Goal: Task Accomplishment & Management: Manage account settings

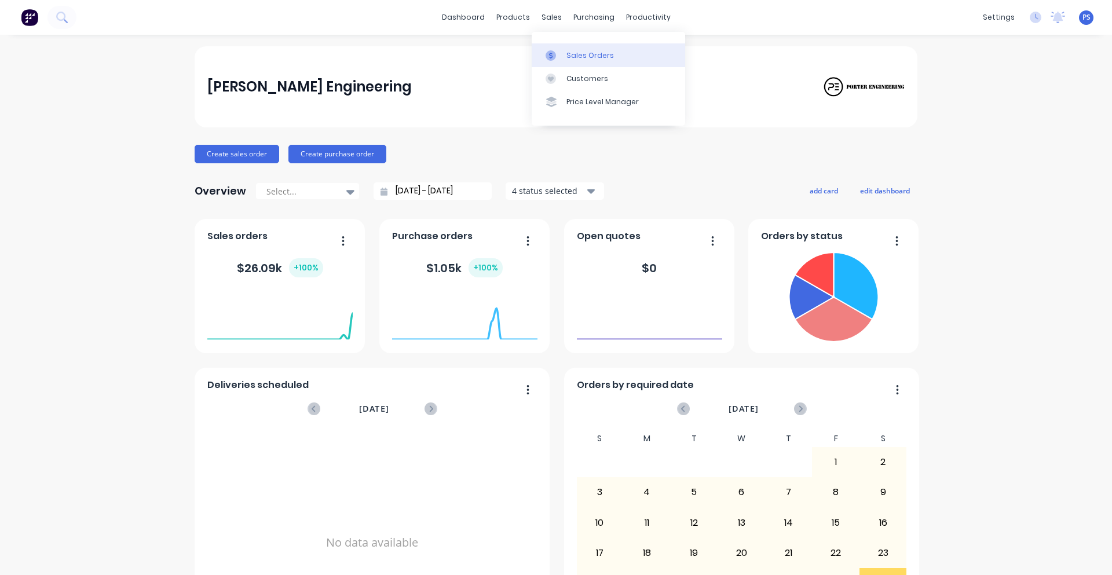
click at [544, 54] on link "Sales Orders" at bounding box center [608, 54] width 153 height 23
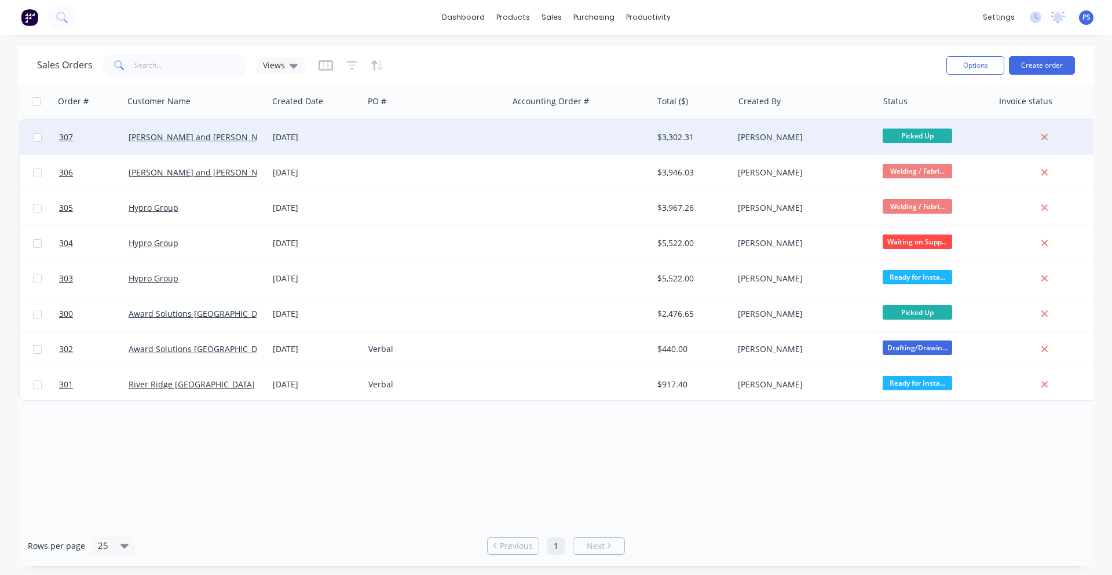
click at [309, 147] on div "30 Aug 2025" at bounding box center [316, 137] width 96 height 35
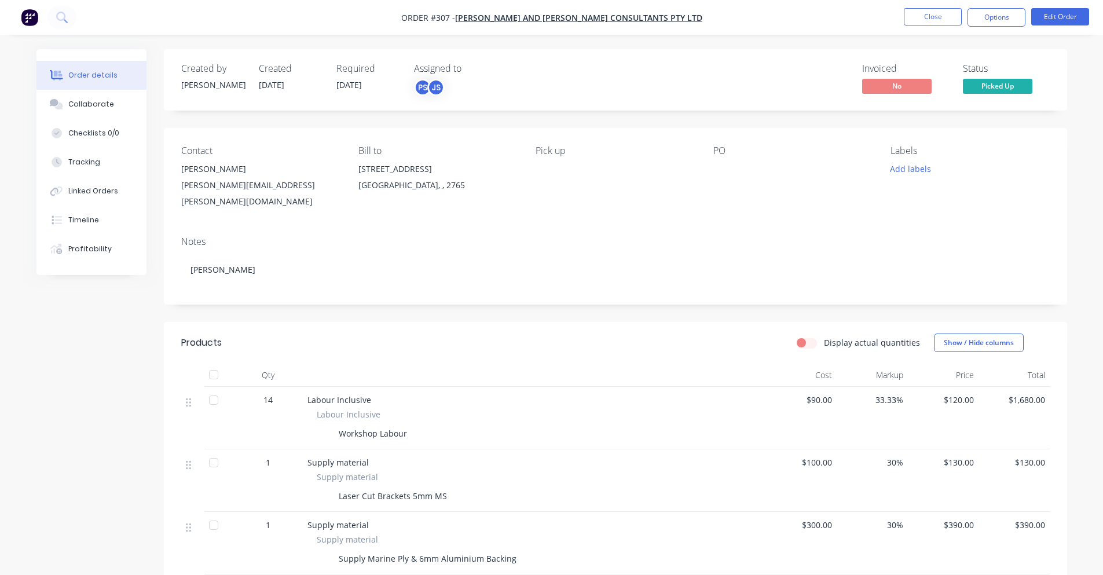
click at [716, 171] on div at bounding box center [786, 169] width 145 height 16
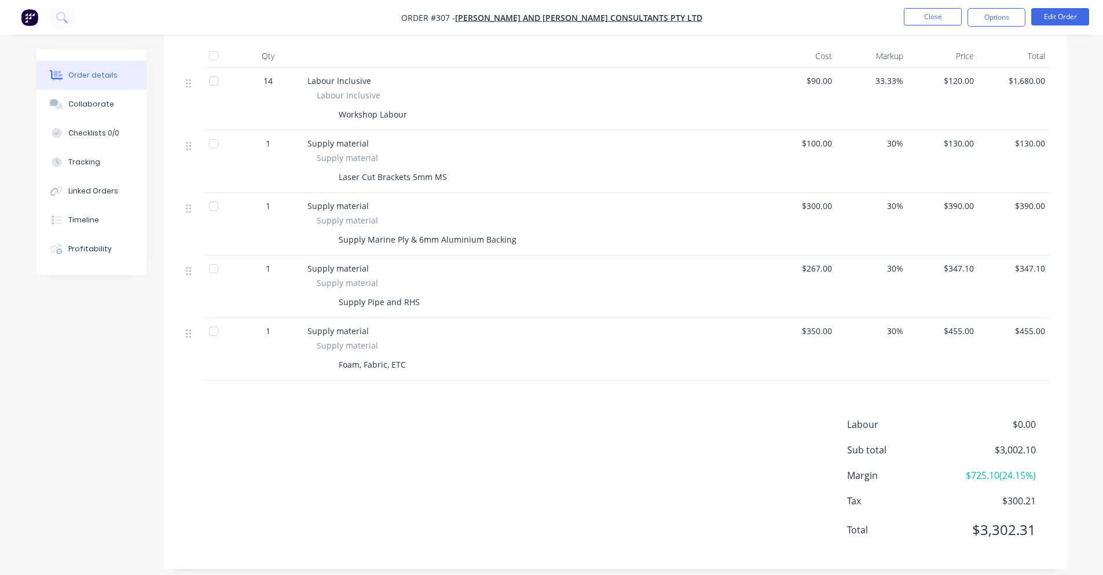
drag, startPoint x: 892, startPoint y: 470, endPoint x: 976, endPoint y: 480, distance: 83.9
click at [971, 480] on div "Labour $0.00 Sub total $3,002.10 Margin $725.10 ( 24.15 %) Tax $300.21 Total $3…" at bounding box center [948, 485] width 203 height 134
click at [931, 474] on div "Labour $0.00 Sub total $3,002.10 Margin $725.10 ( 24.15 %) Tax $300.21 Total $3…" at bounding box center [948, 485] width 203 height 134
drag, startPoint x: 948, startPoint y: 466, endPoint x: 1033, endPoint y: 467, distance: 85.1
click at [1033, 469] on div "Margin $725.10 ( 24.15 %)" at bounding box center [948, 476] width 203 height 14
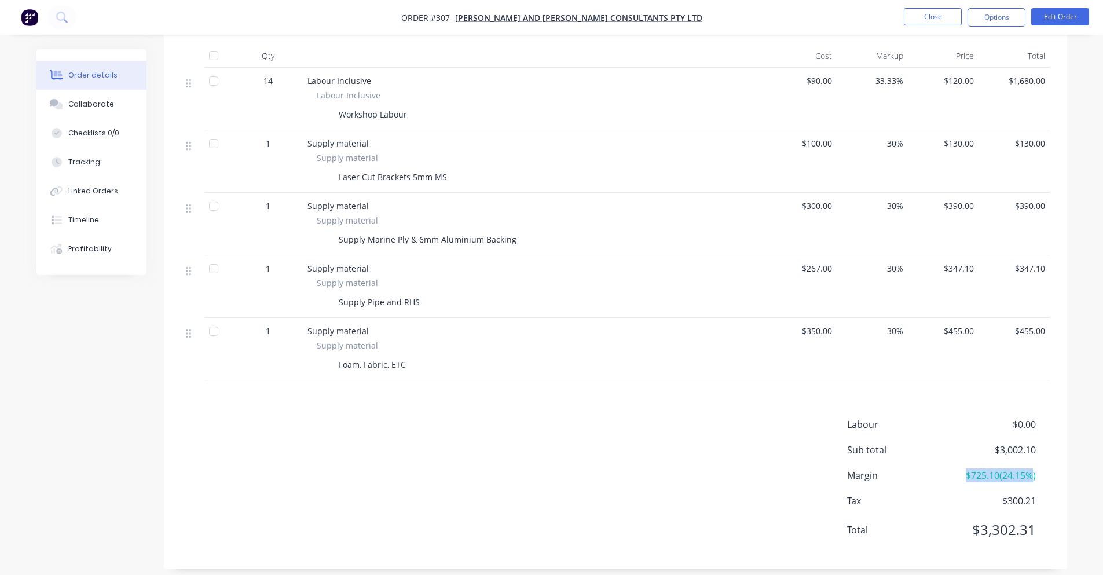
click at [1033, 469] on span "$725.10 ( 24.15 %)" at bounding box center [993, 476] width 86 height 14
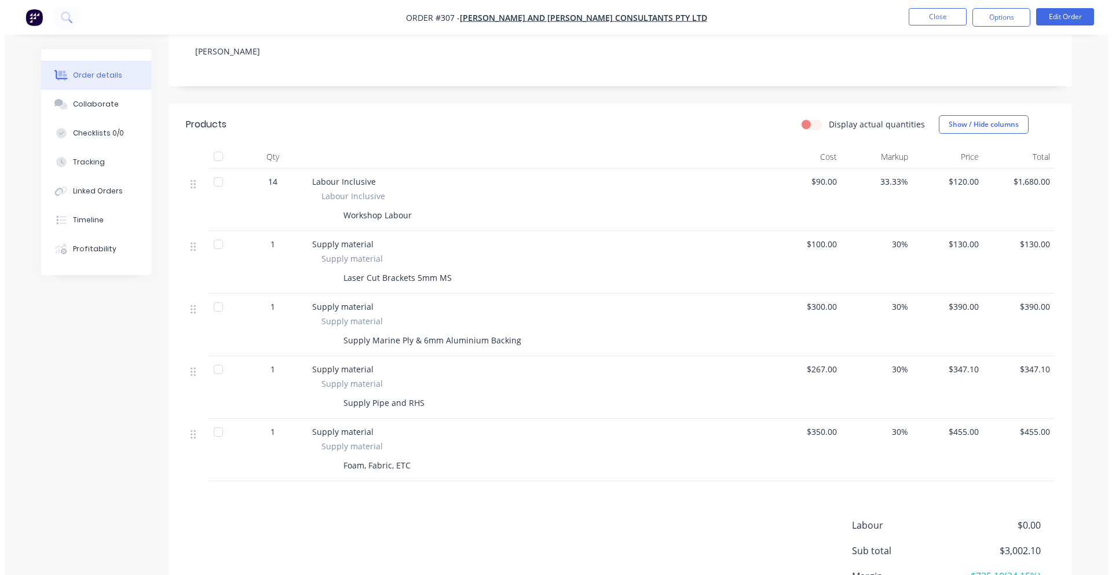
scroll to position [0, 0]
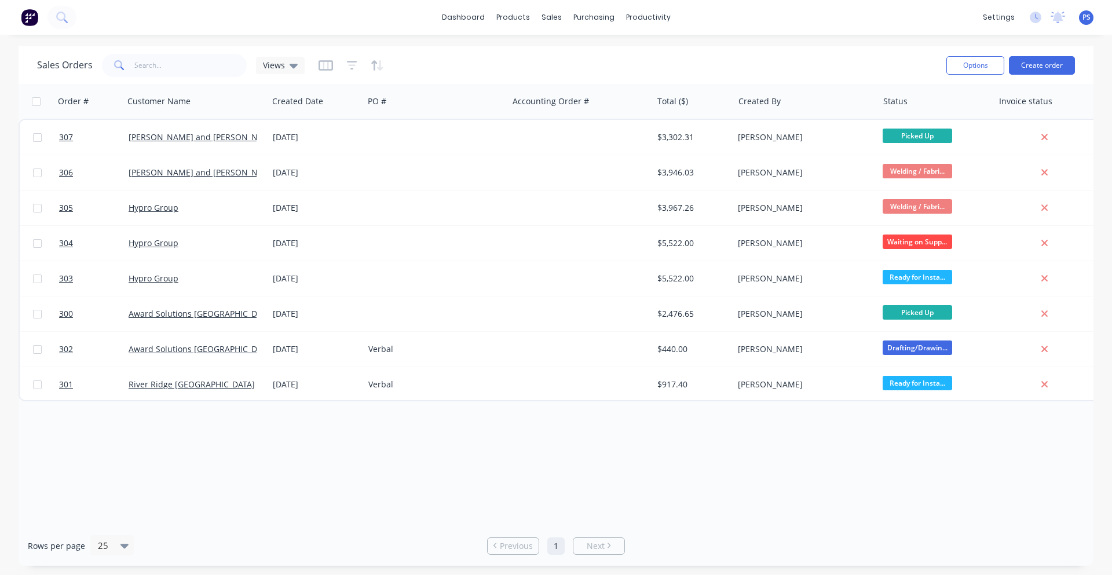
drag, startPoint x: 215, startPoint y: 430, endPoint x: 226, endPoint y: 442, distance: 16.8
click at [226, 442] on div "Order # Customer Name Created Date PO # Accounting Order # Total ($) Created By…" at bounding box center [556, 305] width 1075 height 442
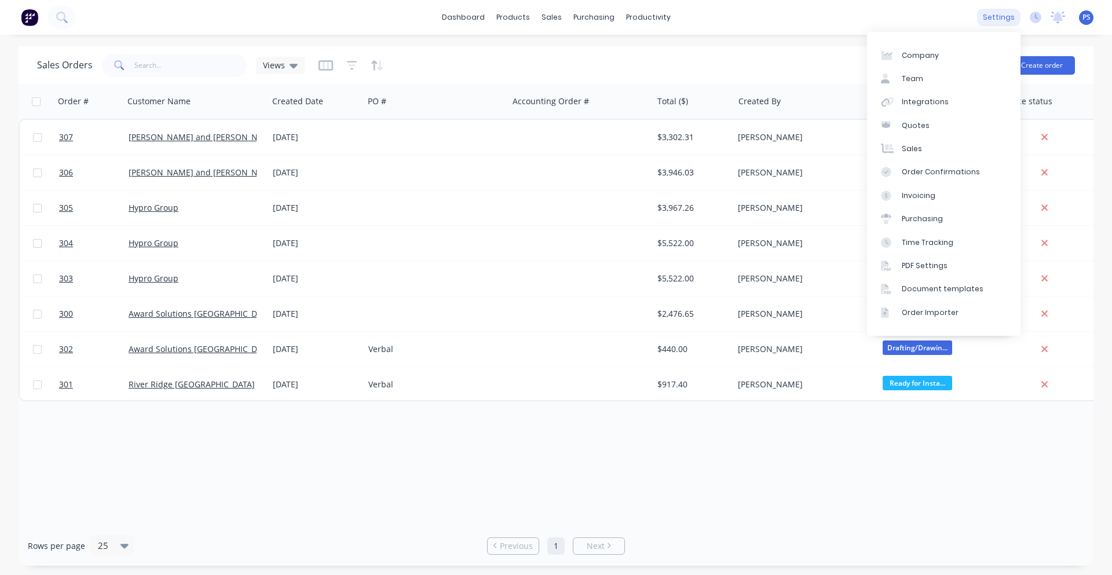
click at [992, 16] on div "settings" at bounding box center [998, 17] width 43 height 17
click at [945, 246] on div "Time Tracking" at bounding box center [928, 242] width 52 height 10
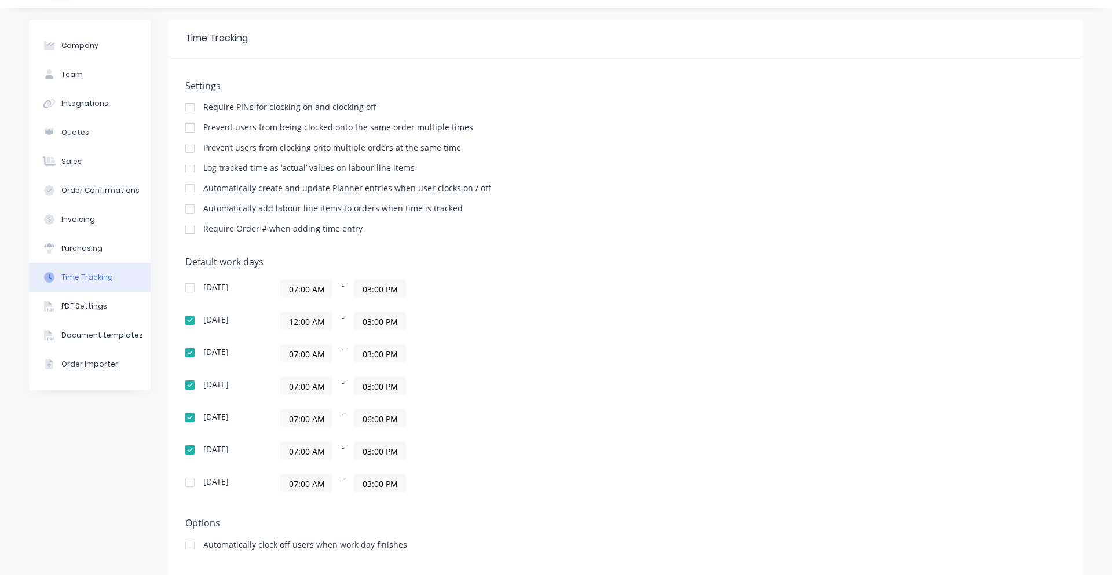
scroll to position [42, 0]
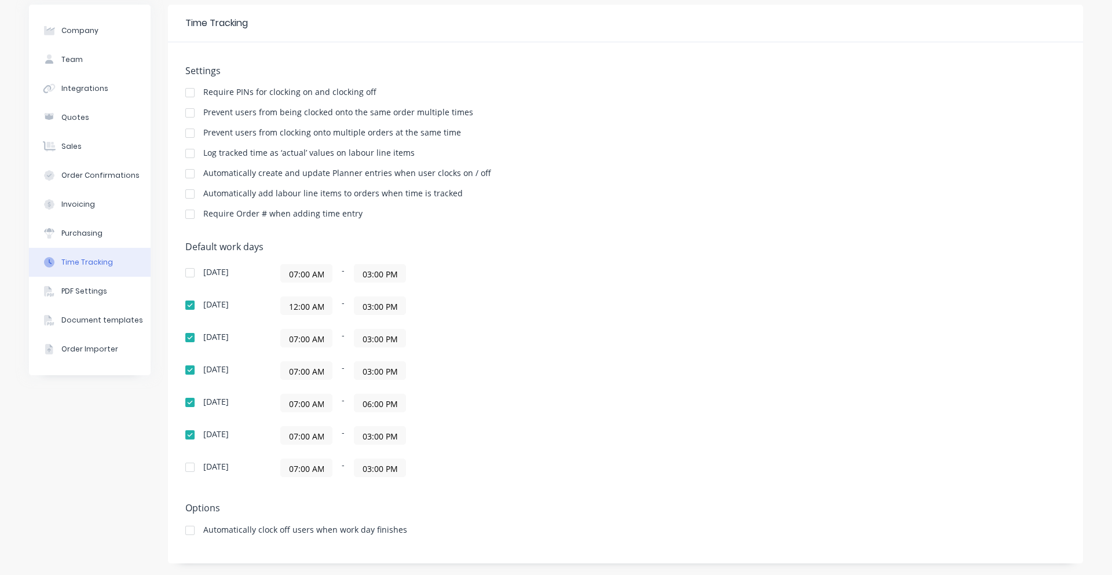
click at [307, 434] on input "07:00 AM" at bounding box center [306, 435] width 51 height 17
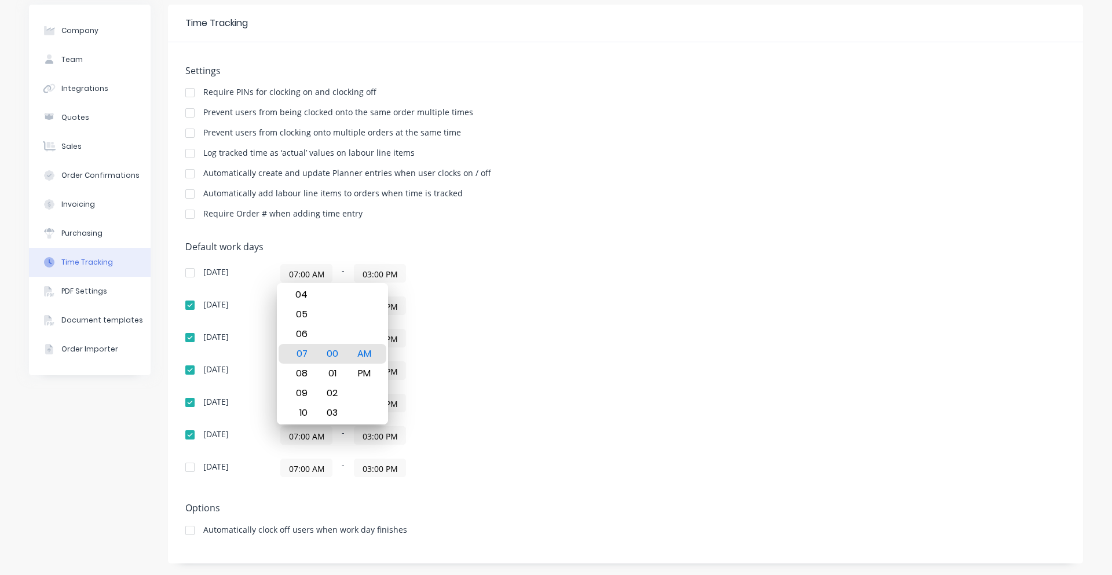
click at [489, 442] on div "07:00 AM - 03:00 PM" at bounding box center [425, 435] width 290 height 19
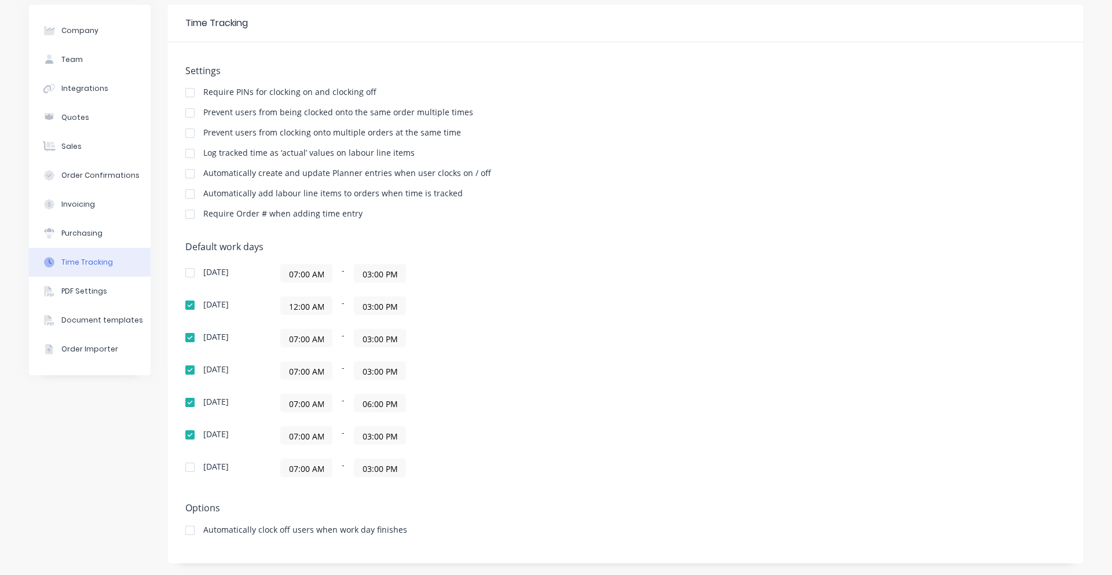
click at [313, 409] on input "07:00 AM" at bounding box center [306, 402] width 51 height 17
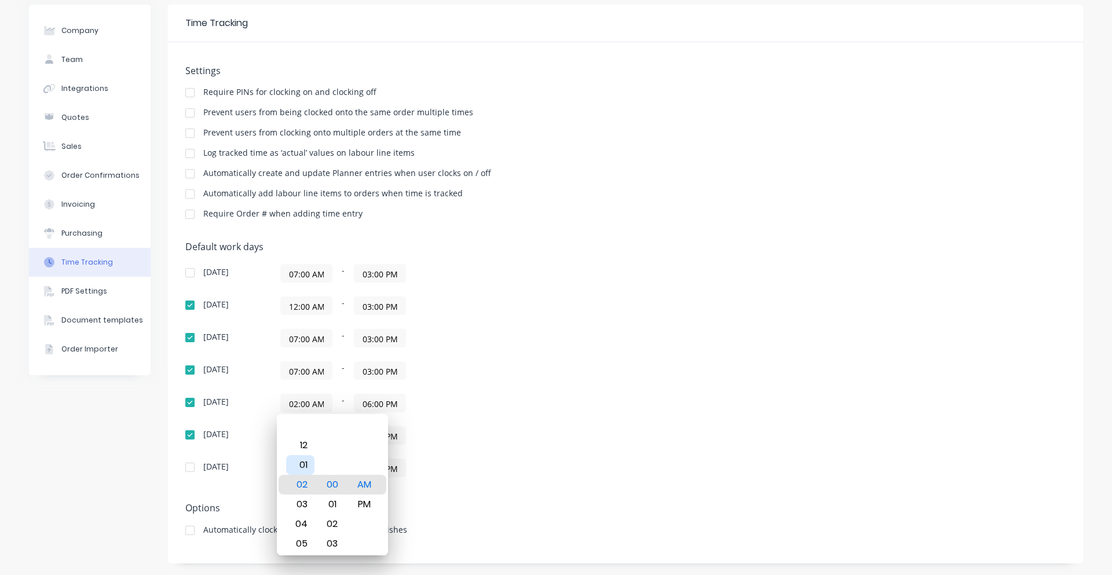
click at [308, 455] on div "01" at bounding box center [300, 465] width 28 height 20
click at [304, 456] on div "12 01 02 03 04 05 06 07 08 09 10 11" at bounding box center [300, 484] width 32 height 1595
click at [303, 462] on div "12" at bounding box center [300, 465] width 28 height 20
type input "12:00 AM"
click at [413, 454] on div "Sunday 07:00 AM - 03:00 PM Monday 12:00 AM - 03:00 PM Tuesday 07:00 AM - 03:00 …" at bounding box center [387, 370] width 405 height 213
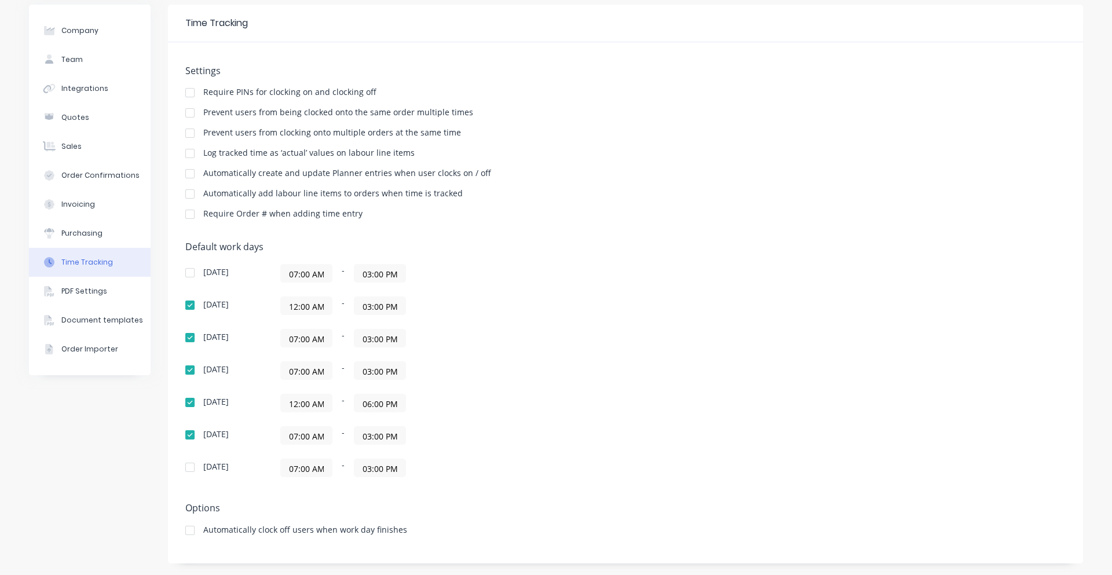
click at [360, 410] on input "06:00 PM" at bounding box center [379, 402] width 51 height 17
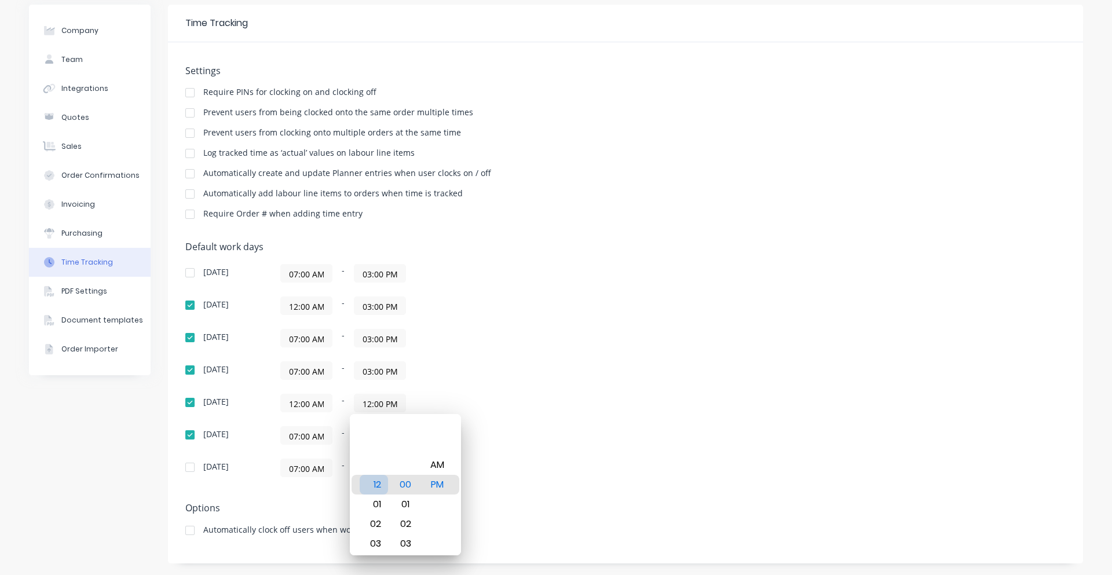
click at [381, 486] on div "12" at bounding box center [374, 485] width 28 height 20
click at [442, 470] on div "AM" at bounding box center [437, 465] width 28 height 20
type input "12:00 AM"
click at [469, 415] on div "Sunday 07:00 AM - 03:00 PM Monday 12:00 AM - 03:00 PM Tuesday 07:00 AM - 03:00 …" at bounding box center [387, 370] width 405 height 213
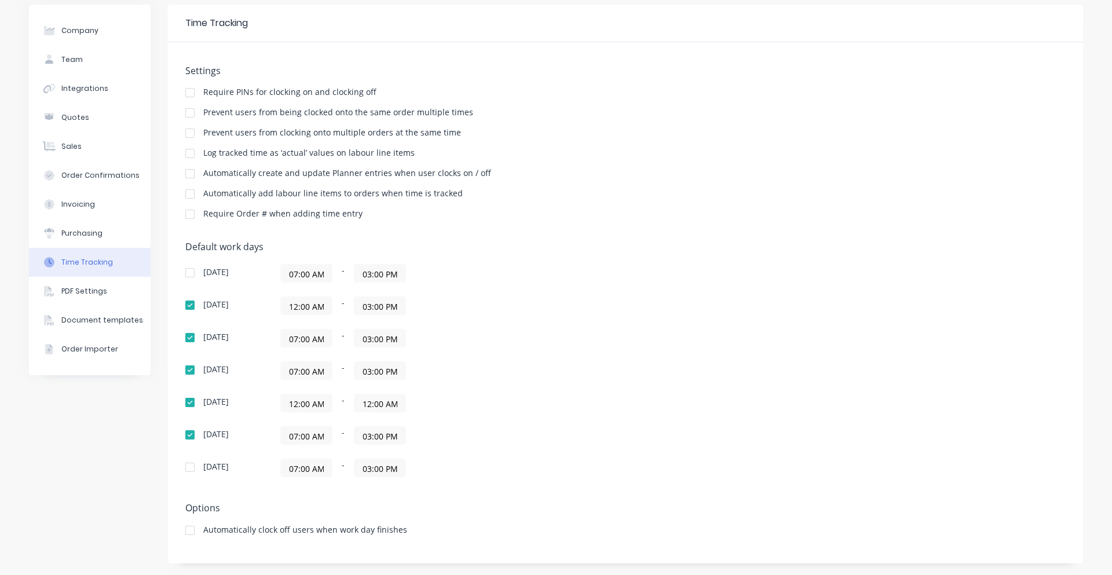
click at [445, 409] on div "12:00 AM - 12:00 AM" at bounding box center [425, 403] width 290 height 19
click at [206, 463] on div "Saturday" at bounding box center [215, 467] width 25 height 8
click at [191, 467] on div at bounding box center [189, 467] width 23 height 23
click at [187, 266] on div at bounding box center [189, 272] width 23 height 23
click at [301, 279] on input "07:00 AM" at bounding box center [306, 273] width 51 height 17
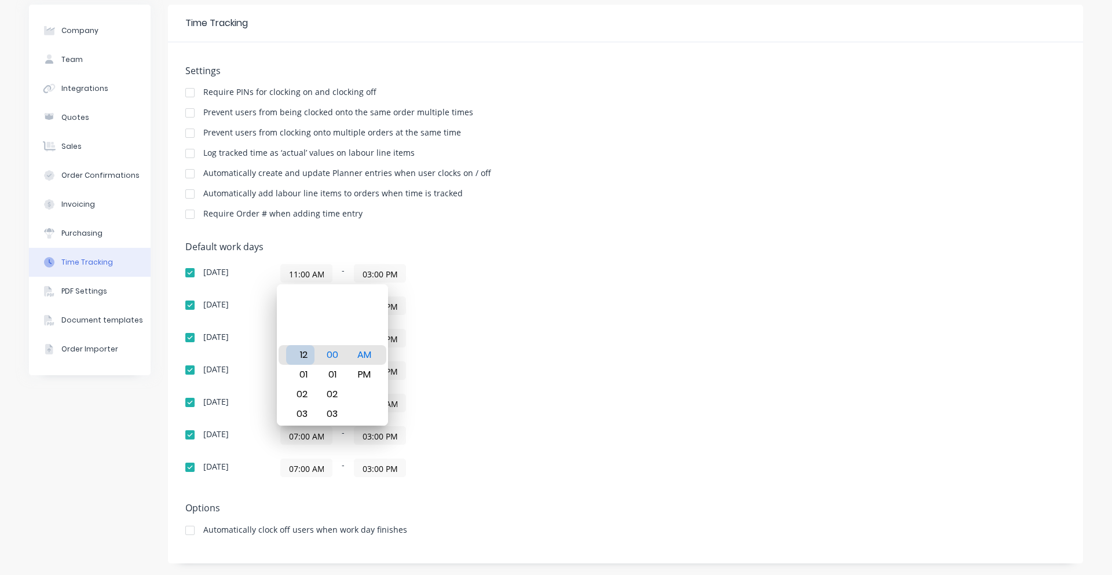
type input "12:00 AM"
click at [299, 354] on div "12" at bounding box center [300, 355] width 28 height 20
click at [430, 318] on div "Sunday 12:00 AM - 03:00 PM Monday 12:00 AM - 03:00 PM Tuesday 07:00 AM - 03:00 …" at bounding box center [387, 370] width 405 height 213
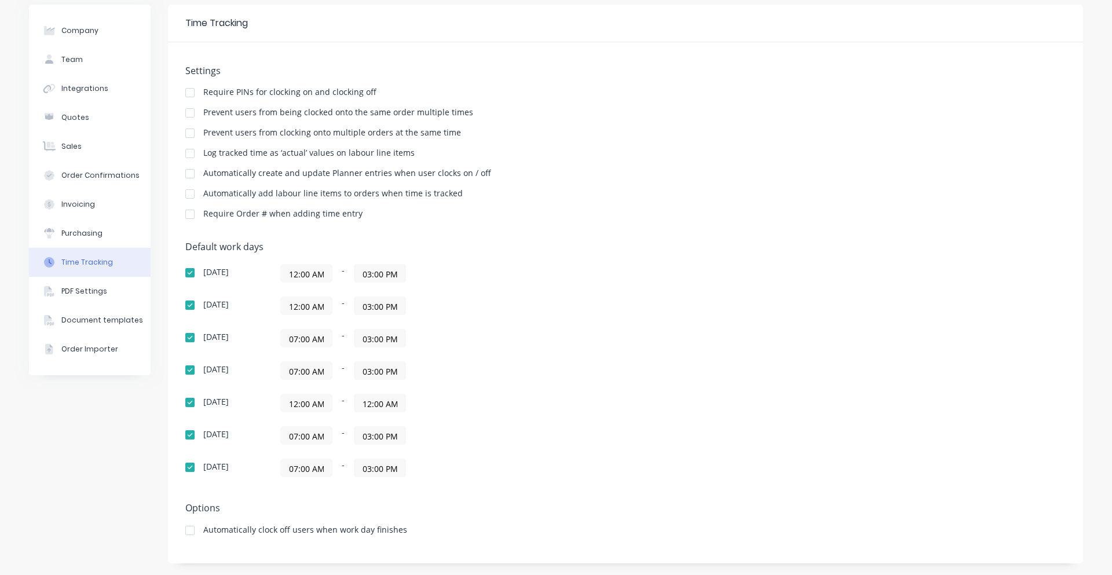
scroll to position [0, 1]
click at [365, 267] on input "03:00 PM" at bounding box center [379, 273] width 51 height 17
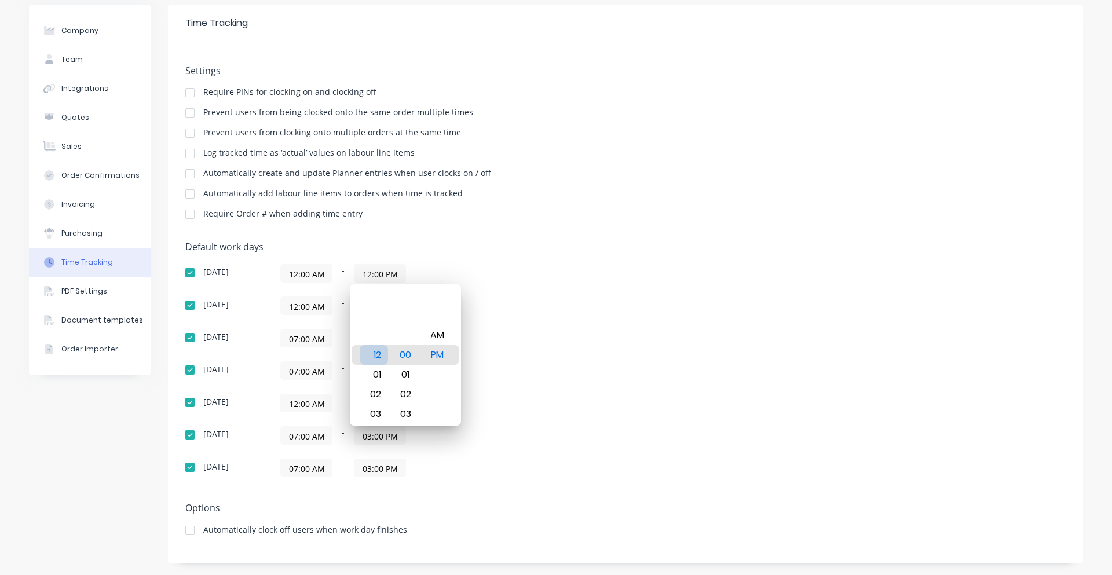
click at [375, 352] on div "12" at bounding box center [374, 355] width 28 height 20
click at [436, 337] on div "AM" at bounding box center [437, 335] width 28 height 20
type input "12:00 AM"
click at [497, 312] on div "12:00 AM - 03:00 PM" at bounding box center [425, 306] width 290 height 19
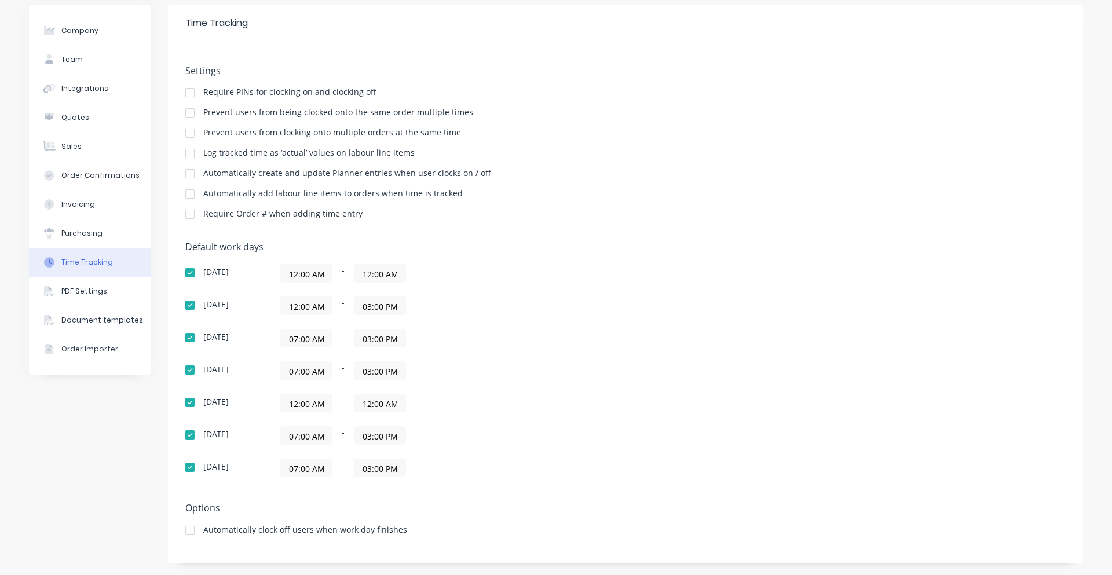
click at [306, 295] on div "Sunday 12:00 AM - 12:00 AM Monday 12:00 AM - 03:00 PM Tuesday 07:00 AM - 03:00 …" at bounding box center [387, 370] width 405 height 213
click at [382, 305] on input "03:00 PM" at bounding box center [379, 305] width 51 height 17
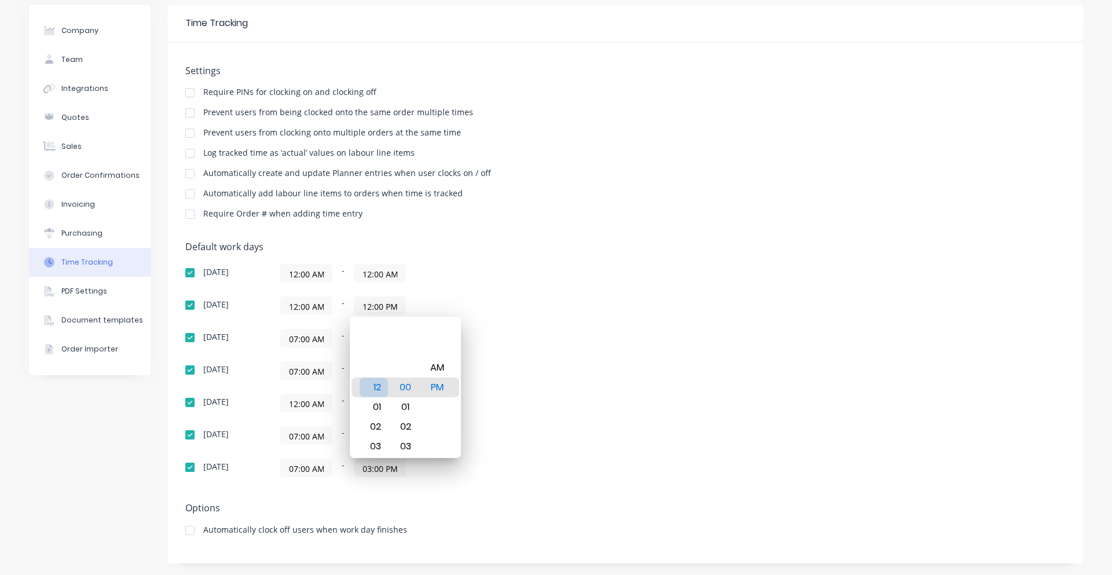
click at [376, 387] on div "12" at bounding box center [374, 388] width 28 height 20
click at [445, 368] on div "AM" at bounding box center [437, 368] width 28 height 20
type input "12:00 AM"
click at [514, 364] on div "07:00 AM - 03:00 PM" at bounding box center [425, 370] width 290 height 19
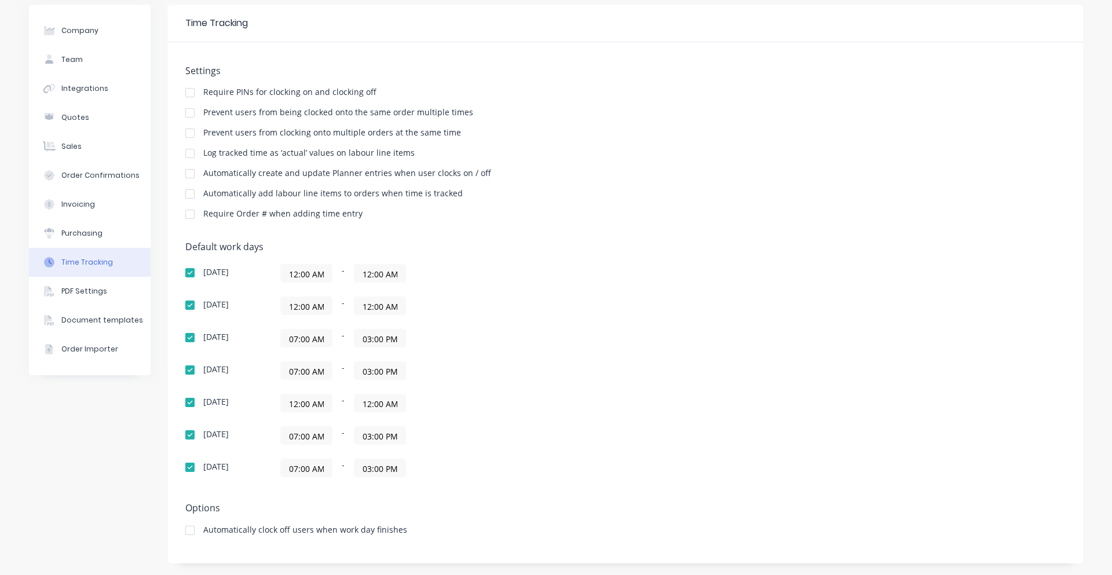
click at [306, 343] on input "07:00 AM" at bounding box center [306, 338] width 51 height 17
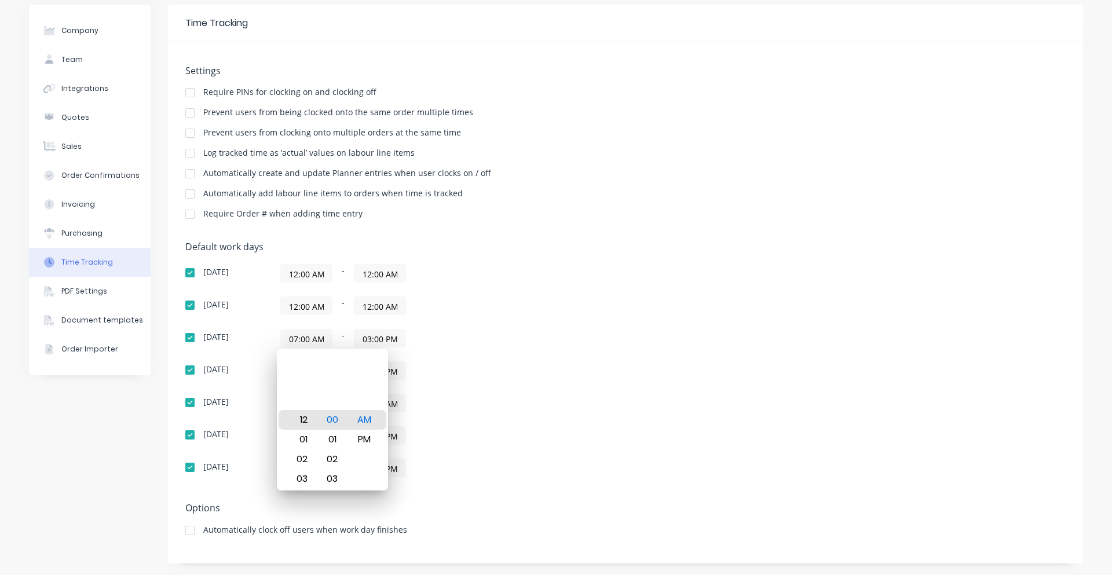
type input "12:00 AM"
click at [300, 417] on div "12" at bounding box center [300, 420] width 28 height 20
click at [499, 368] on div "07:00 AM - 03:00 PM" at bounding box center [425, 370] width 290 height 19
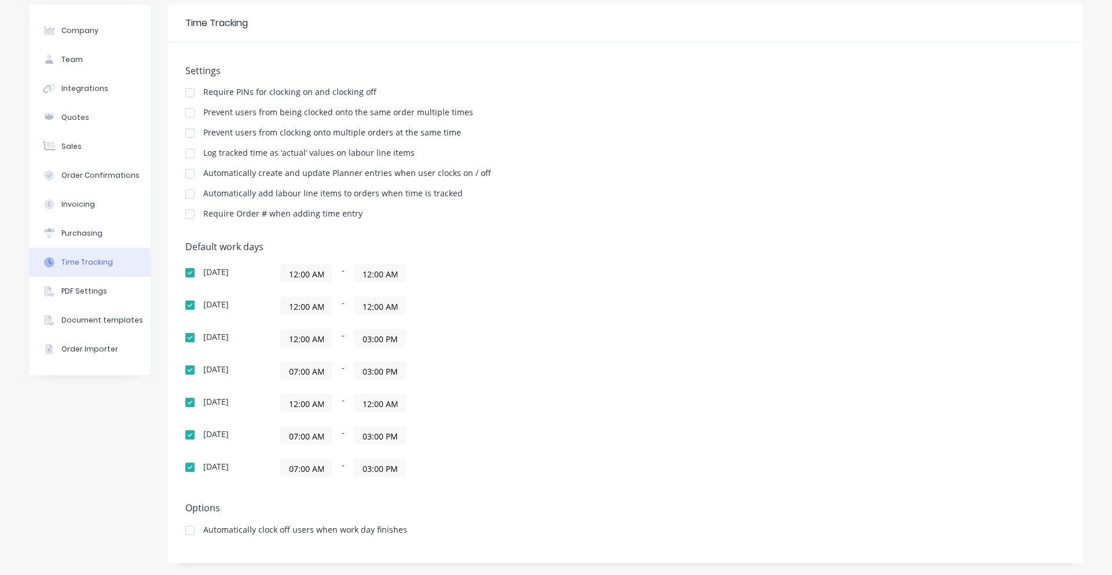
scroll to position [0, 1]
click at [389, 338] on input "03:00 PM" at bounding box center [379, 338] width 51 height 17
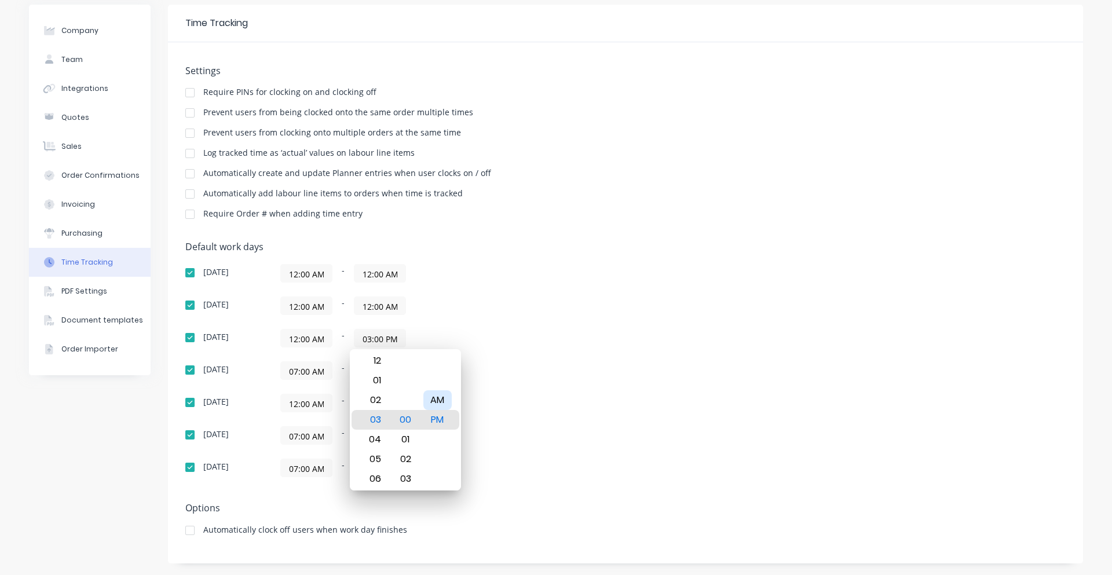
click at [446, 397] on div "AM" at bounding box center [437, 400] width 28 height 20
type input "12:00 AM"
click at [380, 416] on div "12" at bounding box center [374, 420] width 28 height 20
click at [553, 346] on div "12:00 AM - 12:00 AM" at bounding box center [425, 338] width 290 height 19
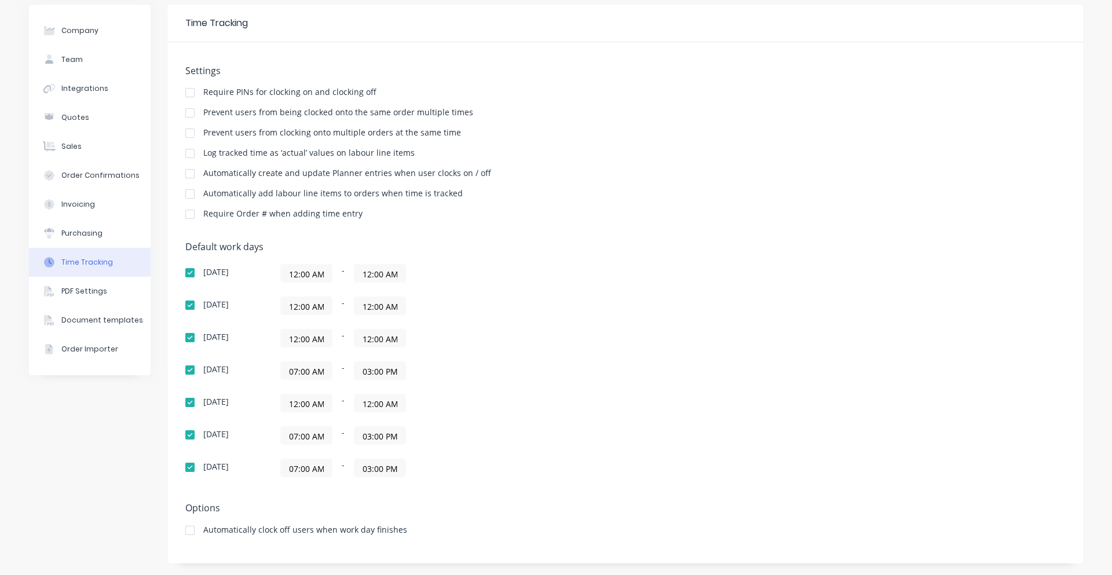
click at [254, 364] on div "Wednesday 07:00 AM - 03:00 PM" at bounding box center [387, 370] width 405 height 19
click at [299, 369] on input "07:00 AM" at bounding box center [306, 370] width 51 height 17
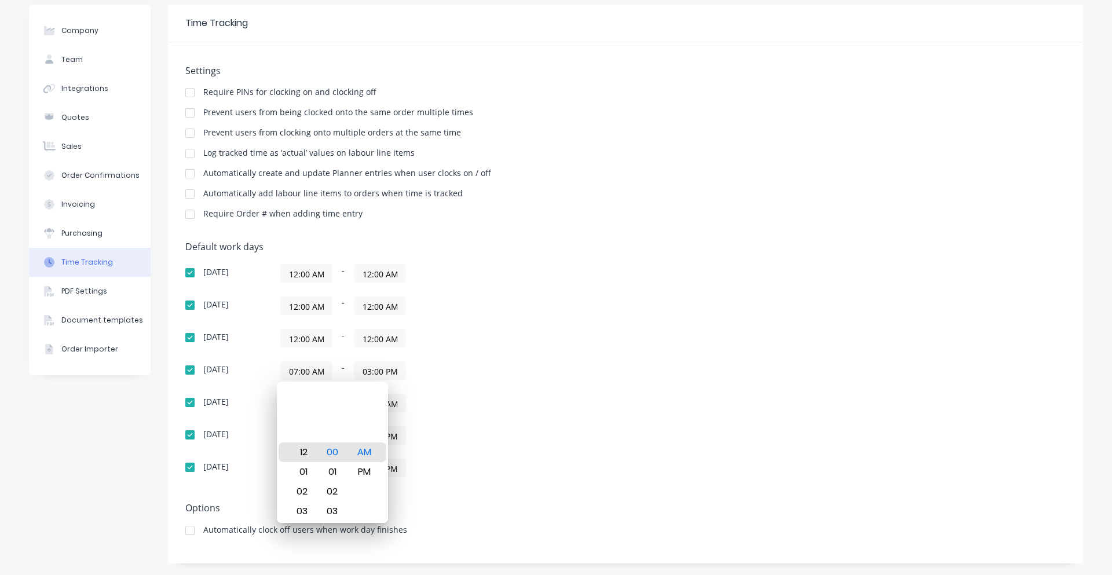
type input "12:00 AM"
click at [417, 411] on div "12:00 AM - 12:00 AM" at bounding box center [425, 403] width 290 height 19
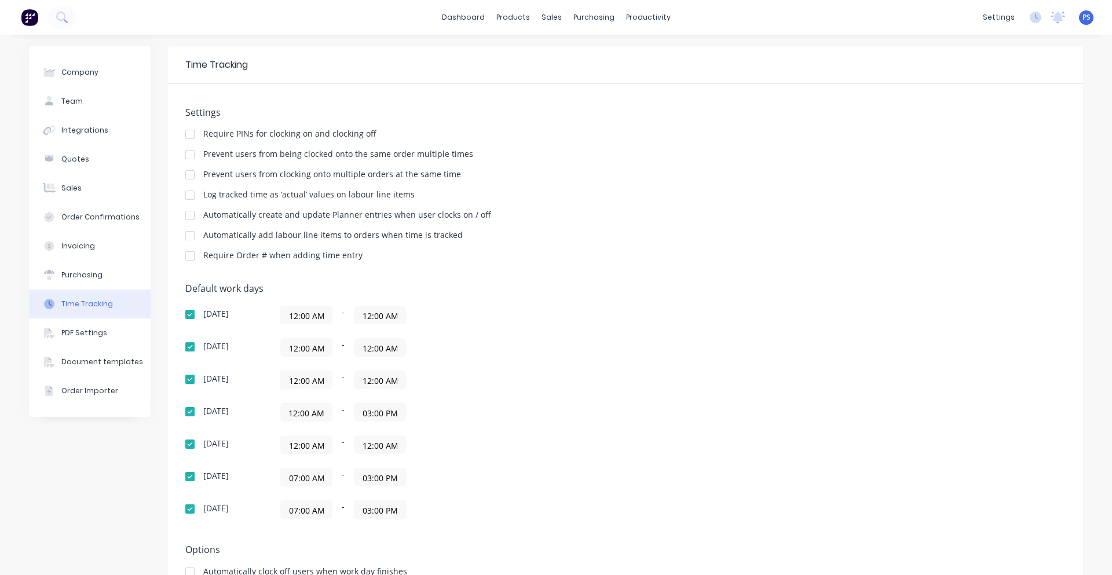
click at [387, 424] on div "Sunday 12:00 AM - 12:00 AM Monday 12:00 AM - 12:00 AM Tuesday 12:00 AM - 12:00 …" at bounding box center [387, 412] width 405 height 213
click at [388, 420] on input "03:00 PM" at bounding box center [379, 412] width 51 height 17
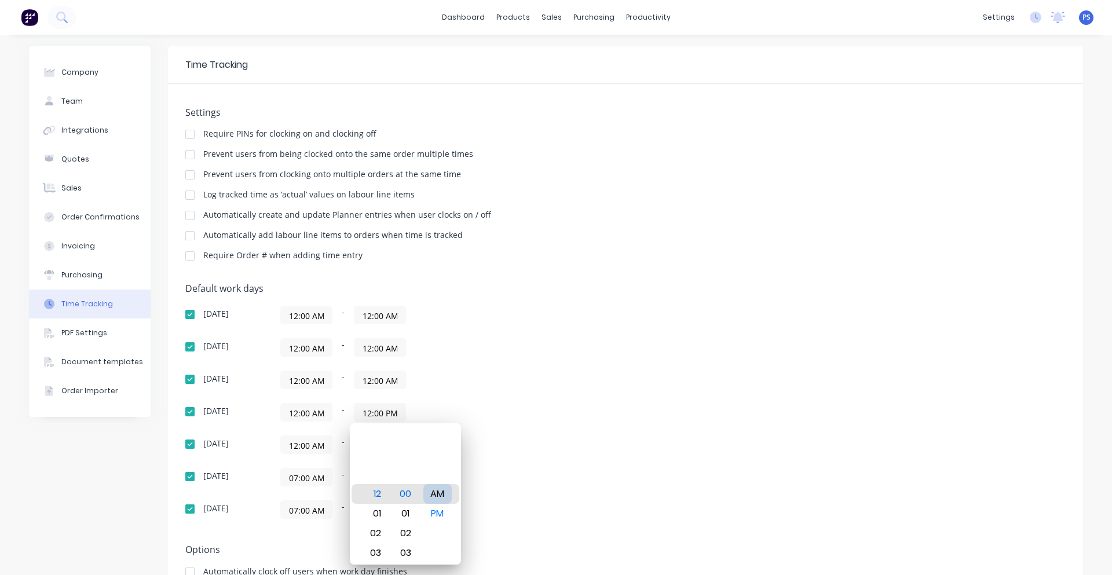
type input "12:00 AM"
click at [436, 493] on div "AM" at bounding box center [437, 494] width 28 height 20
click at [525, 429] on div "Sunday 12:00 AM - 12:00 AM Monday 12:00 AM - 12:00 AM Tuesday 12:00 AM - 12:00 …" at bounding box center [387, 412] width 405 height 213
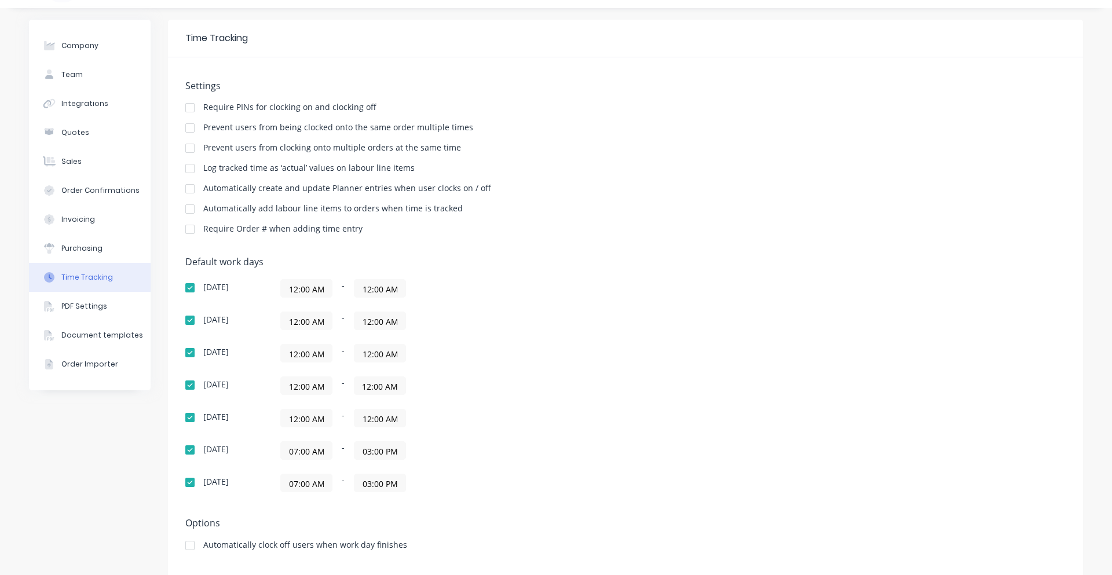
scroll to position [42, 0]
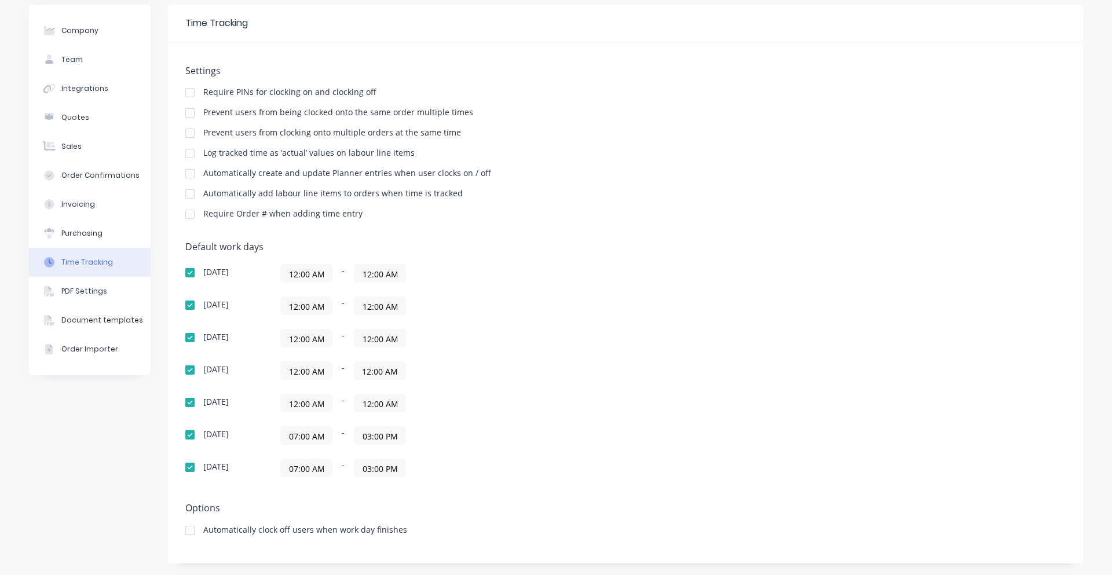
click at [307, 437] on input "07:00 AM" at bounding box center [306, 435] width 51 height 17
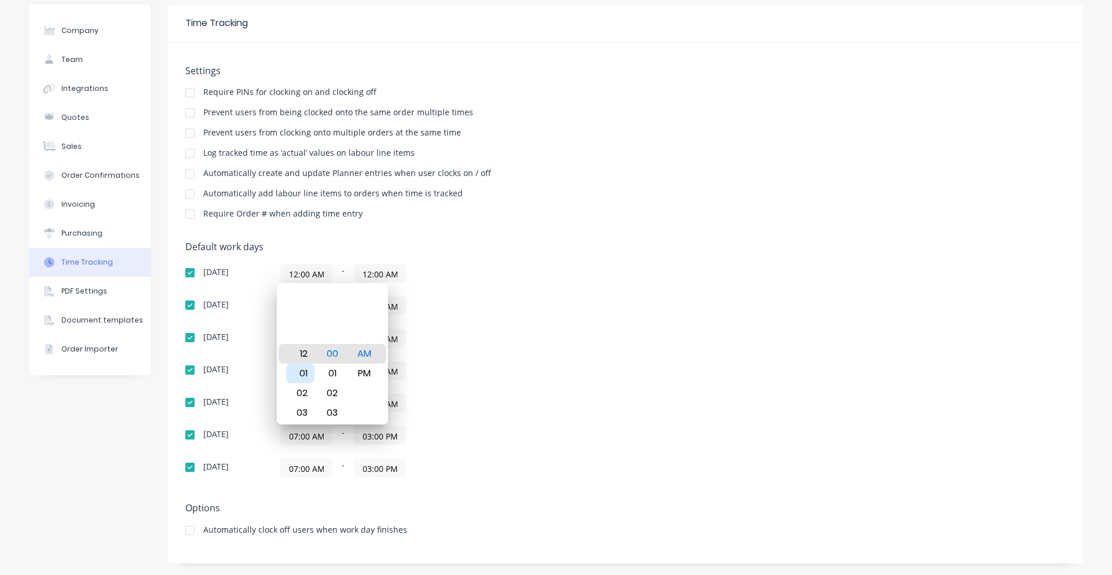
type input "12:00 AM"
click at [310, 354] on div "12" at bounding box center [300, 354] width 28 height 20
click at [539, 393] on div "Sunday 12:00 AM - 12:00 AM Monday 12:00 AM - 12:00 AM Tuesday 12:00 AM - 12:00 …" at bounding box center [387, 370] width 405 height 213
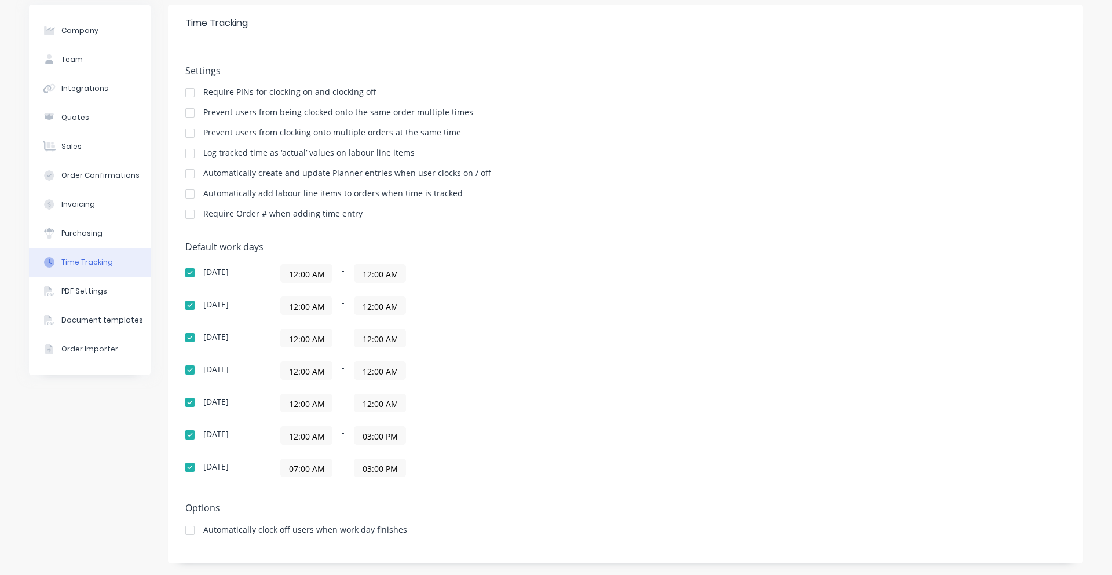
scroll to position [0, 1]
click at [388, 434] on input "03:00 PM" at bounding box center [379, 435] width 51 height 17
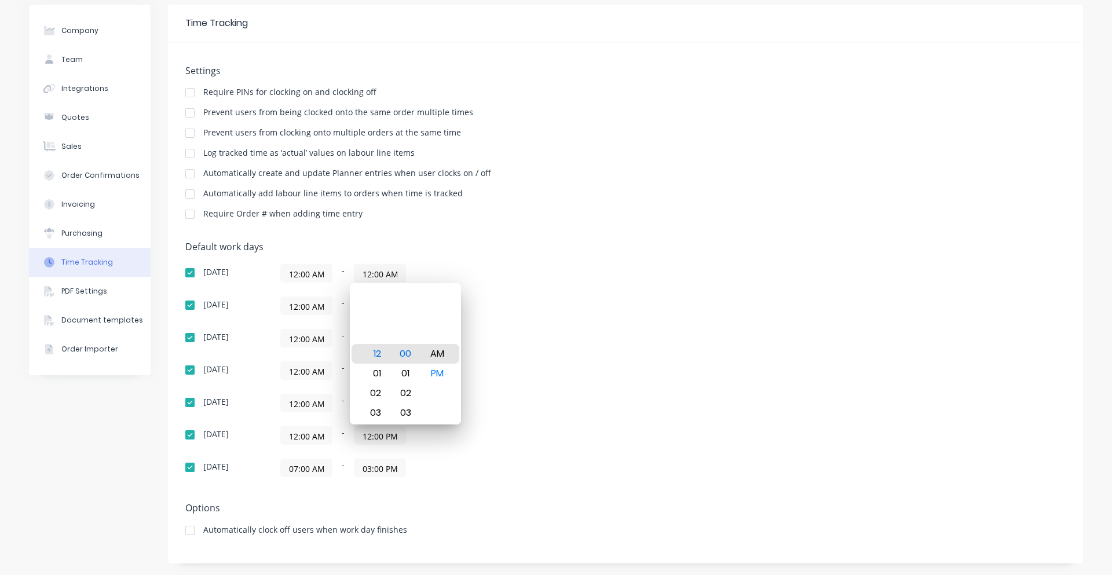
type input "12:00 AM"
click at [568, 368] on div "Wednesday 12:00 AM - 12:00 AM" at bounding box center [387, 370] width 405 height 19
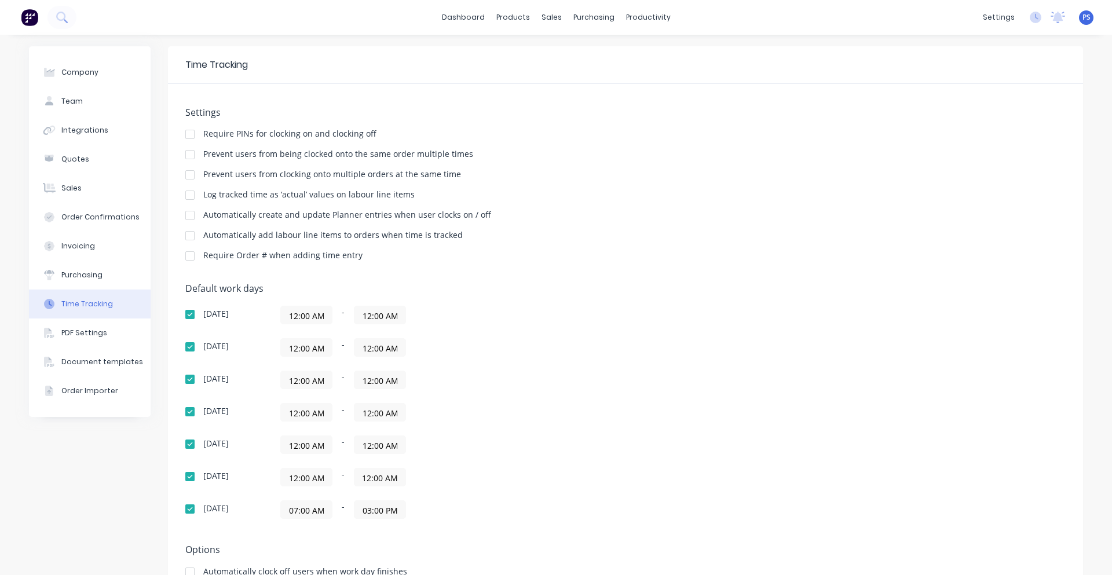
click at [310, 515] on label "07:00 AM" at bounding box center [306, 509] width 52 height 19
click at [310, 515] on input "07:00 AM" at bounding box center [306, 509] width 51 height 17
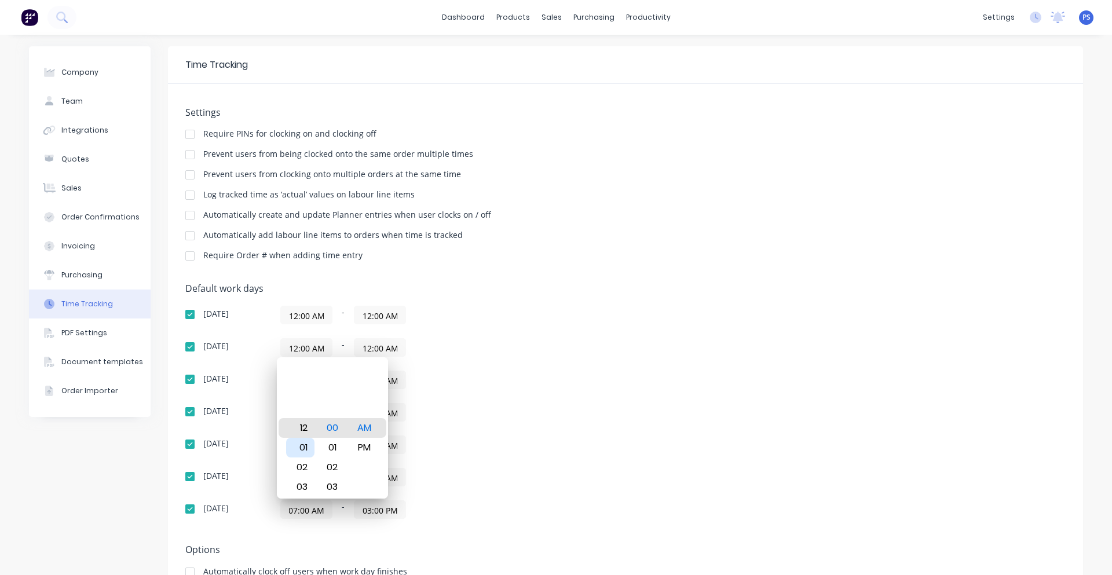
type input "12:00 AM"
click at [418, 508] on div "12:00 AM - 03:00 PM" at bounding box center [425, 509] width 290 height 19
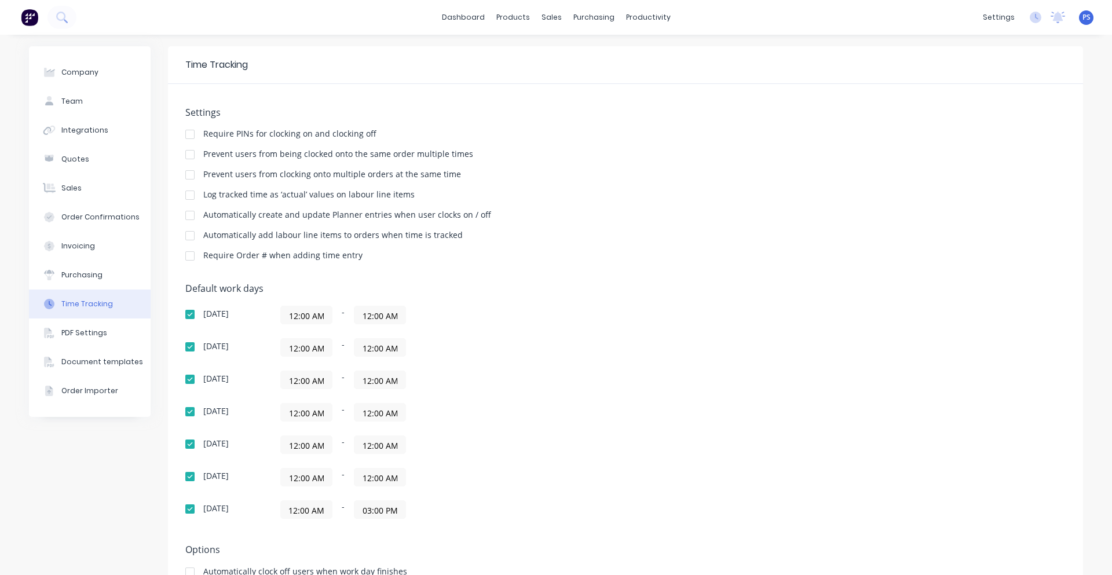
click at [376, 509] on input "03:00 PM" at bounding box center [379, 509] width 51 height 17
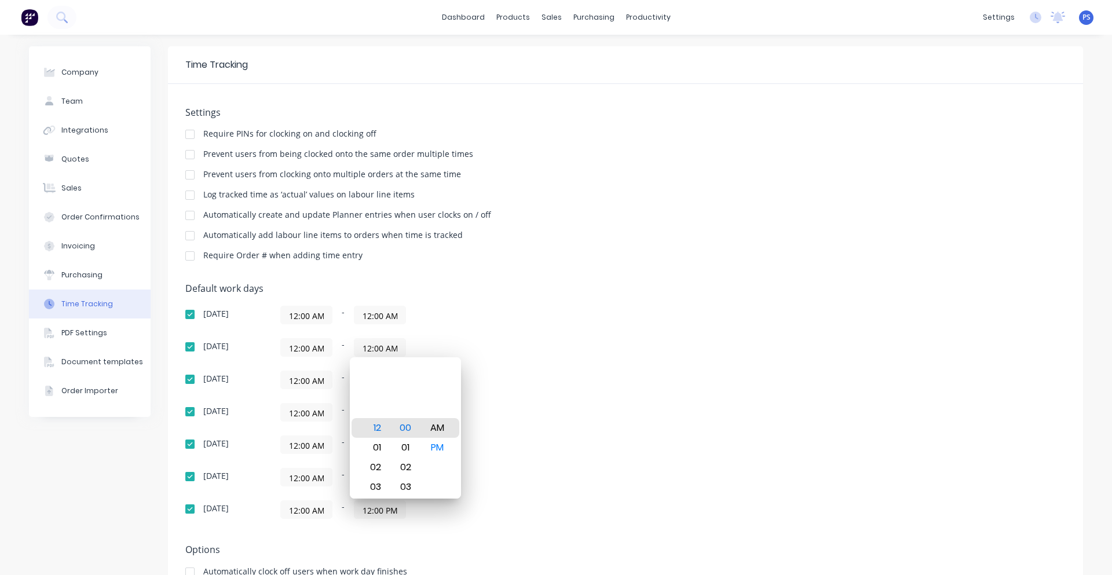
type input "12:00 AM"
click at [544, 442] on div "12:00 AM - 12:00 AM" at bounding box center [425, 445] width 290 height 19
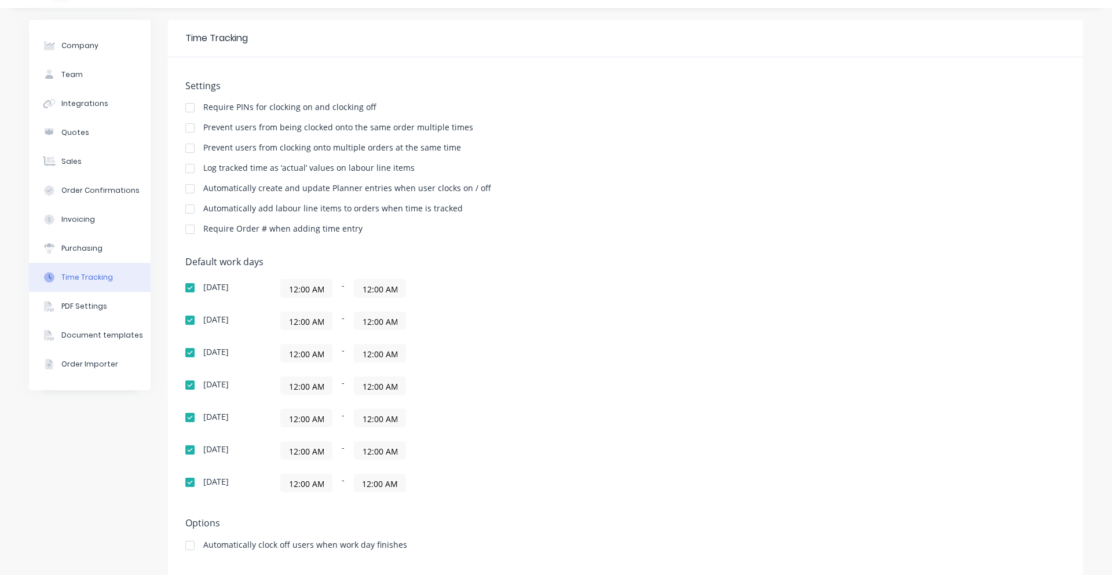
scroll to position [42, 0]
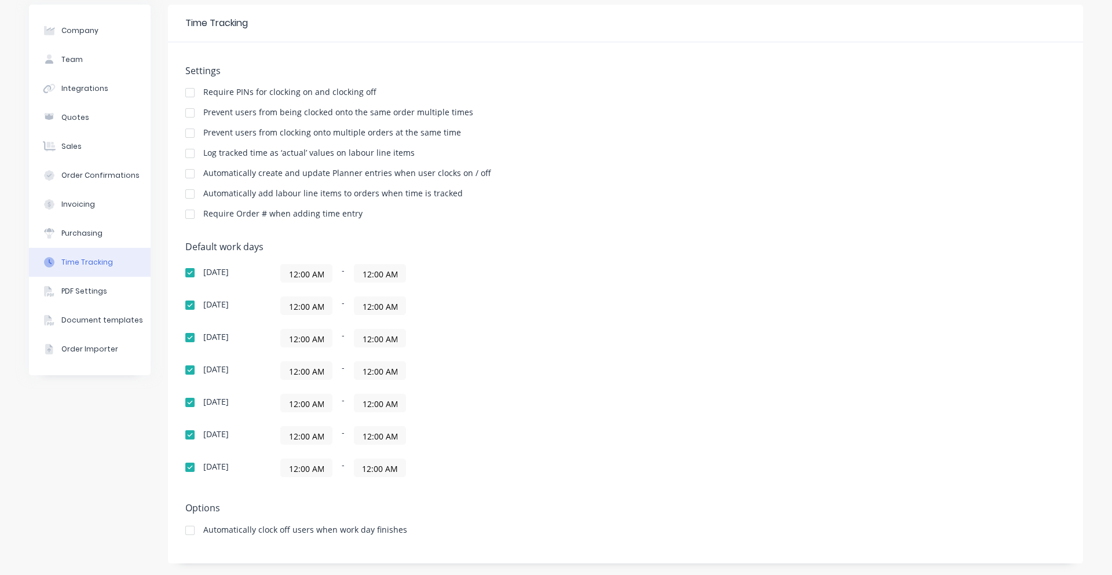
click at [286, 499] on div "Settings Require PINs for clocking on and clocking off Prevent users from being…" at bounding box center [625, 302] width 915 height 521
click at [360, 502] on div "Settings Require PINs for clocking on and clocking off Prevent users from being…" at bounding box center [625, 302] width 915 height 521
click at [226, 526] on div "Automatically clock off users when work day finishes" at bounding box center [305, 530] width 204 height 8
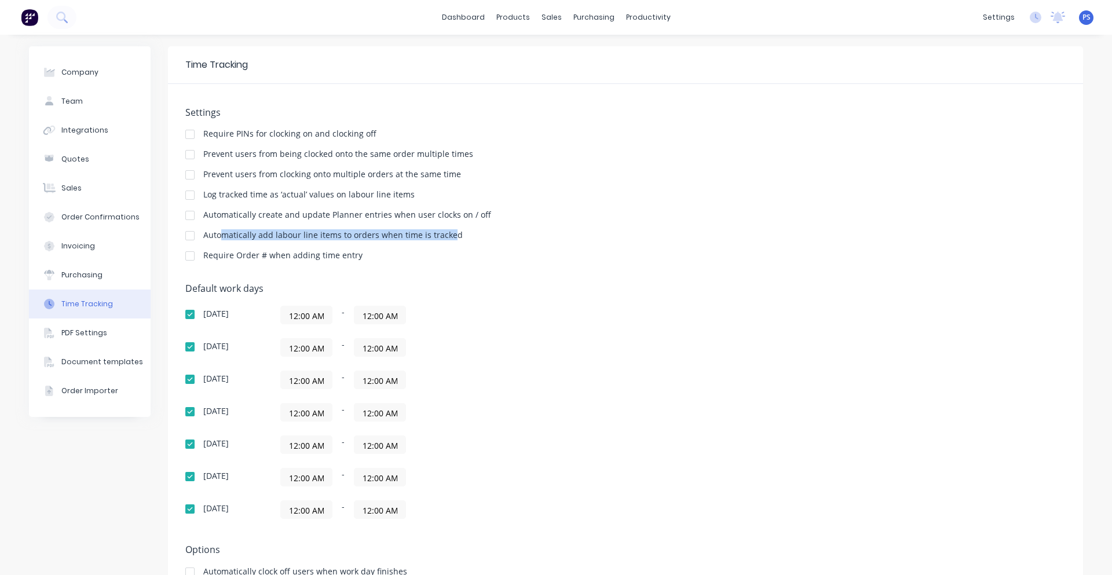
drag, startPoint x: 220, startPoint y: 232, endPoint x: 446, endPoint y: 236, distance: 225.9
click at [446, 236] on div "Automatically add labour line items to orders when time is tracked" at bounding box center [332, 235] width 259 height 8
drag, startPoint x: 363, startPoint y: 153, endPoint x: 435, endPoint y: 155, distance: 71.8
click at [435, 155] on div "Prevent users from being clocked onto the same order multiple times" at bounding box center [338, 154] width 270 height 8
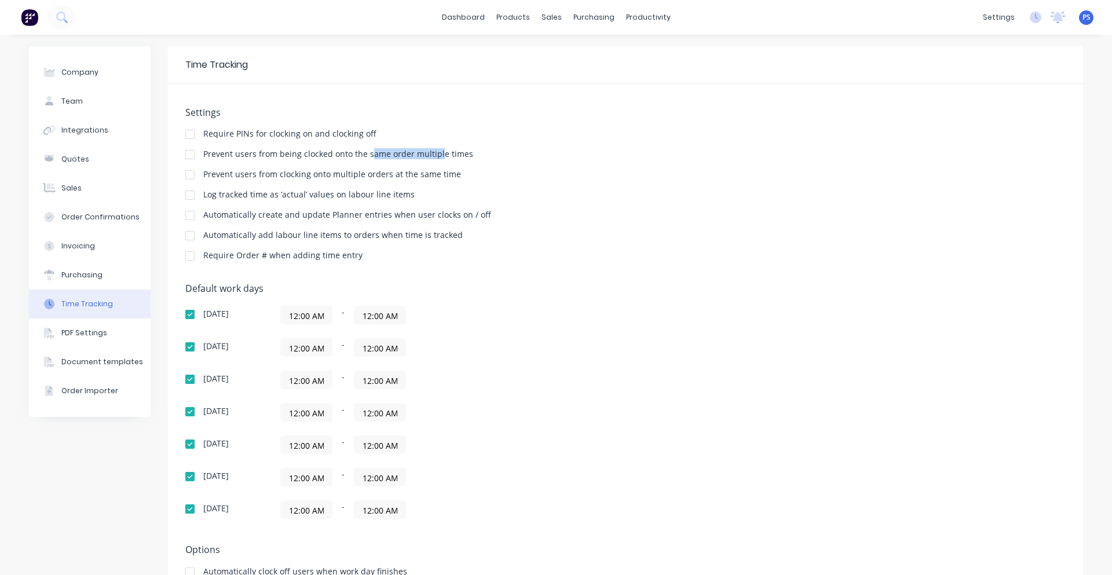
click at [435, 155] on div "Prevent users from being clocked onto the same order multiple times" at bounding box center [338, 154] width 270 height 8
drag, startPoint x: 203, startPoint y: 131, endPoint x: 226, endPoint y: 134, distance: 23.3
click at [225, 134] on div "Require PINs for clocking on and clocking off" at bounding box center [289, 134] width 173 height 8
click at [226, 144] on div "Settings Require PINs for clocking on and clocking off Prevent users from being…" at bounding box center [625, 189] width 880 height 164
click at [203, 213] on div "Automatically create and update Planner entries when user clocks on / off" at bounding box center [347, 215] width 288 height 8
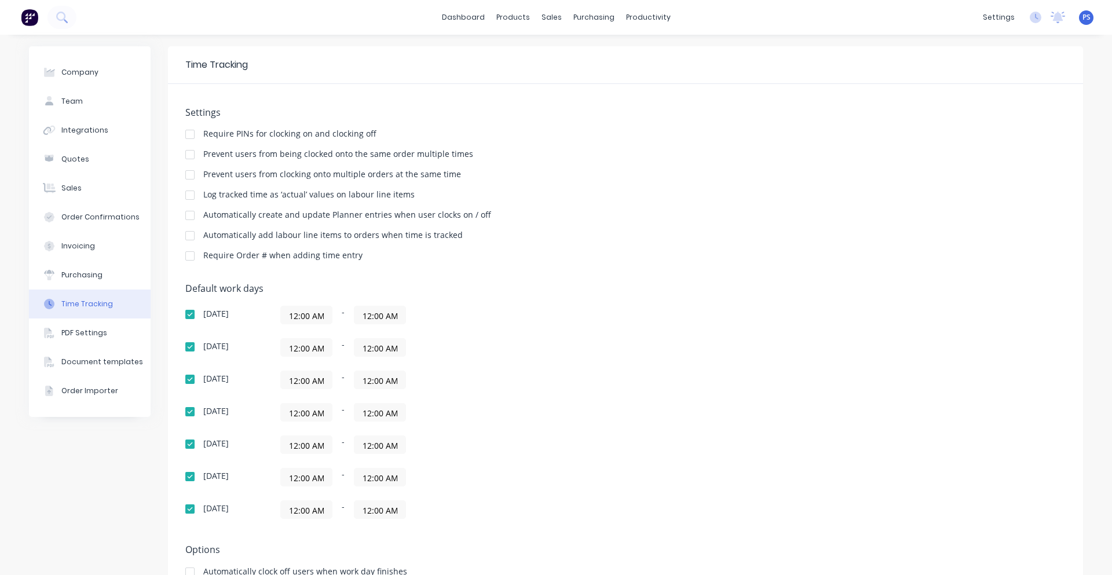
click at [188, 215] on div at bounding box center [189, 215] width 23 height 23
drag, startPoint x: 199, startPoint y: 234, endPoint x: 469, endPoint y: 236, distance: 270.5
click at [469, 236] on div "Automatically add labour line items to orders when time is tracked" at bounding box center [625, 236] width 880 height 11
click at [185, 237] on div at bounding box center [189, 235] width 23 height 23
drag, startPoint x: 207, startPoint y: 190, endPoint x: 409, endPoint y: 195, distance: 202.2
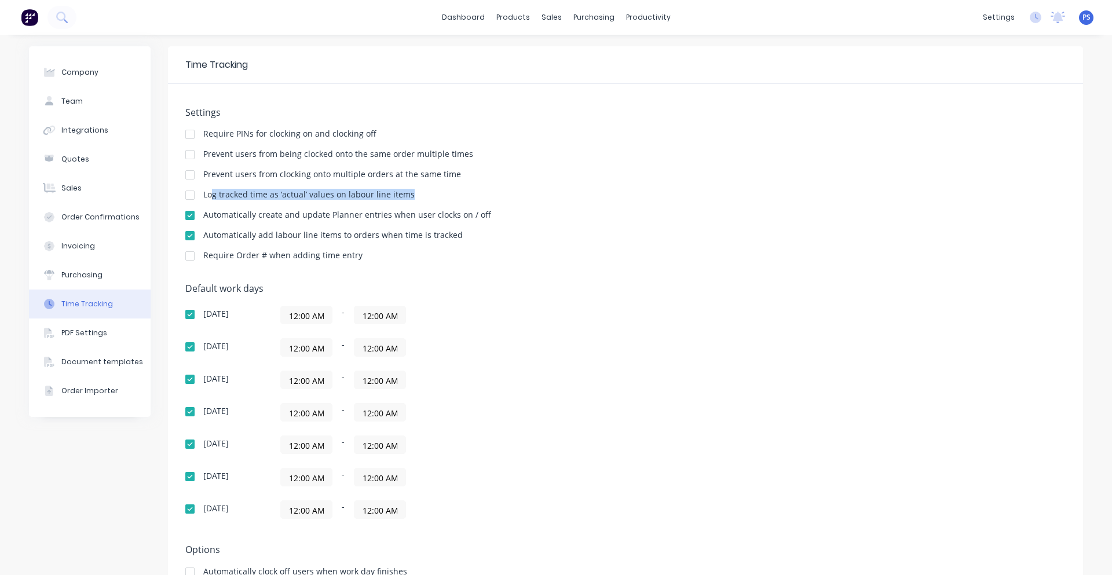
click at [409, 195] on div "Log tracked time as ‘actual’ values on labour line items" at bounding box center [625, 196] width 880 height 11
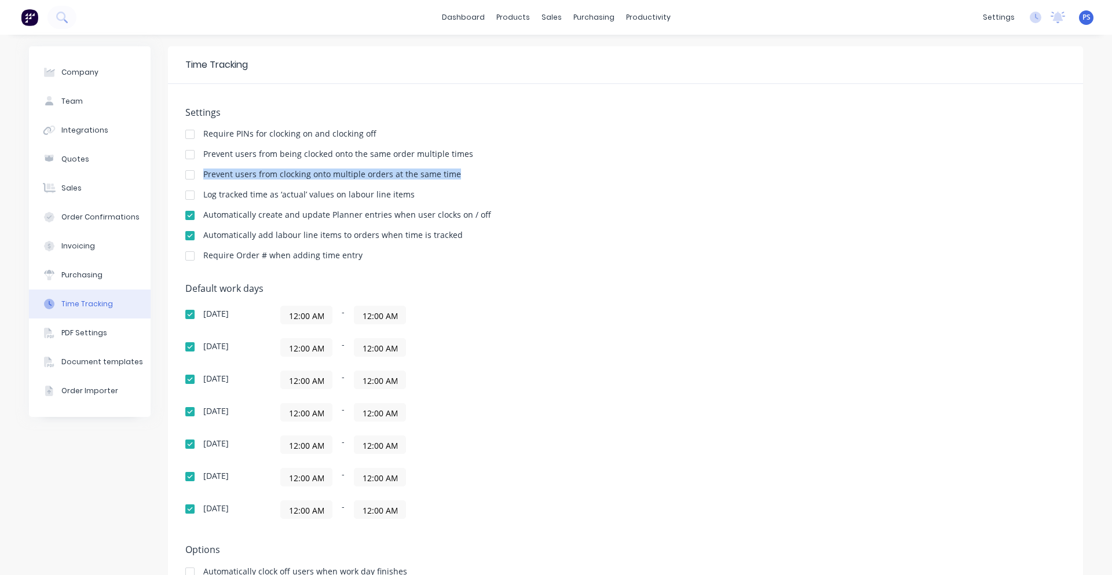
drag, startPoint x: 194, startPoint y: 175, endPoint x: 137, endPoint y: 232, distance: 80.3
click at [453, 179] on div "Prevent users from clocking onto multiple orders at the same time" at bounding box center [625, 175] width 880 height 11
click at [124, 90] on button "Team" at bounding box center [90, 101] width 122 height 29
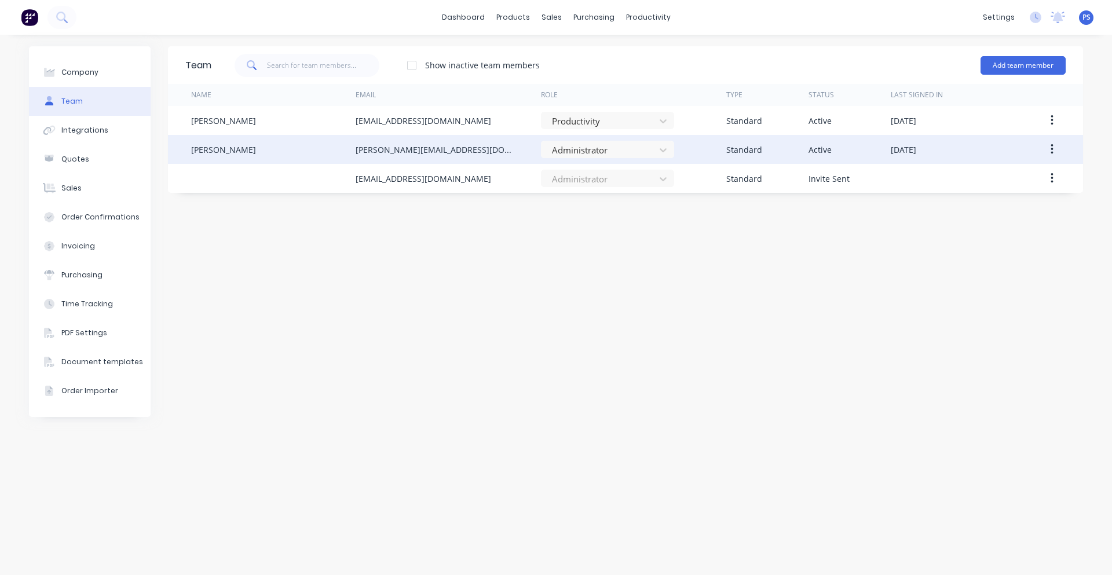
click at [706, 136] on div "Administrator" at bounding box center [633, 149] width 185 height 29
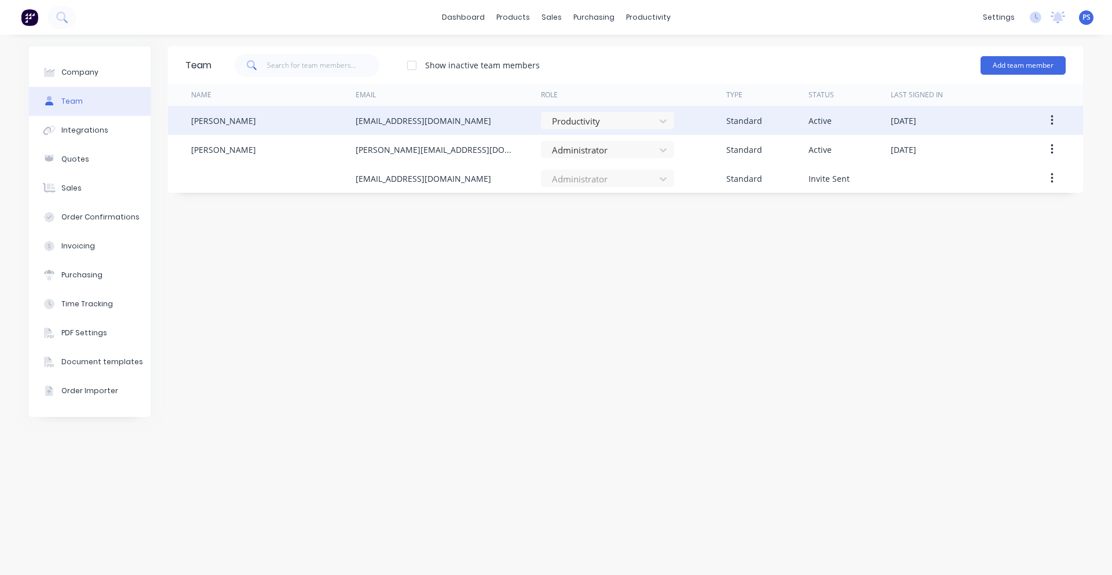
click at [709, 129] on div "Productivity" at bounding box center [633, 120] width 185 height 29
click at [1055, 126] on button "button" at bounding box center [1051, 120] width 27 height 21
click at [1017, 159] on div "Edit" at bounding box center [1010, 150] width 89 height 17
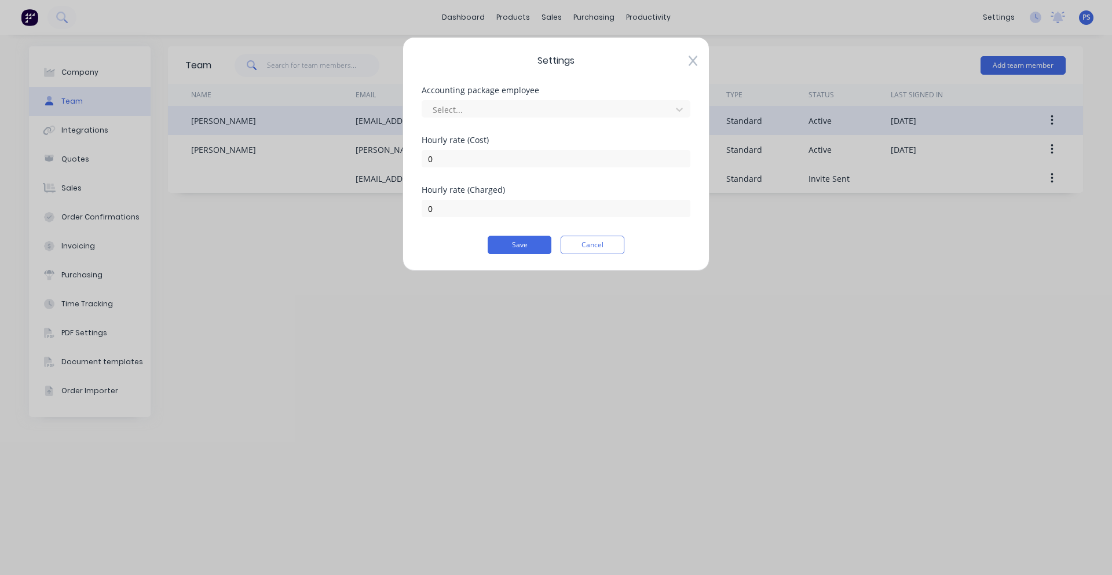
click at [525, 139] on div "Hourly rate (Cost)" at bounding box center [556, 140] width 269 height 8
click at [517, 151] on input "0" at bounding box center [556, 158] width 269 height 17
drag, startPoint x: 446, startPoint y: 161, endPoint x: 406, endPoint y: 159, distance: 40.0
click at [406, 159] on div "Settings Accounting package employee Select... Hourly rate (Cost) 0 Hourly rate…" at bounding box center [556, 154] width 307 height 234
click at [460, 203] on input "0" at bounding box center [556, 208] width 269 height 17
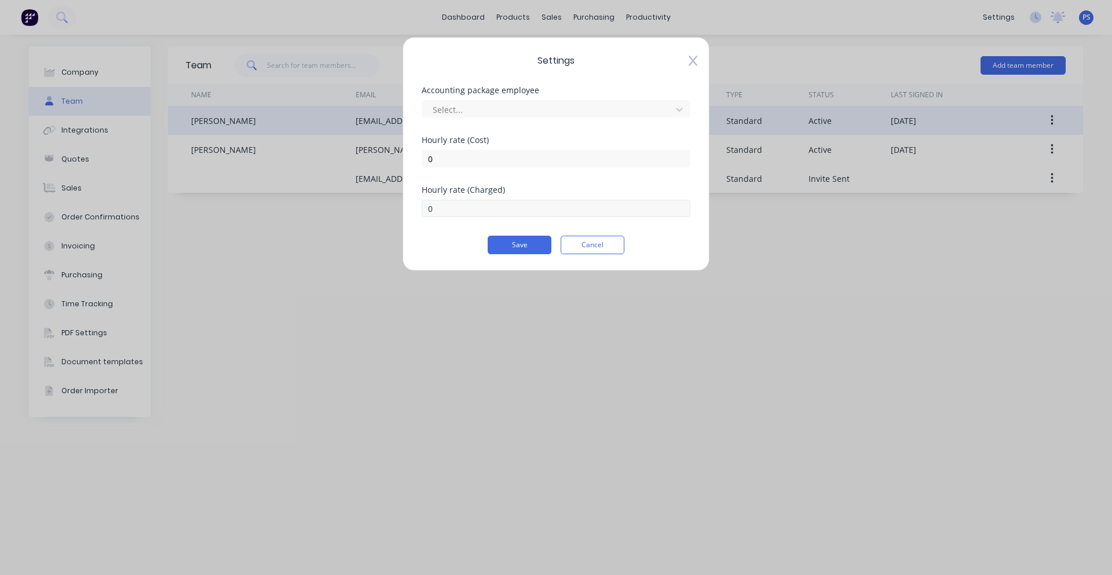
click at [423, 199] on div "0" at bounding box center [556, 207] width 269 height 20
drag, startPoint x: 473, startPoint y: 213, endPoint x: 423, endPoint y: 210, distance: 49.9
click at [423, 210] on input "0" at bounding box center [556, 208] width 269 height 17
type input "70"
click at [460, 162] on input "0" at bounding box center [556, 158] width 269 height 17
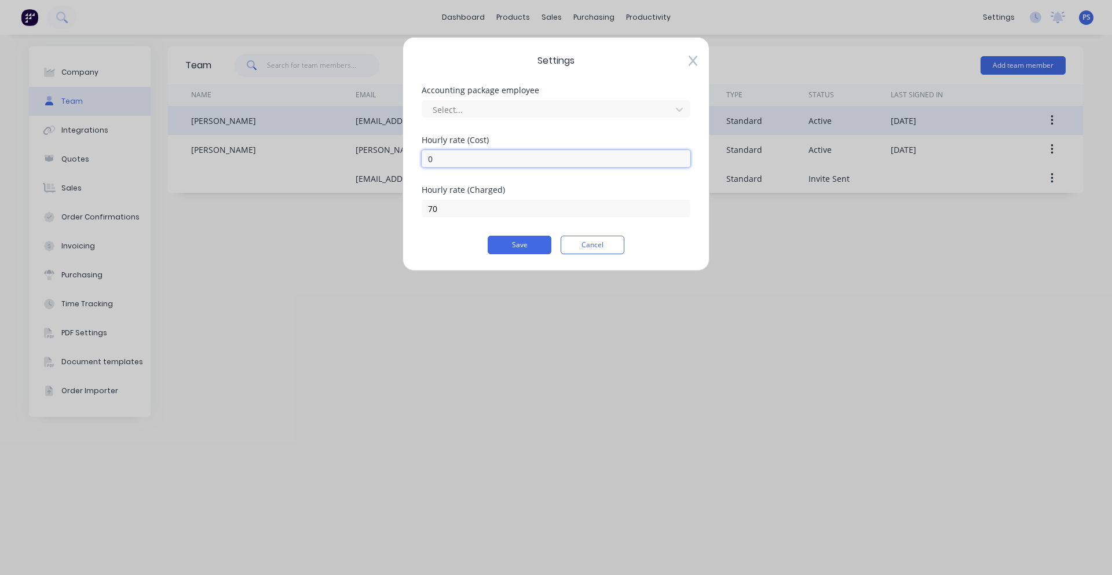
drag, startPoint x: 462, startPoint y: 158, endPoint x: 422, endPoint y: 163, distance: 40.3
click at [422, 163] on input "0" at bounding box center [556, 158] width 269 height 17
type input "49.50"
click at [429, 292] on div "Settings Accounting package employee Select... Hourly rate (Cost) 49.50 Hourly …" at bounding box center [556, 287] width 1112 height 575
click at [543, 244] on button "Save" at bounding box center [520, 245] width 64 height 19
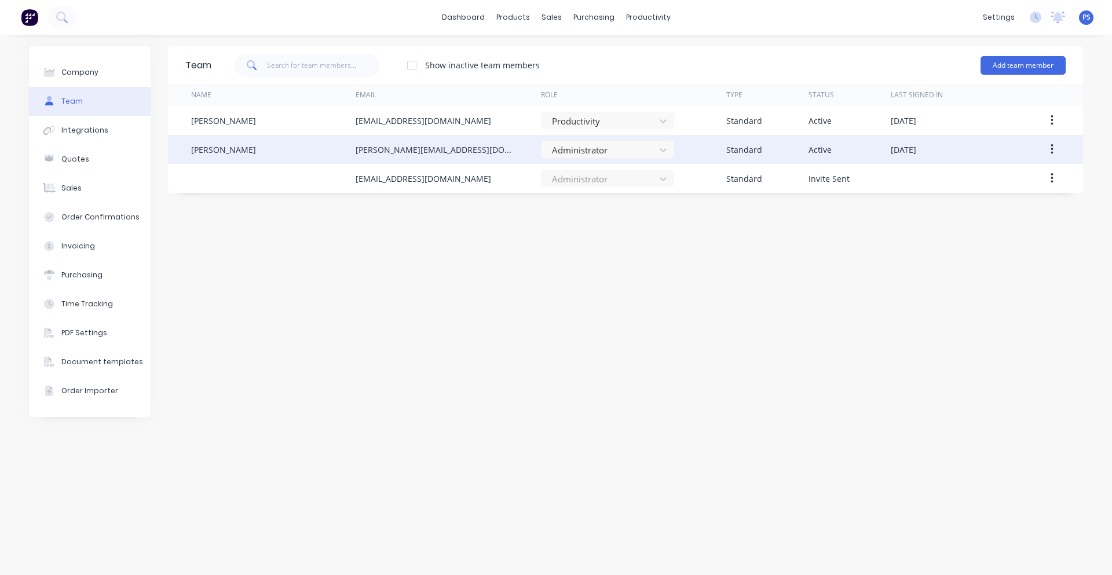
drag, startPoint x: 1045, startPoint y: 145, endPoint x: 1068, endPoint y: 148, distance: 22.8
click at [1068, 148] on div "Peter Smith peter@porterengineering.net Administrator Standard Active August 31…" at bounding box center [625, 149] width 915 height 29
click at [1055, 149] on button "button" at bounding box center [1051, 149] width 27 height 21
click at [1027, 177] on div "Edit" at bounding box center [1010, 179] width 89 height 17
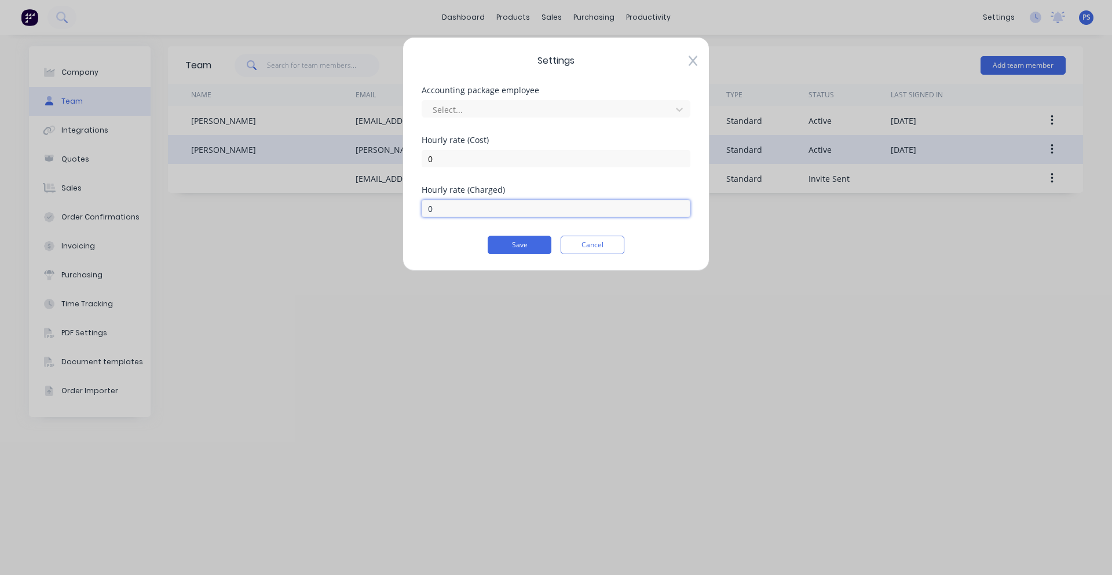
click at [517, 204] on input "0" at bounding box center [556, 208] width 269 height 17
type input "90"
click at [518, 155] on input "0" at bounding box center [556, 158] width 269 height 17
drag, startPoint x: 489, startPoint y: 155, endPoint x: 429, endPoint y: 158, distance: 59.8
click at [430, 158] on input "0" at bounding box center [556, 158] width 269 height 17
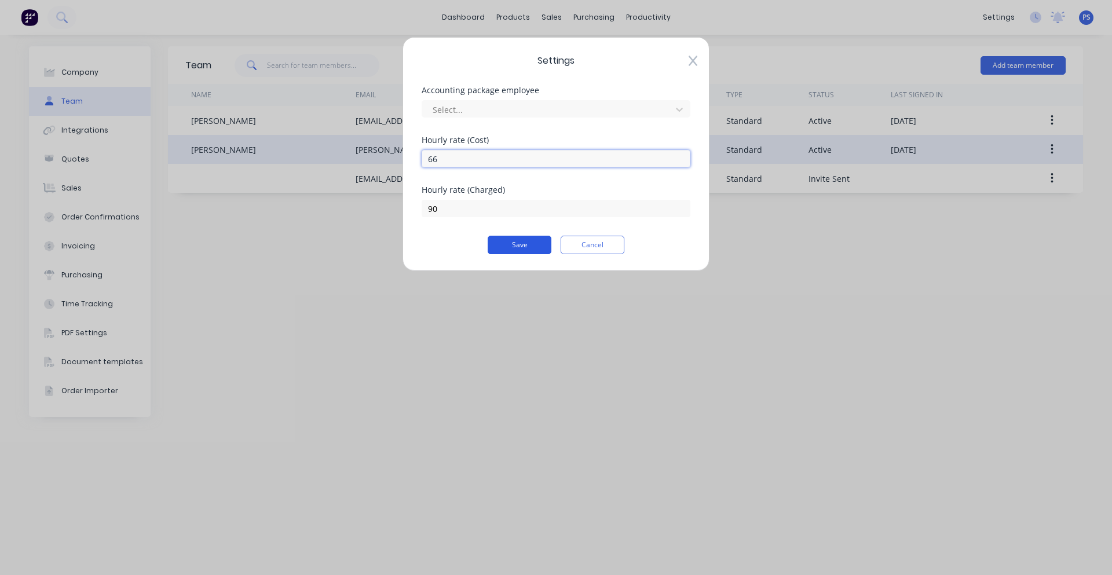
type input "66"
click at [531, 248] on button "Save" at bounding box center [520, 245] width 64 height 19
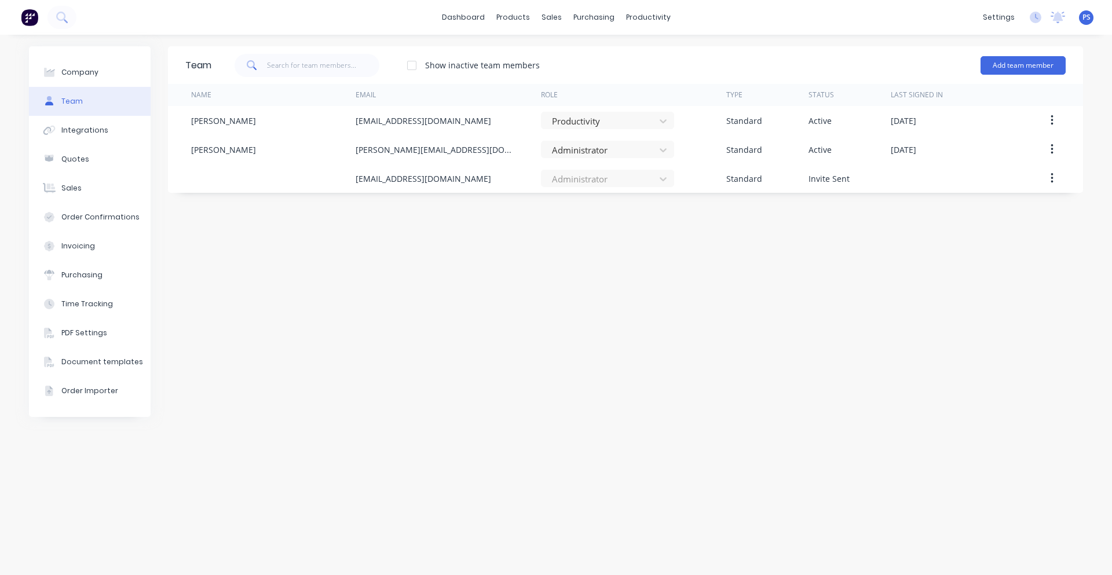
click at [343, 222] on div "Team Show inactive team members Add team member Name Email Role Type Status Las…" at bounding box center [625, 304] width 915 height 517
click at [95, 133] on div "Integrations" at bounding box center [84, 130] width 47 height 10
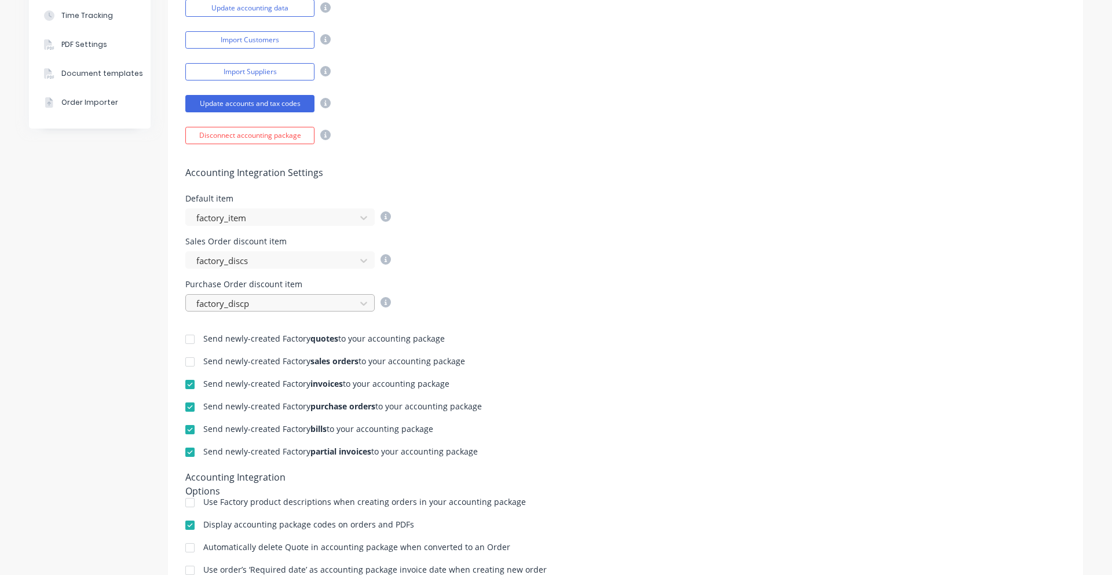
scroll to position [290, 0]
click at [273, 221] on div at bounding box center [272, 217] width 155 height 14
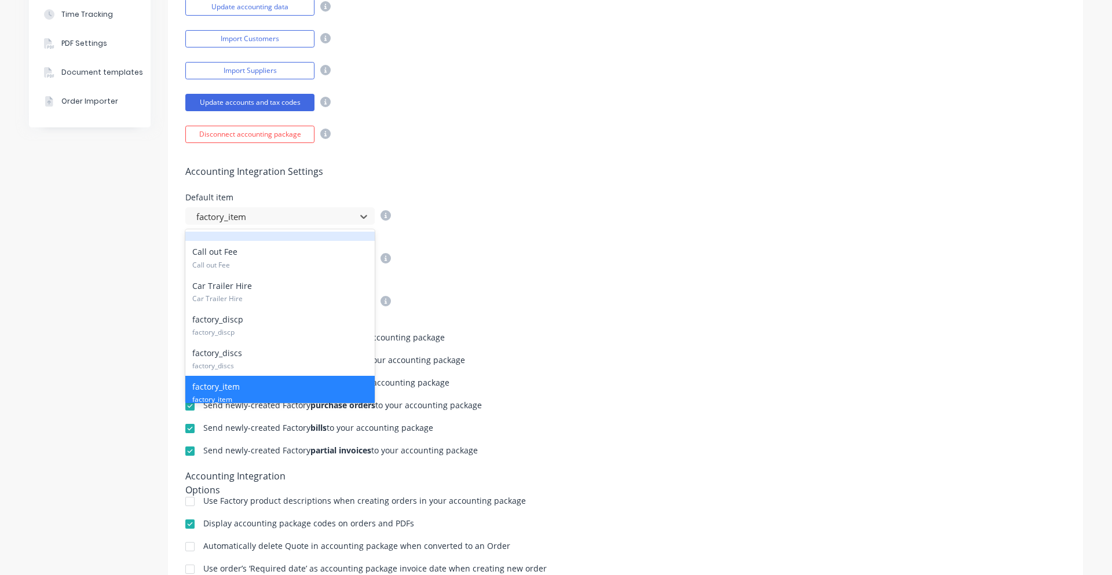
click at [489, 181] on div "Accounting Integration Settings Default item 19 results available. Use Up and D…" at bounding box center [625, 226] width 915 height 167
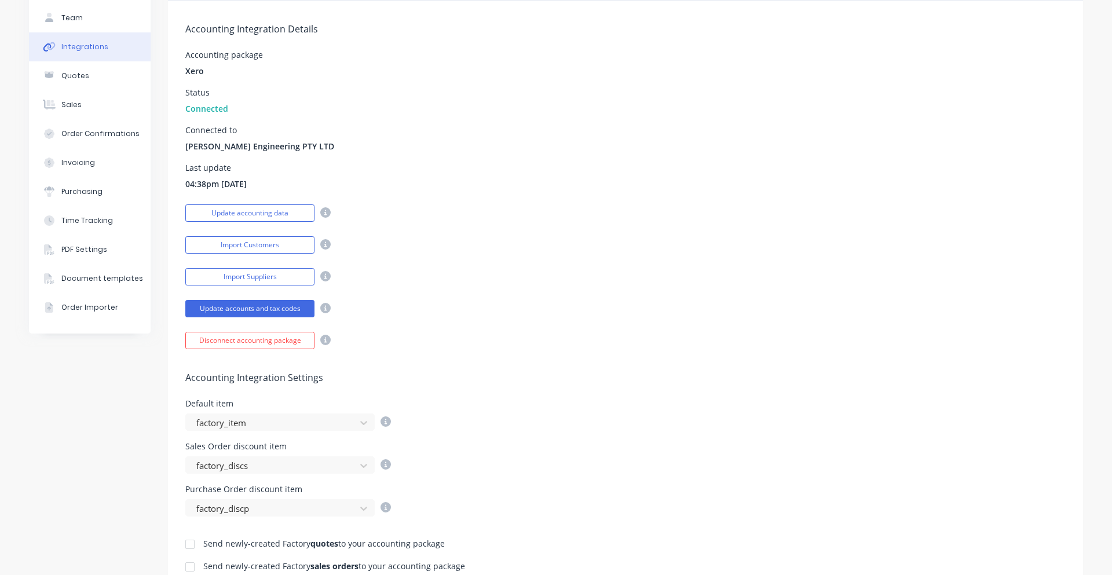
scroll to position [57, 0]
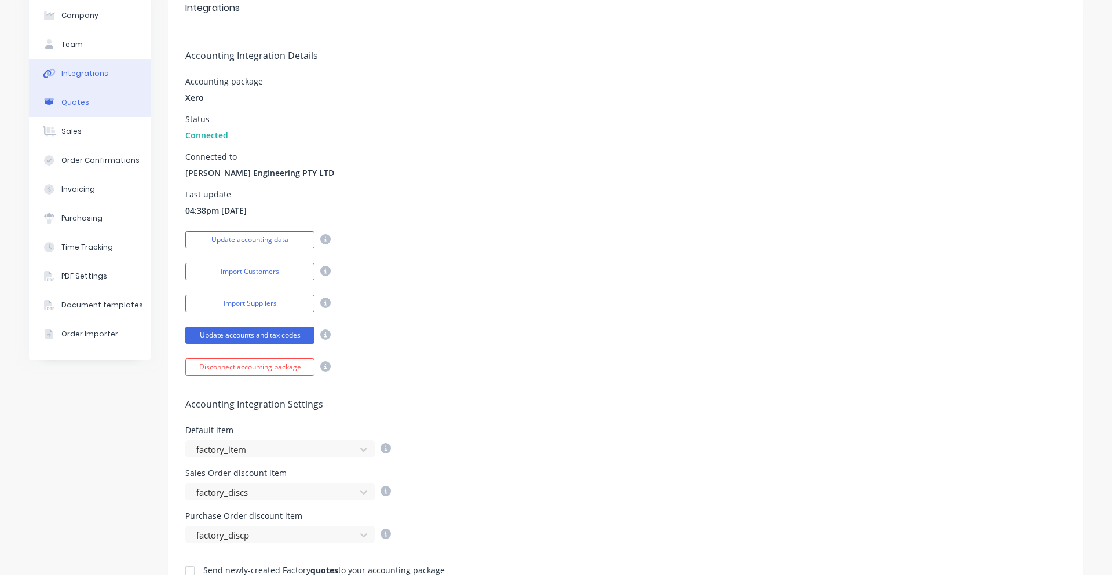
click at [104, 89] on button "Quotes" at bounding box center [90, 102] width 122 height 29
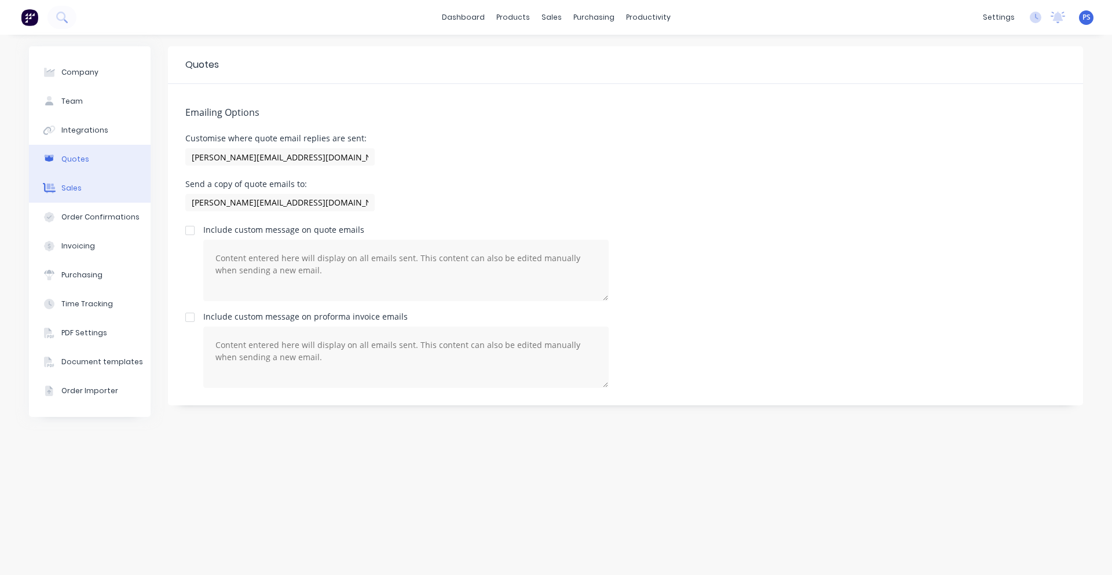
click at [104, 185] on button "Sales" at bounding box center [90, 188] width 122 height 29
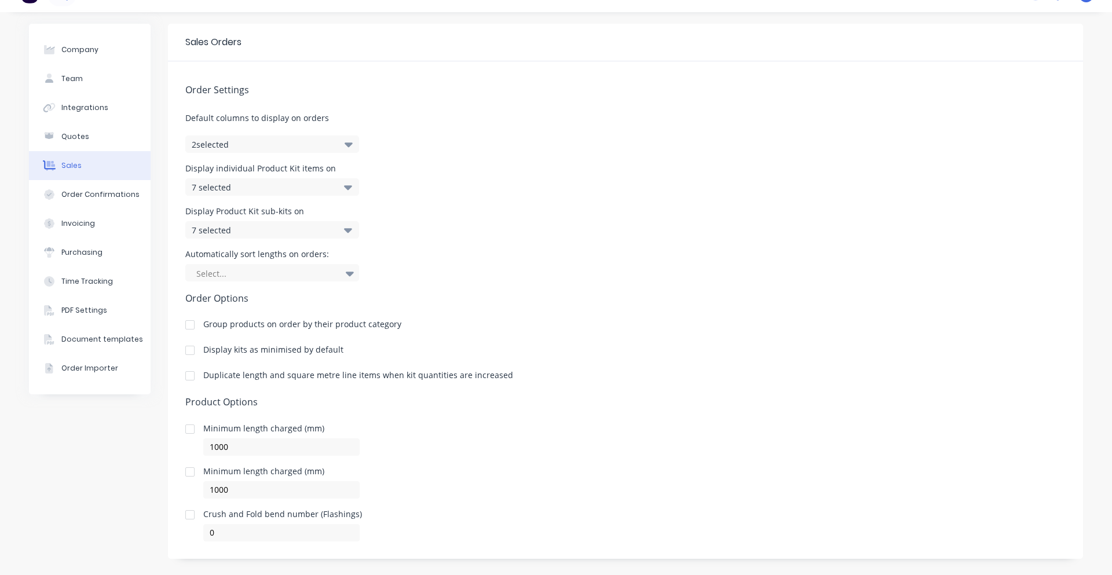
scroll to position [35, 0]
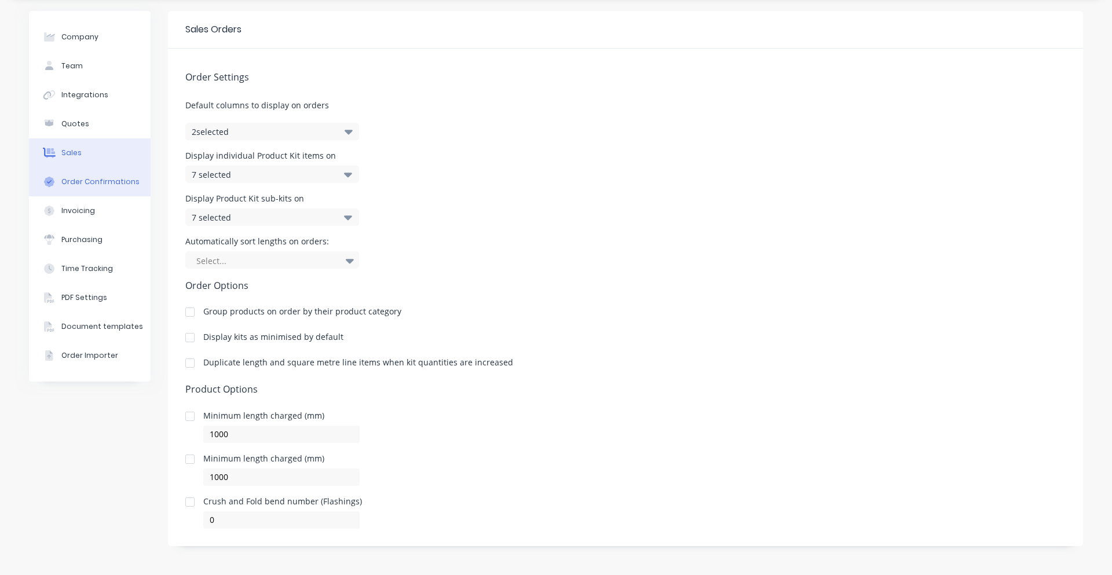
click at [126, 183] on div "Order Confirmations" at bounding box center [100, 182] width 78 height 10
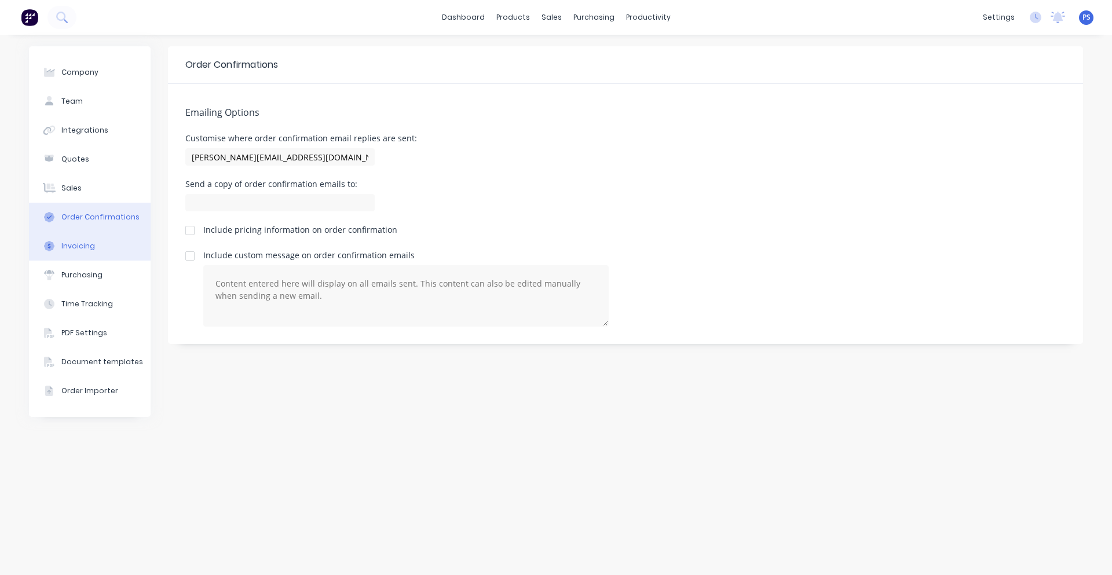
click at [107, 255] on button "Invoicing" at bounding box center [90, 246] width 122 height 29
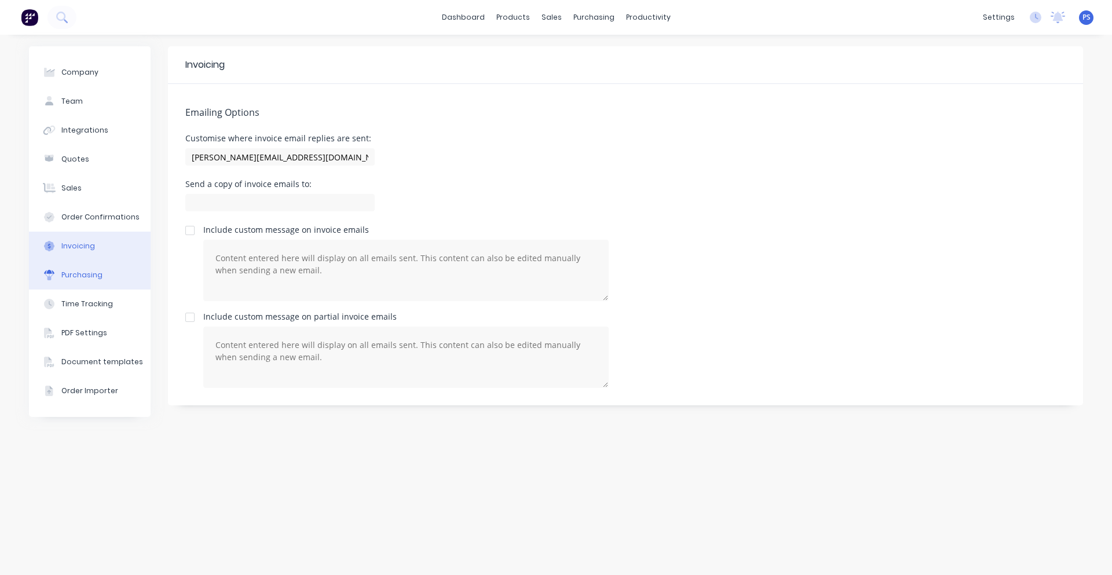
click at [105, 270] on button "Purchasing" at bounding box center [90, 275] width 122 height 29
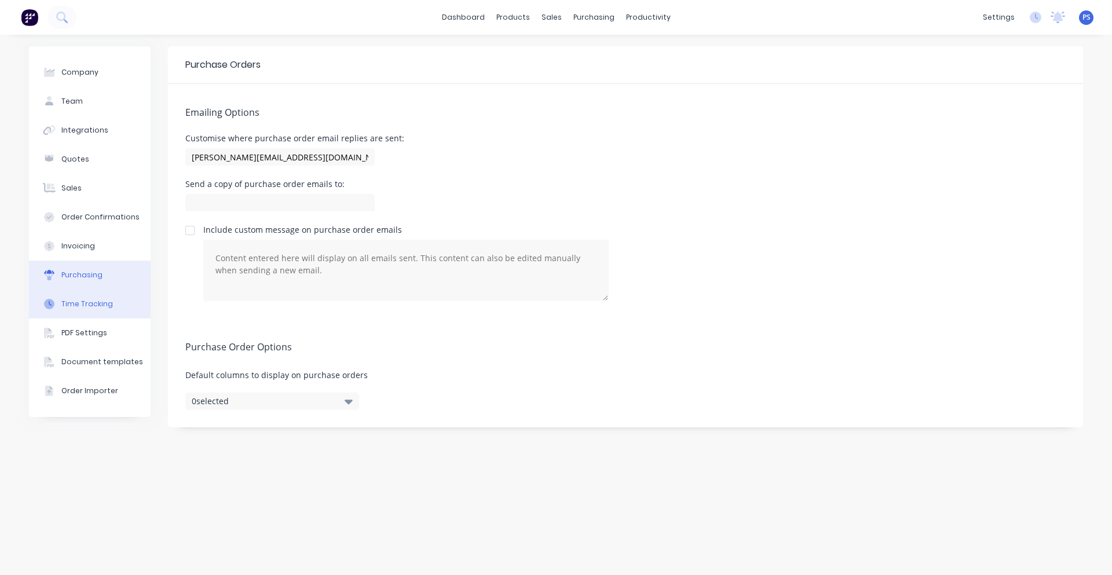
click at [101, 301] on div "Time Tracking" at bounding box center [87, 304] width 52 height 10
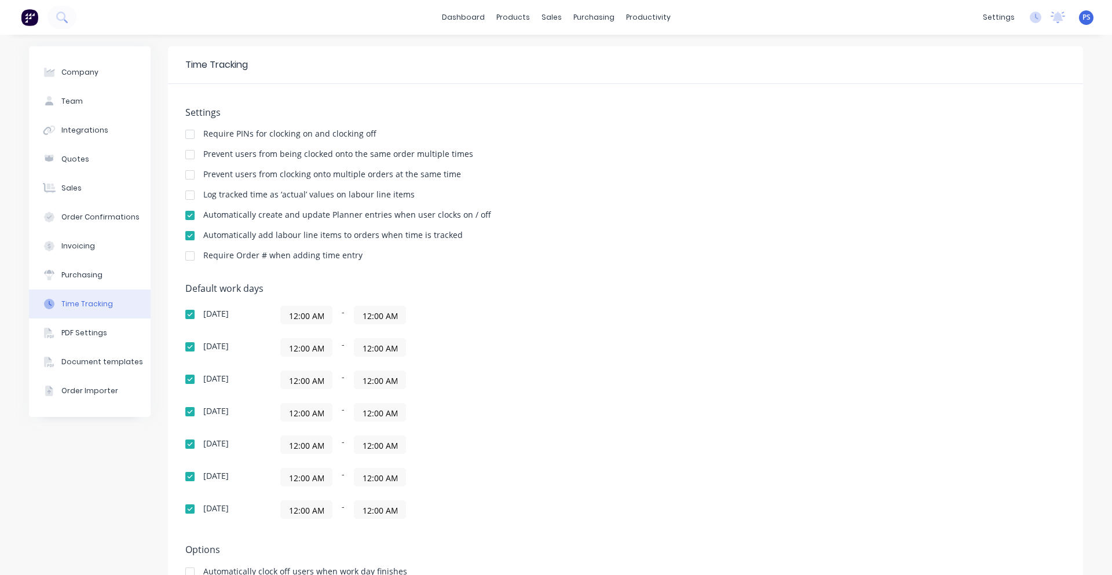
scroll to position [42, 0]
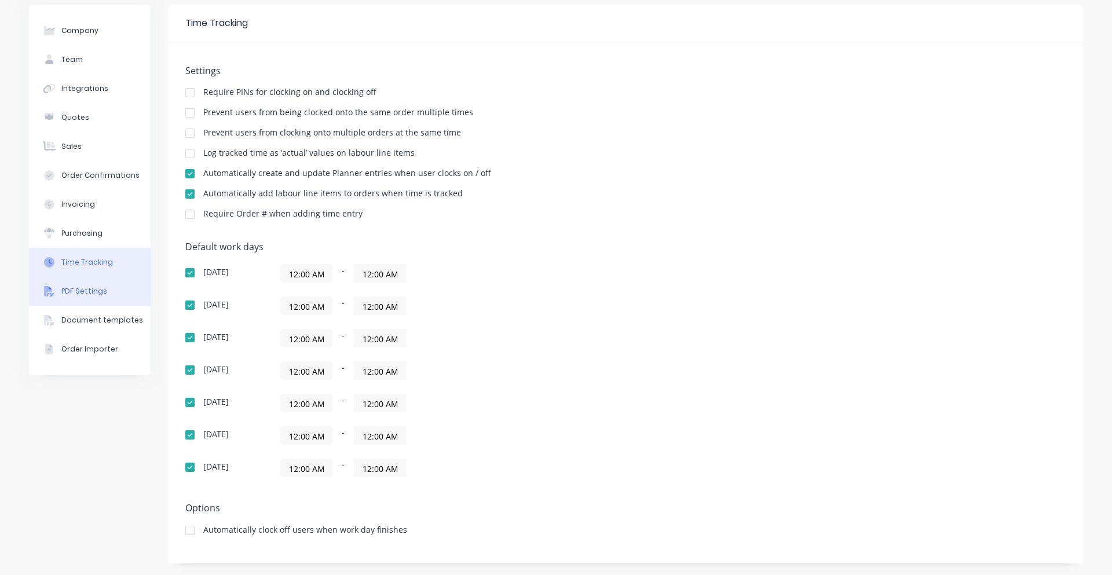
click at [101, 299] on button "PDF Settings" at bounding box center [90, 291] width 122 height 29
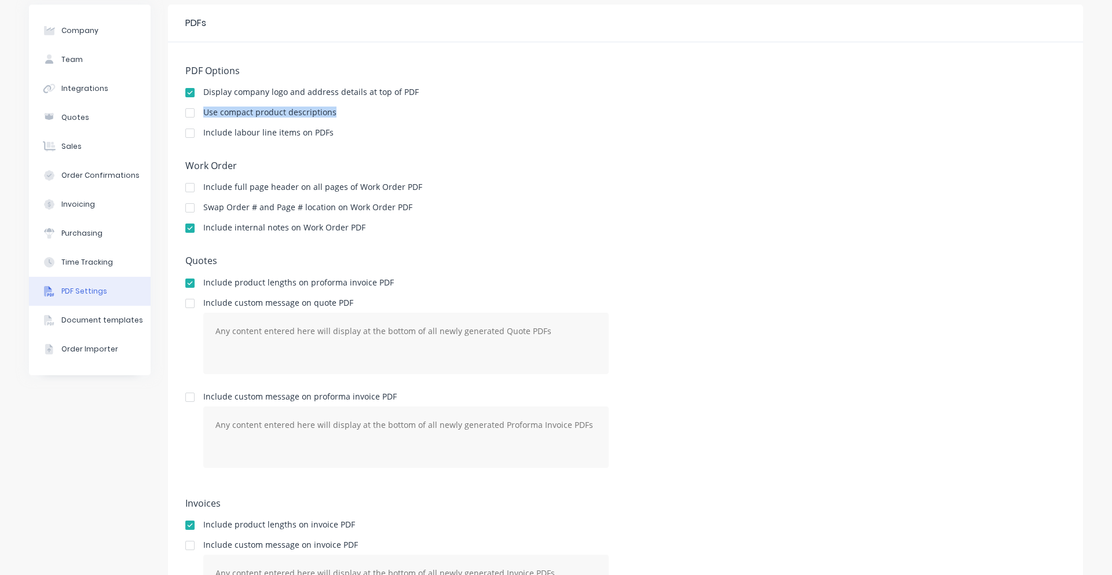
drag, startPoint x: 198, startPoint y: 115, endPoint x: 353, endPoint y: 112, distance: 154.7
click at [353, 112] on div "Use compact product descriptions" at bounding box center [625, 113] width 880 height 11
drag, startPoint x: 330, startPoint y: 134, endPoint x: 199, endPoint y: 137, distance: 131.5
click at [199, 137] on div "Include labour line items on PDFs" at bounding box center [625, 134] width 880 height 11
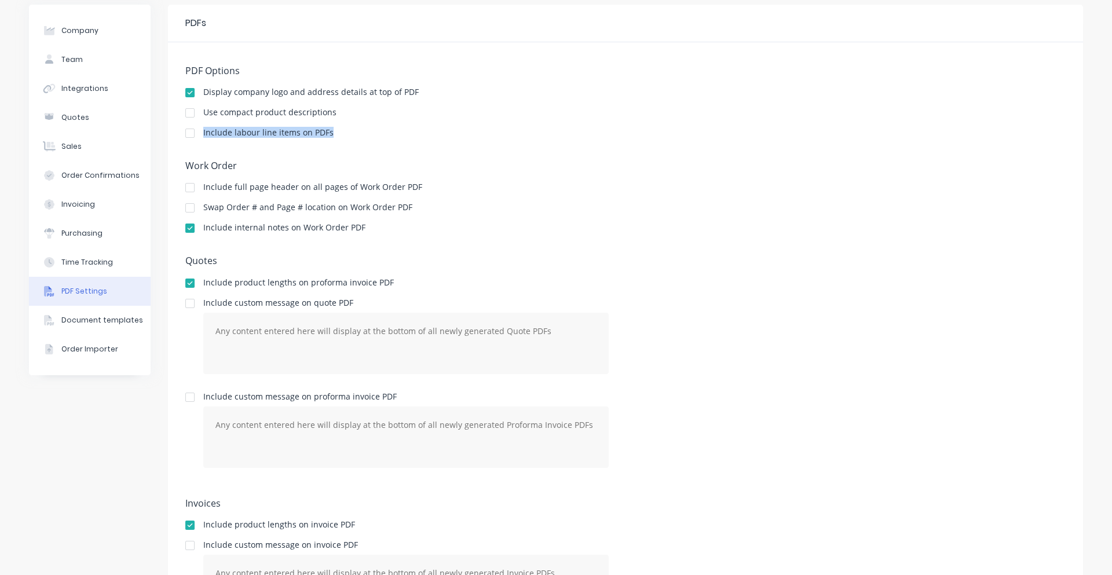
click at [203, 137] on div "Include labour line items on PDFs" at bounding box center [268, 134] width 130 height 11
click at [192, 136] on div at bounding box center [189, 133] width 23 height 23
click at [186, 136] on div at bounding box center [189, 133] width 23 height 23
drag, startPoint x: 200, startPoint y: 186, endPoint x: 411, endPoint y: 188, distance: 210.2
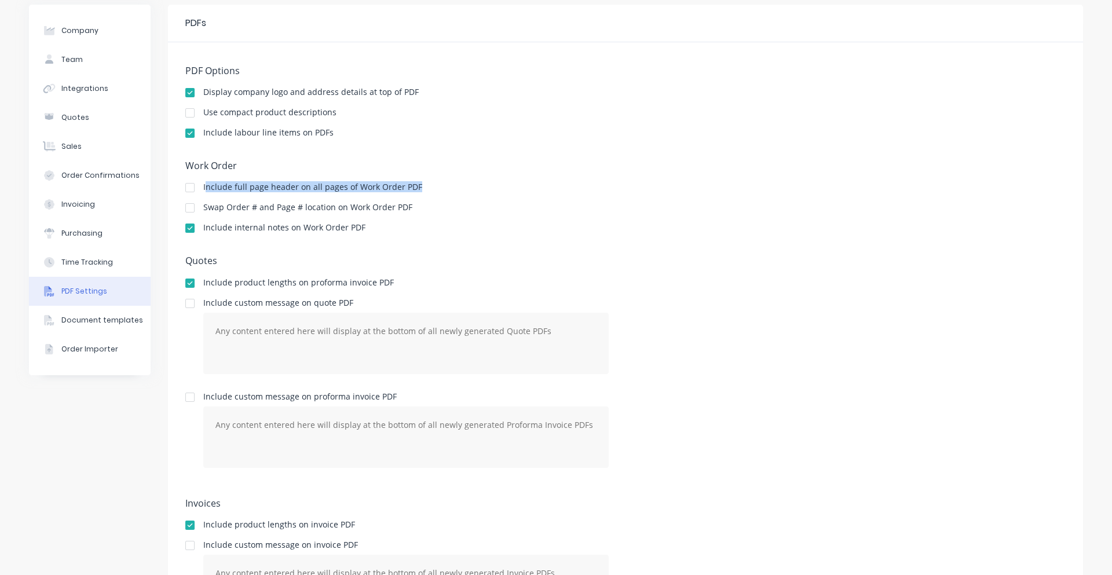
click at [411, 188] on div "Include full page header on all pages of Work Order PDF" at bounding box center [625, 188] width 880 height 11
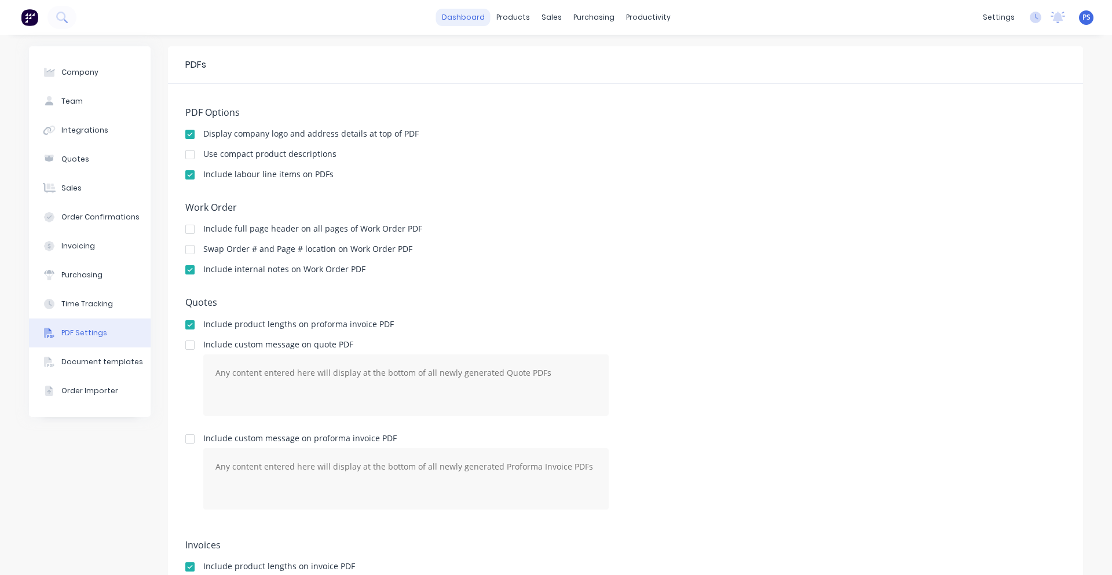
click at [453, 15] on link "dashboard" at bounding box center [463, 17] width 54 height 17
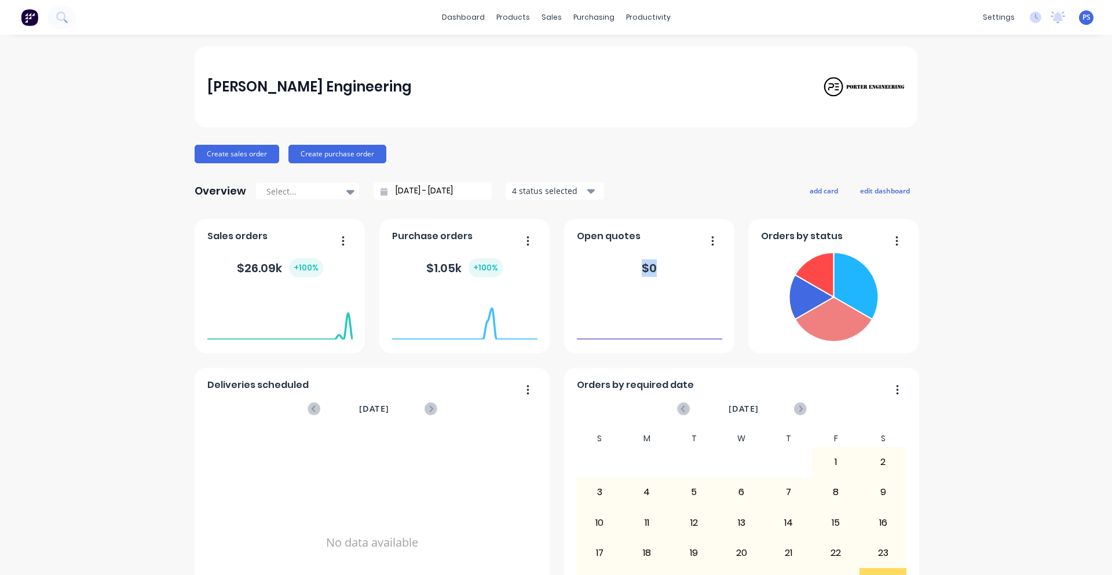
drag, startPoint x: 637, startPoint y: 251, endPoint x: 657, endPoint y: 265, distance: 24.6
click at [657, 265] on div "$ 0" at bounding box center [649, 268] width 145 height 35
click at [670, 192] on div "Overview Select... 31/07/25 - 31/08/25 4 status selected add card edit dashboard" at bounding box center [556, 191] width 723 height 23
click at [643, 265] on div "$ 0" at bounding box center [649, 267] width 15 height 17
drag, startPoint x: 643, startPoint y: 265, endPoint x: 652, endPoint y: 266, distance: 9.3
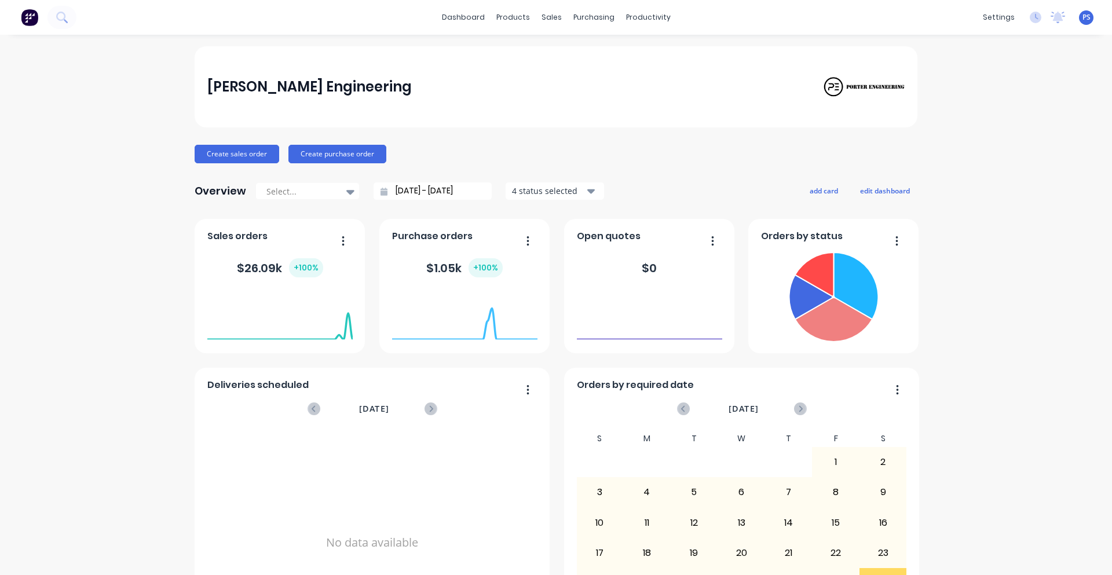
click at [652, 266] on div "$ 0" at bounding box center [649, 268] width 145 height 35
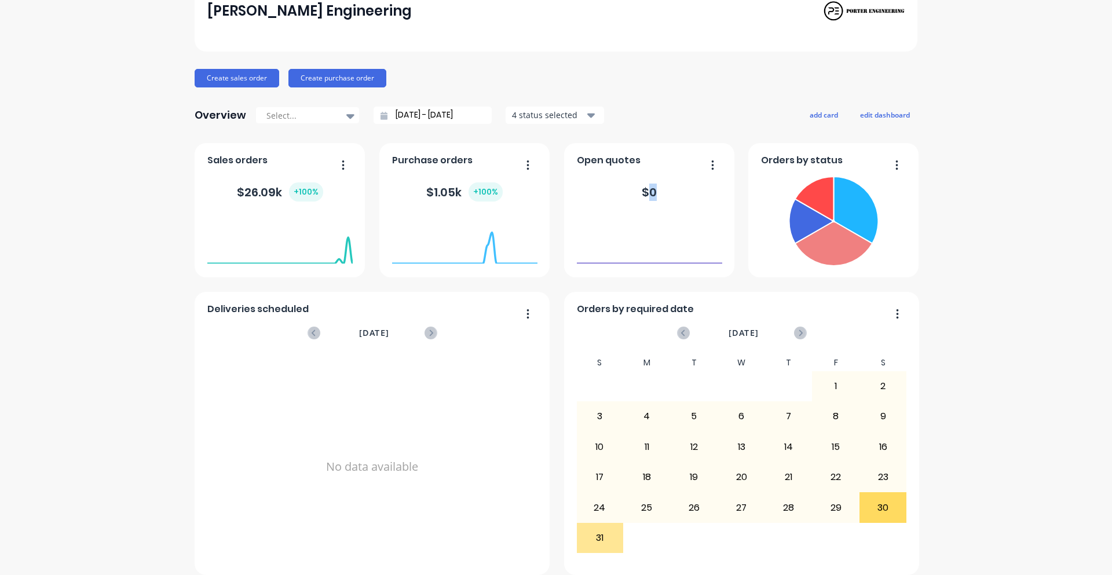
scroll to position [87, 0]
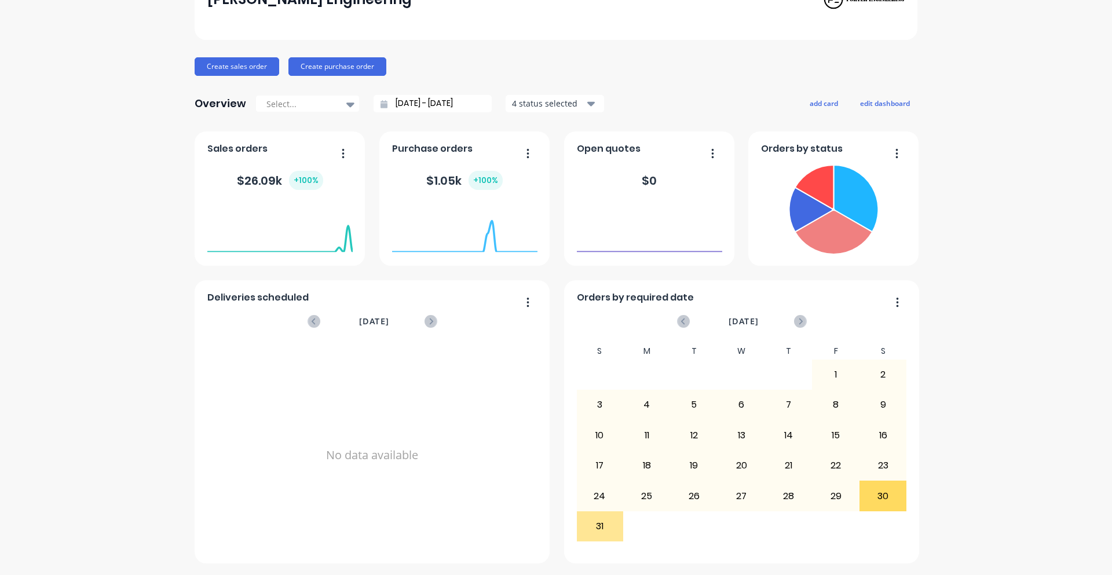
click at [924, 419] on div "Porter Engineering Create sales order Create purchase order Overview Select... …" at bounding box center [556, 261] width 1112 height 605
click at [803, 325] on div "August 2025" at bounding box center [742, 326] width 330 height 34
click at [798, 325] on icon at bounding box center [800, 321] width 13 height 13
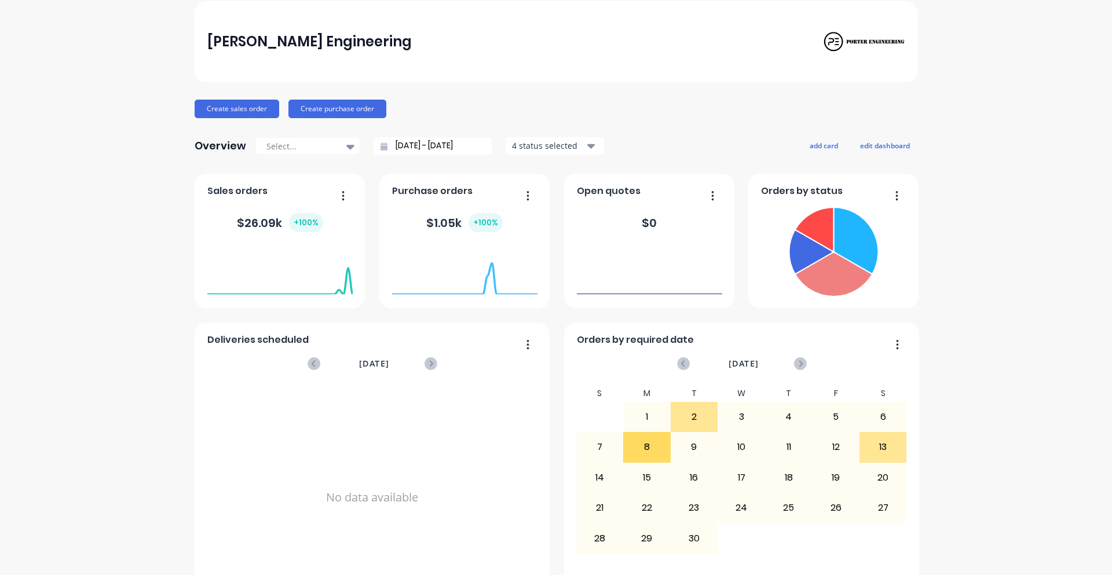
scroll to position [0, 0]
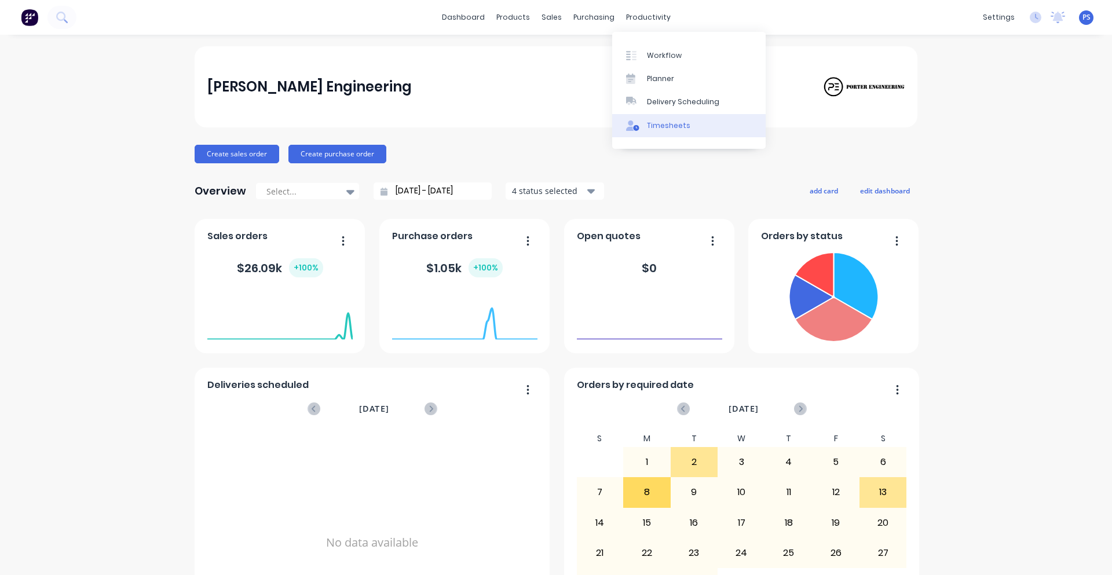
click at [633, 122] on icon at bounding box center [632, 125] width 13 height 10
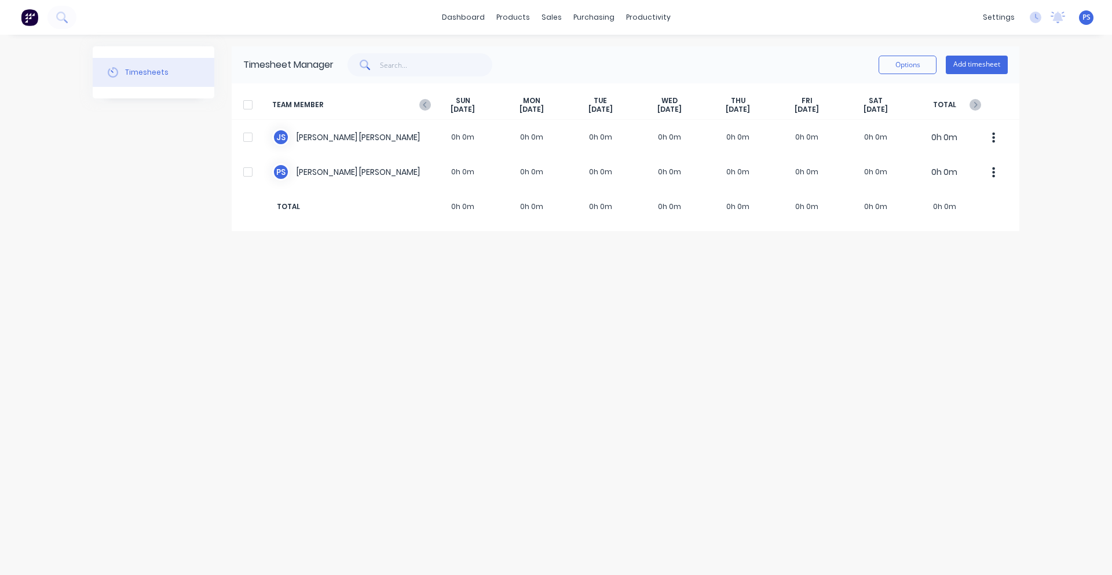
click at [967, 52] on div "Timesheet Manager Options Add timesheet" at bounding box center [626, 64] width 788 height 37
click at [964, 64] on button "Add timesheet" at bounding box center [977, 65] width 62 height 19
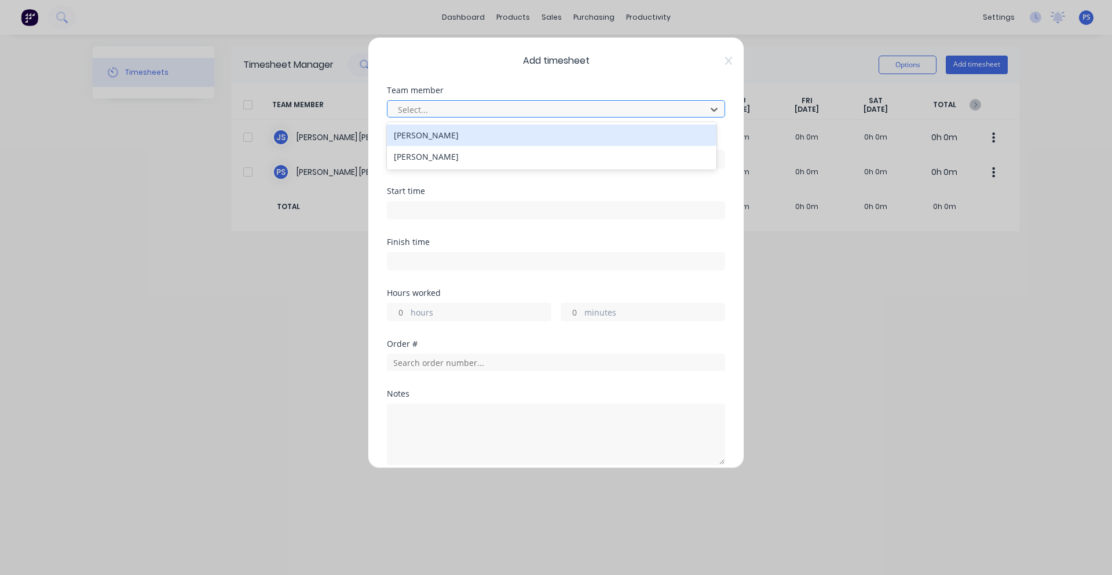
click at [437, 114] on div at bounding box center [548, 110] width 303 height 14
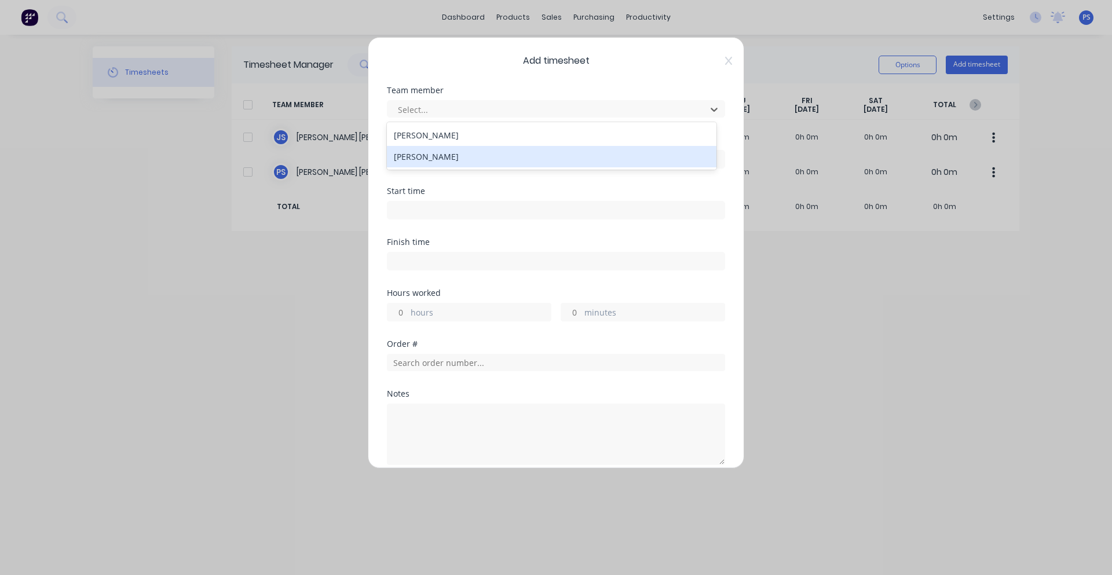
click at [434, 148] on div "[PERSON_NAME]" at bounding box center [552, 156] width 330 height 21
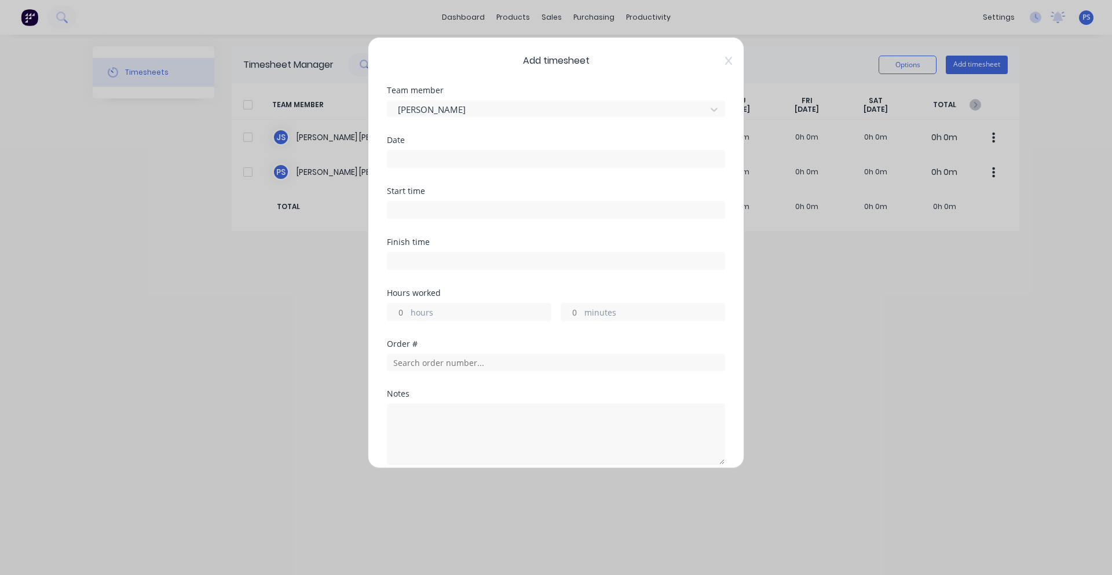
click at [432, 152] on input at bounding box center [555, 159] width 337 height 17
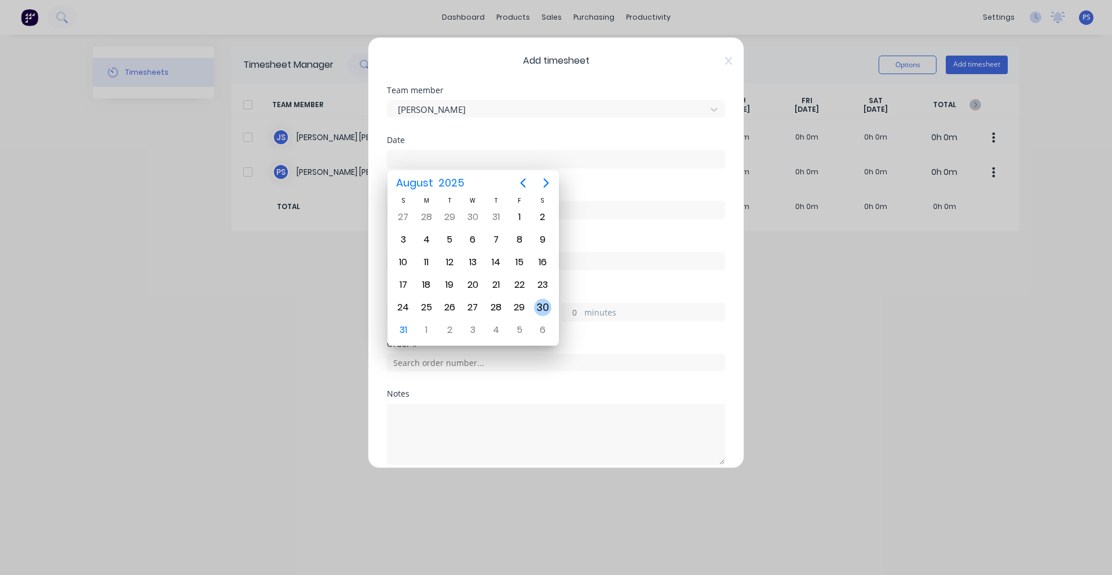
click at [550, 313] on div "30" at bounding box center [542, 308] width 23 height 22
type input "30/08/2025"
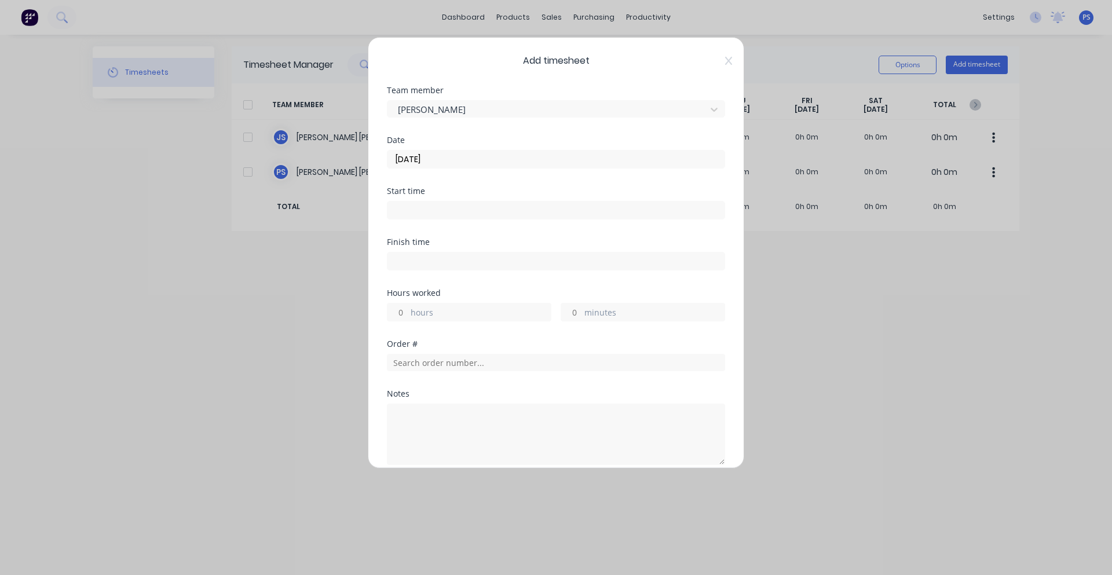
click at [430, 207] on input at bounding box center [555, 210] width 337 height 17
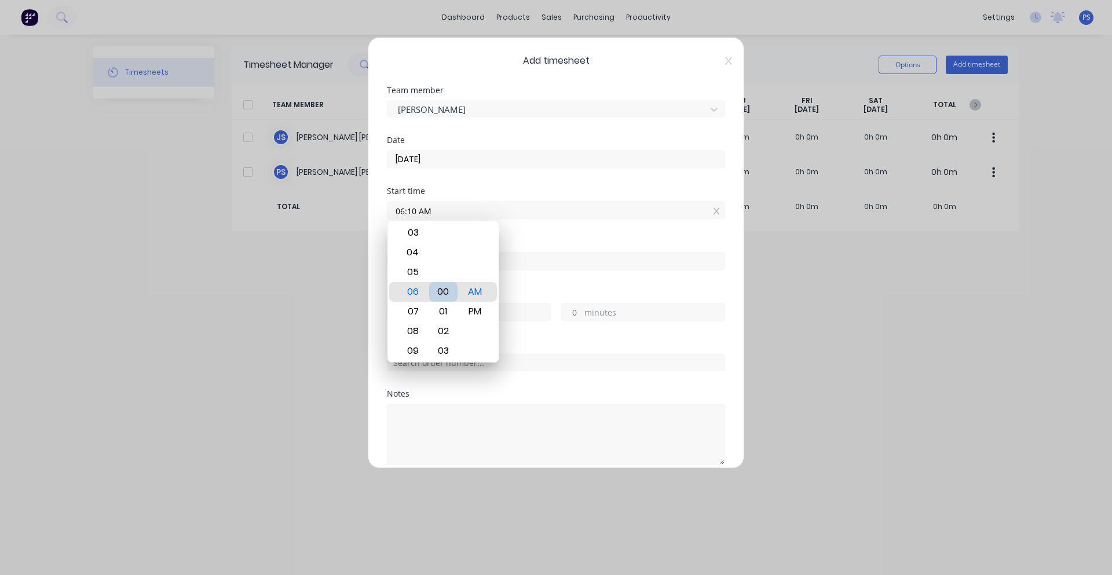
type input "06:00 AM"
click at [544, 221] on div "Start time 06:00 AM" at bounding box center [556, 212] width 338 height 51
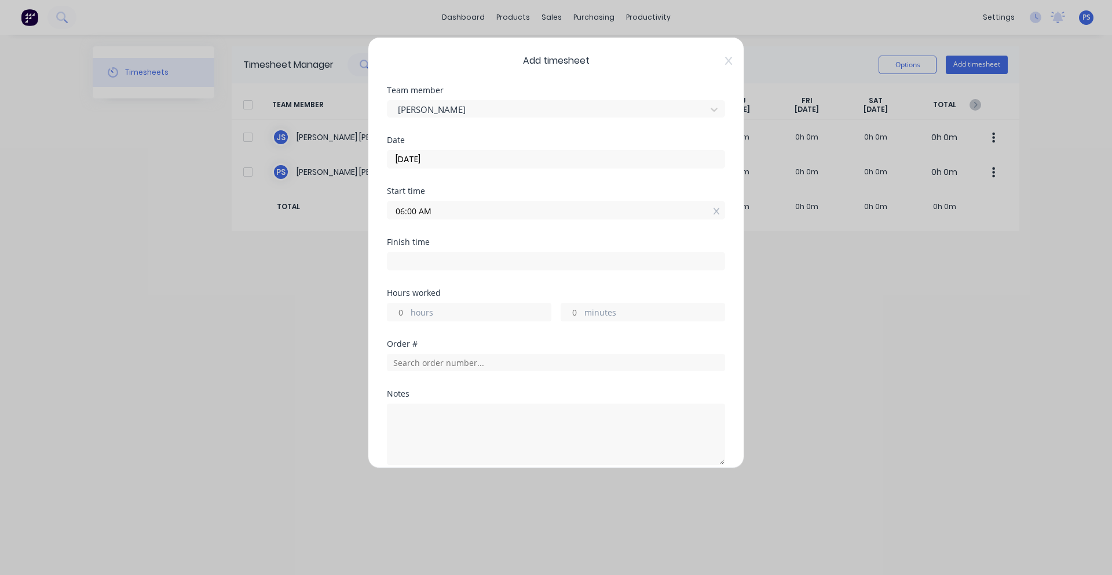
click at [532, 264] on input at bounding box center [555, 261] width 337 height 17
type input "06:50 AM"
type input "0"
type input "50"
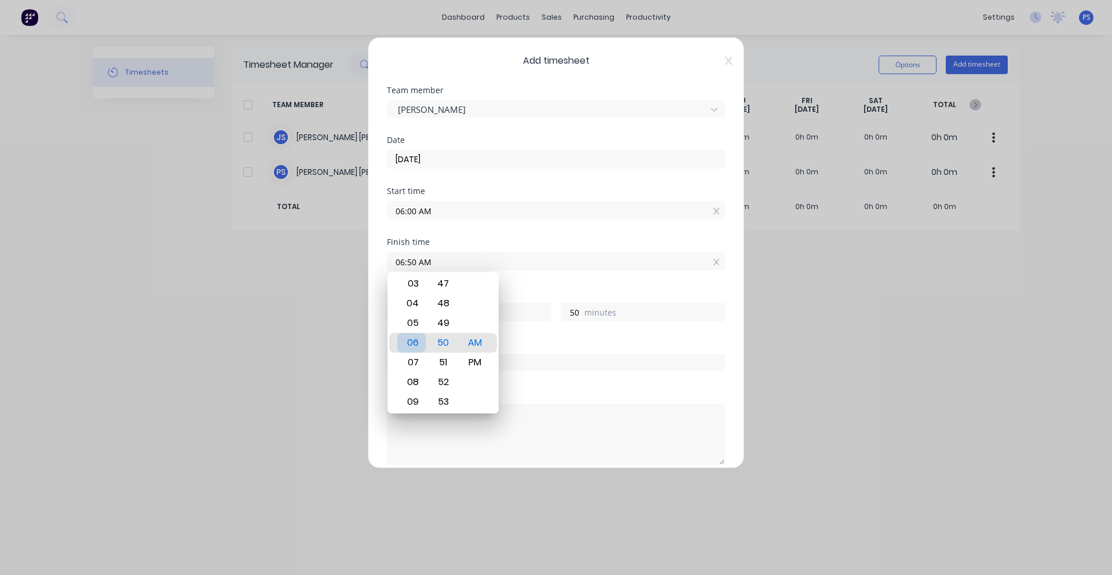
type input "07:50 AM"
type input "1"
type input "07:59 AM"
type input "59"
type input "07:34 AM"
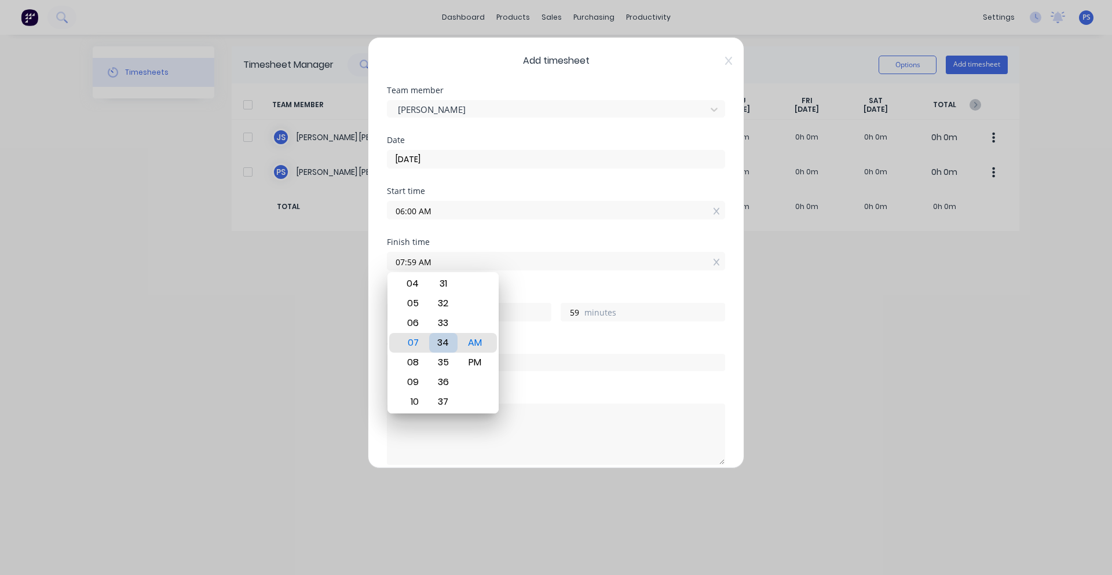
type input "34"
type input "07:28 AM"
type input "28"
type input "07:30 AM"
type input "30"
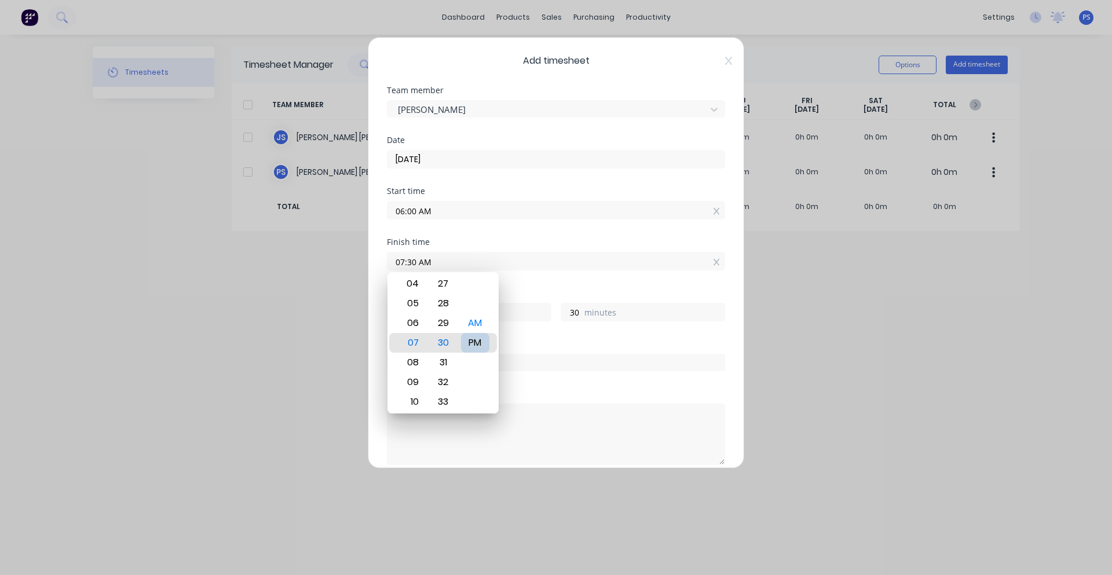
type input "07:30 PM"
type input "13"
click at [563, 282] on div "Finish time 07:30 PM" at bounding box center [556, 263] width 338 height 51
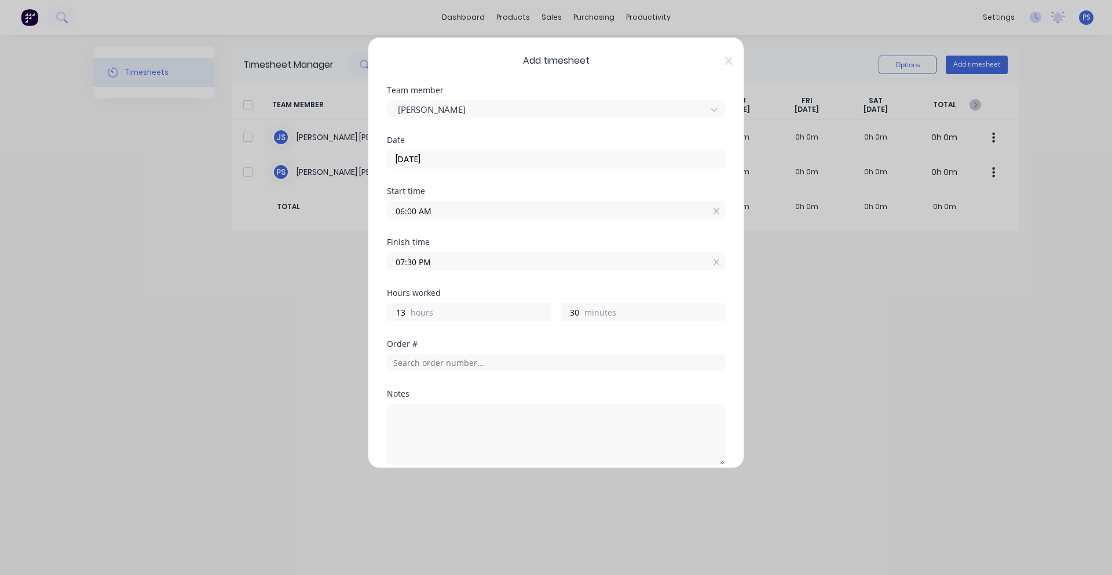
scroll to position [58, 0]
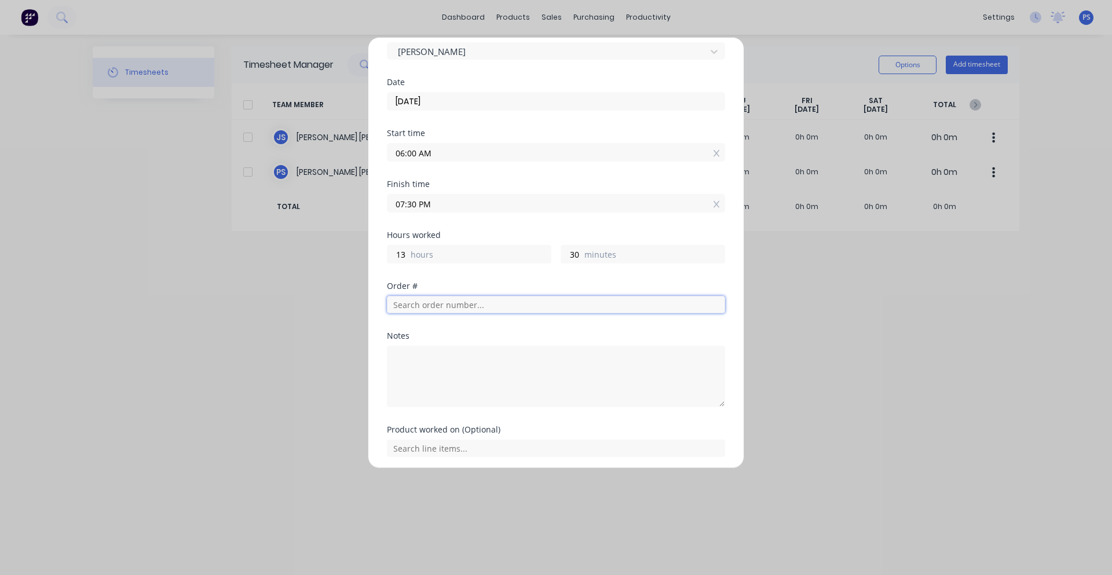
click at [448, 308] on input "text" at bounding box center [556, 304] width 338 height 17
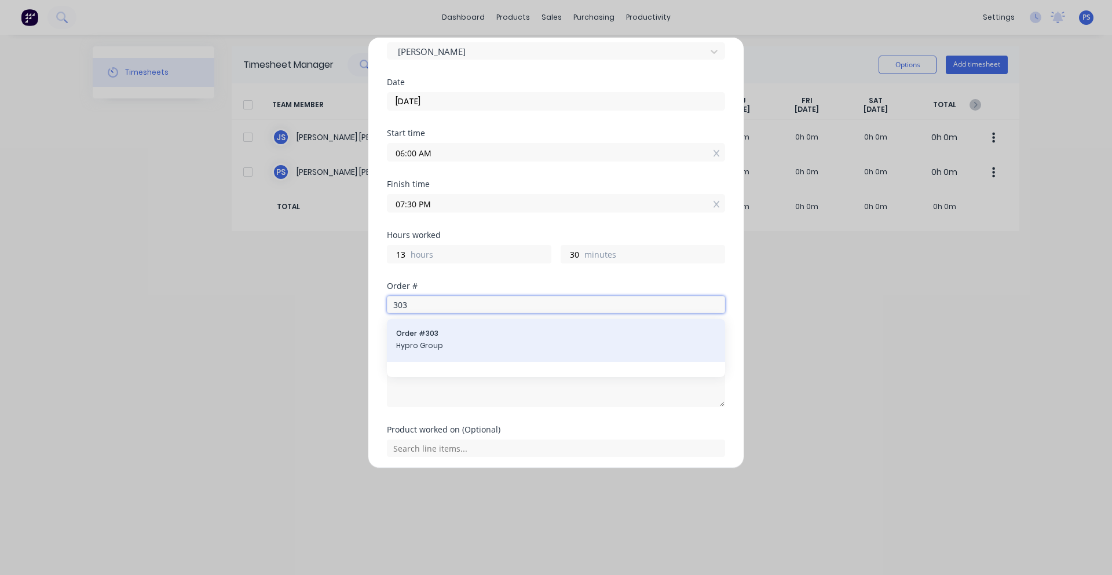
type input "303"
click at [436, 353] on div "Order # 303 Hypro Group" at bounding box center [556, 340] width 338 height 43
click at [442, 341] on span "Hypro Group" at bounding box center [556, 346] width 320 height 10
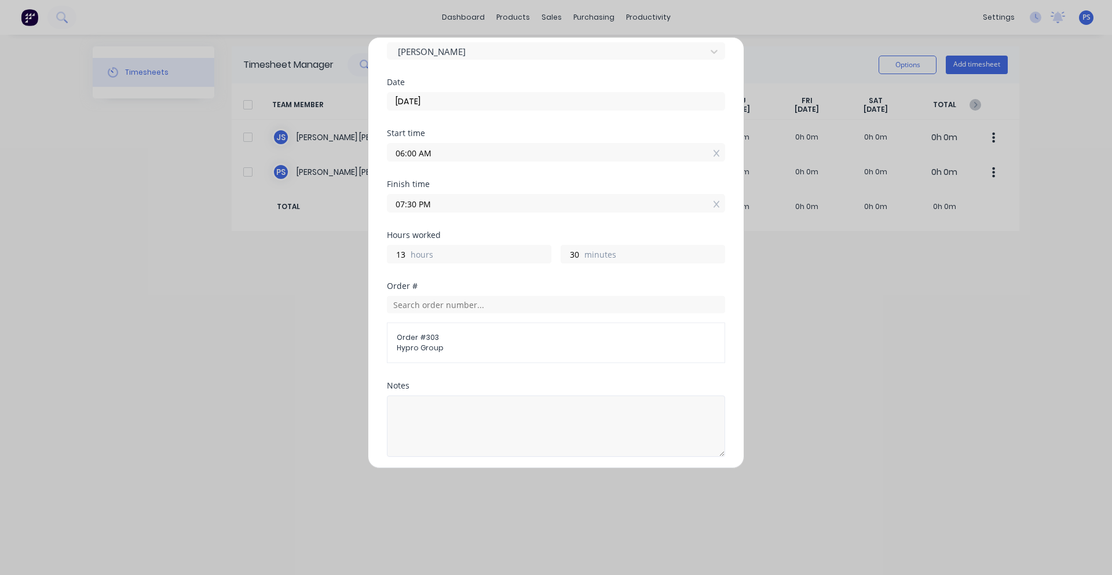
scroll to position [150, 0]
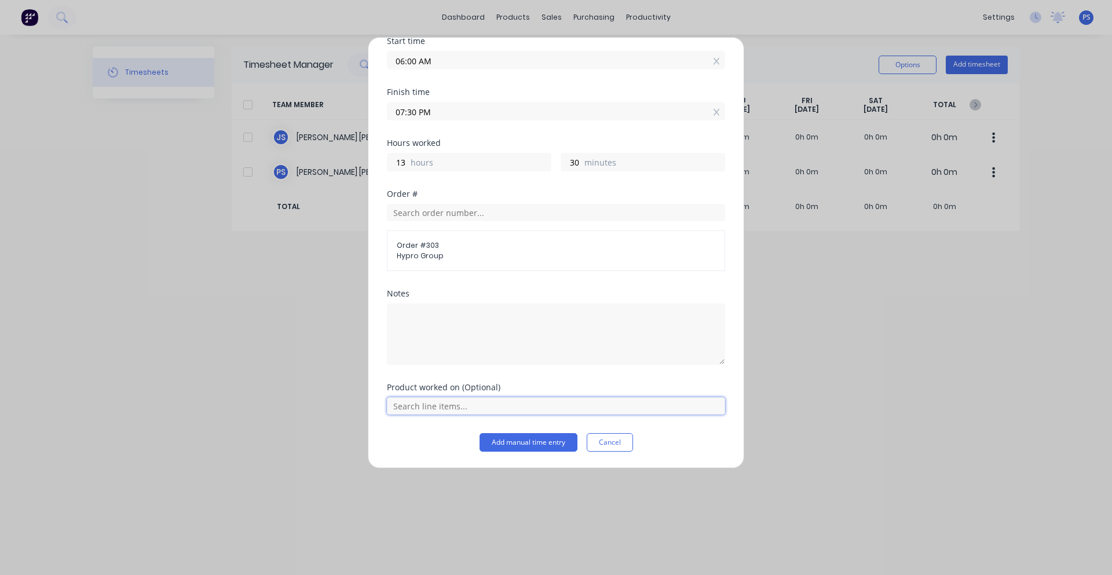
click at [448, 398] on input "text" at bounding box center [556, 405] width 338 height 17
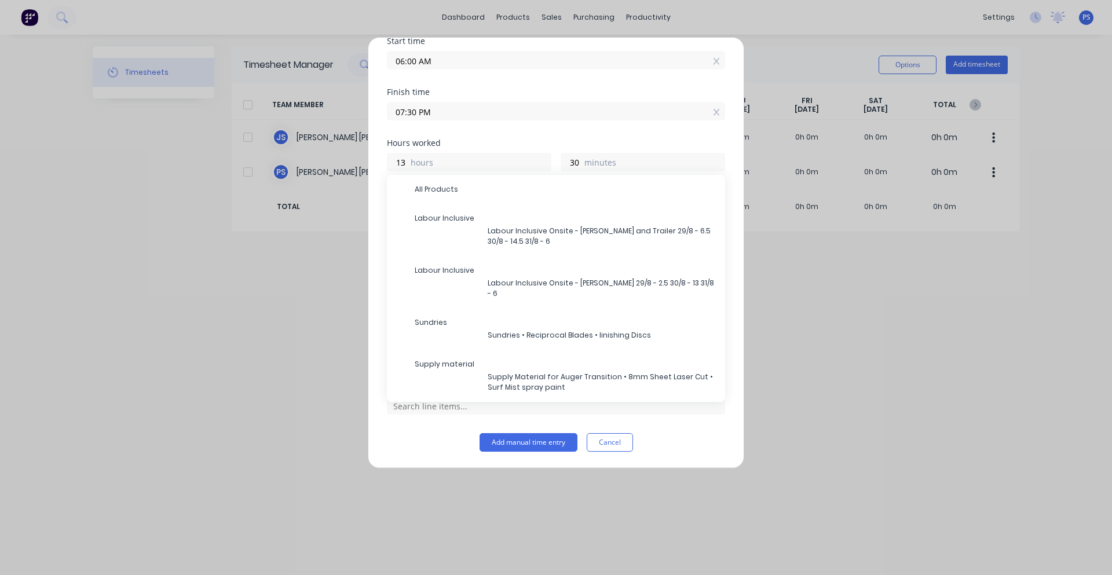
click at [438, 419] on div "Product worked on (Optional) All Products Labour Inclusive Labour Inclusive Ons…" at bounding box center [556, 408] width 338 height 50
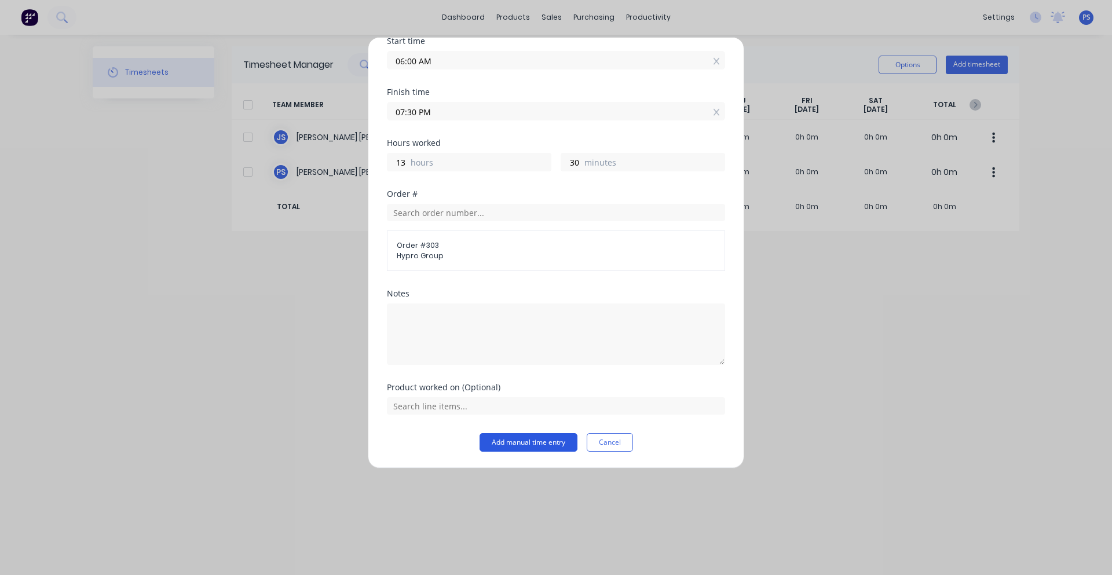
click at [504, 447] on button "Add manual time entry" at bounding box center [529, 442] width 98 height 19
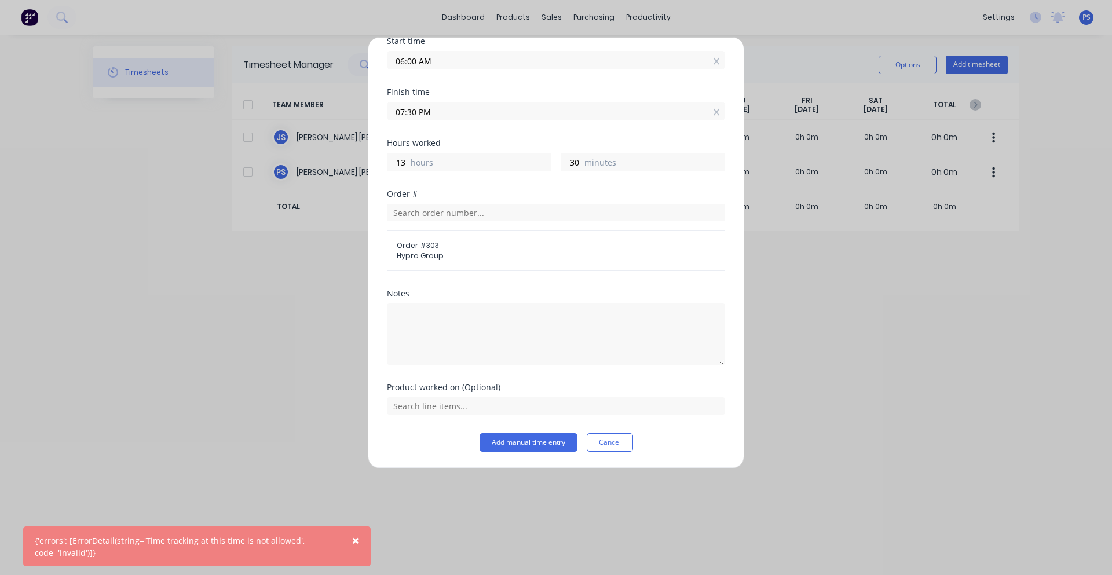
click at [251, 546] on div "{'errors': [ErrorDetail(string='Time tracking at this time is not allowed', cod…" at bounding box center [185, 547] width 301 height 24
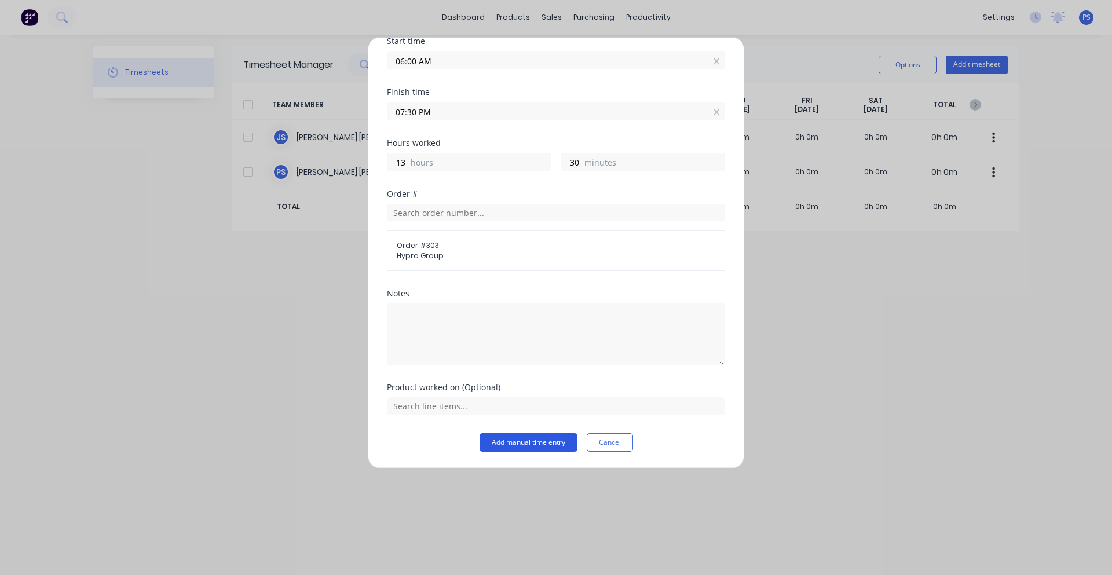
click at [517, 448] on button "Add manual time entry" at bounding box center [529, 442] width 98 height 19
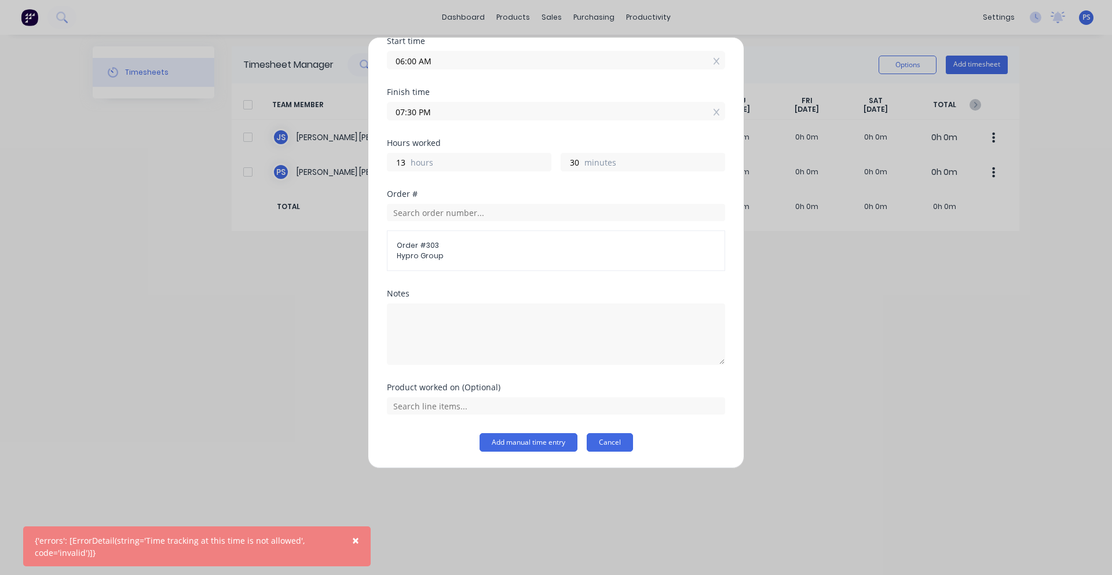
click at [602, 438] on button "Cancel" at bounding box center [610, 442] width 46 height 19
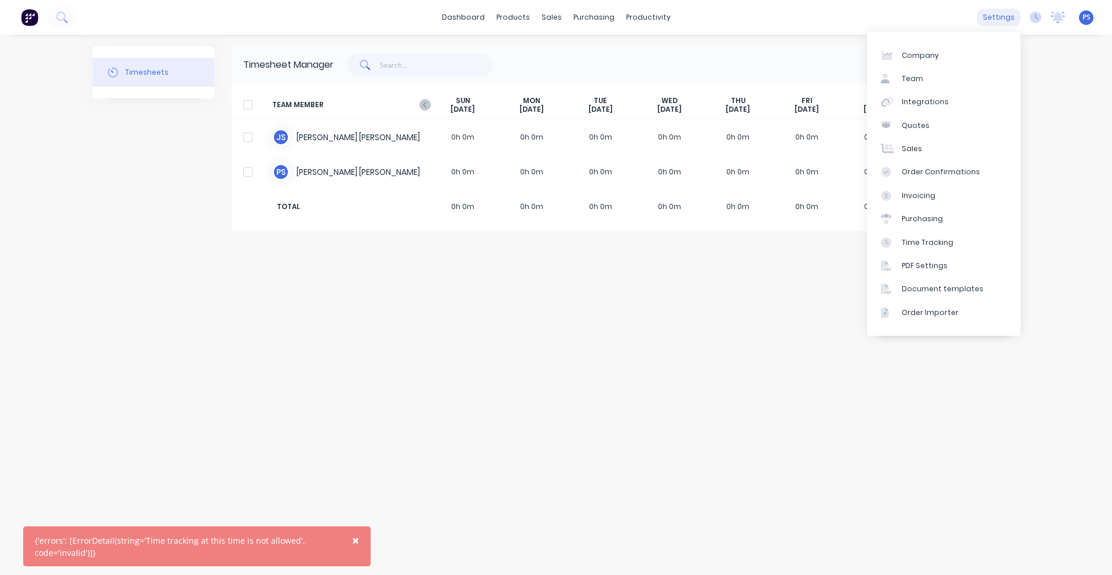
click at [1003, 18] on div "settings" at bounding box center [998, 17] width 43 height 17
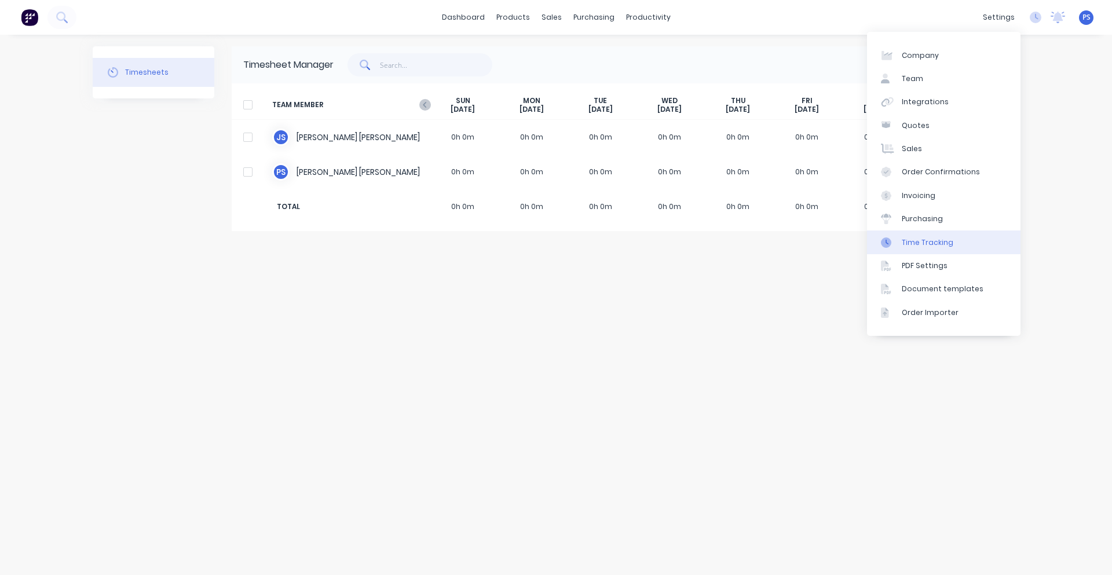
click at [932, 239] on div "Time Tracking" at bounding box center [928, 242] width 52 height 10
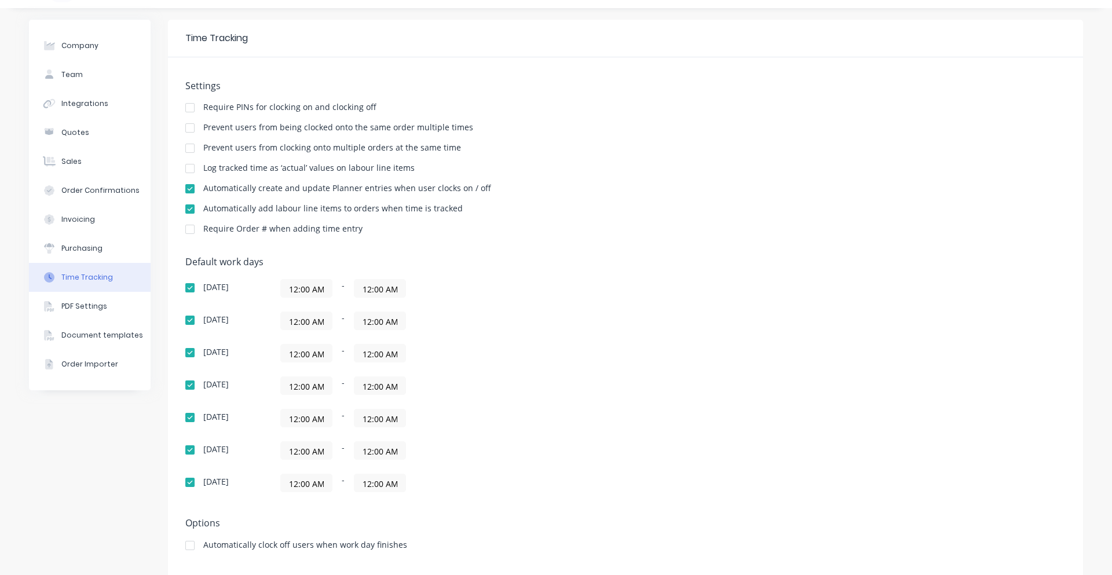
scroll to position [42, 0]
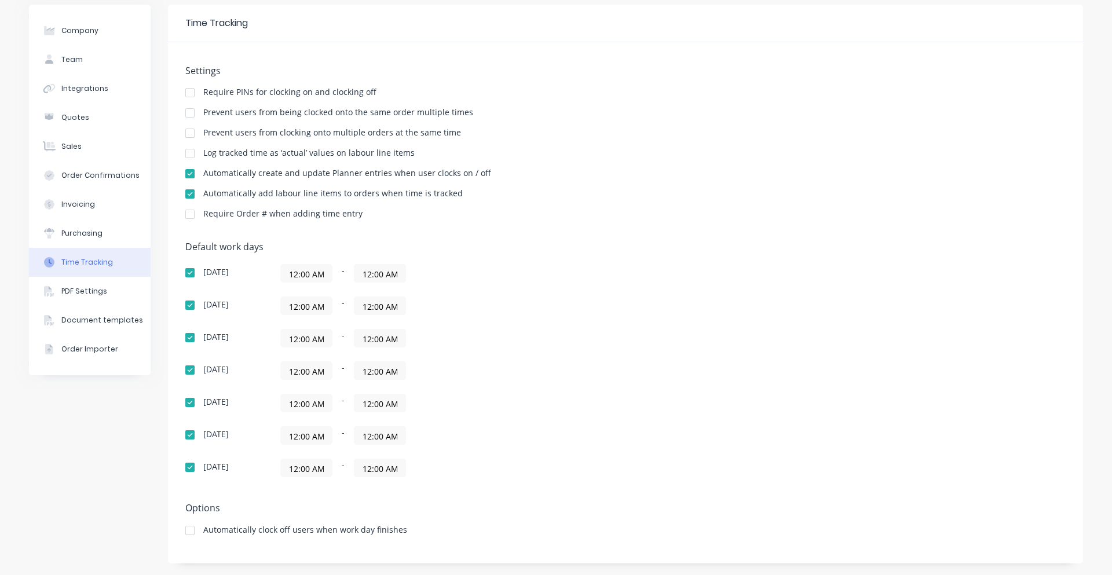
click at [354, 270] on input "12:00 AM" at bounding box center [379, 273] width 51 height 17
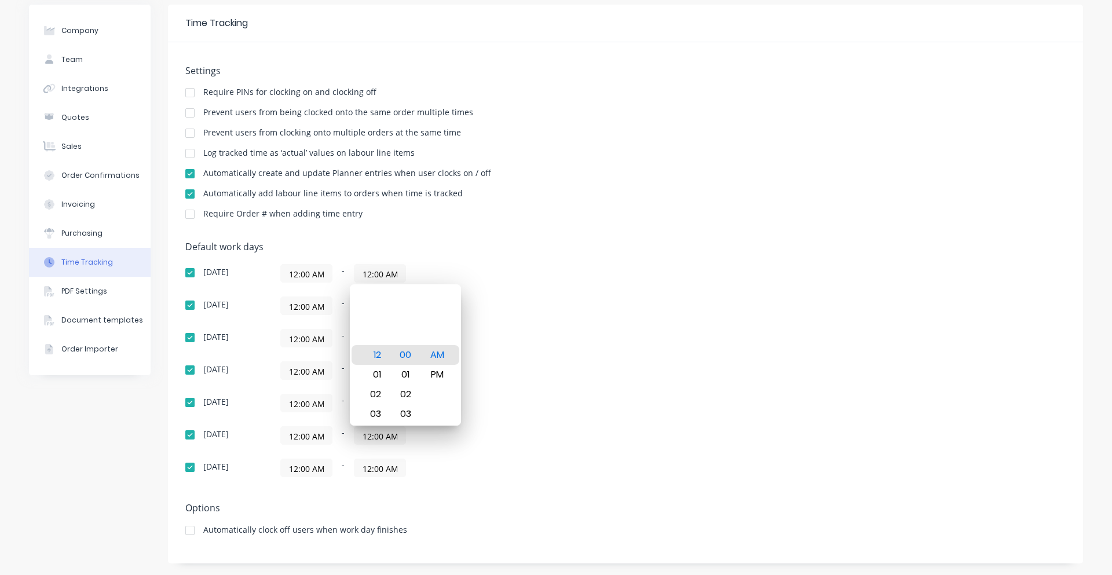
click at [310, 271] on input "12:00 AM" at bounding box center [306, 273] width 51 height 17
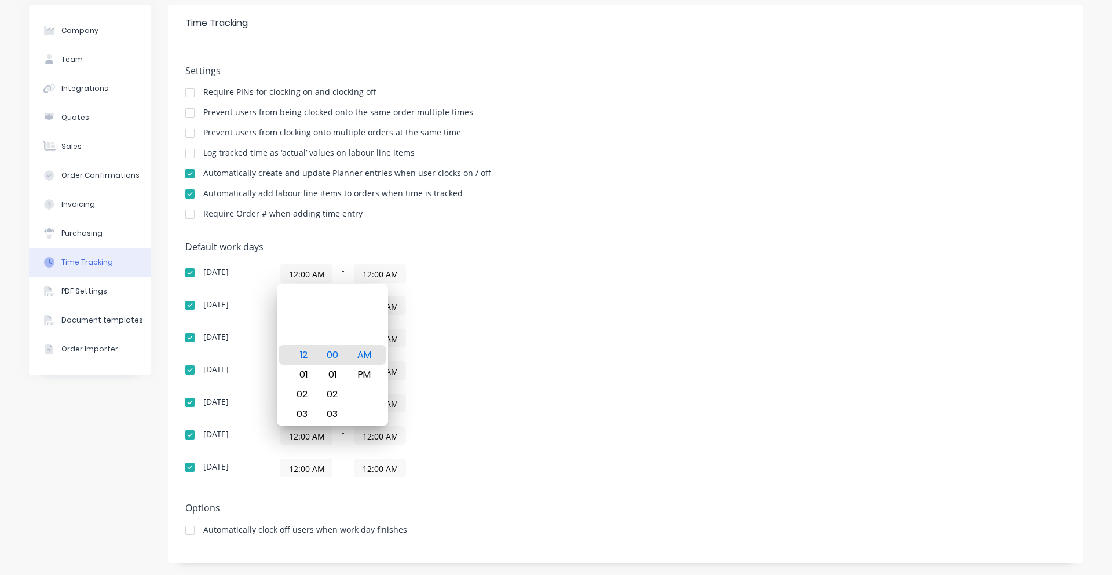
click at [361, 274] on input "12:00 AM" at bounding box center [379, 273] width 51 height 17
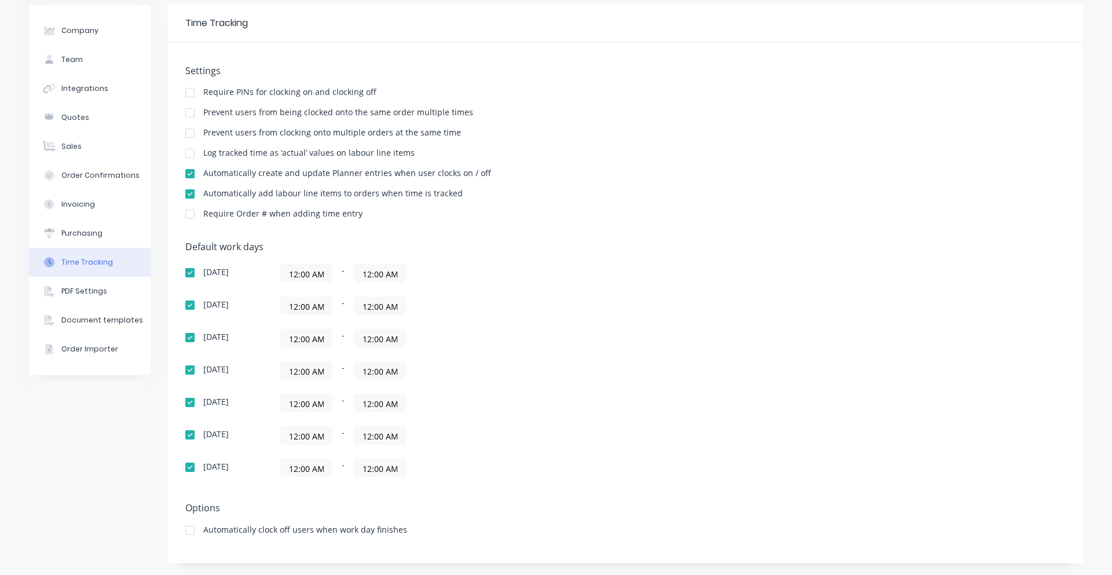
scroll to position [0, 0]
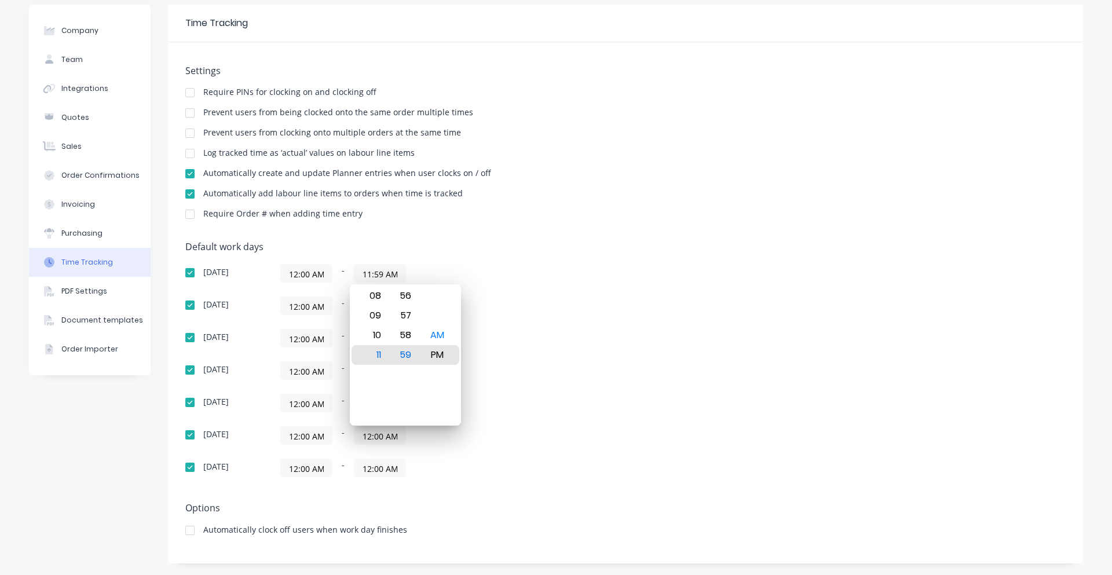
type input "11:59 PM"
click at [491, 363] on div "12:00 AM - 12:00 AM" at bounding box center [425, 370] width 290 height 19
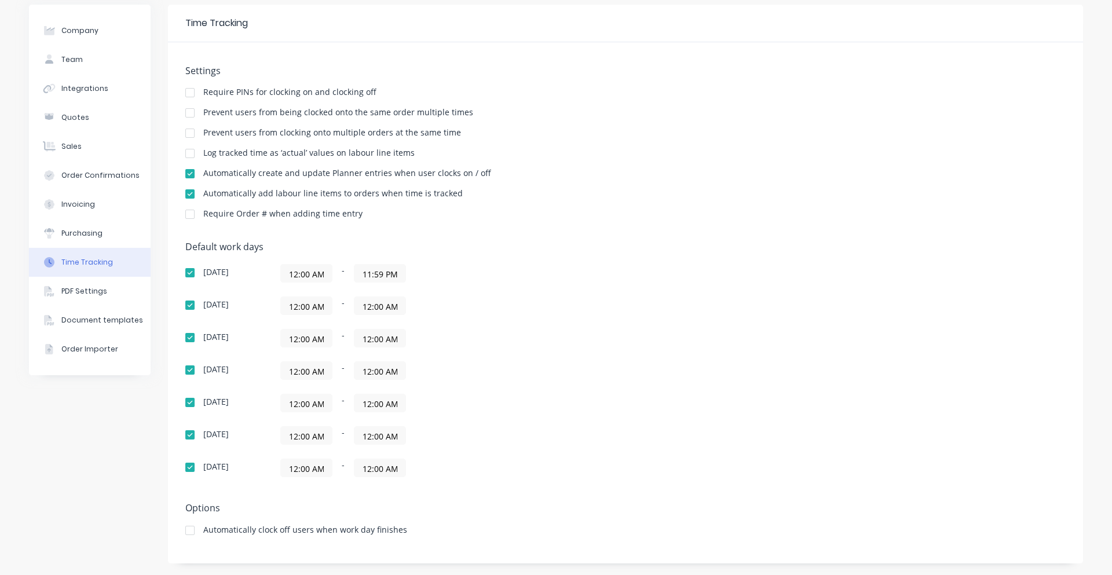
click at [354, 305] on input "12:00 AM" at bounding box center [379, 305] width 51 height 17
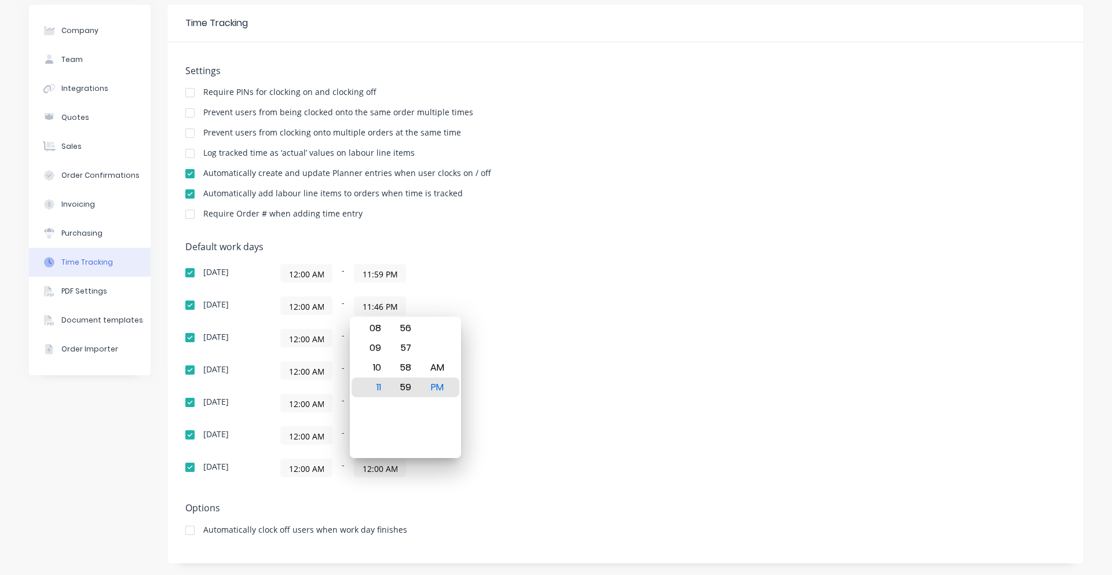
type input "11:59 PM"
click at [534, 400] on div "12:00 AM - 12:00 AM" at bounding box center [425, 403] width 290 height 19
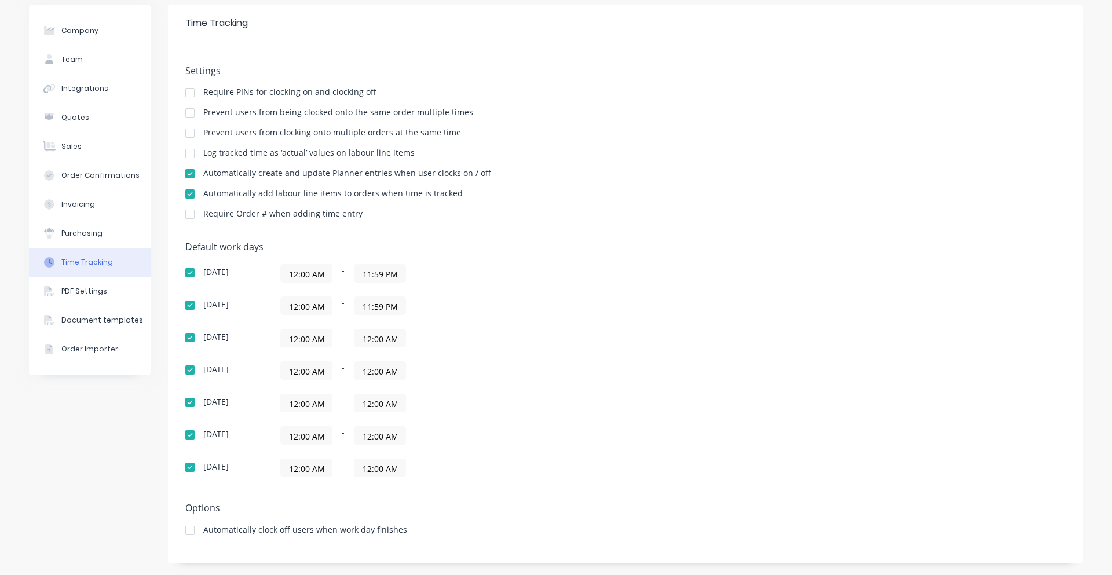
click at [395, 335] on input "12:00 AM" at bounding box center [379, 338] width 51 height 17
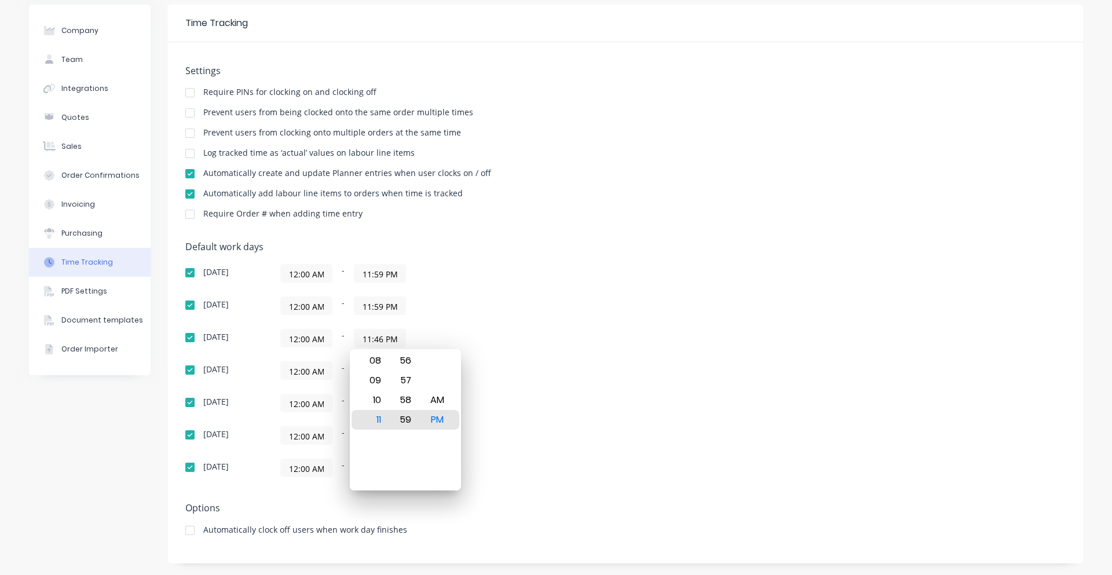
type input "11:59 PM"
click at [495, 425] on div "Sunday 12:00 AM - 11:59 PM Monday 12:00 AM - 11:59 PM Tuesday 12:00 AM - 11:59 …" at bounding box center [387, 370] width 405 height 213
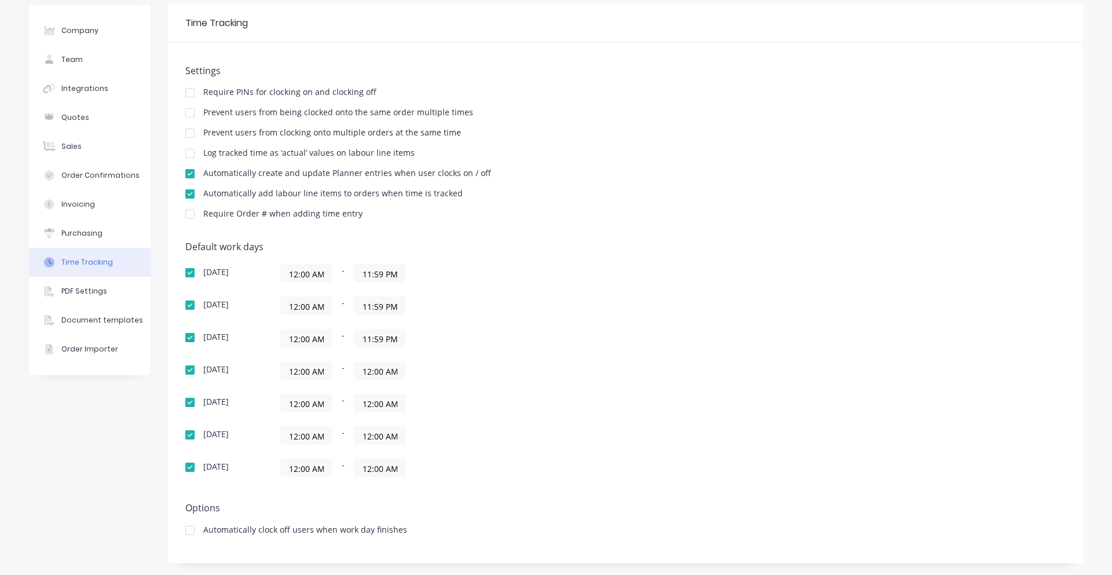
click at [379, 375] on input "12:00 AM" at bounding box center [379, 370] width 51 height 17
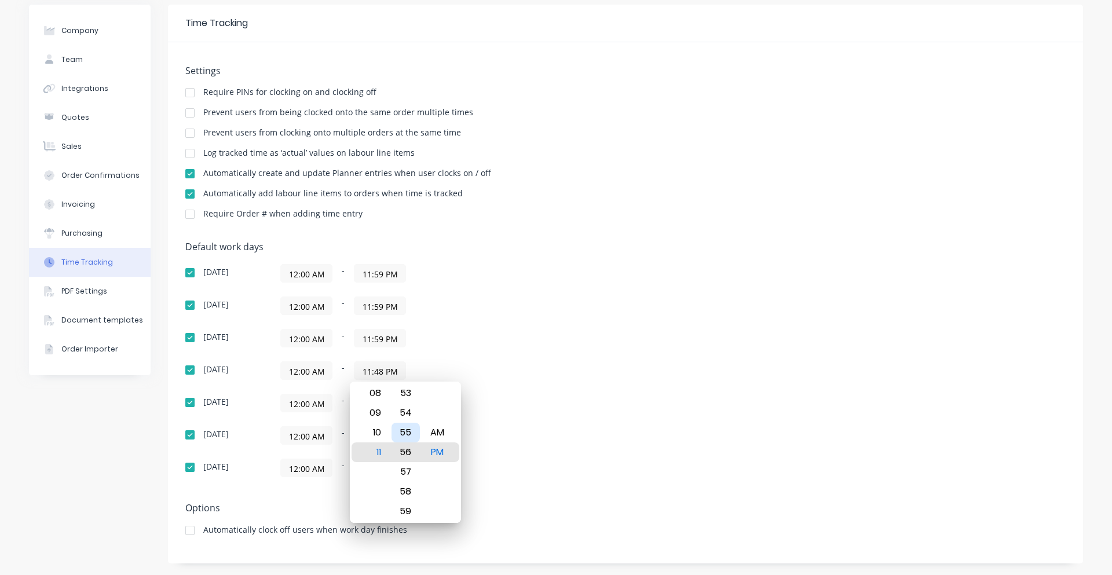
type input "11:59 PM"
click at [545, 458] on div "Sunday 12:00 AM - 11:59 PM Monday 12:00 AM - 11:59 PM Tuesday 12:00 AM - 11:59 …" at bounding box center [387, 370] width 405 height 213
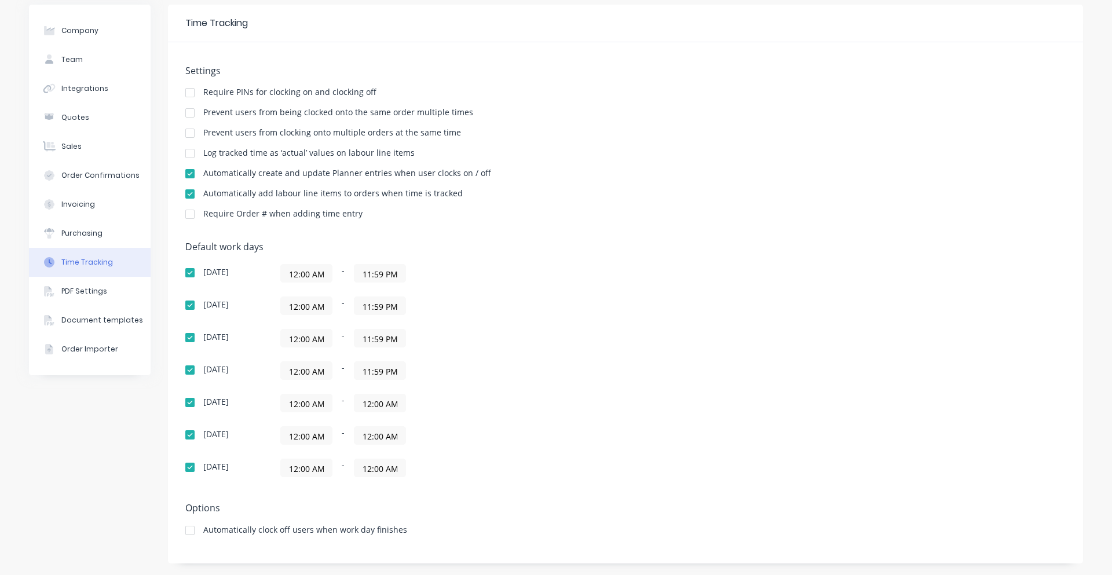
click at [383, 406] on input "12:00 AM" at bounding box center [379, 402] width 51 height 17
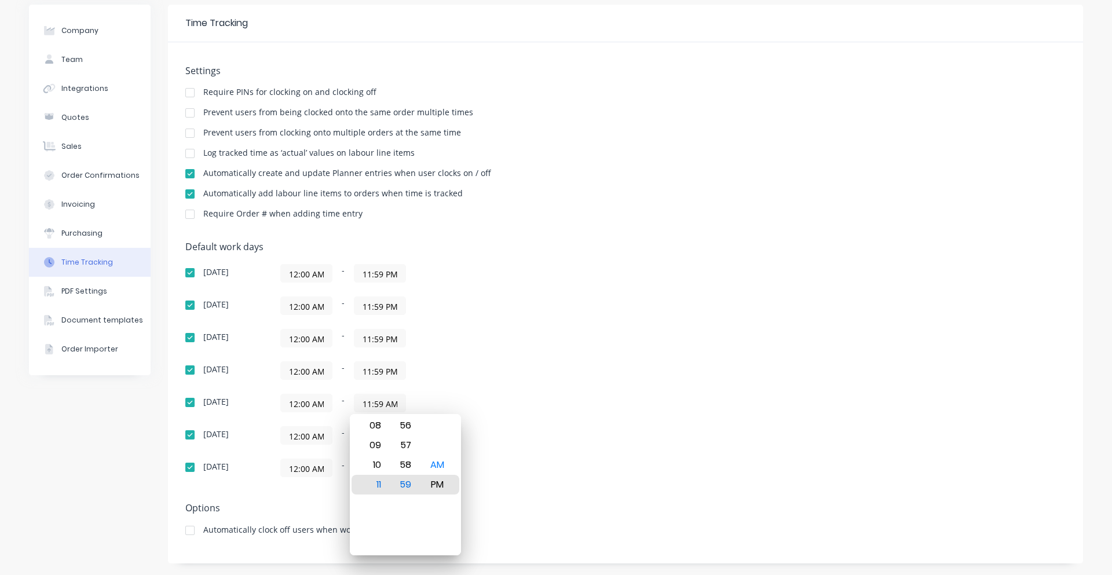
type input "11:59 PM"
click at [526, 495] on div "Settings Require PINs for clocking on and clocking off Prevent users from being…" at bounding box center [625, 302] width 915 height 521
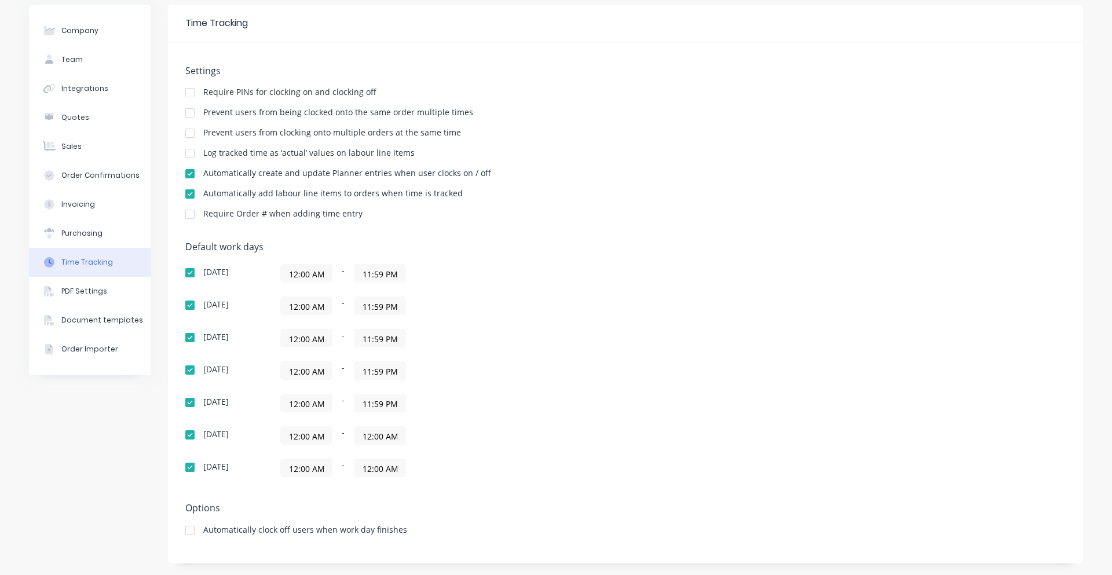
click at [364, 433] on input "12:00 AM" at bounding box center [379, 435] width 51 height 17
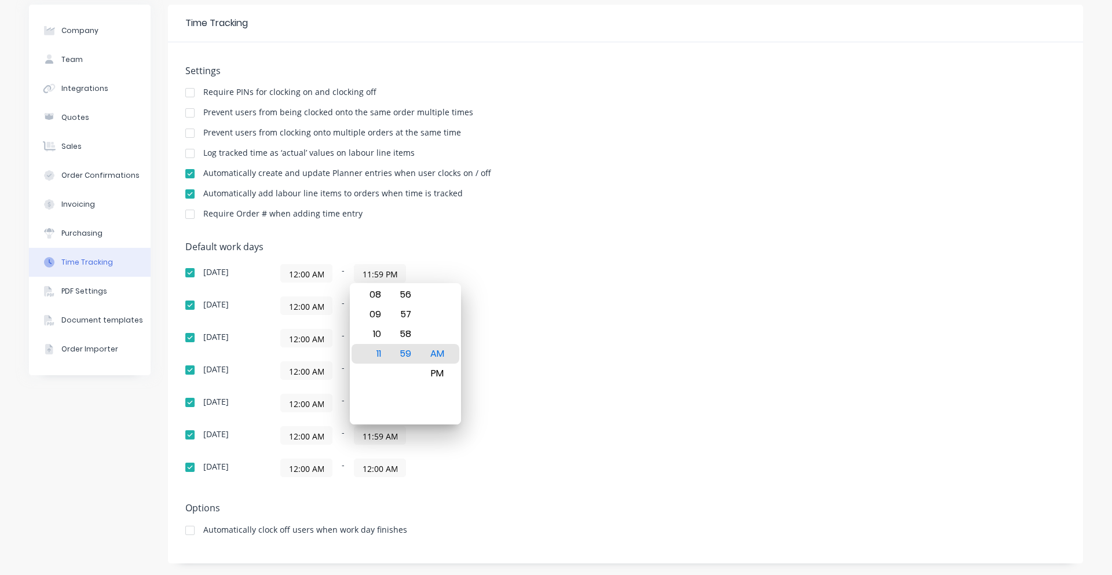
type input "11:59 PM"
click at [594, 425] on div "Default work days Sunday 12:00 AM - 11:59 PM Monday 12:00 AM - 11:59 PM Tuesday…" at bounding box center [625, 367] width 880 height 250
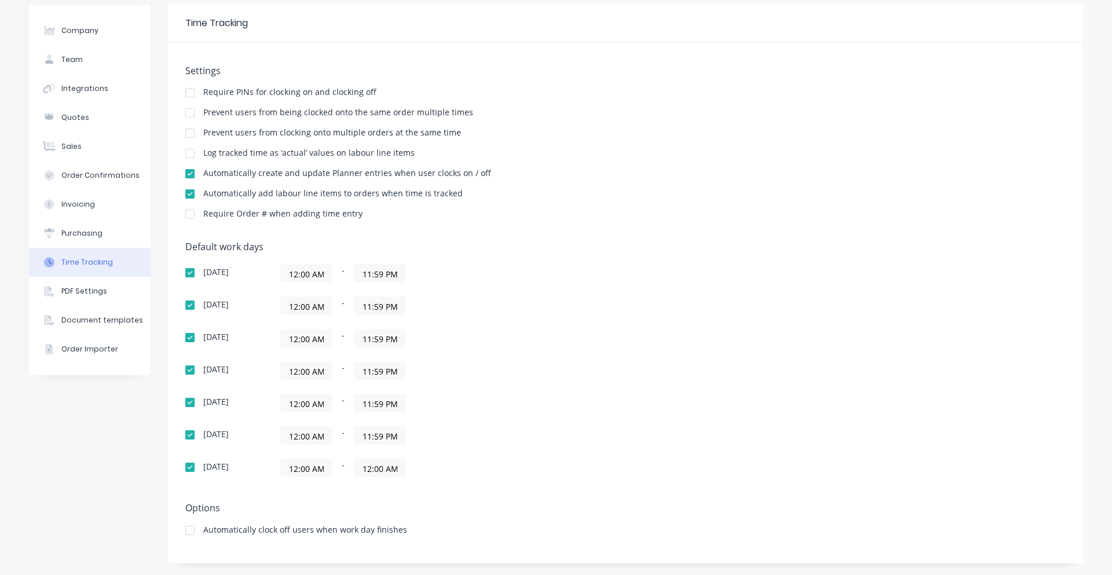
click at [398, 464] on input "12:00 AM" at bounding box center [379, 467] width 51 height 17
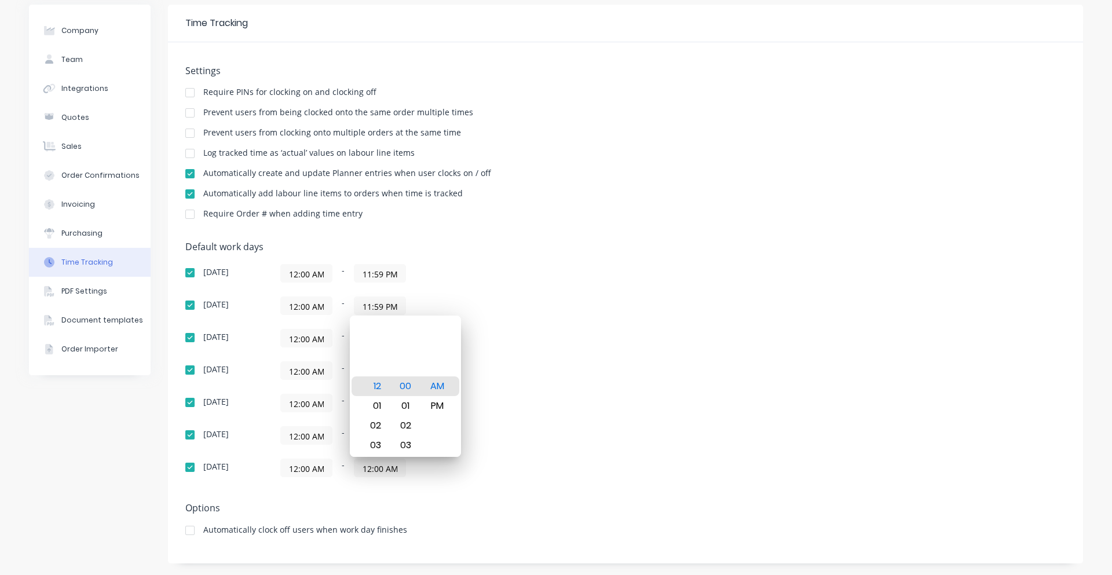
click at [379, 464] on input "12:00 AM" at bounding box center [379, 467] width 51 height 17
type input "11:59 PM"
click at [574, 433] on div "Friday 12:00 AM - 11:59 PM" at bounding box center [387, 435] width 405 height 19
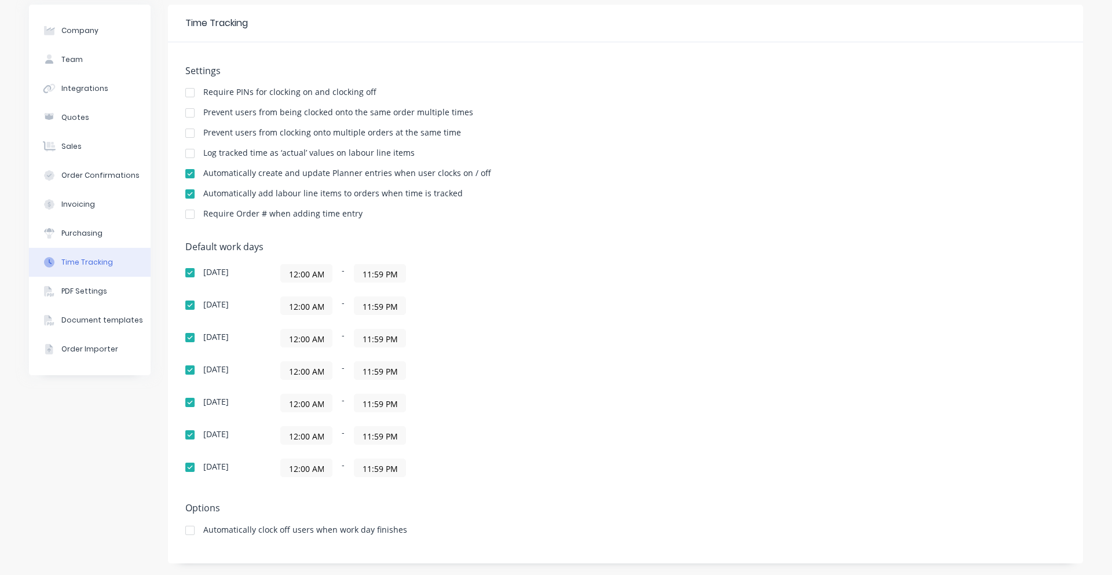
click at [504, 469] on div "12:00 AM - 11:59 PM" at bounding box center [425, 468] width 290 height 19
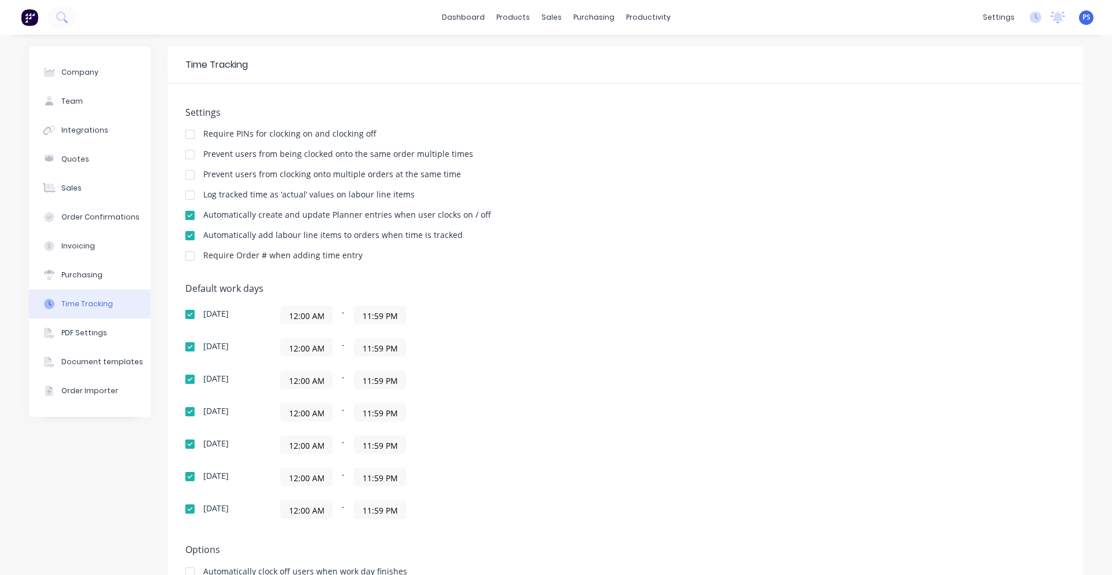
click at [716, 100] on div "Settings Require PINs for clocking on and clocking off Prevent users from being…" at bounding box center [625, 344] width 915 height 521
click at [638, 6] on div "dashboard products sales purchasing productivity dashboard products Product Cat…" at bounding box center [556, 17] width 1112 height 35
click at [650, 117] on link "Timesheets" at bounding box center [688, 125] width 153 height 23
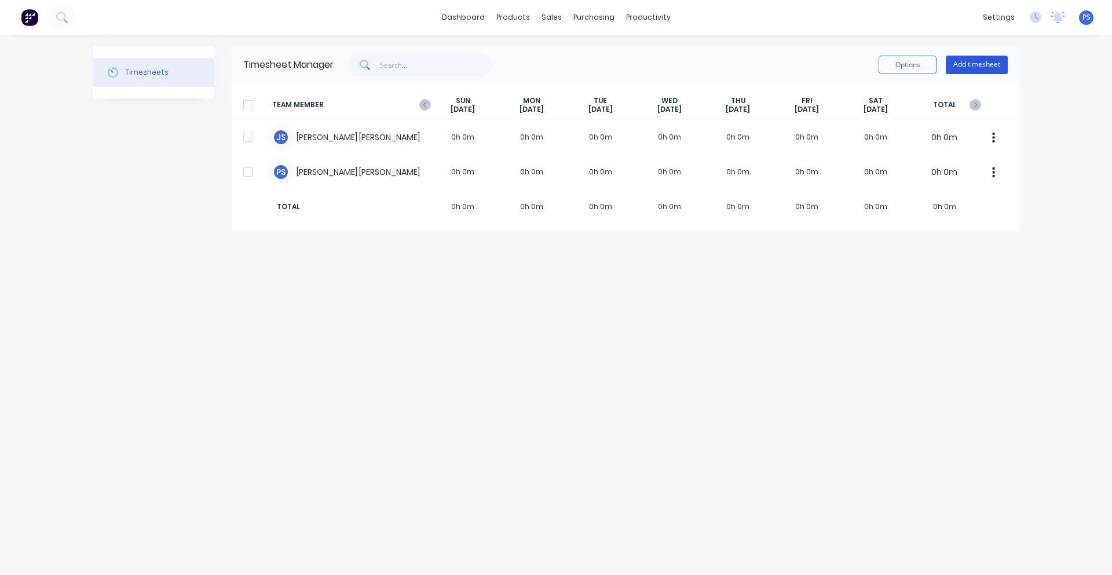
click at [958, 58] on button "Add timesheet" at bounding box center [977, 65] width 62 height 19
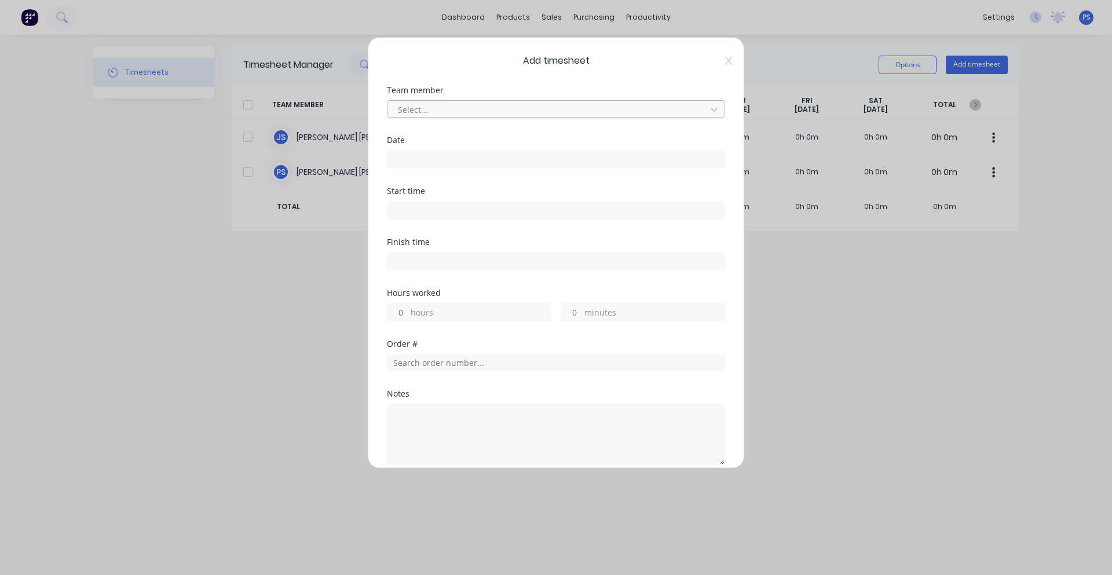
click at [452, 111] on div at bounding box center [548, 110] width 303 height 14
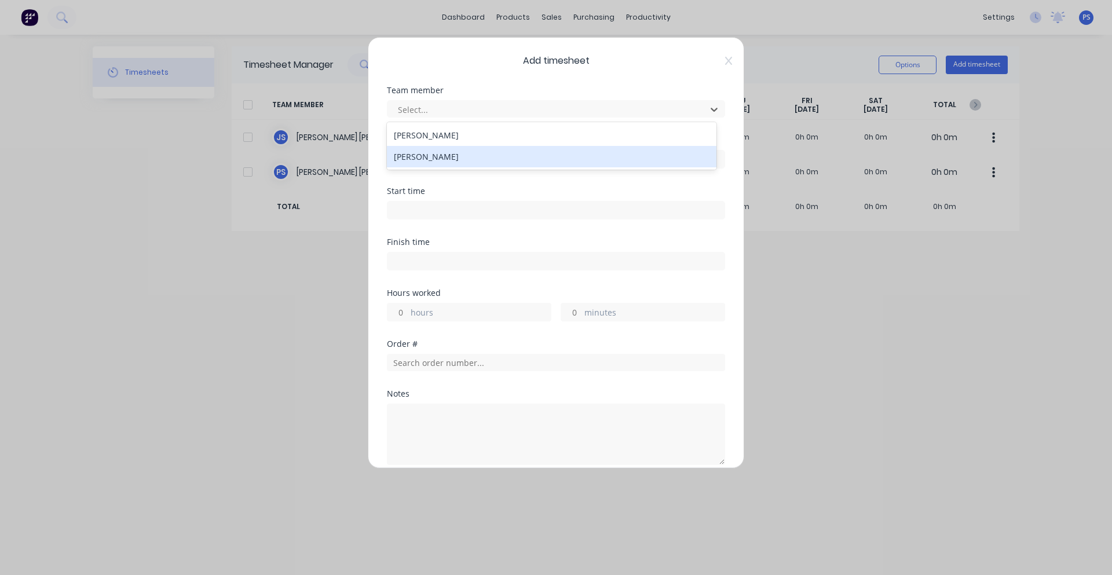
click at [432, 153] on div "[PERSON_NAME]" at bounding box center [552, 156] width 330 height 21
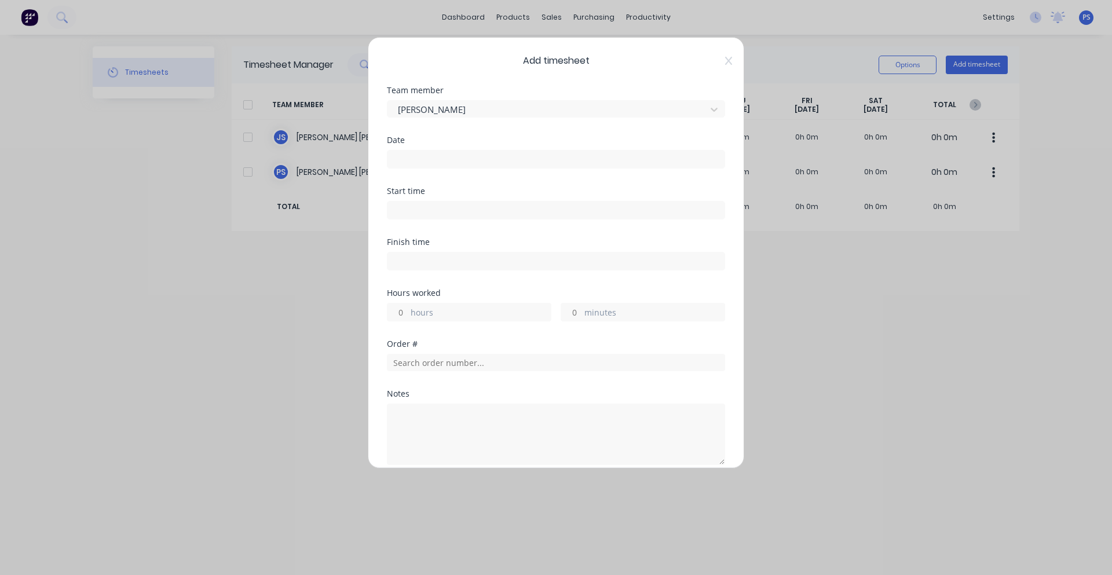
click at [430, 159] on input at bounding box center [555, 159] width 337 height 17
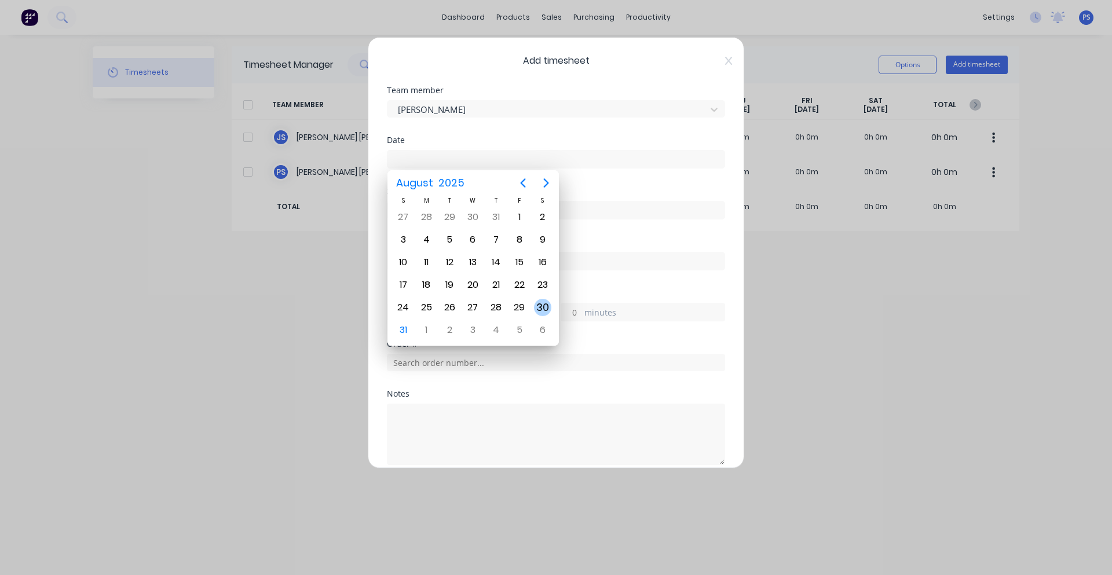
click at [537, 310] on div "30" at bounding box center [542, 307] width 17 height 17
type input "30/08/2025"
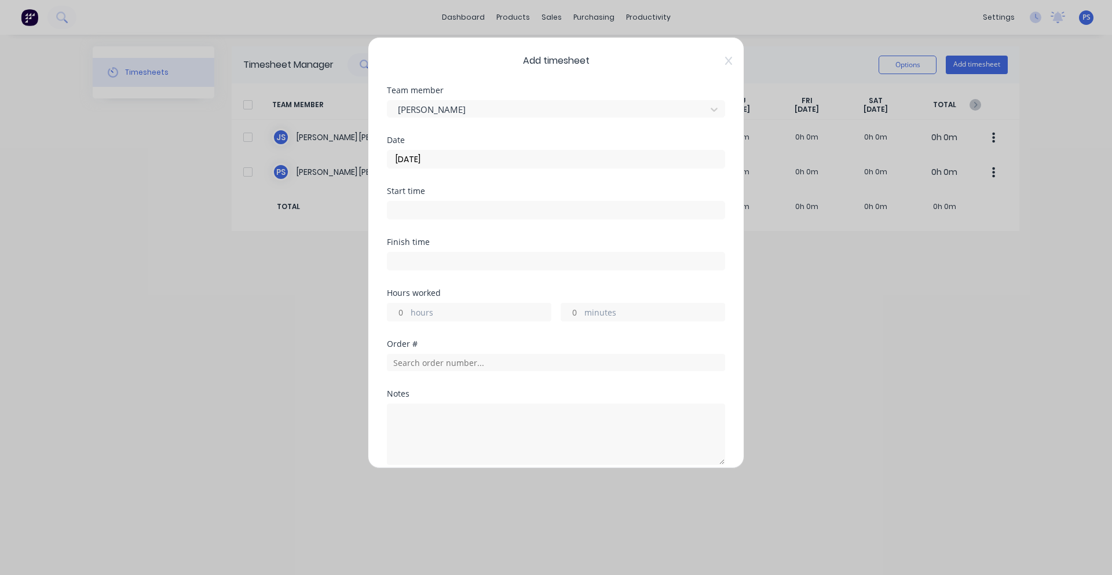
click at [401, 199] on div at bounding box center [556, 208] width 338 height 21
click at [401, 206] on input at bounding box center [555, 210] width 337 height 17
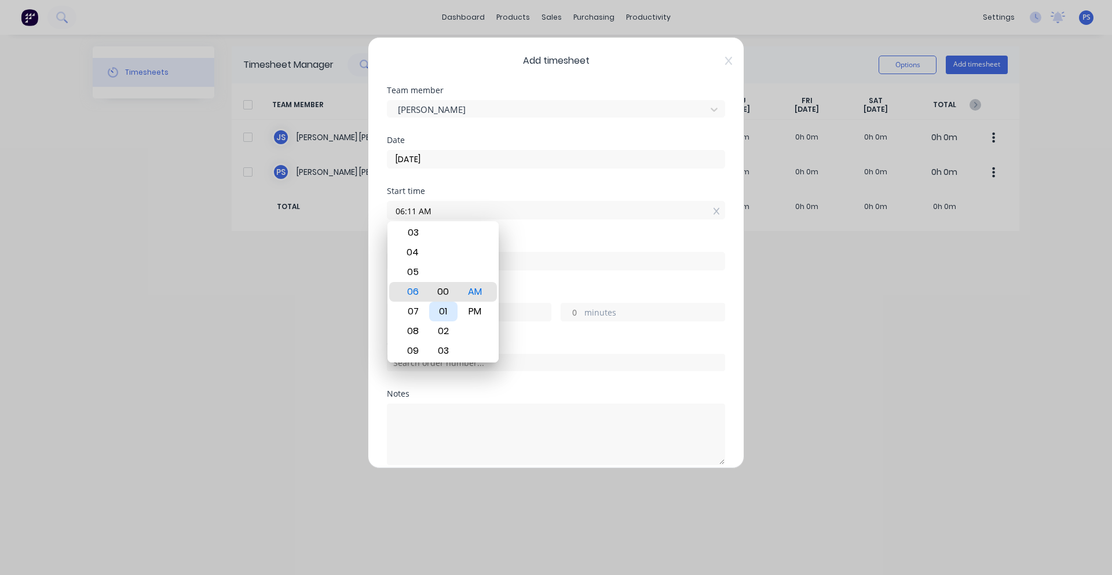
type input "06:00 AM"
click at [543, 242] on div "Finish time" at bounding box center [556, 242] width 338 height 8
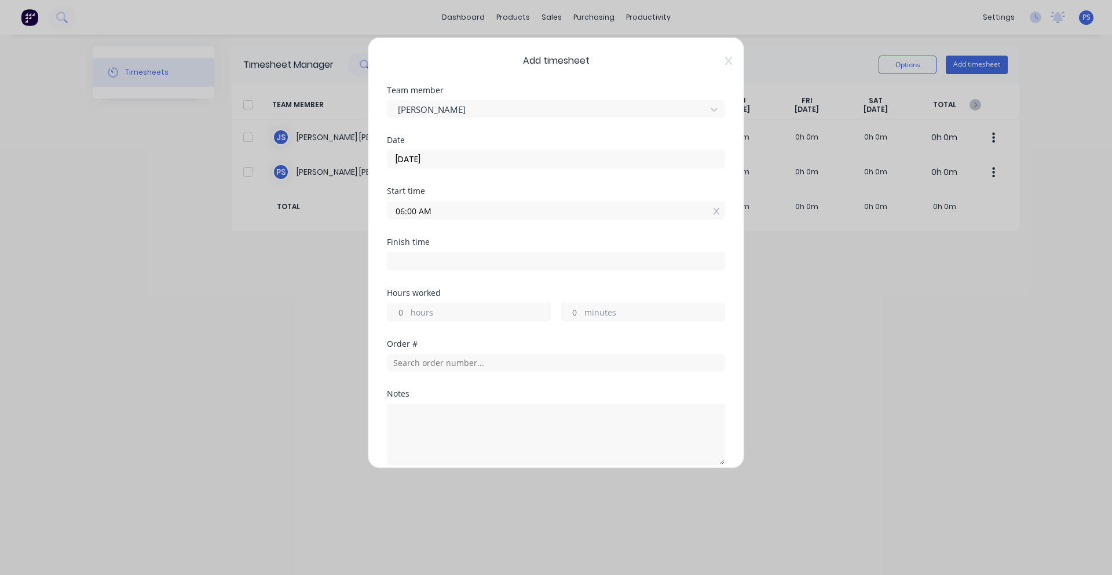
click at [538, 262] on input at bounding box center [555, 261] width 337 height 17
type input "06:51 AM"
type input "0"
type input "51"
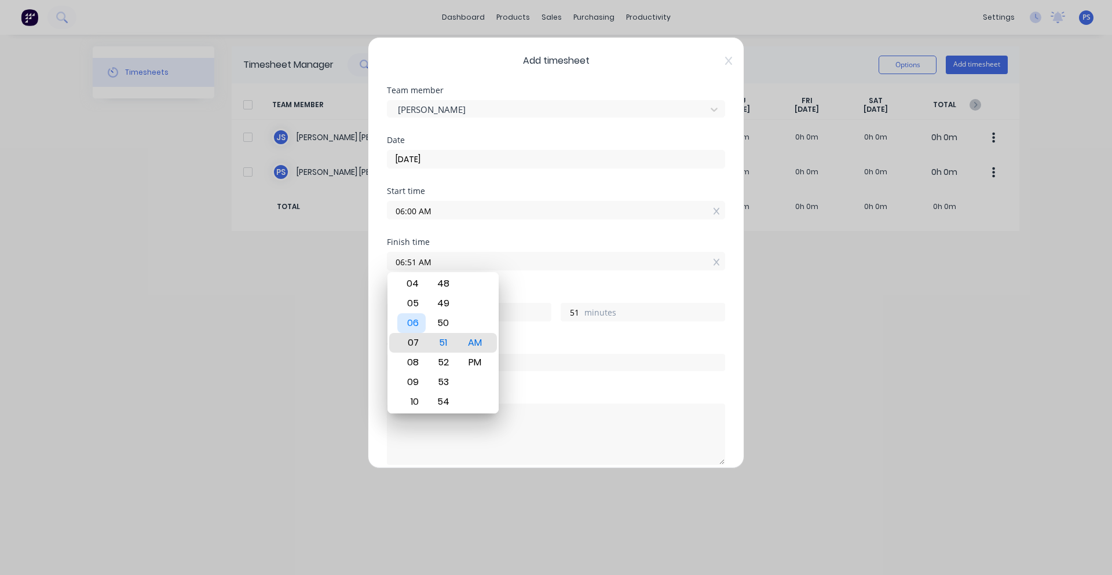
type input "07:51 AM"
type input "1"
type input "07:30 AM"
type input "30"
type input "07:30 PM"
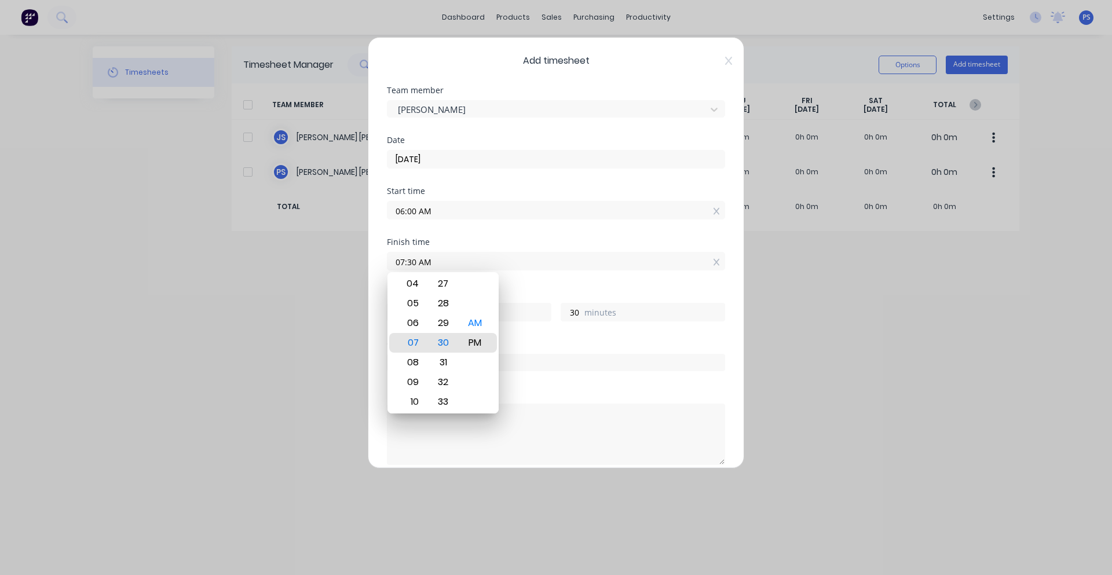
type input "13"
click at [535, 285] on div "Finish time 07:30 PM" at bounding box center [556, 263] width 338 height 51
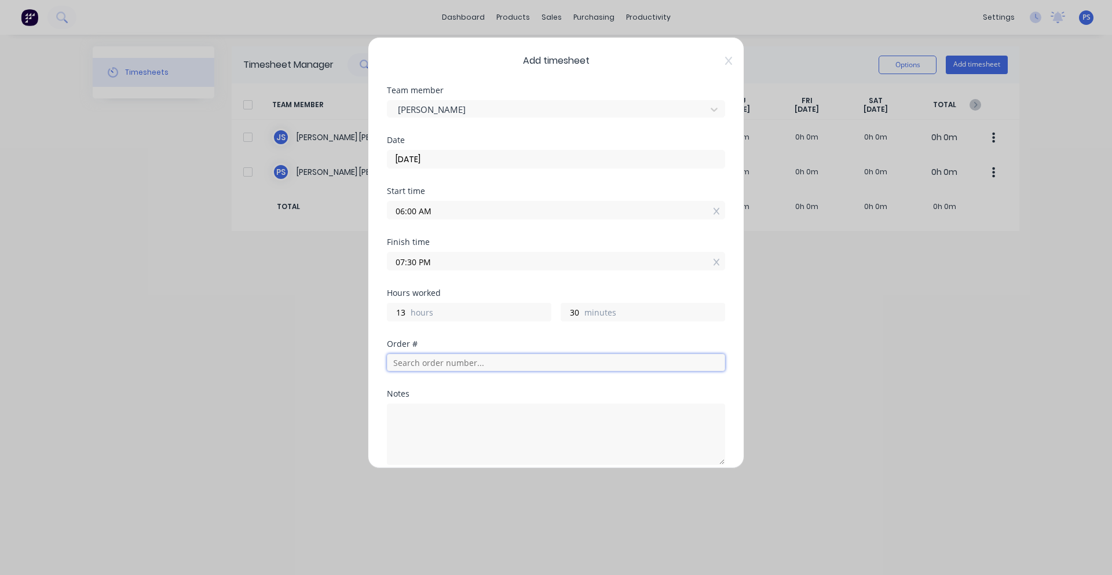
click at [477, 365] on input "text" at bounding box center [556, 362] width 338 height 17
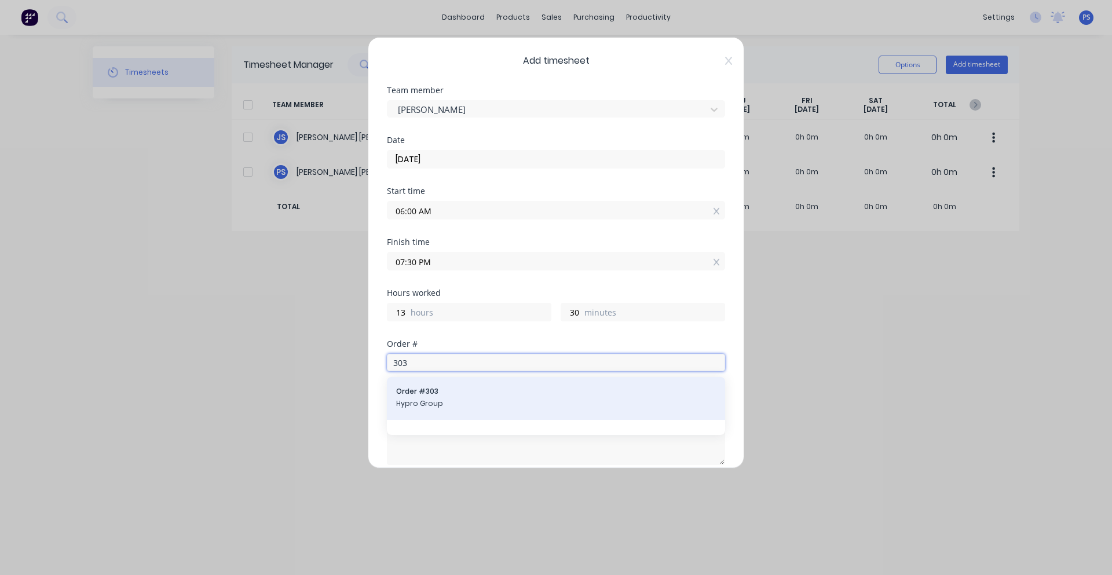
type input "303"
click at [431, 397] on div "Order # 303 Hypro Group" at bounding box center [556, 398] width 320 height 24
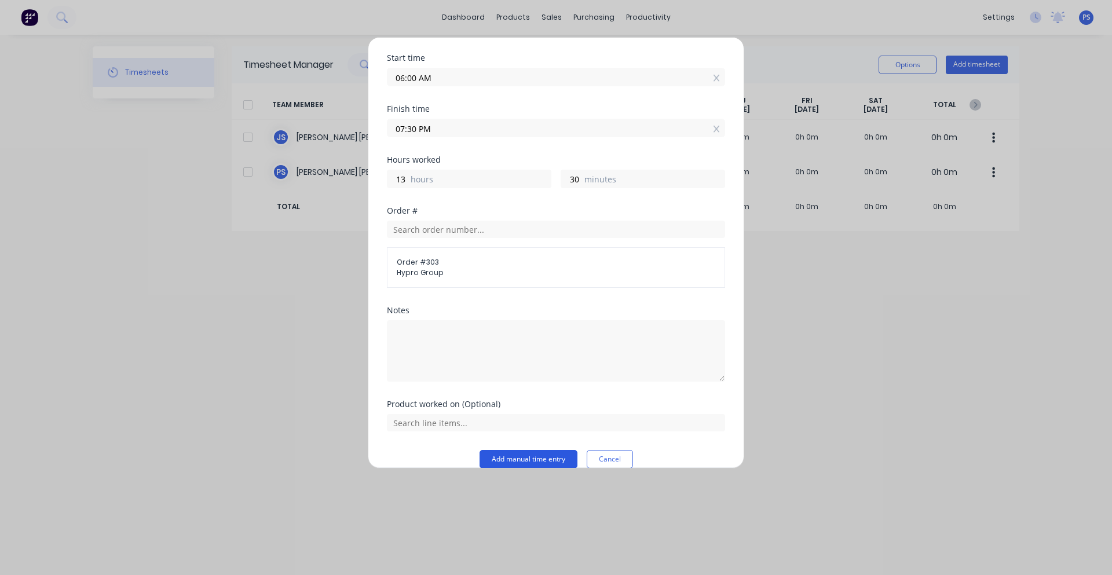
scroll to position [150, 0]
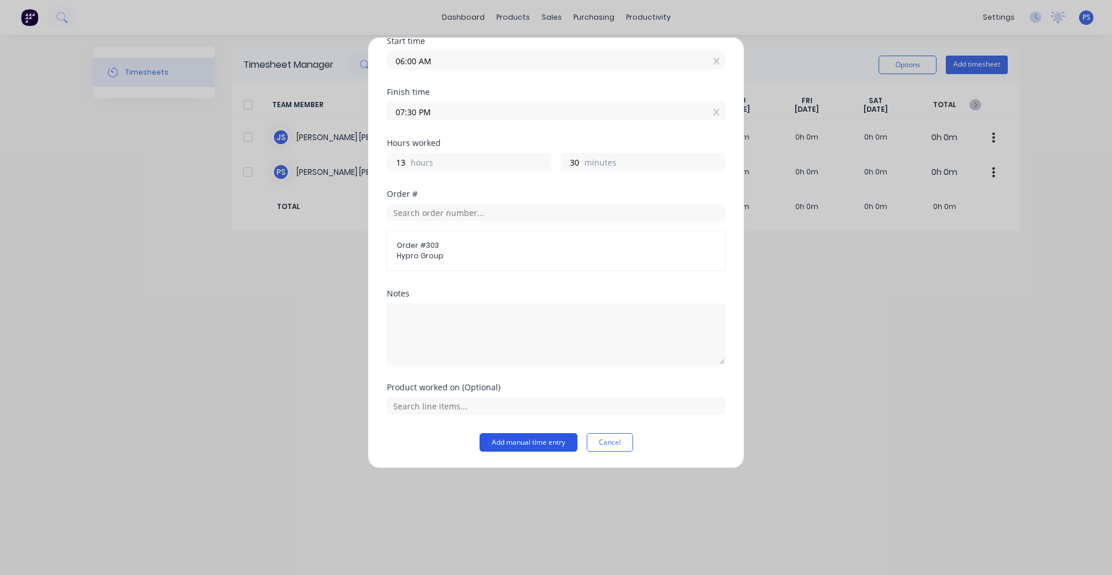
click at [545, 441] on button "Add manual time entry" at bounding box center [529, 442] width 98 height 19
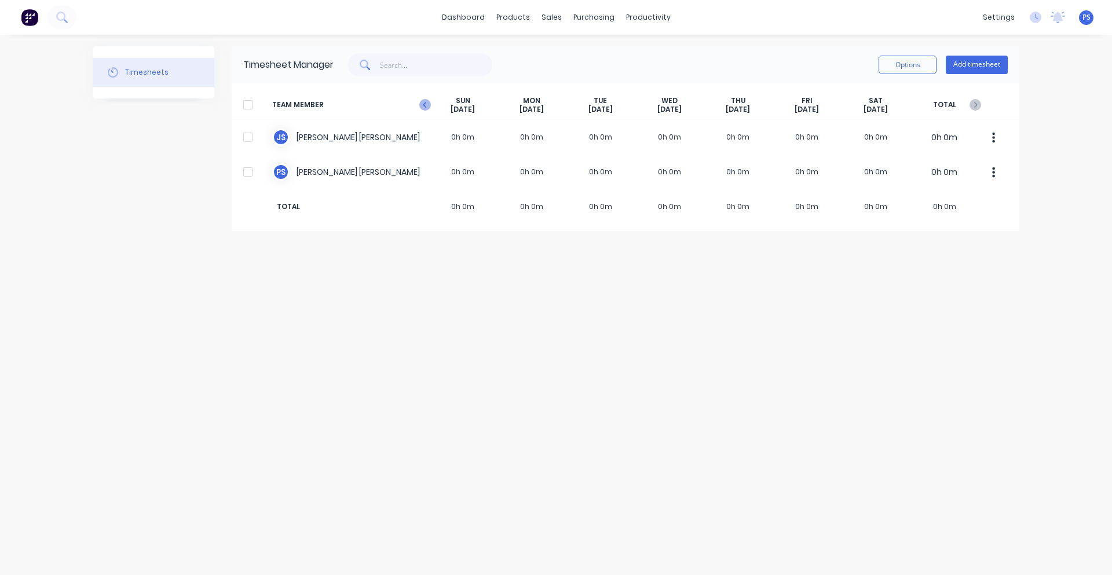
click at [420, 102] on icon "button" at bounding box center [425, 105] width 12 height 12
click at [927, 67] on button "Options" at bounding box center [908, 65] width 58 height 19
click at [581, 60] on div "Options Approve Unapprove Download Export Add timesheet" at bounding box center [671, 64] width 674 height 23
click at [975, 94] on div "TEAM MEMBER SUN Aug 24th MON Aug 25th TUE Aug 26th WED Aug 27th THU Aug 28th FR…" at bounding box center [626, 105] width 788 height 30
click at [974, 100] on icon "button" at bounding box center [976, 105] width 12 height 12
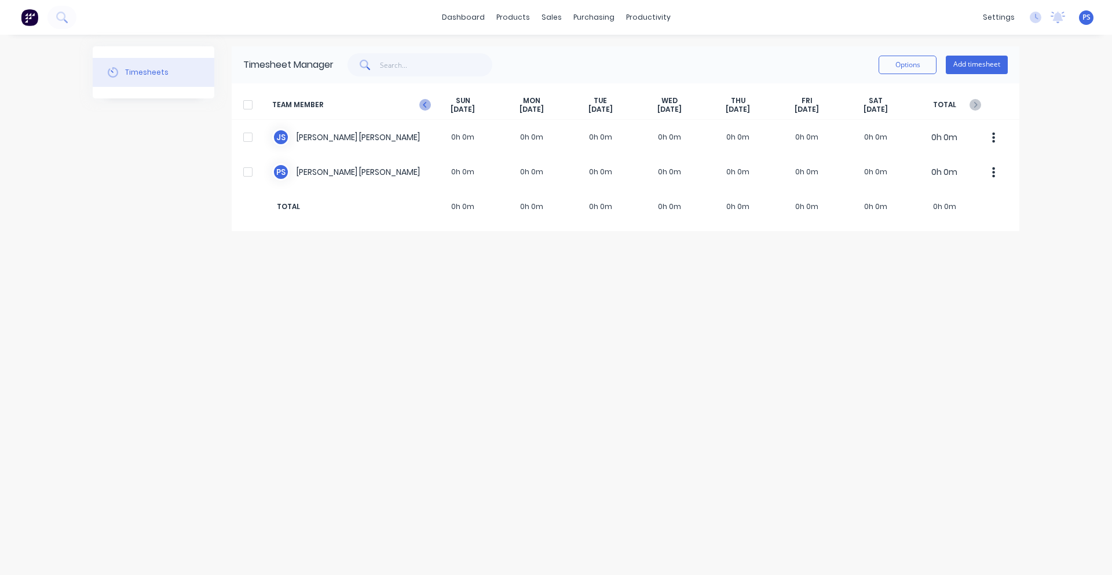
click at [425, 108] on icon "button" at bounding box center [425, 105] width 12 height 12
click at [960, 72] on button "Add timesheet" at bounding box center [977, 65] width 62 height 19
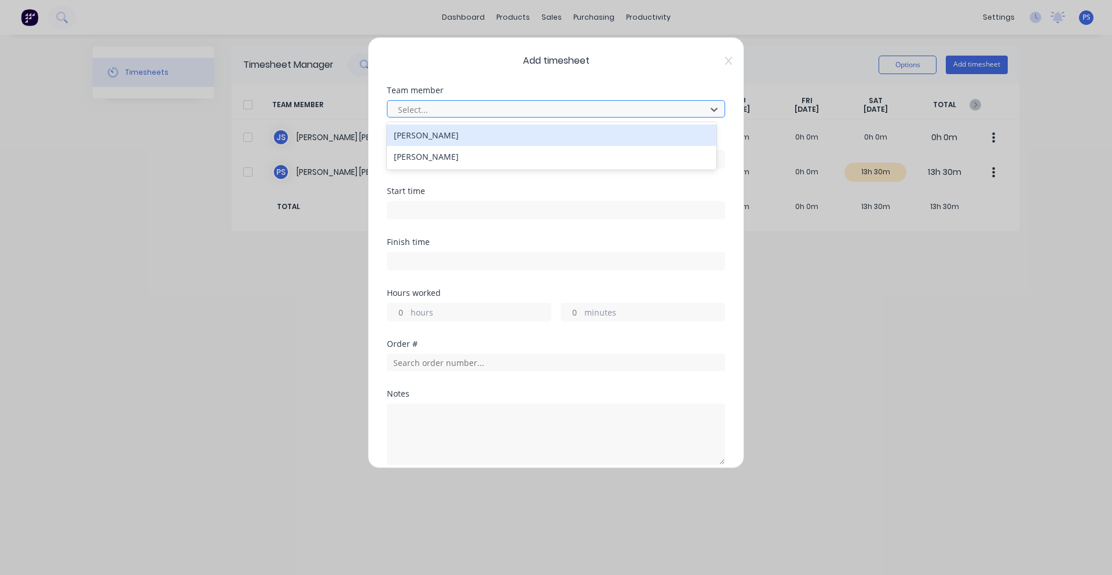
click at [452, 113] on div at bounding box center [548, 110] width 303 height 14
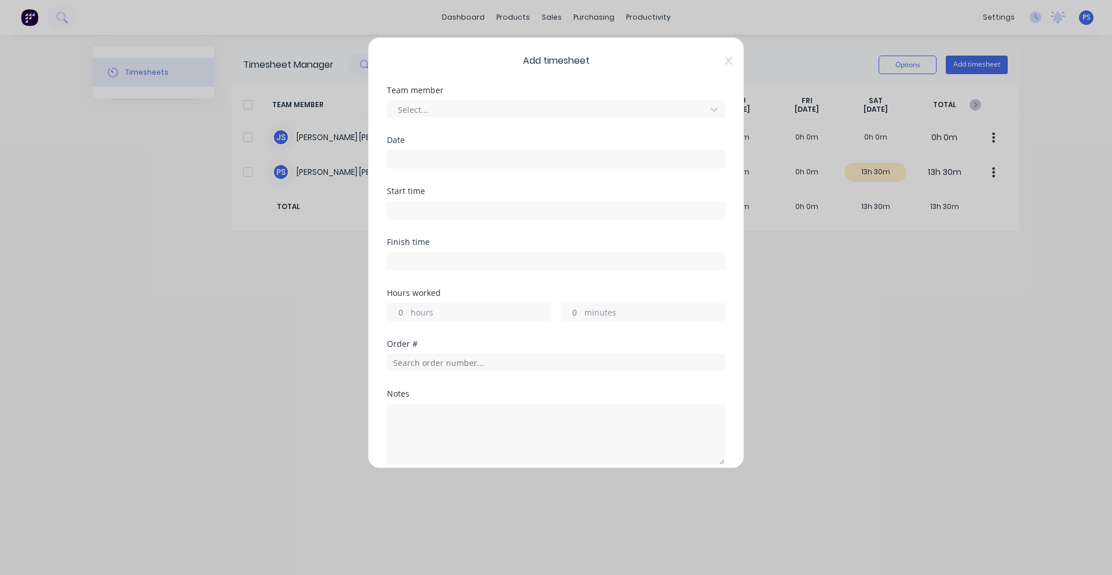
drag, startPoint x: 807, startPoint y: 258, endPoint x: 800, endPoint y: 250, distance: 11.1
click at [805, 258] on div "Add timesheet Team member Select... Date Start time Finish time Hours worked ho…" at bounding box center [556, 287] width 1112 height 575
click at [725, 59] on icon at bounding box center [728, 61] width 7 height 8
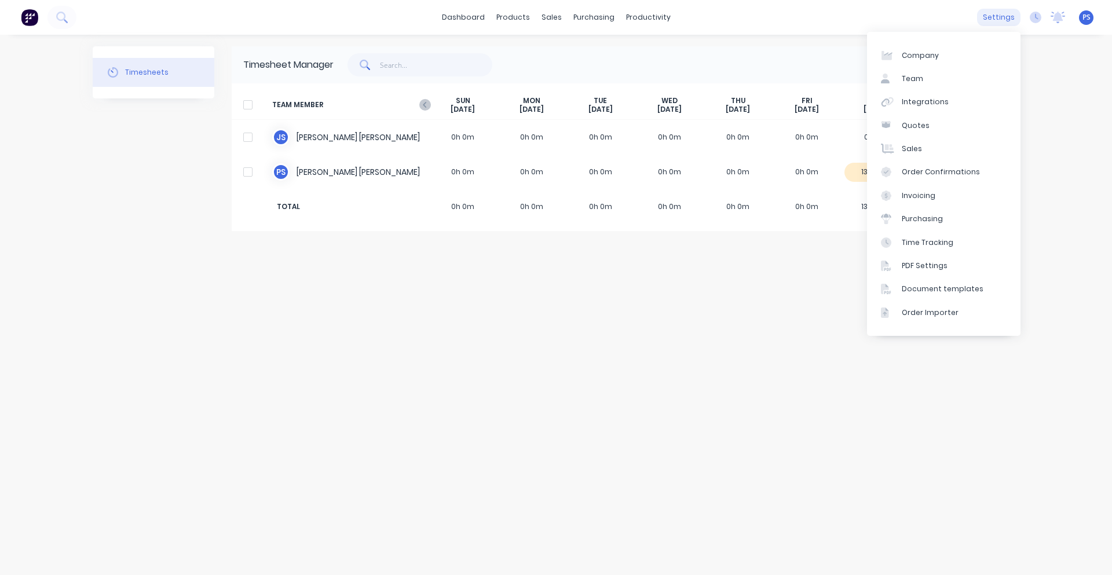
click at [997, 15] on div "settings" at bounding box center [998, 17] width 43 height 17
click at [939, 87] on link "Team" at bounding box center [943, 78] width 153 height 23
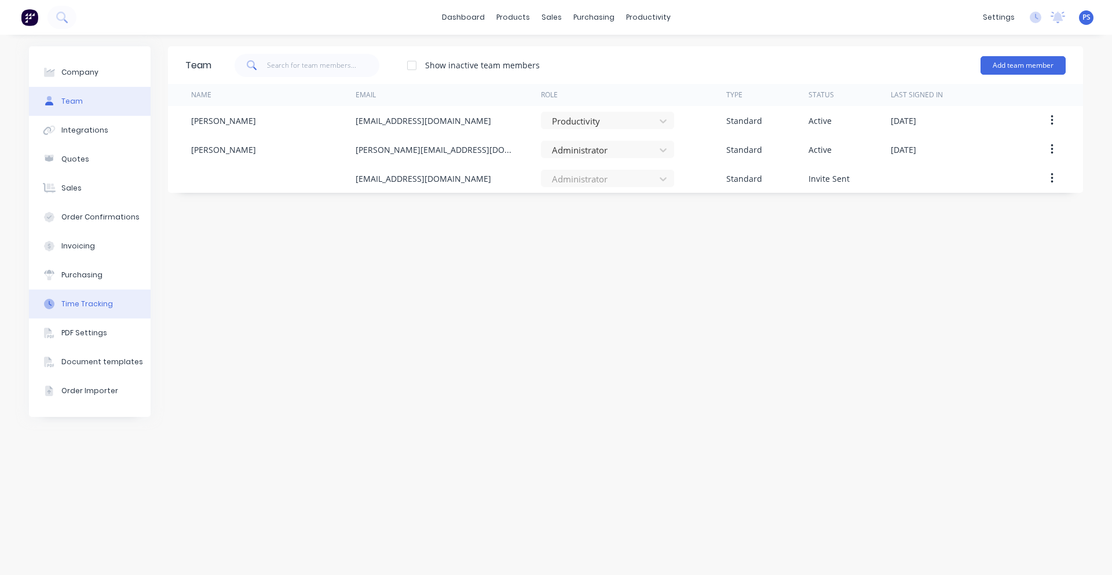
click at [112, 298] on button "Time Tracking" at bounding box center [90, 304] width 122 height 29
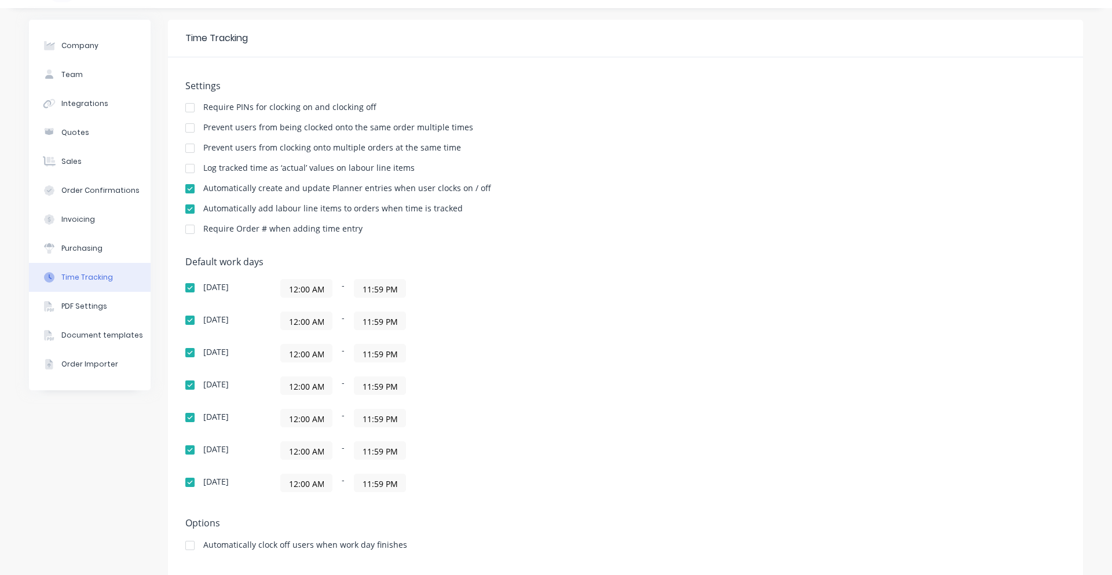
scroll to position [42, 0]
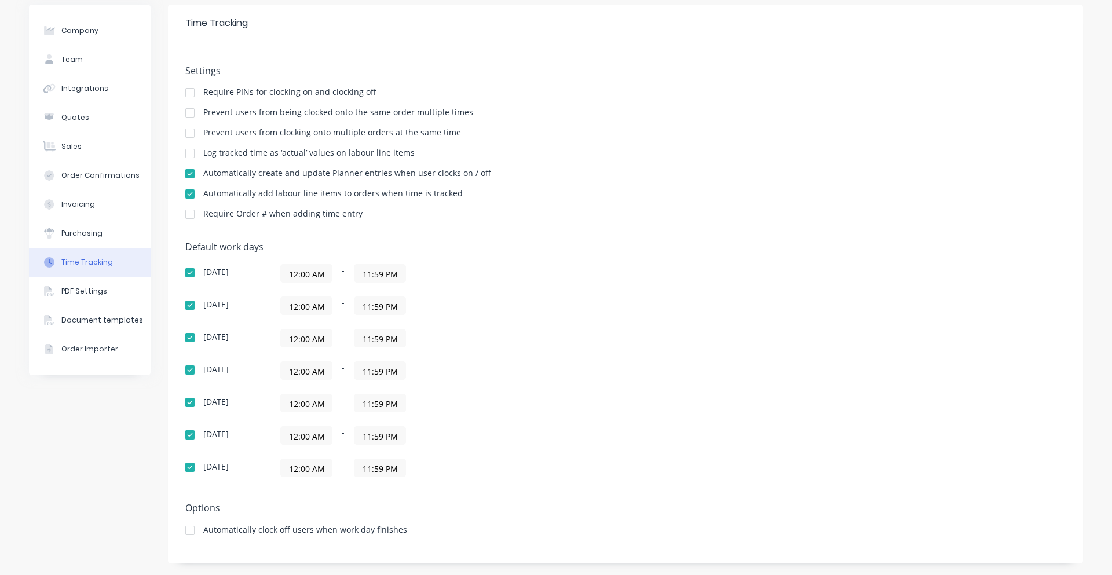
click at [208, 264] on div "Default work days Sunday 12:00 AM - 11:59 PM Monday 12:00 AM - 11:59 PM Tuesday…" at bounding box center [625, 367] width 880 height 250
drag, startPoint x: 203, startPoint y: 270, endPoint x: 219, endPoint y: 271, distance: 15.6
click at [219, 271] on div "Sunday" at bounding box center [215, 272] width 25 height 8
click at [221, 271] on div "Sunday" at bounding box center [215, 272] width 25 height 8
drag, startPoint x: 310, startPoint y: 529, endPoint x: 425, endPoint y: 535, distance: 114.3
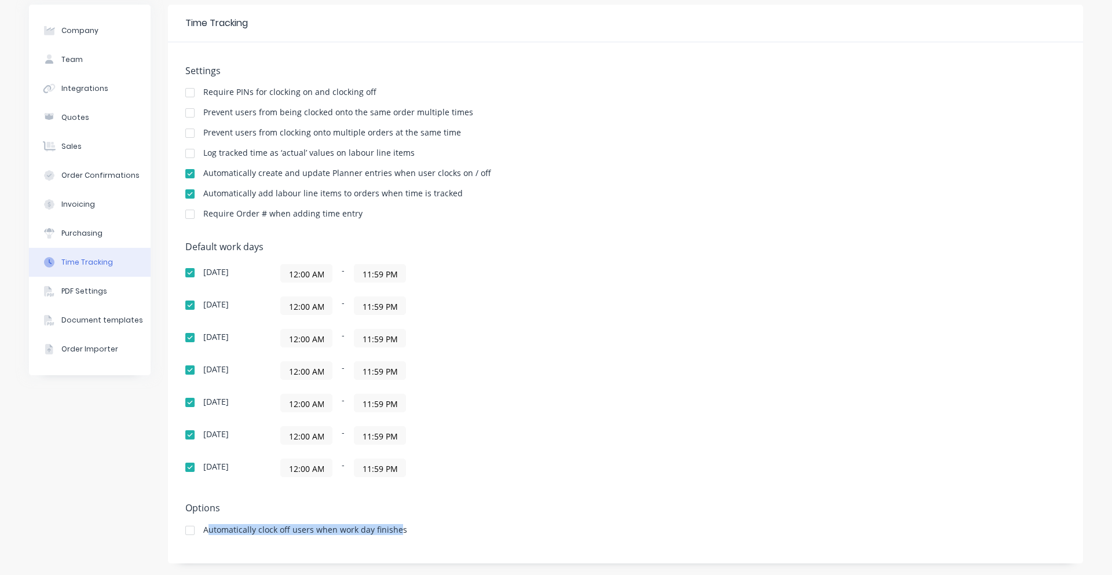
click at [418, 535] on div "Automatically clock off users when work day finishes" at bounding box center [625, 531] width 880 height 11
click at [440, 535] on div "Automatically clock off users when work day finishes" at bounding box center [625, 531] width 880 height 11
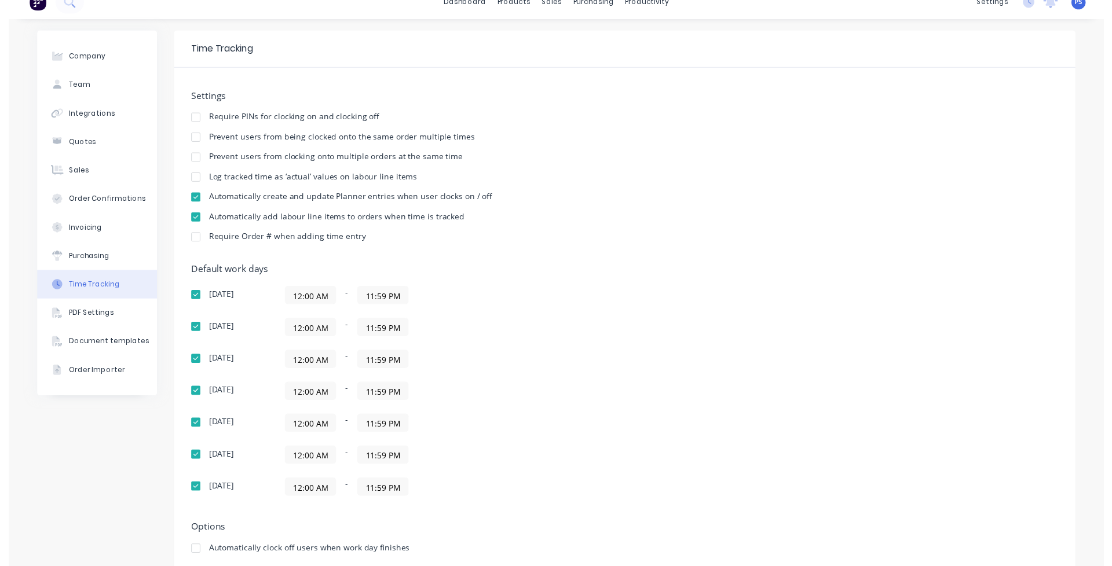
scroll to position [0, 0]
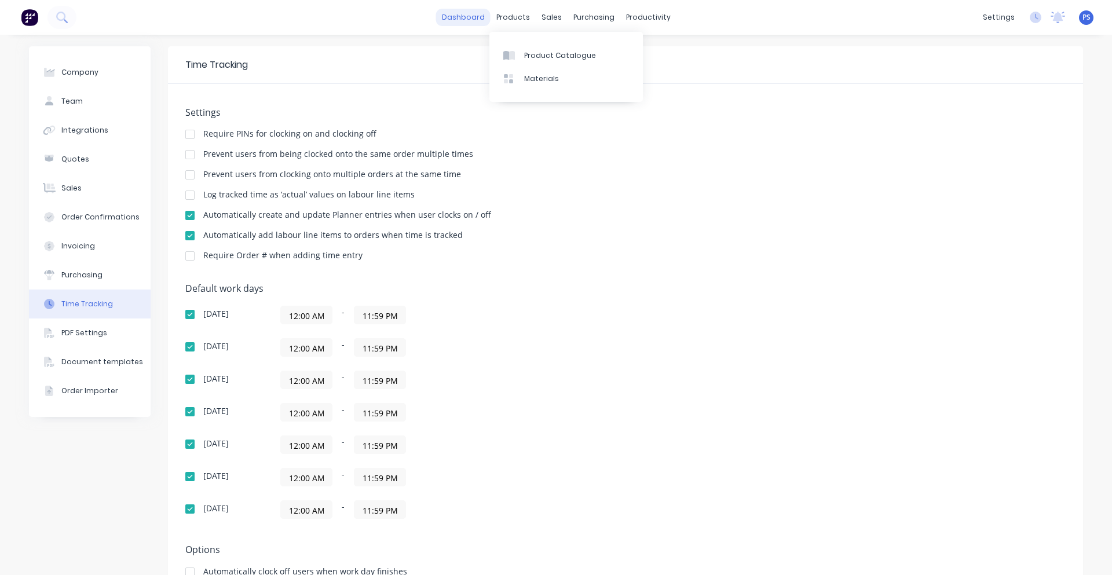
click at [475, 19] on link "dashboard" at bounding box center [463, 17] width 54 height 17
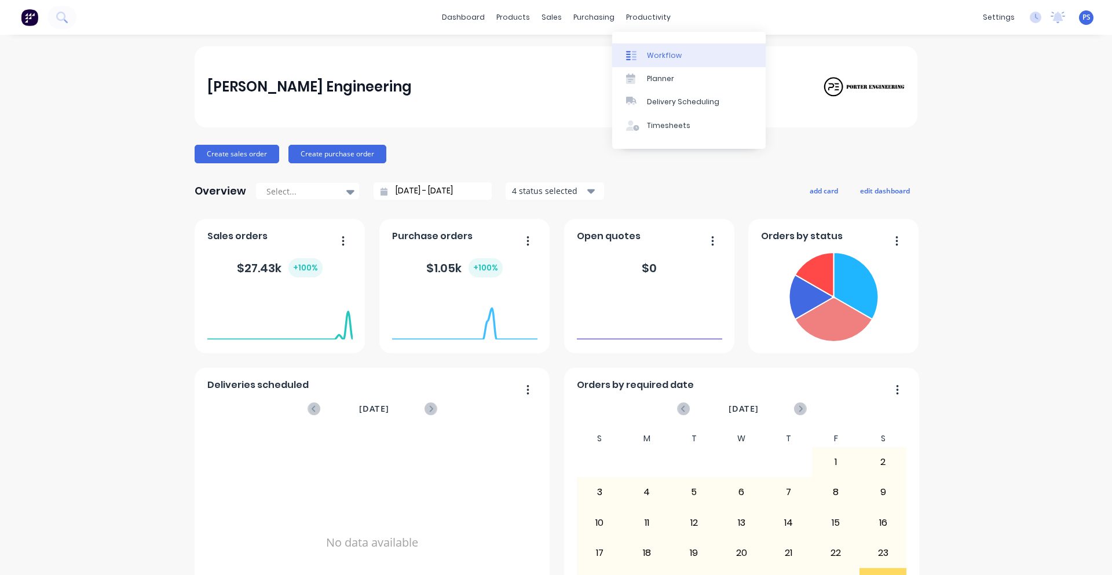
click at [639, 45] on link "Workflow" at bounding box center [688, 54] width 153 height 23
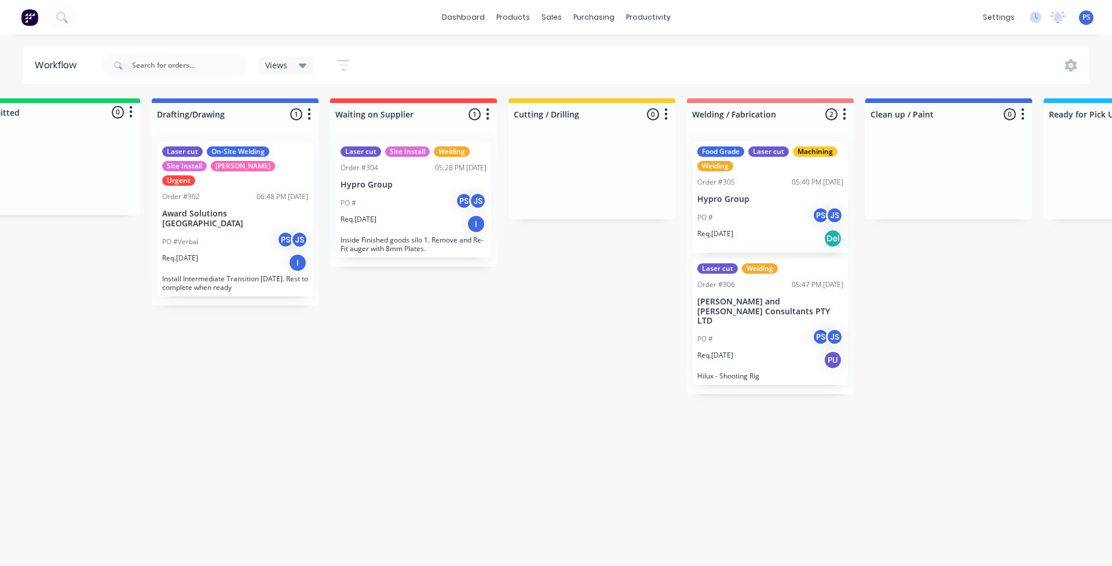
scroll to position [0, 43]
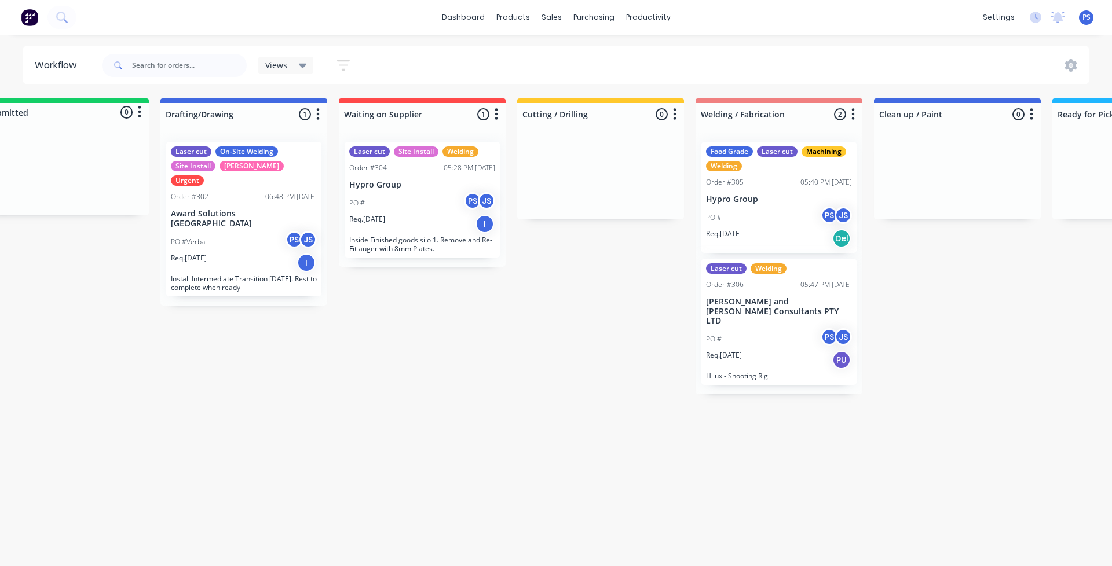
click at [427, 427] on div "Workflow Views Save new view None (Default) edit Show/Hide statuses Show line i…" at bounding box center [513, 294] width 1112 height 497
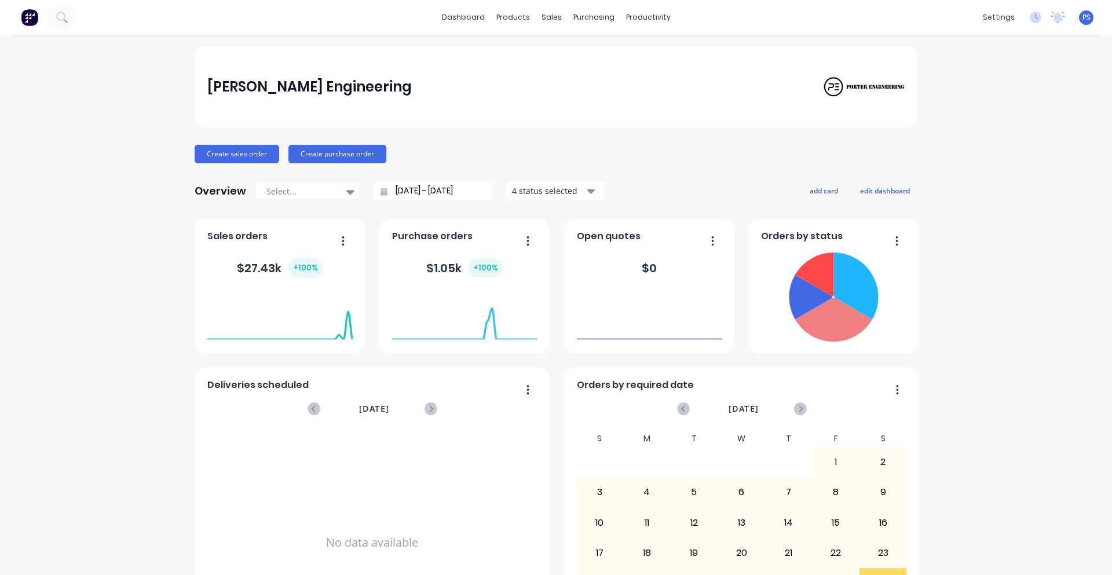
click at [1080, 546] on div "Porter Engineering Create sales order Create purchase order Overview Select... …" at bounding box center [556, 348] width 1112 height 605
click at [994, 511] on div "Porter Engineering Create sales order Create purchase order Overview Select... …" at bounding box center [556, 348] width 1112 height 605
click at [452, 19] on link "dashboard" at bounding box center [463, 17] width 54 height 17
click at [20, 17] on button at bounding box center [29, 17] width 24 height 23
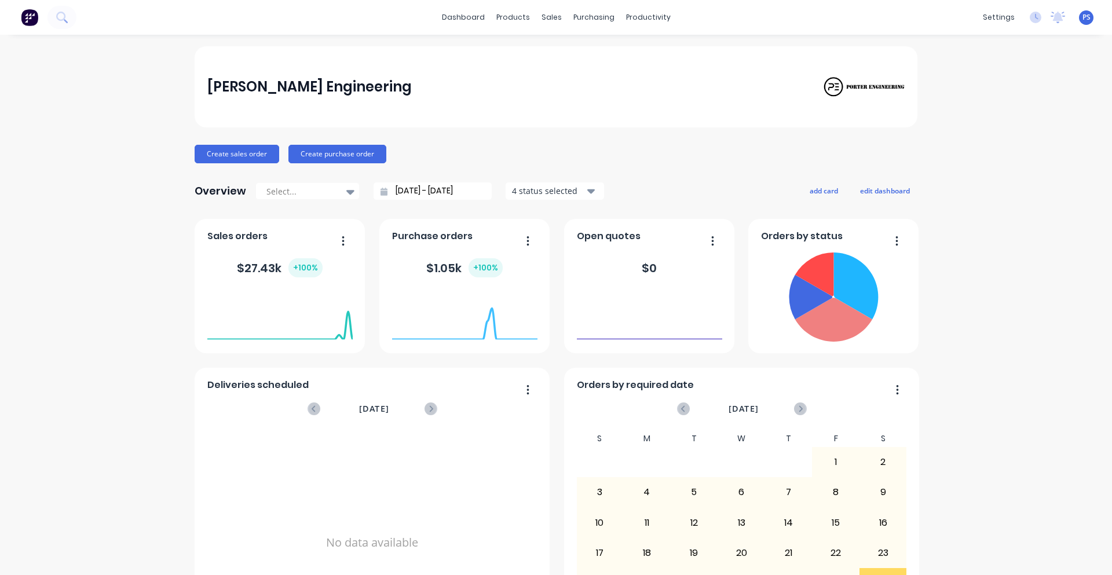
click at [21, 17] on img at bounding box center [29, 17] width 17 height 17
click at [25, 19] on img at bounding box center [29, 17] width 17 height 17
click at [1030, 17] on icon at bounding box center [1036, 18] width 12 height 12
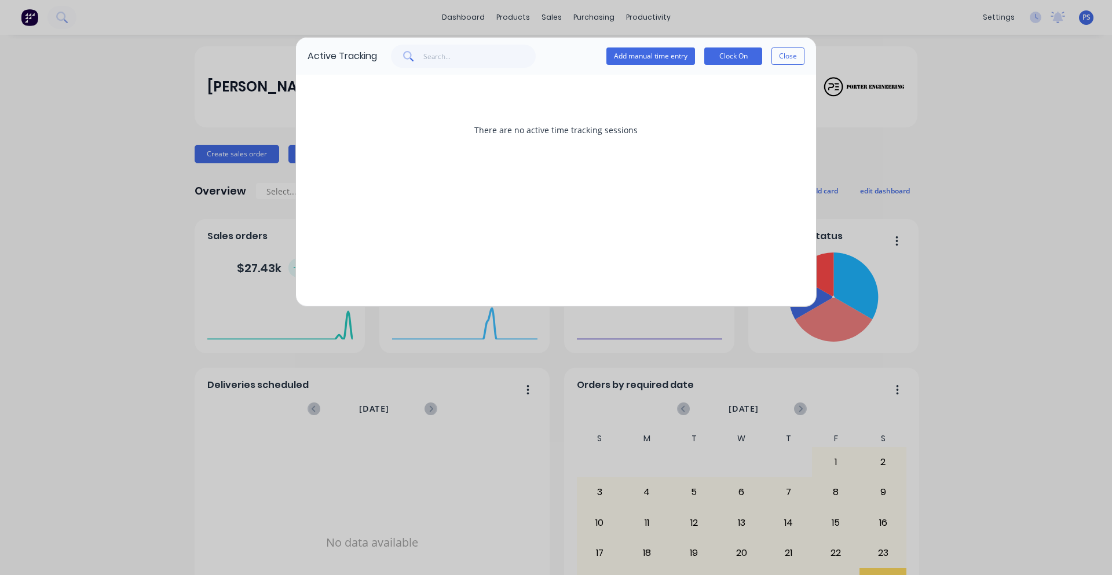
click at [1053, 14] on div "Active Tracking Add manual time entry Clock On Close There are no active time t…" at bounding box center [556, 287] width 1112 height 575
click at [774, 58] on button "Close" at bounding box center [787, 55] width 33 height 17
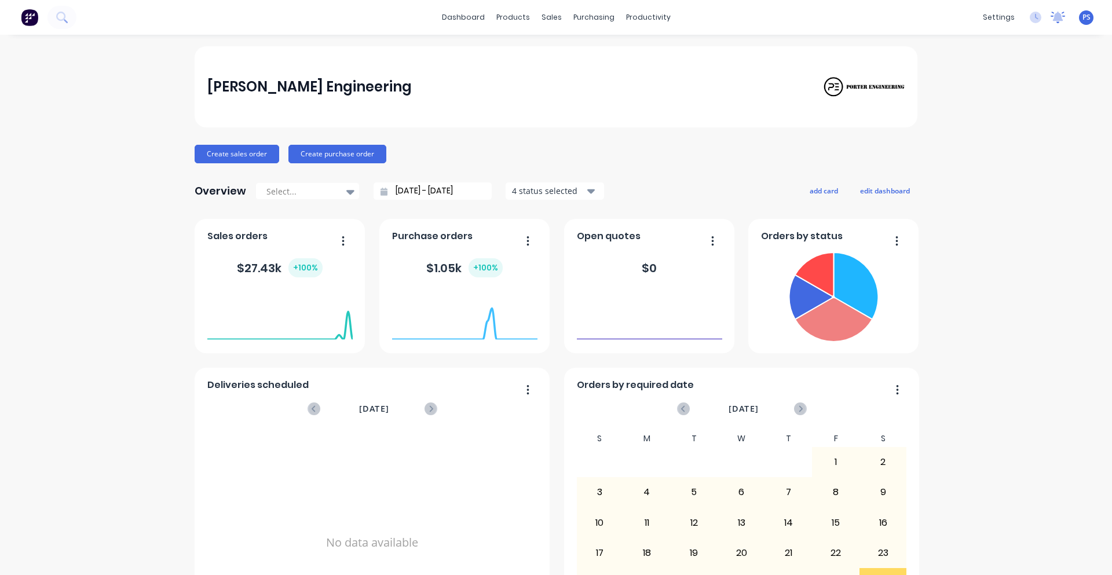
click at [1051, 19] on icon at bounding box center [1058, 18] width 14 height 12
click at [1055, 46] on header "No new notifications Mark all as read" at bounding box center [862, 52] width 405 height 35
click at [1079, 24] on div "PS Porter Engineering Peter Smith Administrator Profile Sign out" at bounding box center [1086, 17] width 14 height 14
click at [1079, 23] on div "PS Porter Engineering Peter Smith Administrator Profile Sign out" at bounding box center [1086, 17] width 14 height 14
click at [1082, 22] on span "PS" at bounding box center [1086, 17] width 8 height 10
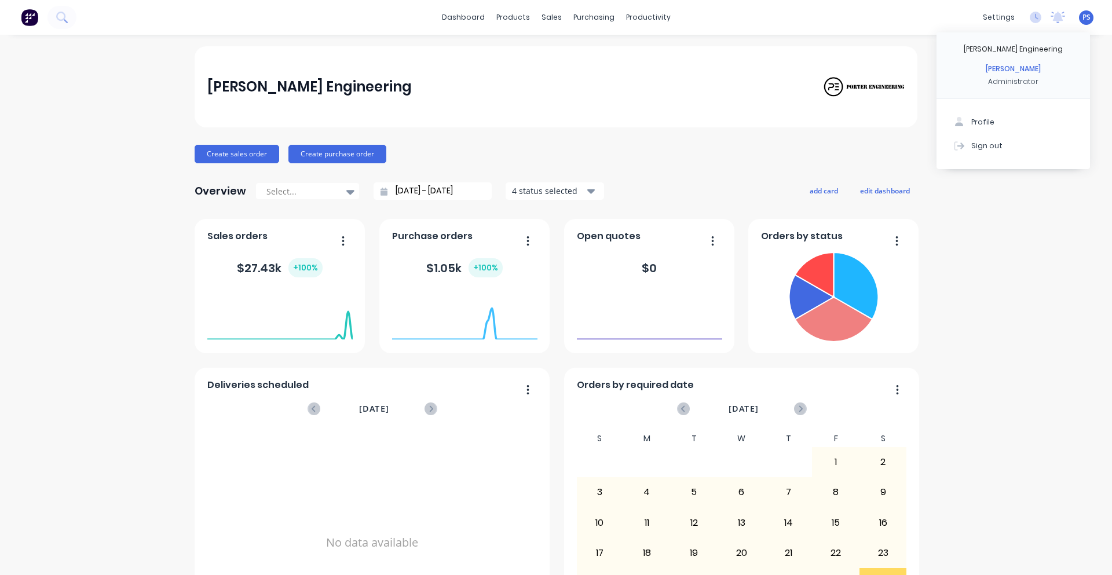
click at [1026, 260] on div "Porter Engineering Create sales order Create purchase order Overview Select... …" at bounding box center [556, 348] width 1112 height 605
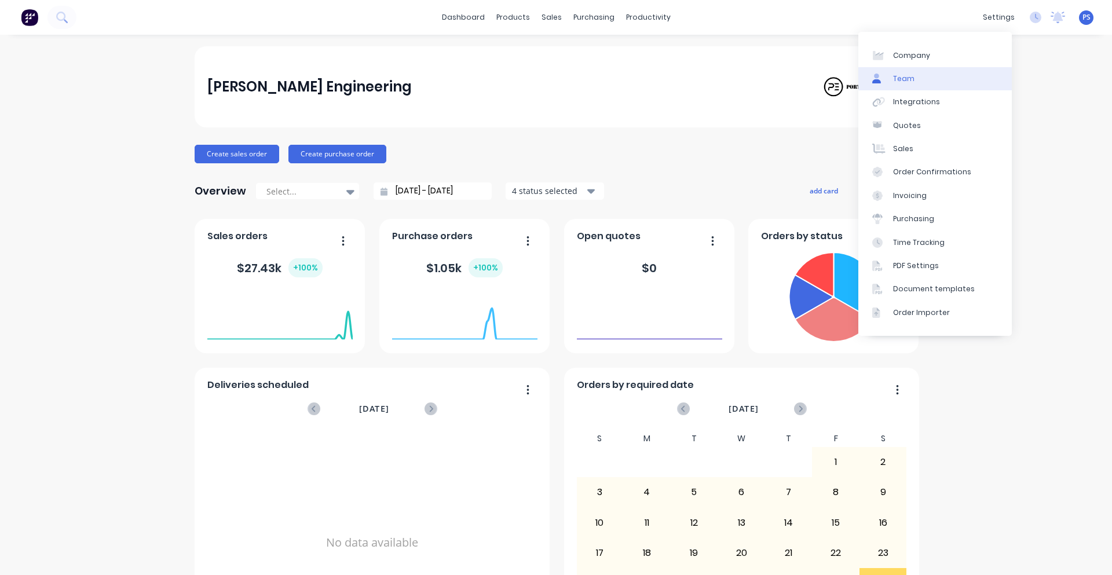
click at [954, 81] on link "Team" at bounding box center [934, 78] width 153 height 23
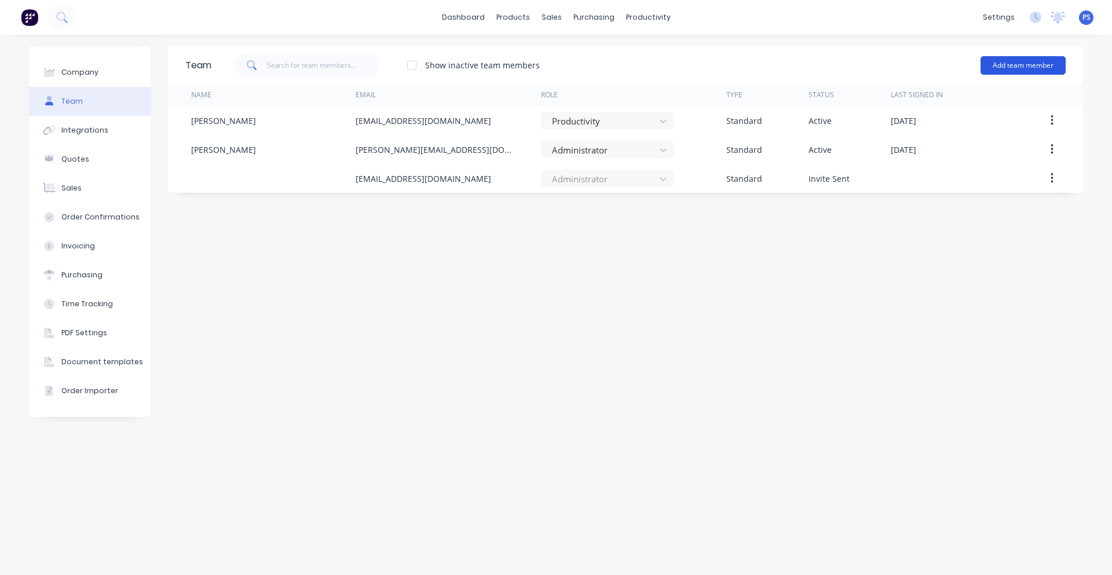
click at [1058, 73] on button "Add team member" at bounding box center [1023, 65] width 85 height 19
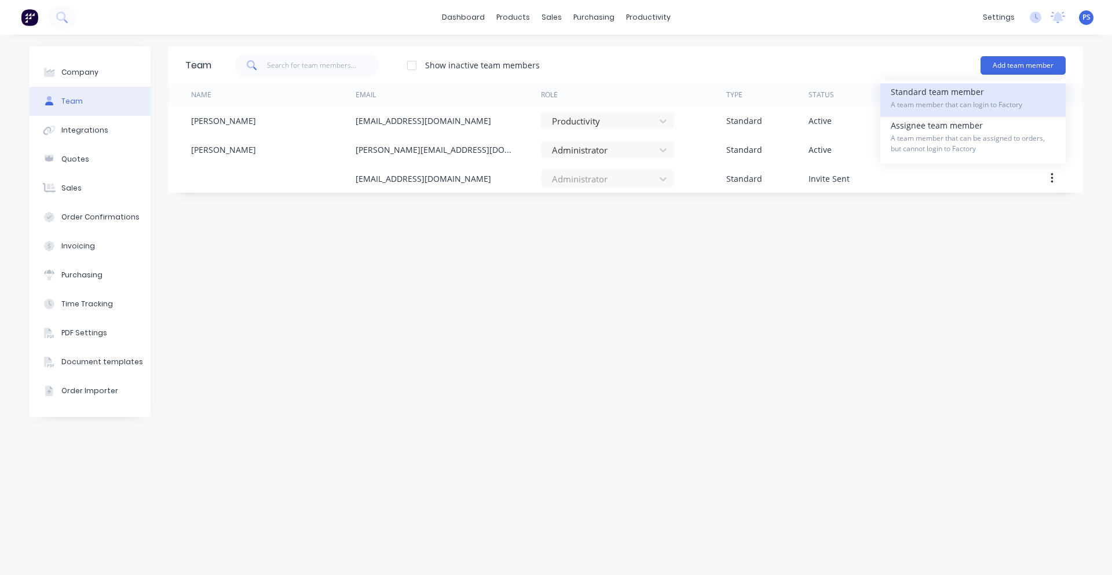
click at [993, 105] on span "A team member that can login to Factory" at bounding box center [973, 105] width 164 height 10
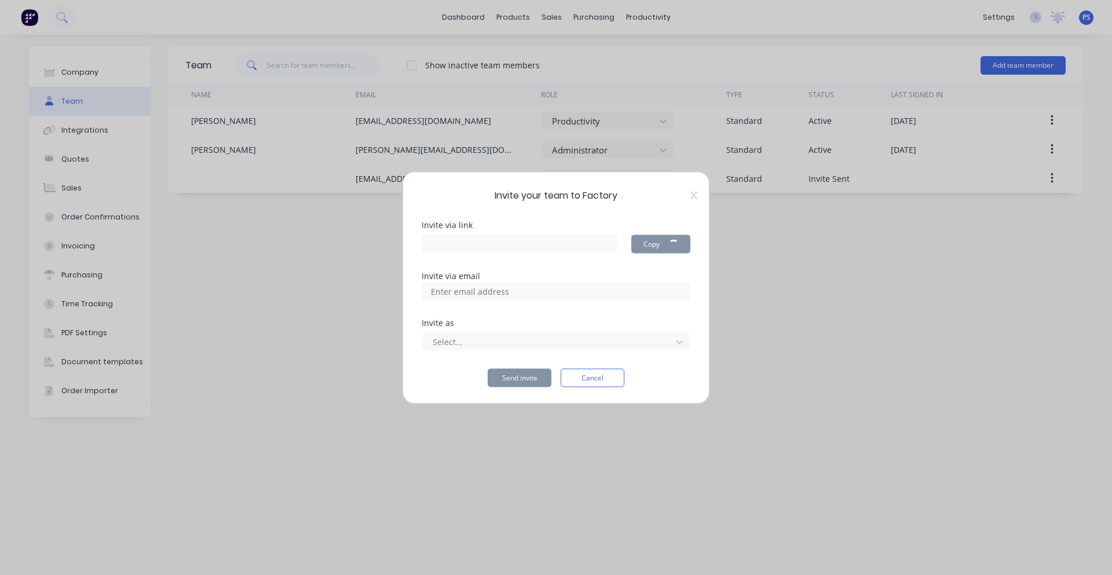
type input "https://app.factory.app/invite/N2PmqDHT"
click at [548, 332] on div "Select..." at bounding box center [556, 340] width 269 height 20
click at [548, 341] on div at bounding box center [548, 342] width 234 height 14
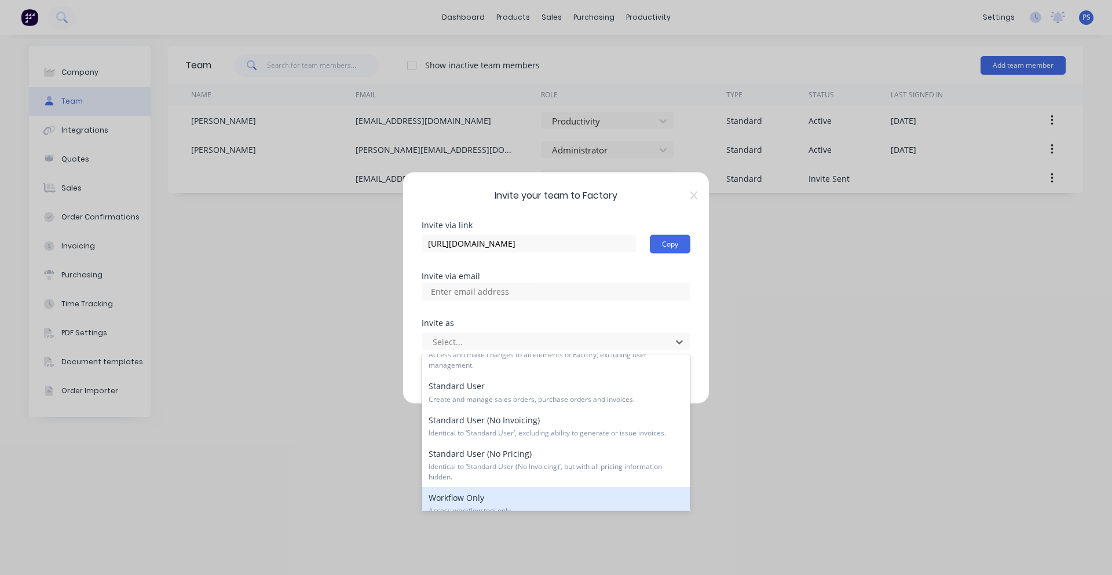
scroll to position [173, 0]
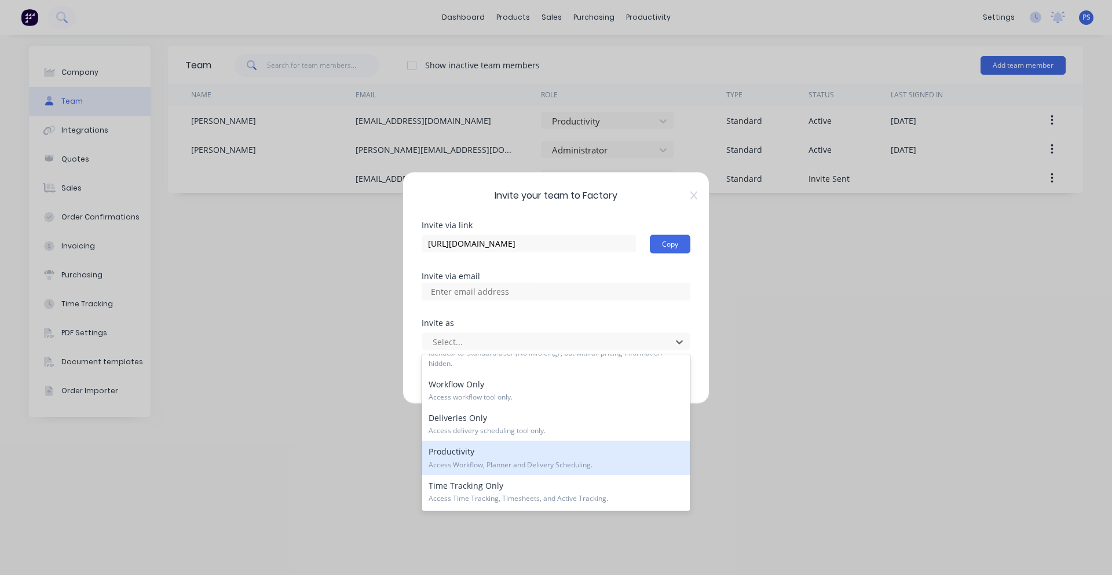
click at [535, 458] on div "Productivity Access Workflow, Planner and Delivery Scheduling." at bounding box center [556, 458] width 269 height 34
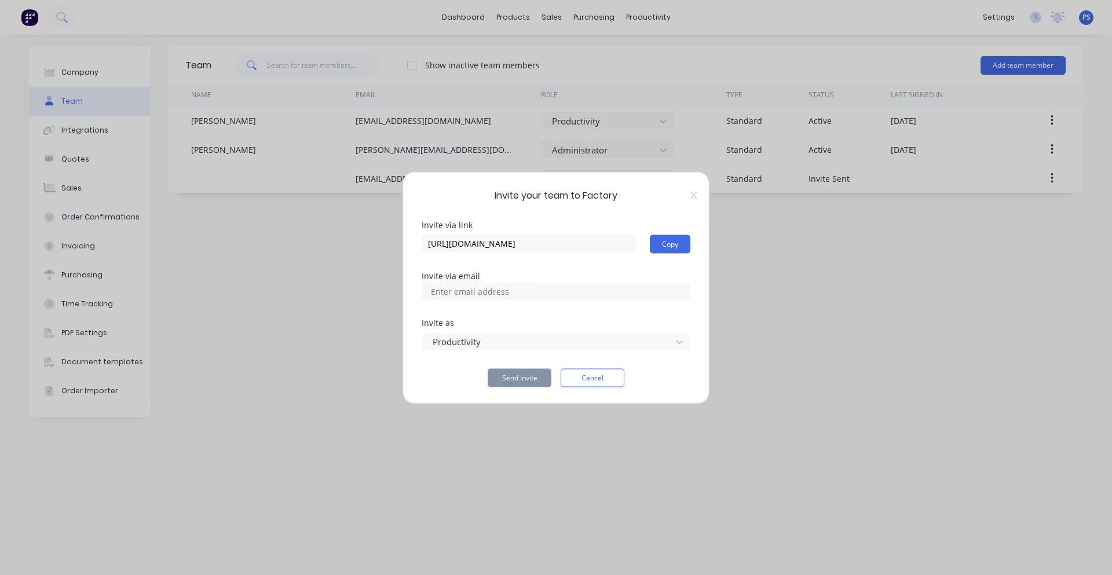
click at [526, 303] on div "Invite via link https://app.factory.app/invite/N2PmqDHT Copy Invite via email I…" at bounding box center [556, 304] width 269 height 166
click at [559, 332] on div "Productivity" at bounding box center [556, 340] width 269 height 20
click at [558, 341] on div at bounding box center [548, 342] width 234 height 14
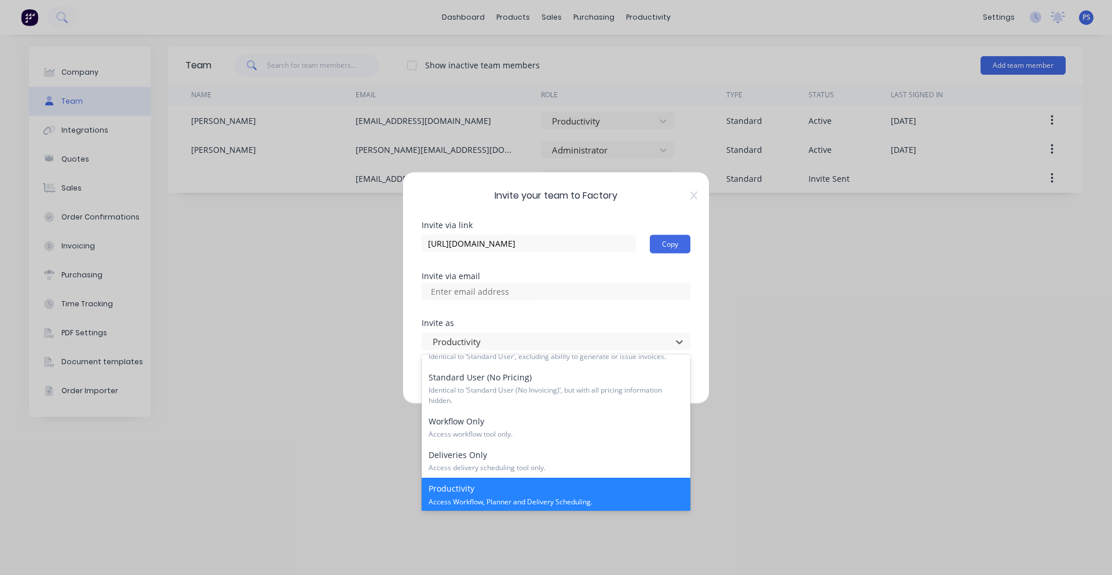
scroll to position [115, 0]
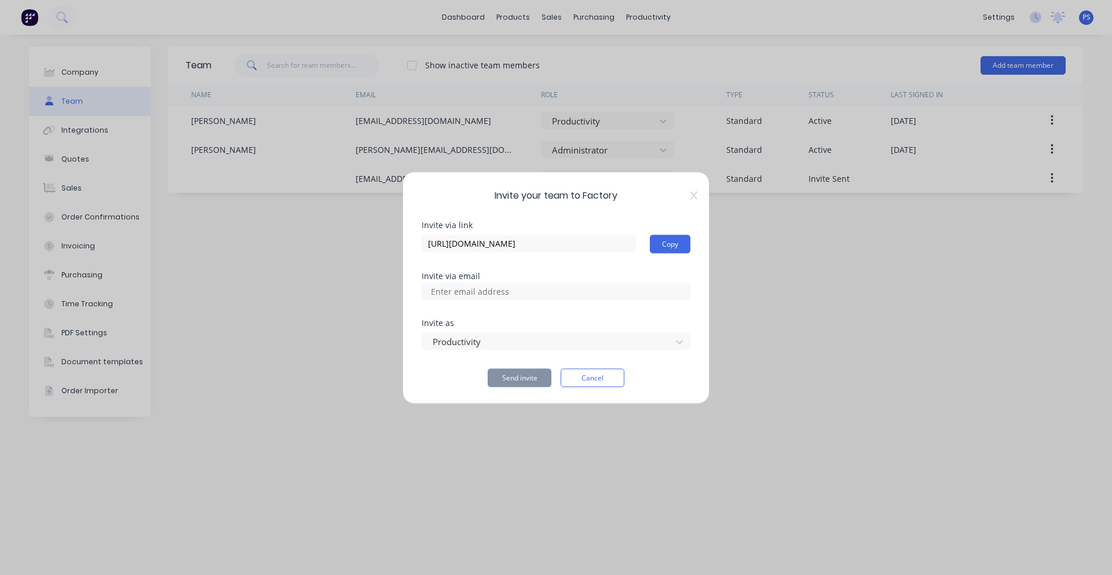
click at [524, 286] on input at bounding box center [483, 291] width 116 height 17
type input "[PERSON_NAME][EMAIL_ADDRESS][DOMAIN_NAME]"
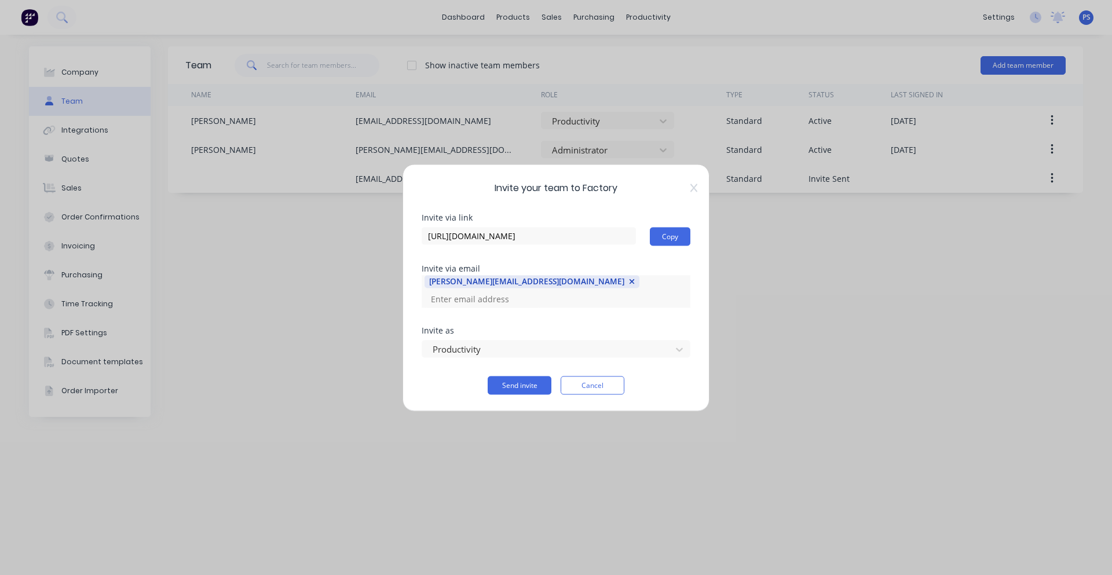
click at [577, 298] on div "[PERSON_NAME][EMAIL_ADDRESS][DOMAIN_NAME]" at bounding box center [556, 291] width 269 height 32
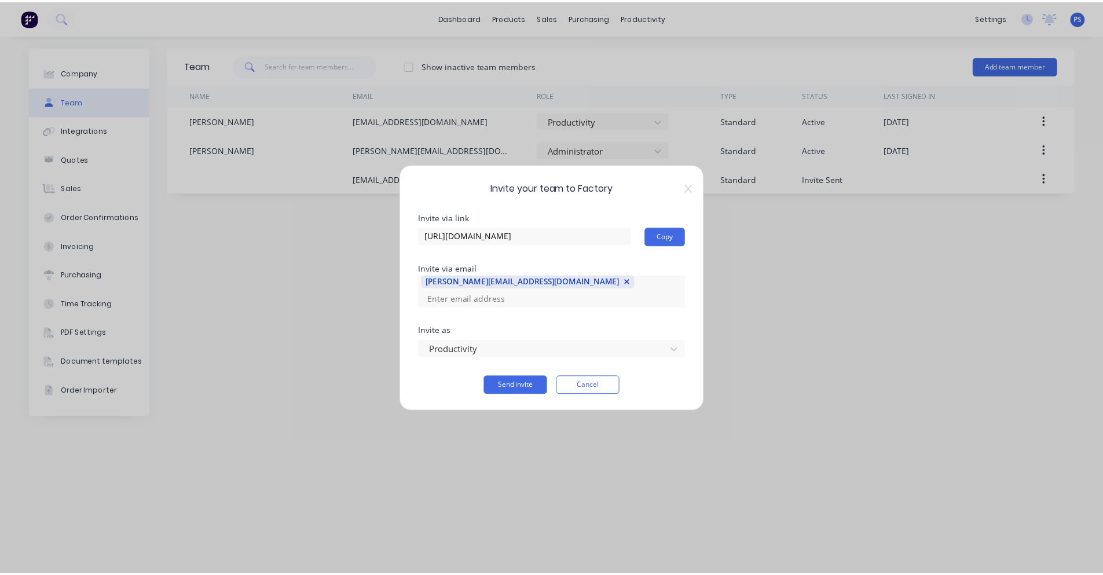
scroll to position [0, 0]
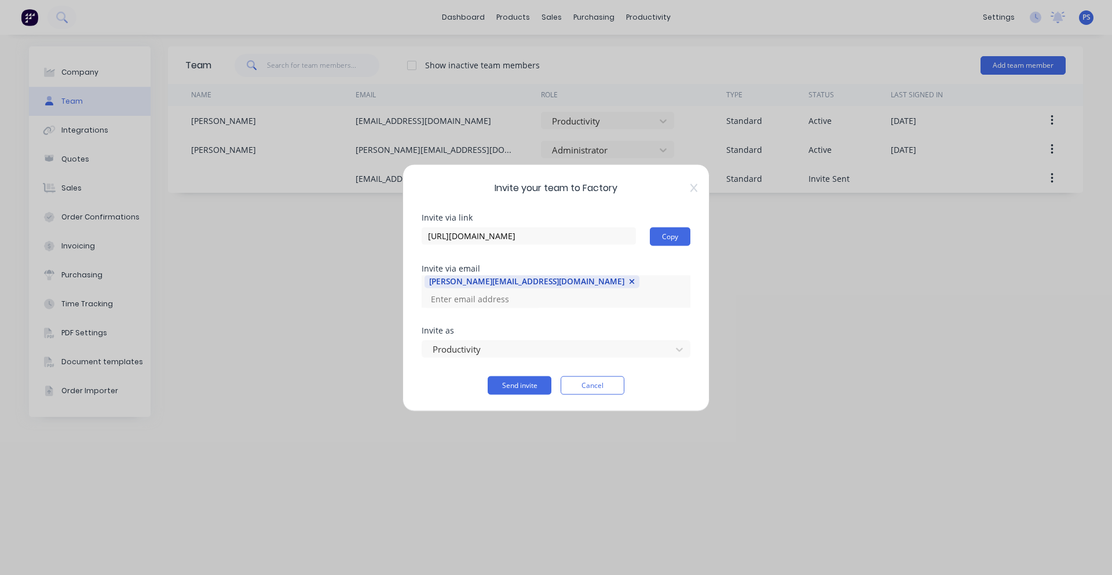
drag, startPoint x: 525, startPoint y: 367, endPoint x: 438, endPoint y: 318, distance: 99.9
click at [441, 349] on div "Invite as Productivity" at bounding box center [556, 351] width 269 height 50
click at [504, 381] on button "Send invite" at bounding box center [520, 385] width 64 height 19
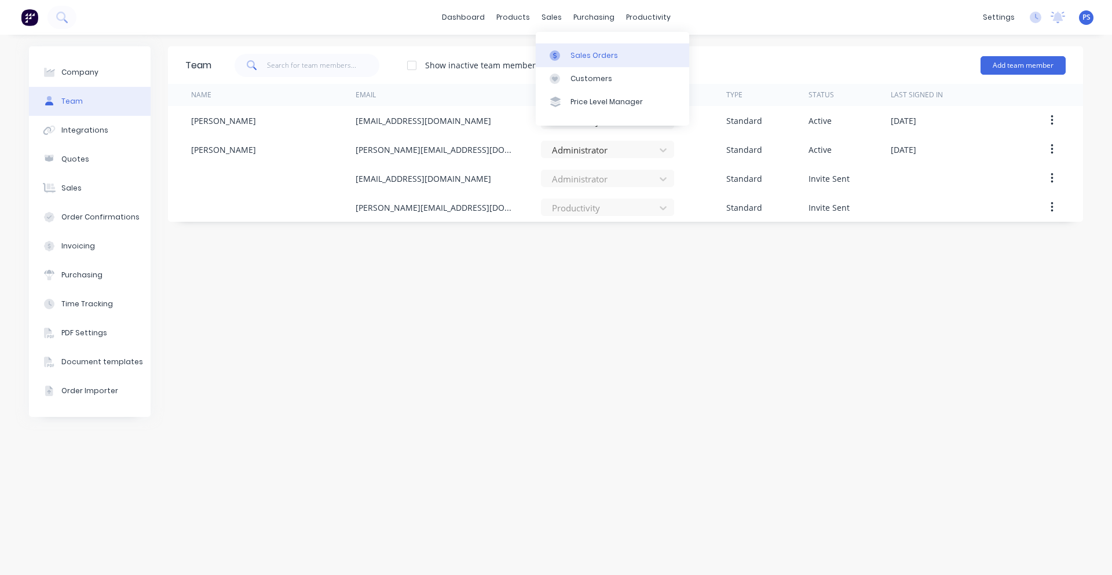
click at [561, 54] on div at bounding box center [558, 55] width 17 height 10
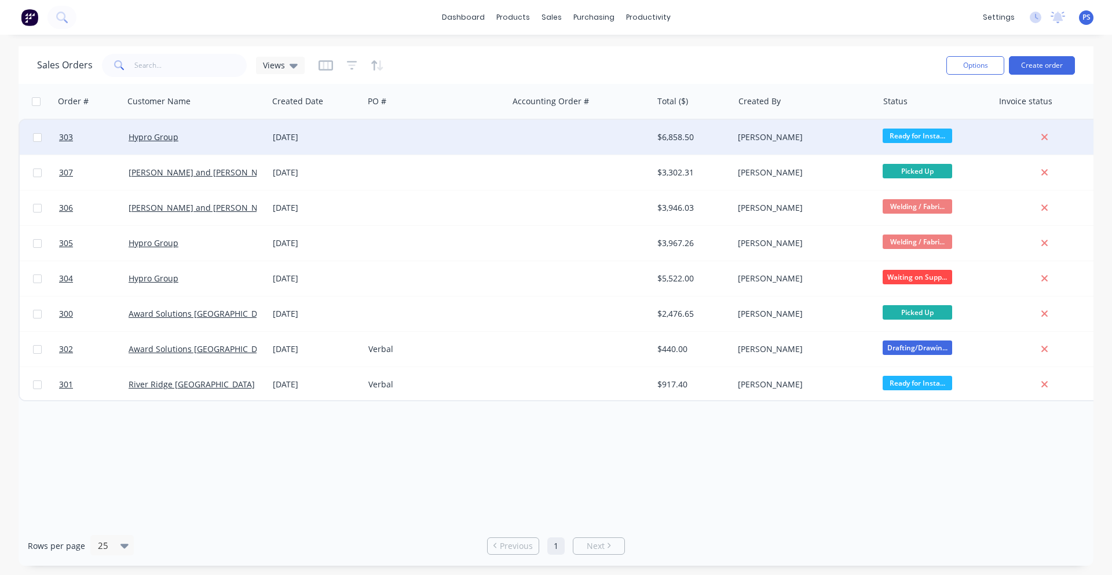
click at [244, 141] on div "Hypro Group" at bounding box center [193, 137] width 129 height 12
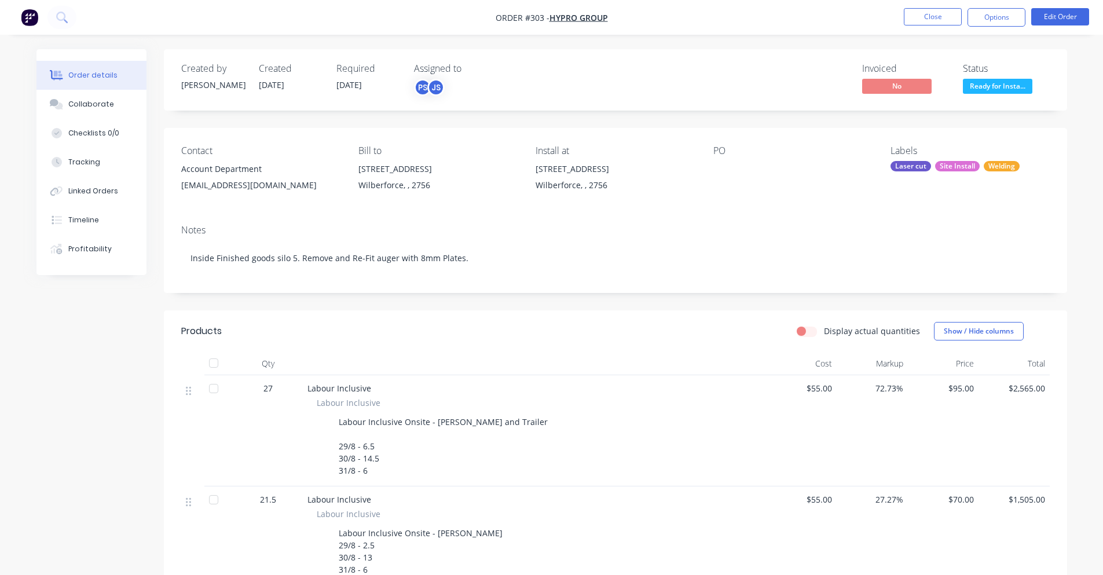
click at [407, 98] on div "Created by Peter Created 30/08/25 Required 31/08/25 Assigned to PS JS Invoiced …" at bounding box center [615, 79] width 903 height 61
click at [430, 90] on div "JS" at bounding box center [435, 87] width 17 height 17
click at [464, 122] on input "text" at bounding box center [509, 122] width 123 height 23
click at [498, 83] on div "PS JS" at bounding box center [472, 87] width 116 height 17
drag, startPoint x: 448, startPoint y: 92, endPoint x: 403, endPoint y: 89, distance: 45.9
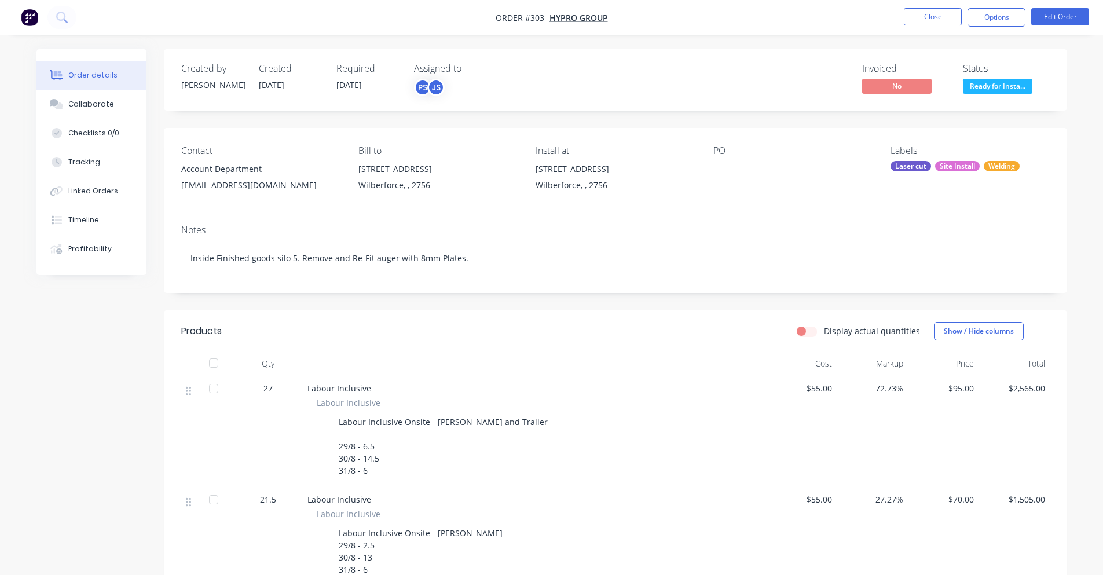
click at [403, 89] on div "Created by Peter Created 30/08/25 Required 31/08/25 Assigned to PS JS" at bounding box center [355, 80] width 349 height 34
click at [412, 74] on div "Created by Peter Created 30/08/25 Required 31/08/25 Assigned to PS JS" at bounding box center [355, 80] width 349 height 34
click at [418, 83] on div "PS" at bounding box center [422, 87] width 17 height 17
click at [479, 123] on input "text" at bounding box center [509, 122] width 123 height 23
click at [539, 70] on div "Invoiced No Status Ready for Insta..." at bounding box center [790, 80] width 520 height 34
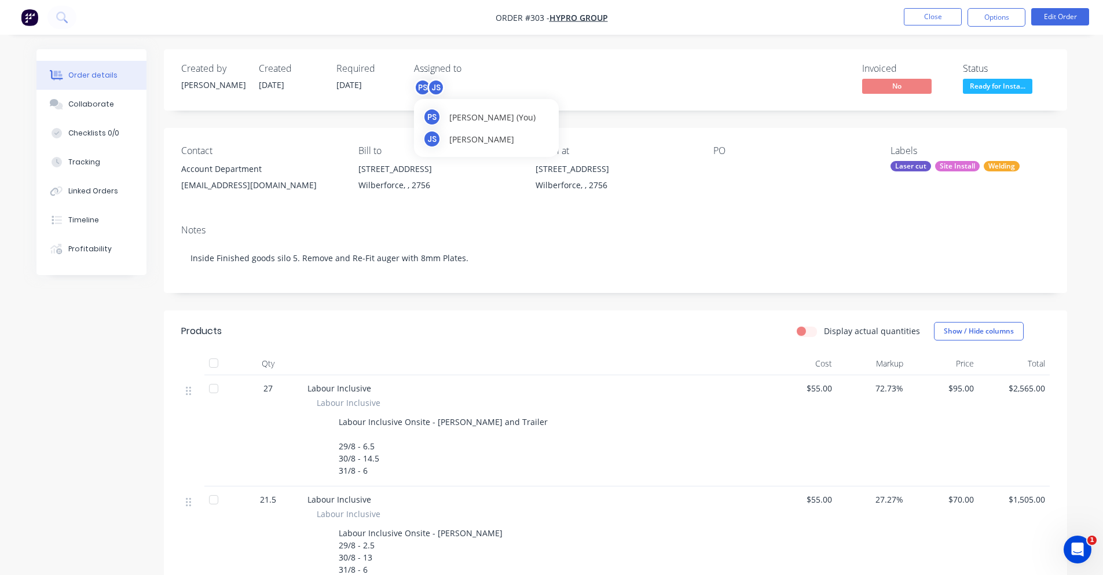
click at [420, 80] on div "PS" at bounding box center [422, 87] width 17 height 17
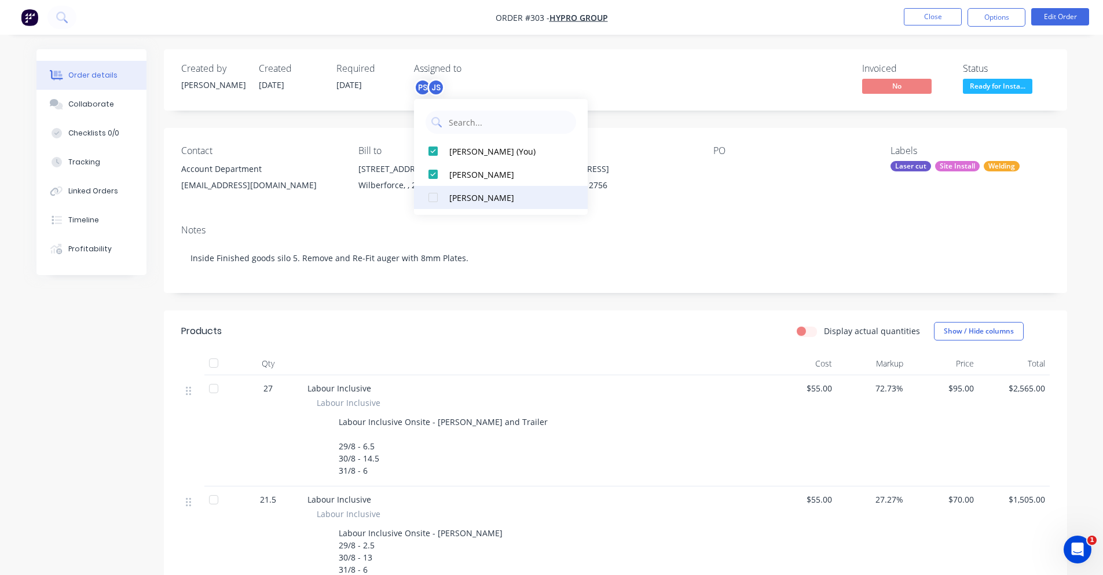
click at [438, 192] on div at bounding box center [433, 197] width 23 height 23
click at [607, 93] on div "Invoiced No Status Ready for Insta..." at bounding box center [790, 80] width 520 height 34
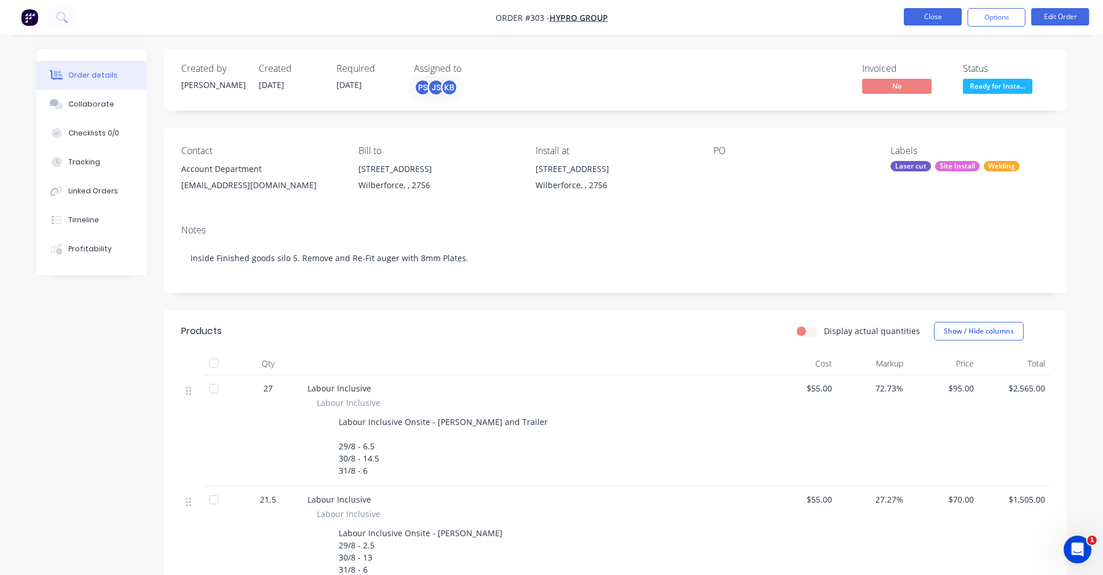
click at [924, 20] on button "Close" at bounding box center [933, 16] width 58 height 17
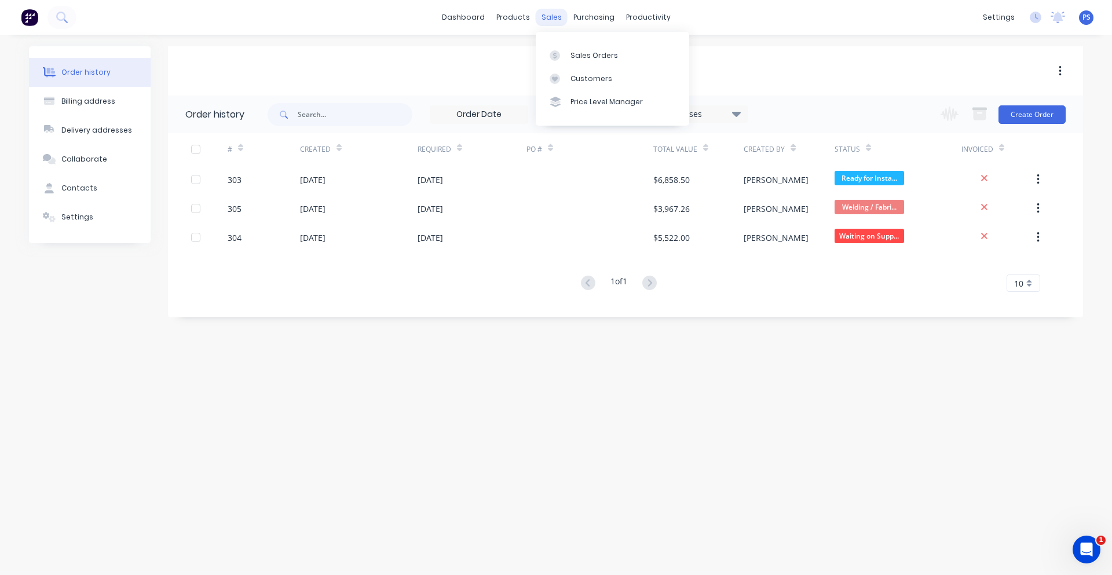
click at [558, 25] on div "sales" at bounding box center [552, 17] width 32 height 17
click at [568, 48] on link "Sales Orders" at bounding box center [612, 54] width 153 height 23
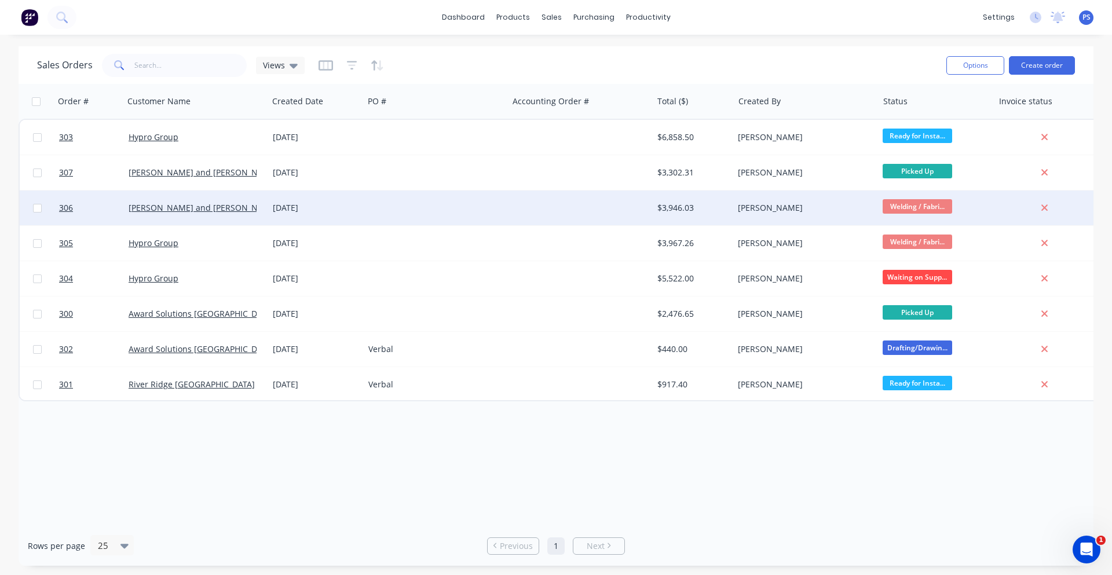
click at [308, 214] on div "30 Aug 2025" at bounding box center [316, 208] width 96 height 35
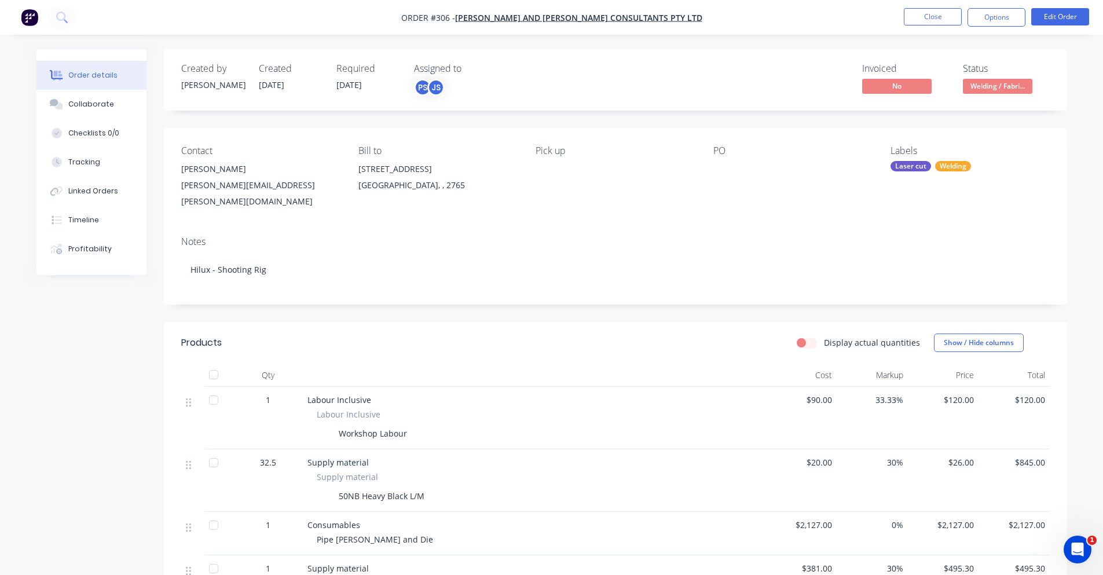
click at [445, 107] on div "Created by Peter Created 30/08/25 Required 31/10/25 Assigned to PS JS Invoiced …" at bounding box center [615, 79] width 903 height 61
click at [436, 86] on div "JS" at bounding box center [435, 87] width 17 height 17
click at [440, 197] on div at bounding box center [433, 197] width 23 height 23
click at [698, 76] on div "Invoiced No Status Welding / Fabri..." at bounding box center [790, 80] width 520 height 34
click at [915, 20] on button "Close" at bounding box center [933, 16] width 58 height 17
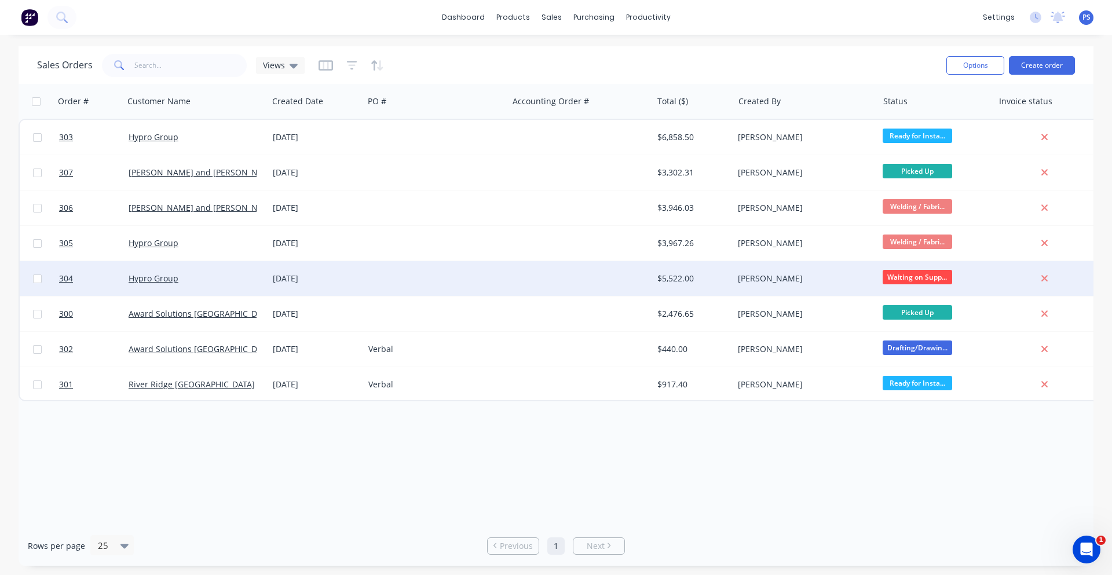
click at [217, 292] on div "Hypro Group" at bounding box center [196, 278] width 144 height 35
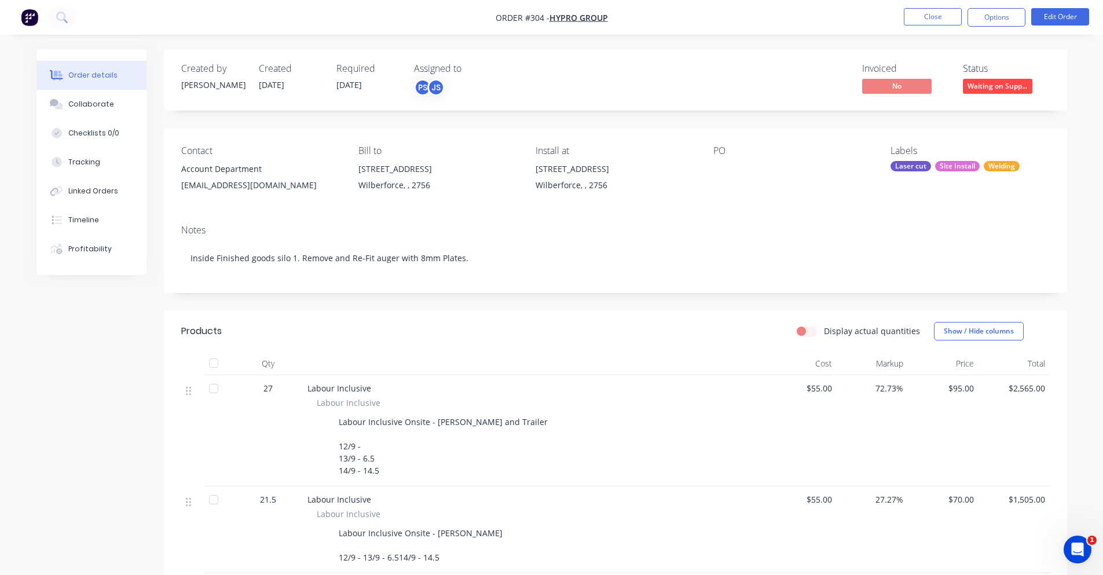
click at [440, 94] on div "JS" at bounding box center [435, 87] width 17 height 17
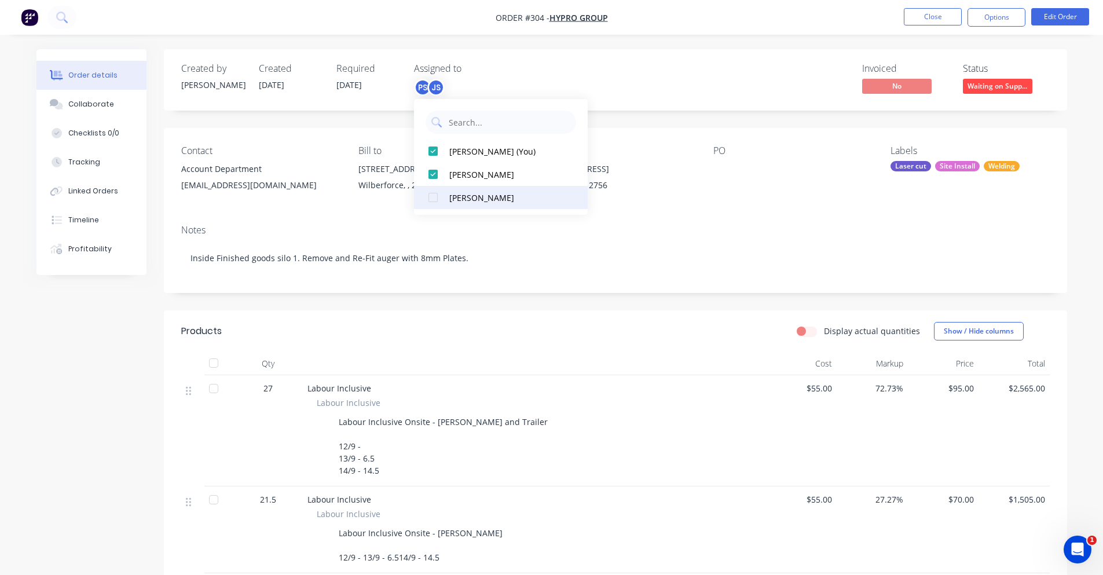
click at [436, 188] on div at bounding box center [433, 197] width 23 height 23
click at [659, 77] on div "Invoiced No Status Waiting on Supp..." at bounding box center [790, 80] width 520 height 34
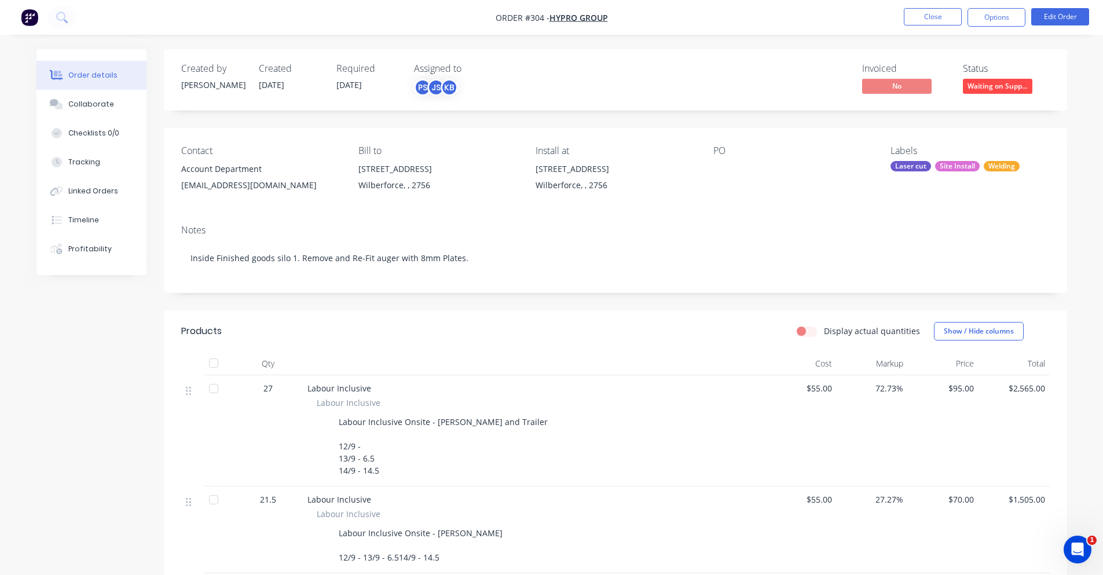
click at [895, 27] on nav "Order #304 - Hypro Group Close Options Edit Order" at bounding box center [551, 17] width 1103 height 35
click at [904, 23] on button "Close" at bounding box center [933, 16] width 58 height 17
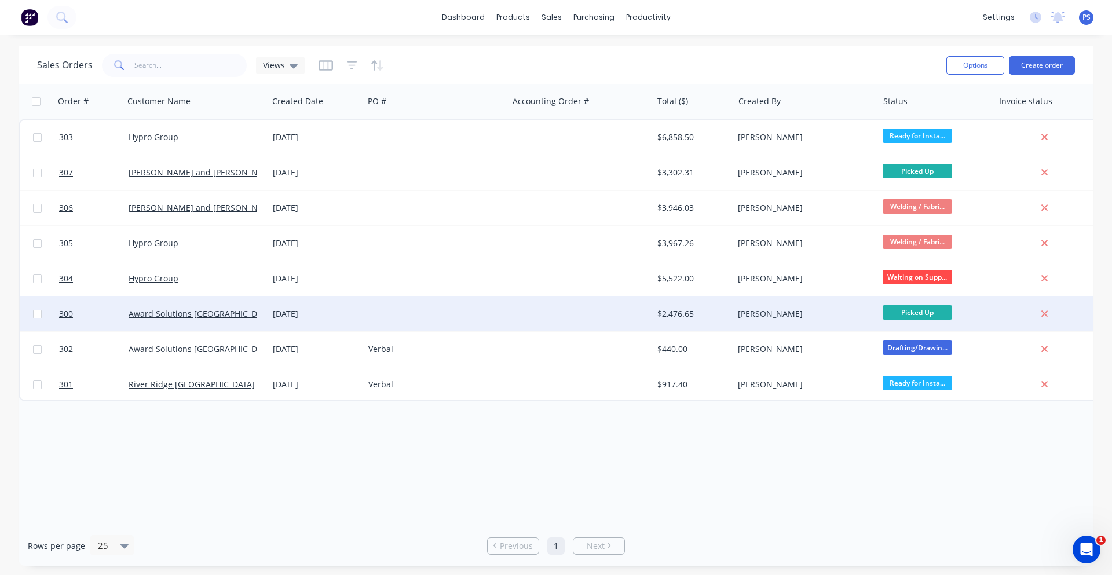
click at [244, 327] on div "Award Solutions Australia" at bounding box center [196, 314] width 144 height 35
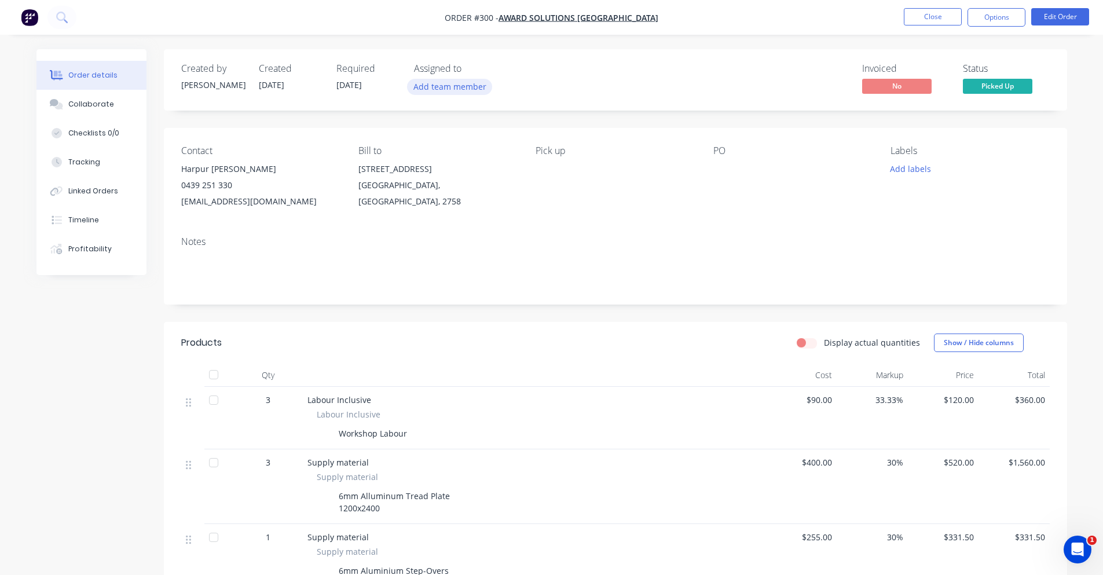
click at [420, 82] on button "Add team member" at bounding box center [449, 87] width 85 height 16
click at [438, 197] on div at bounding box center [433, 197] width 23 height 23
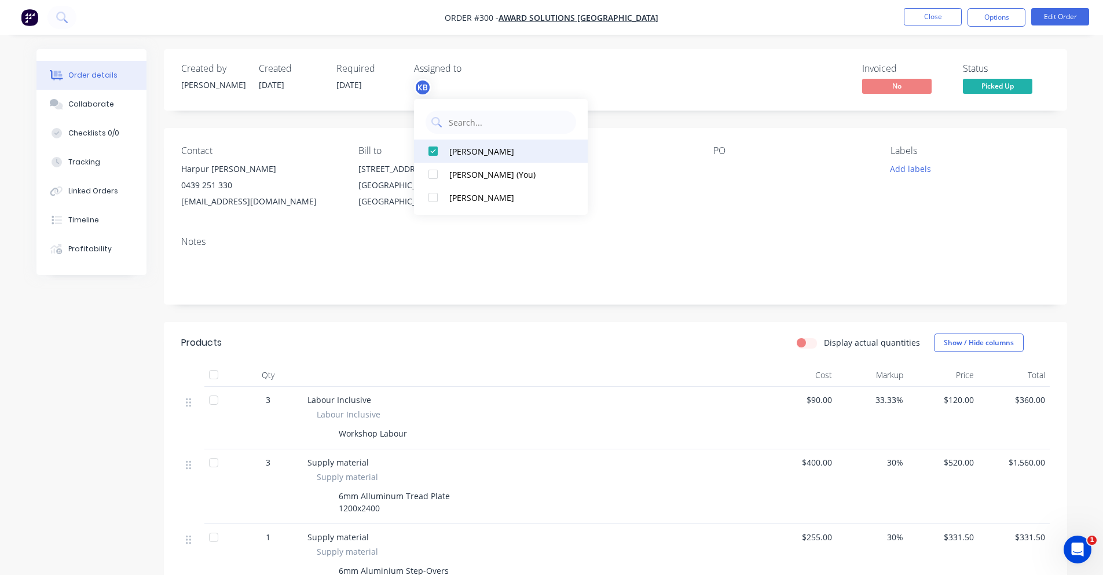
click at [430, 173] on div at bounding box center [433, 174] width 23 height 23
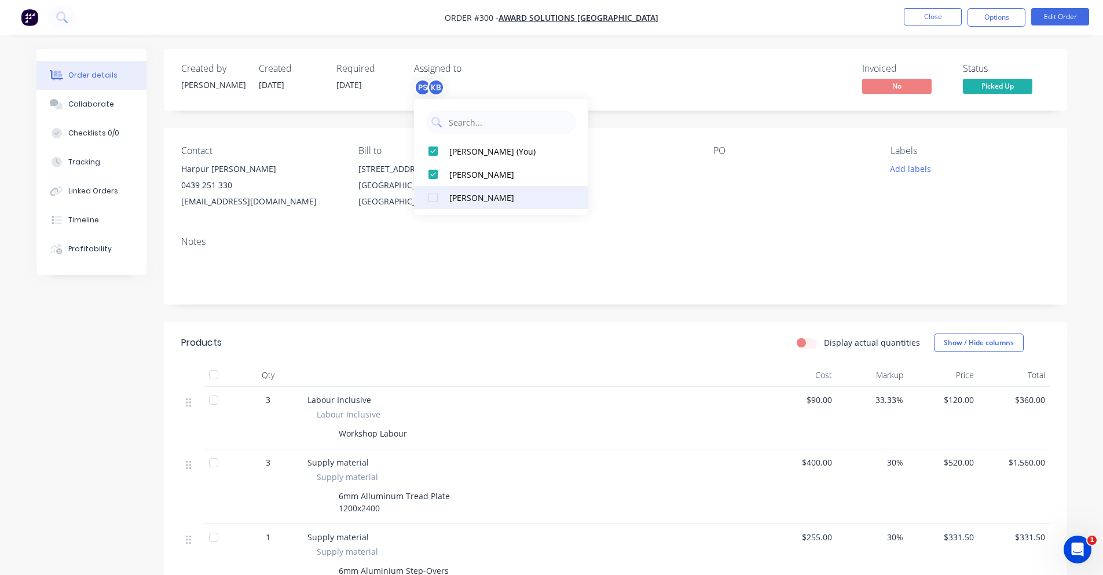
click at [440, 192] on div at bounding box center [433, 197] width 23 height 23
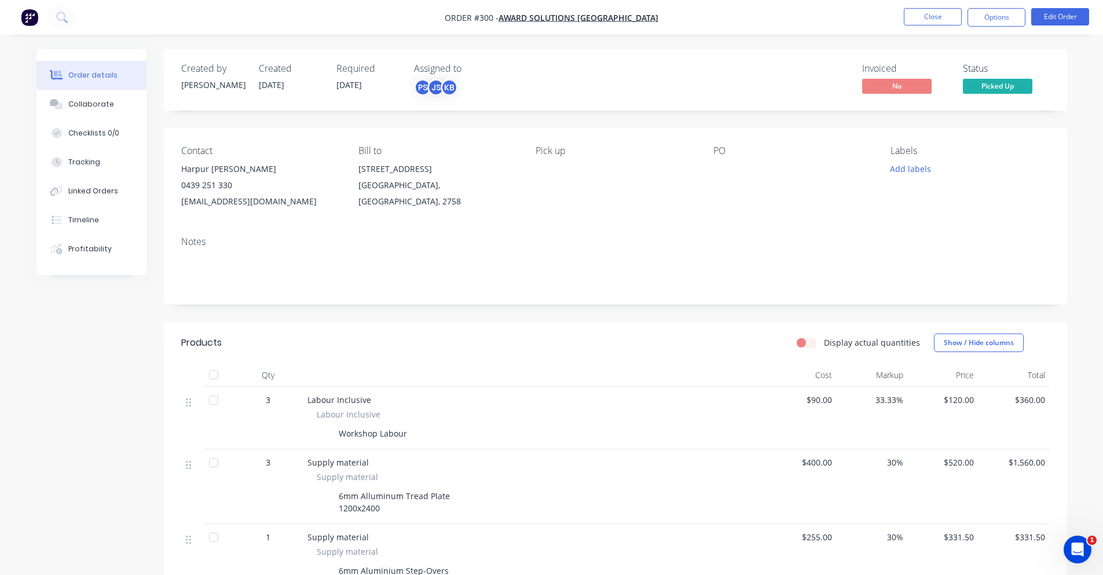
click at [621, 151] on div "Pick up" at bounding box center [615, 150] width 159 height 11
click at [911, 16] on button "Close" at bounding box center [933, 16] width 58 height 17
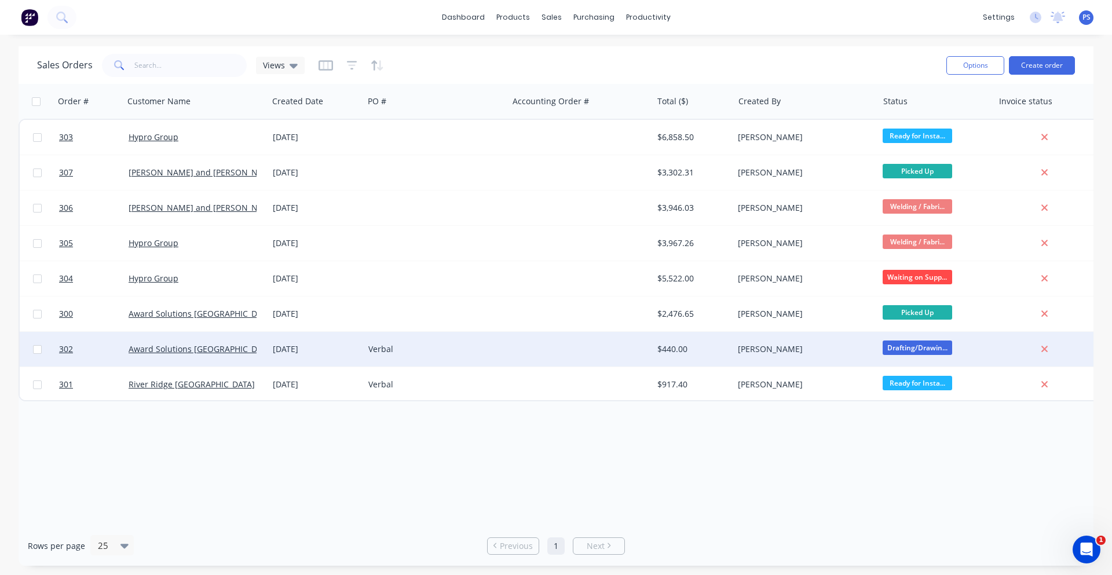
click at [133, 355] on div "Award Solutions Australia" at bounding box center [196, 349] width 144 height 35
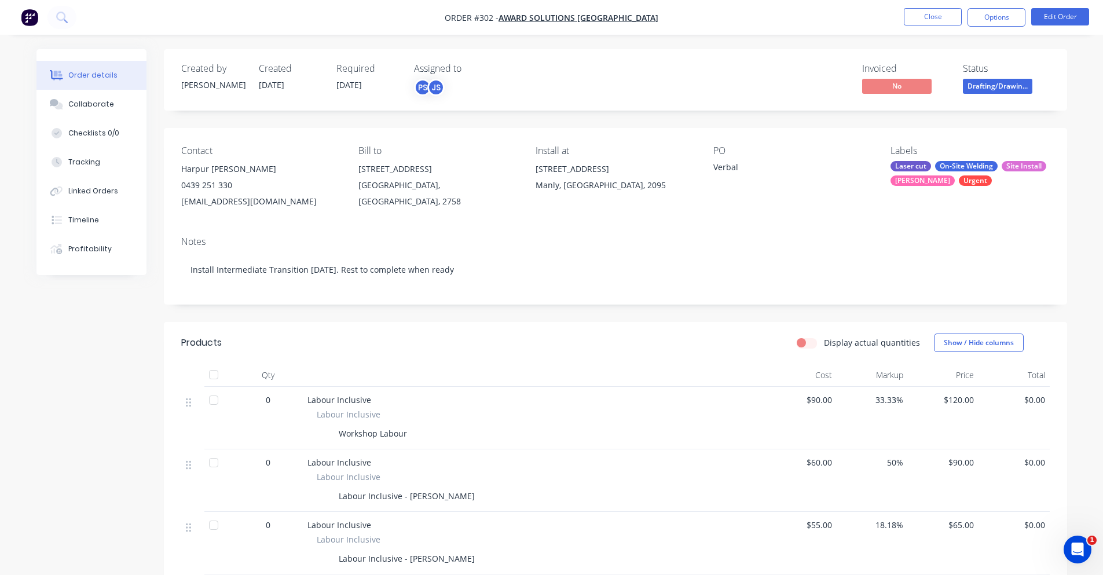
click at [444, 81] on div "PS JS" at bounding box center [472, 87] width 116 height 17
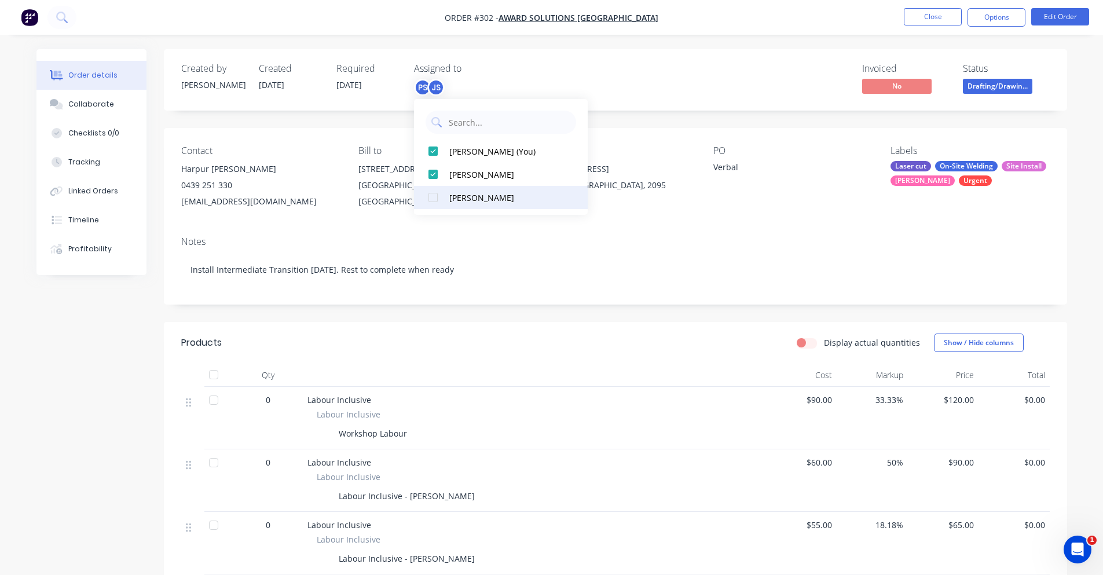
click at [430, 198] on div at bounding box center [433, 197] width 23 height 23
click at [942, 14] on button "Close" at bounding box center [933, 16] width 58 height 17
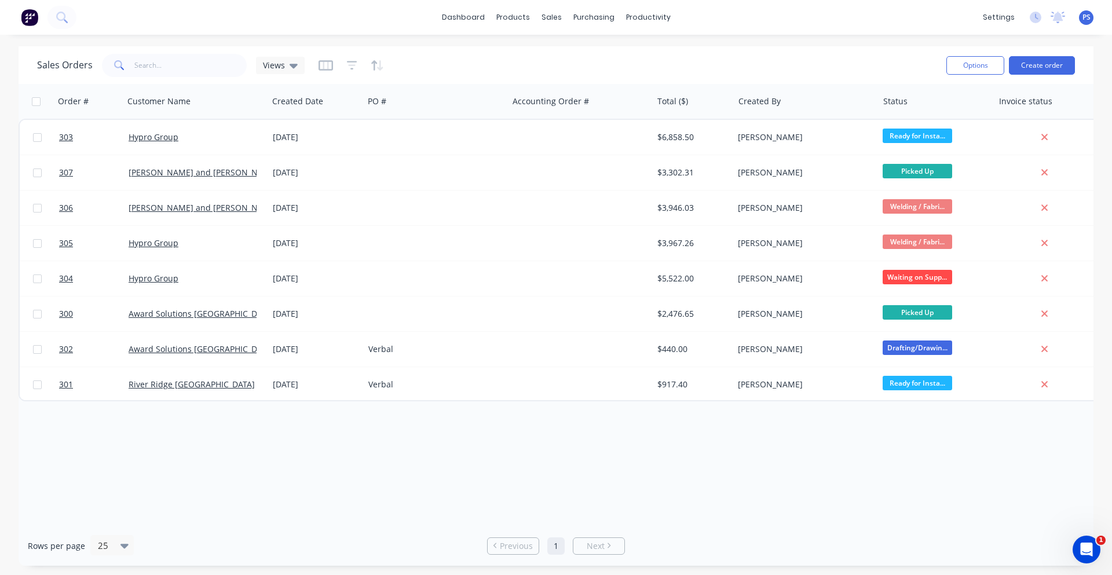
click at [129, 403] on div "Order # Customer Name Created Date PO # Accounting Order # Total ($) Created By…" at bounding box center [556, 305] width 1075 height 442
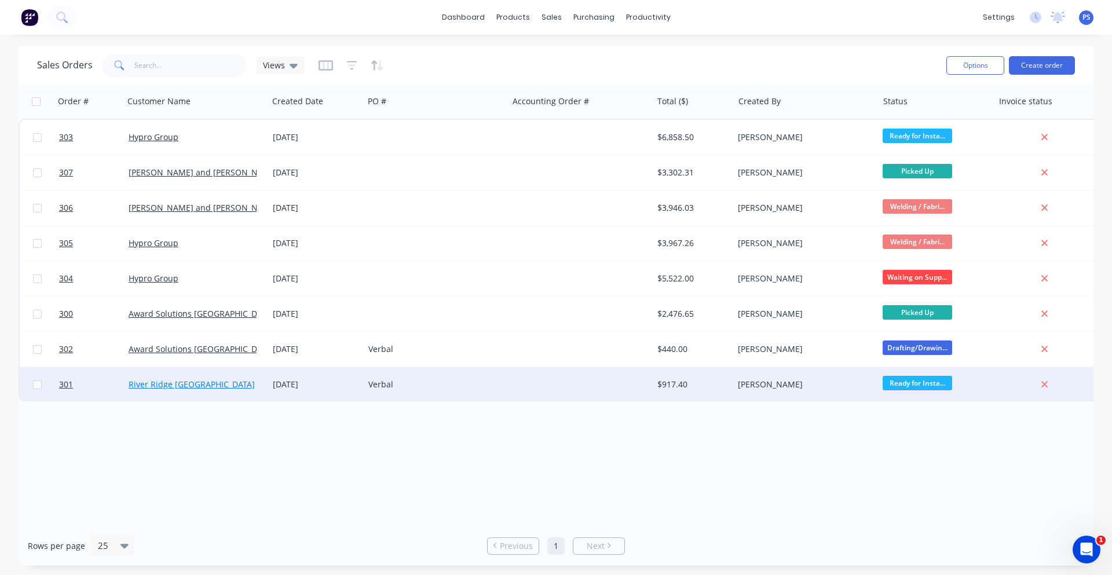
click at [163, 385] on link "River Ridge Equestrian Park" at bounding box center [192, 384] width 126 height 11
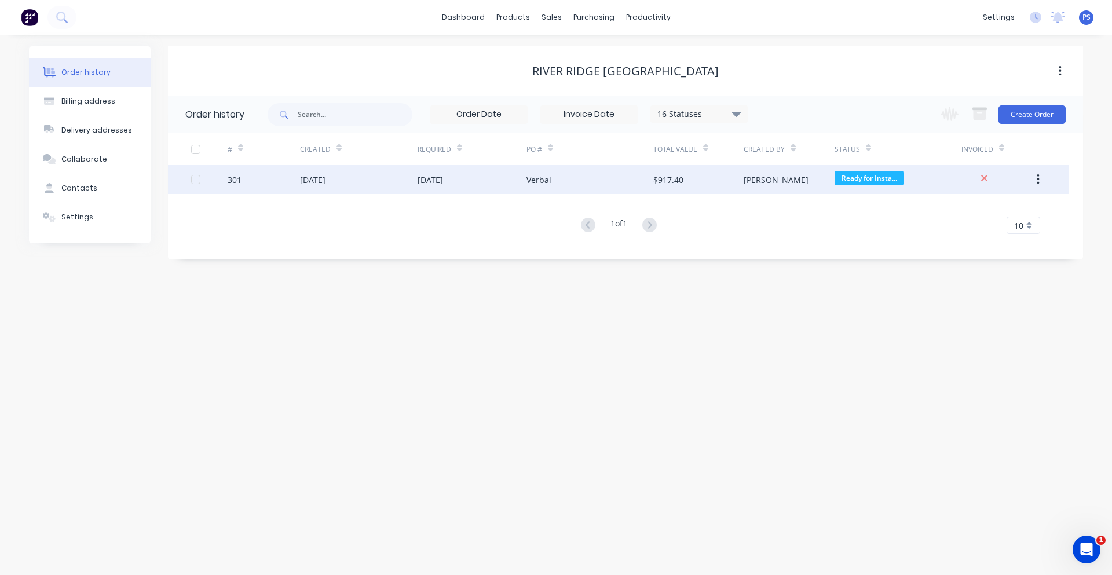
click at [531, 191] on div "Verbal" at bounding box center [589, 179] width 127 height 29
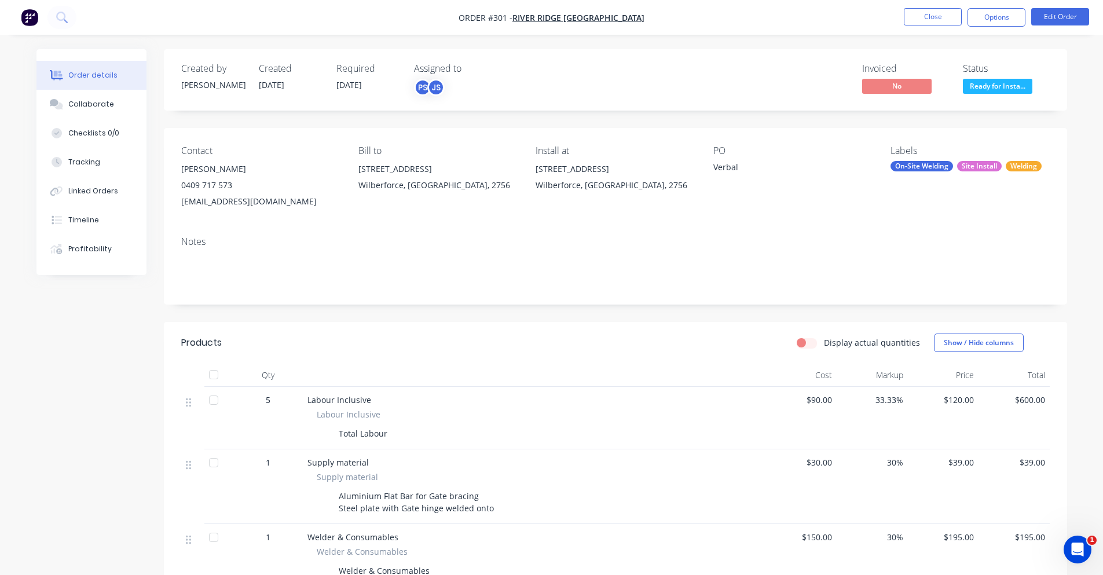
click at [457, 105] on div "Created by Peter Created 28/08/25 Required 02/09/25 Assigned to PS JS Invoiced …" at bounding box center [615, 79] width 903 height 61
click at [435, 98] on div "Created by Peter Created 28/08/25 Required 02/09/25 Assigned to PS JS Invoiced …" at bounding box center [615, 79] width 903 height 61
click at [429, 87] on div "JS" at bounding box center [435, 87] width 17 height 17
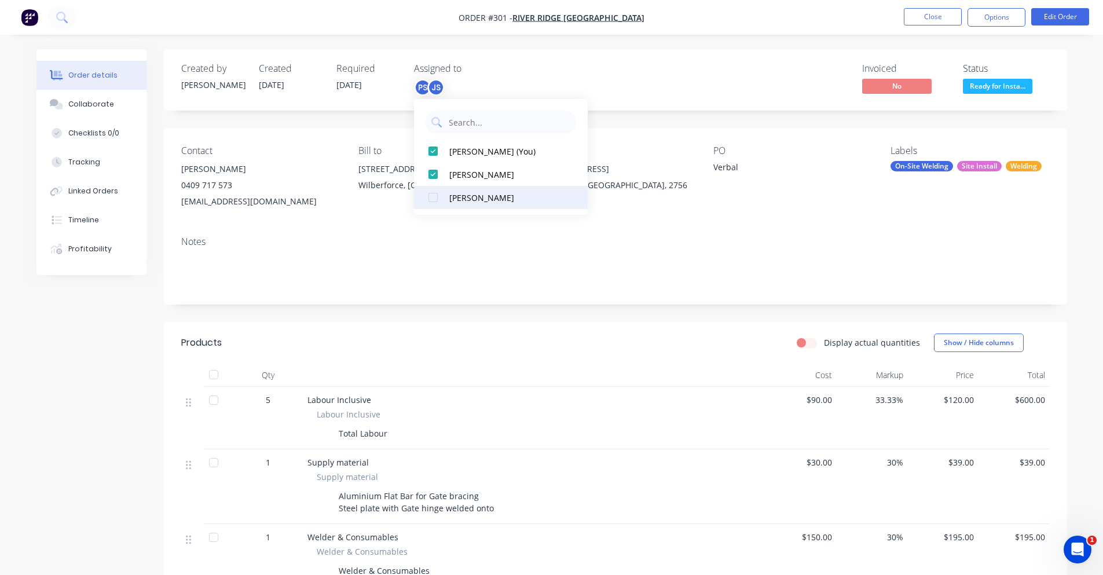
click at [445, 190] on button "[PERSON_NAME]" at bounding box center [501, 197] width 174 height 23
click at [684, 65] on div "Invoiced No Status Ready for Insta..." at bounding box center [790, 80] width 520 height 34
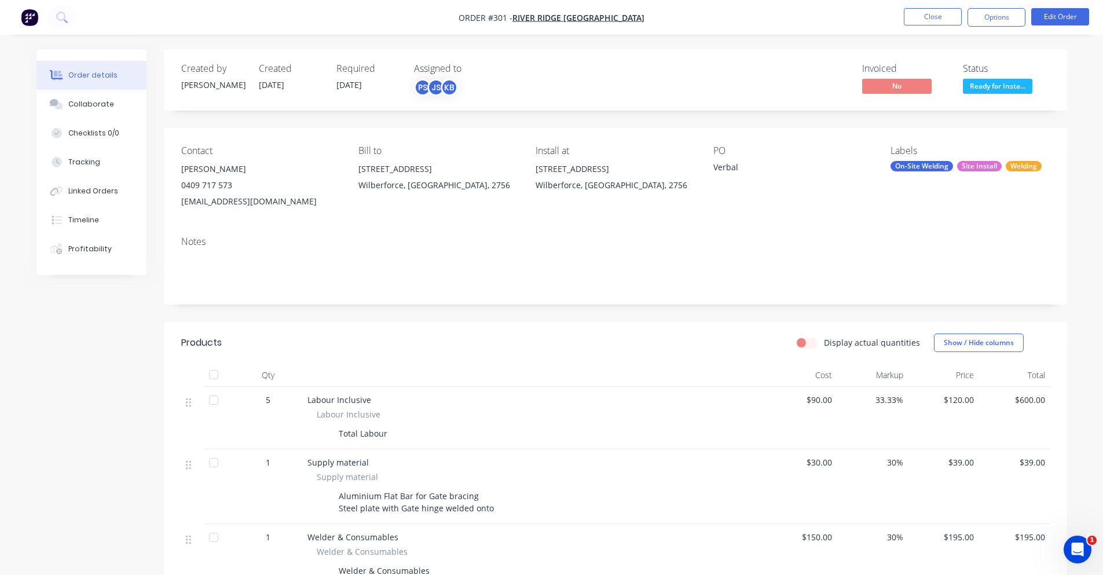
click at [892, 13] on nav "Order #301 - River Ridge Equestrian Park Close Options Edit Order" at bounding box center [551, 17] width 1103 height 35
click at [897, 12] on ul "Close Options Edit Order" at bounding box center [996, 17] width 213 height 19
click at [906, 14] on button "Close" at bounding box center [933, 16] width 58 height 17
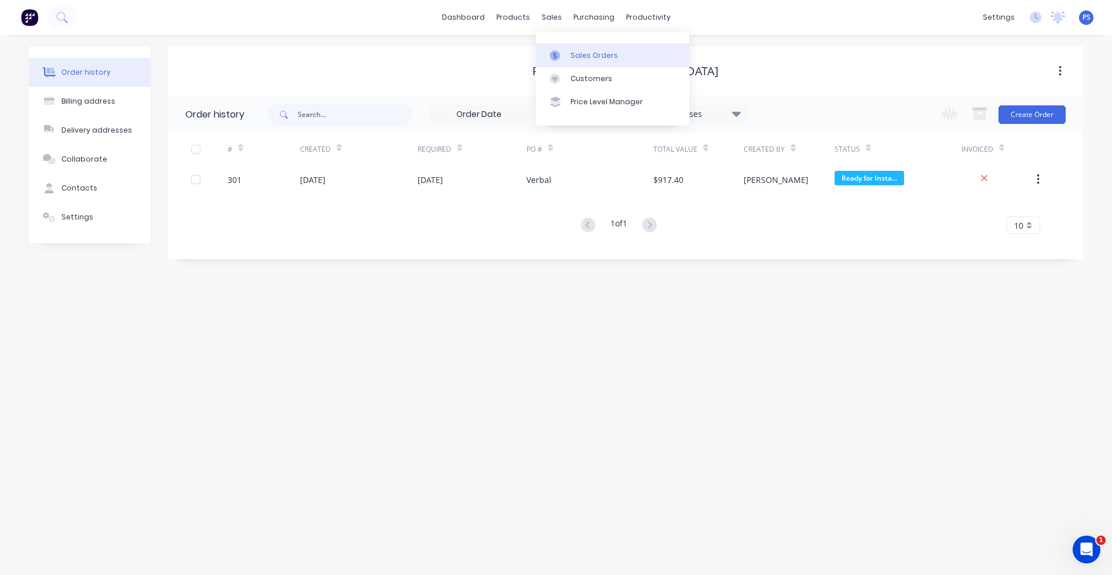
click at [563, 53] on div at bounding box center [558, 55] width 17 height 10
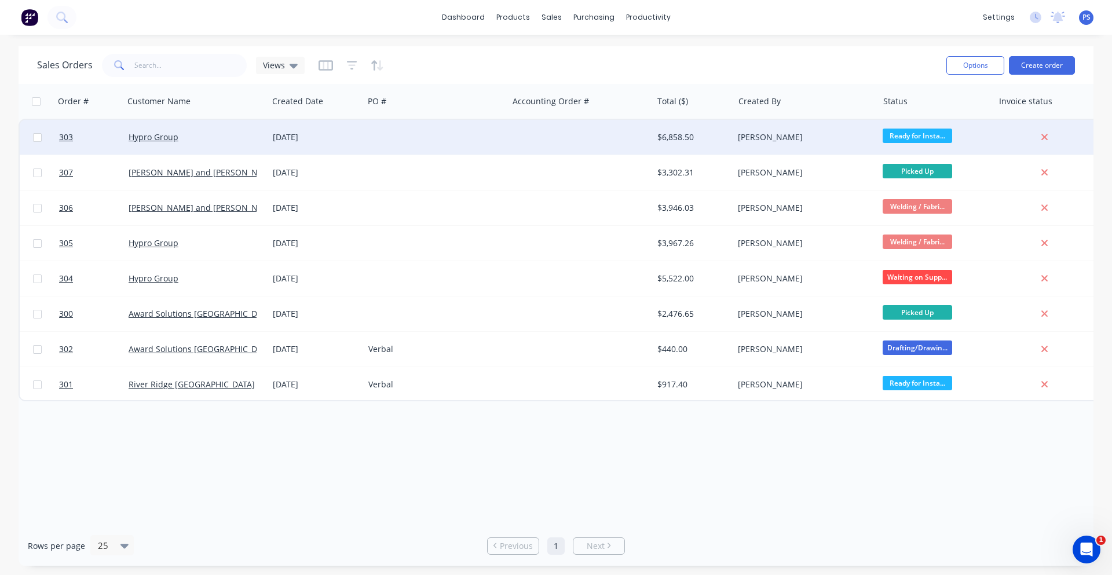
click at [420, 150] on div at bounding box center [436, 137] width 144 height 35
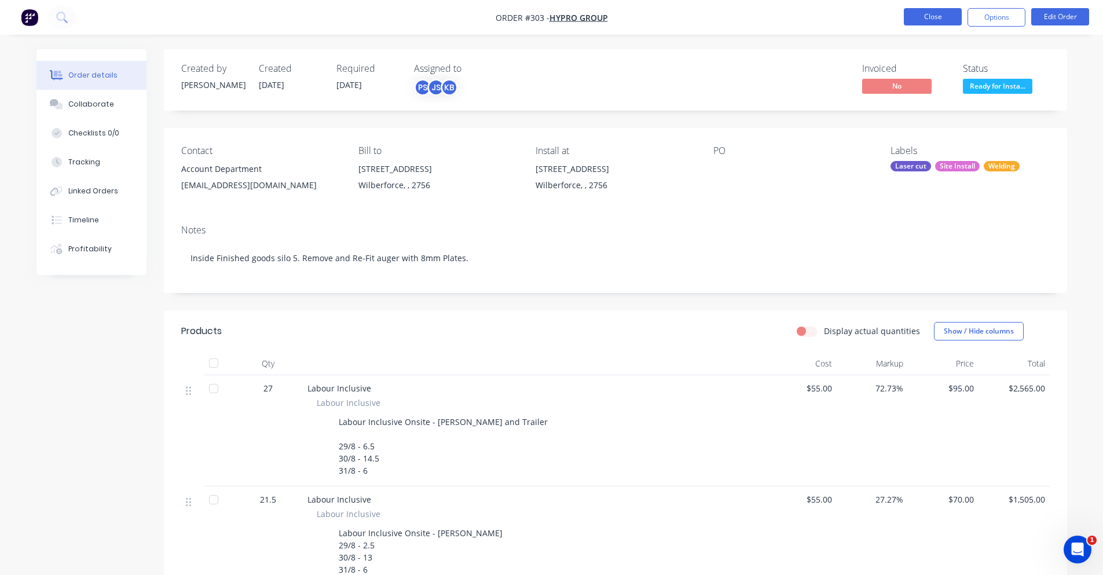
click at [957, 16] on button "Close" at bounding box center [933, 16] width 58 height 17
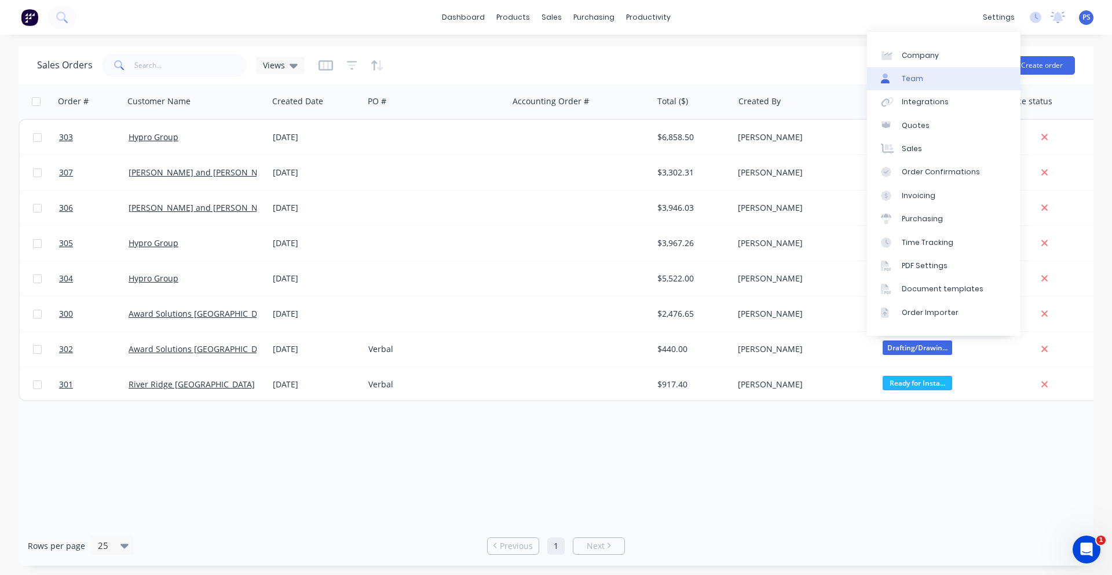
click at [932, 72] on link "Team" at bounding box center [943, 78] width 153 height 23
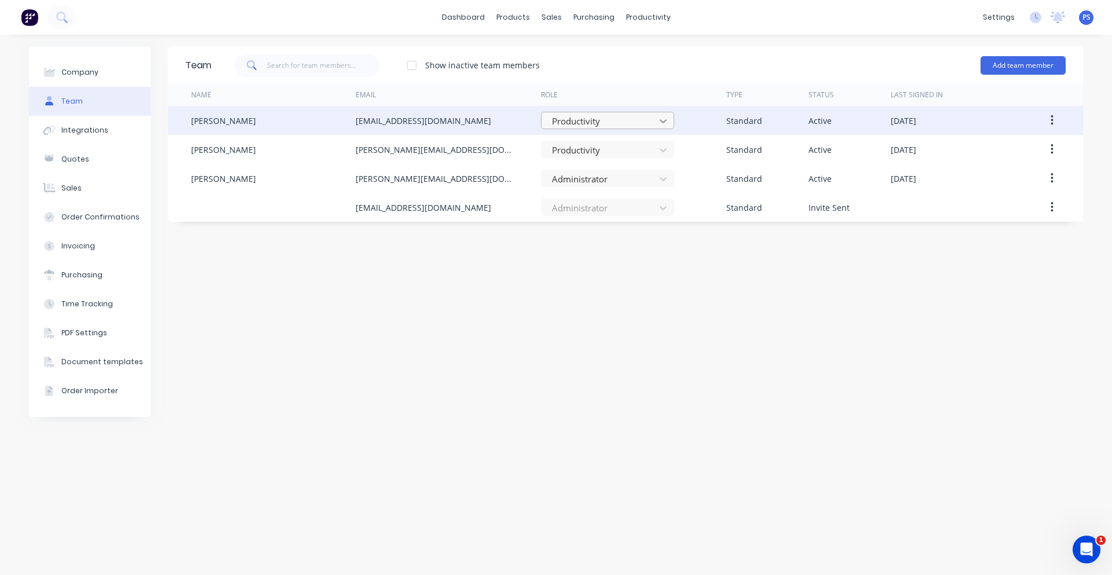
click at [672, 127] on div at bounding box center [663, 121] width 21 height 19
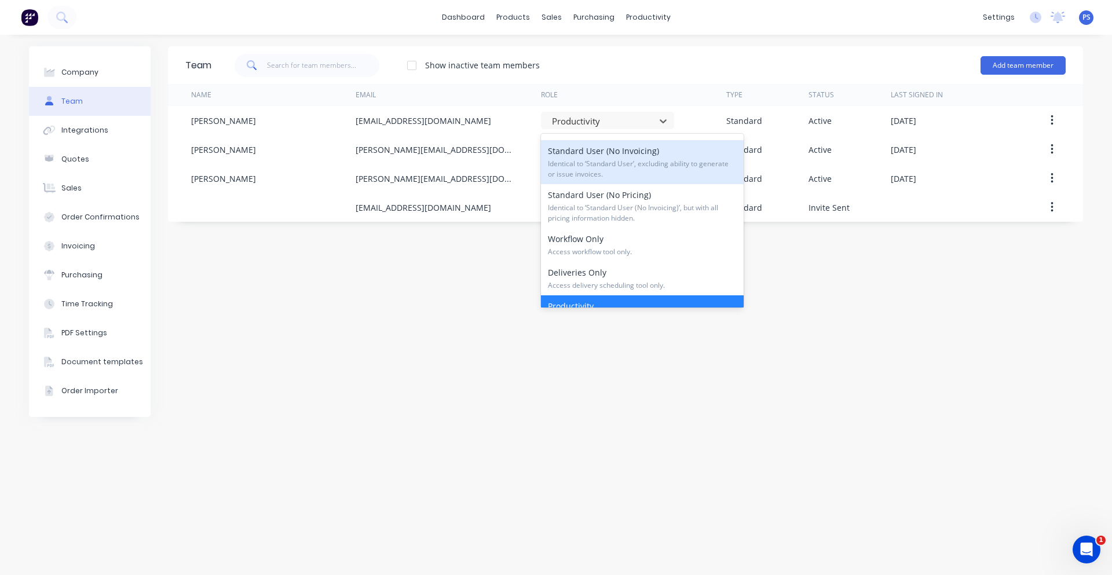
scroll to position [60, 0]
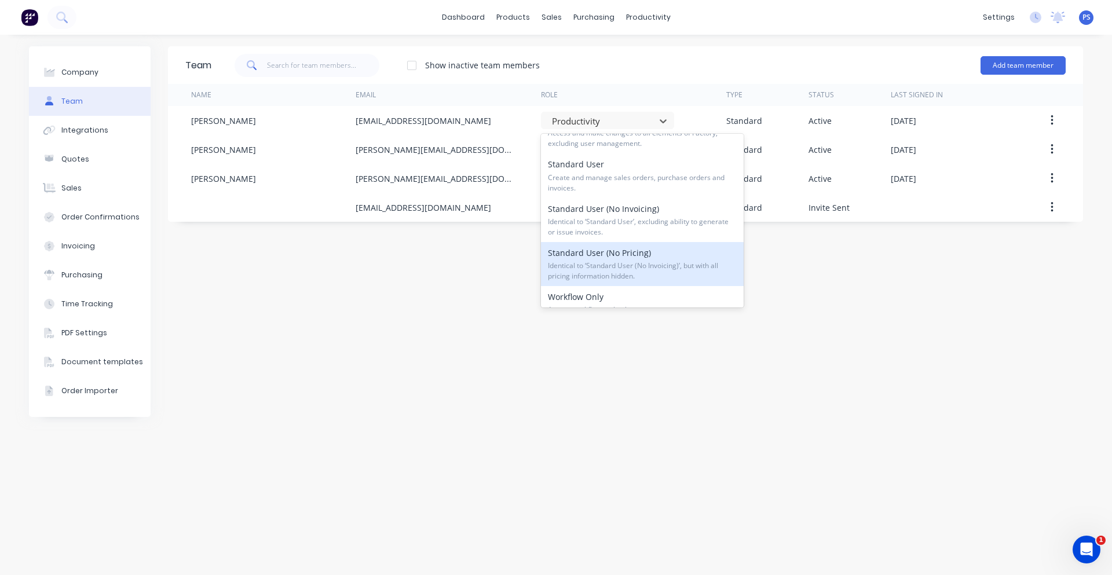
click at [526, 266] on div "Team Show inactive team members Add team member Name Email Role Type Status Las…" at bounding box center [625, 304] width 915 height 517
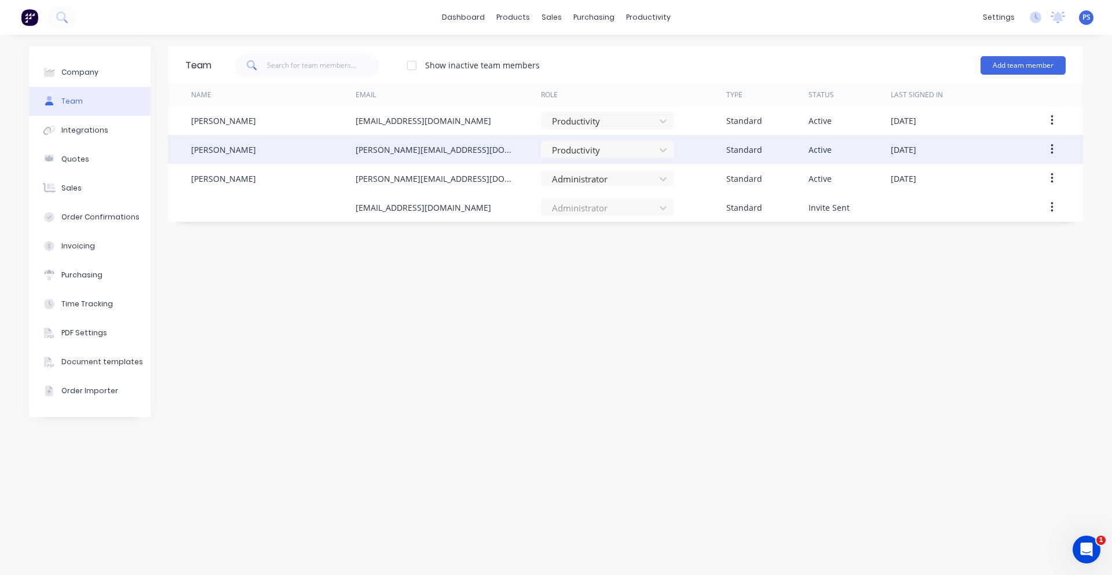
click at [623, 160] on div "Productivity" at bounding box center [633, 149] width 185 height 29
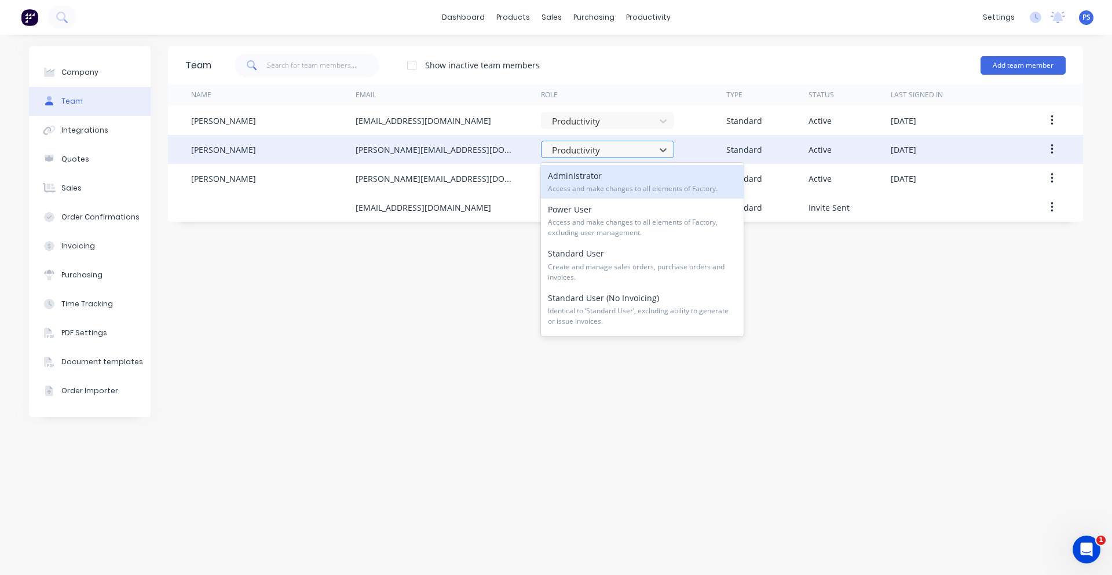
click at [607, 150] on div at bounding box center [600, 150] width 98 height 14
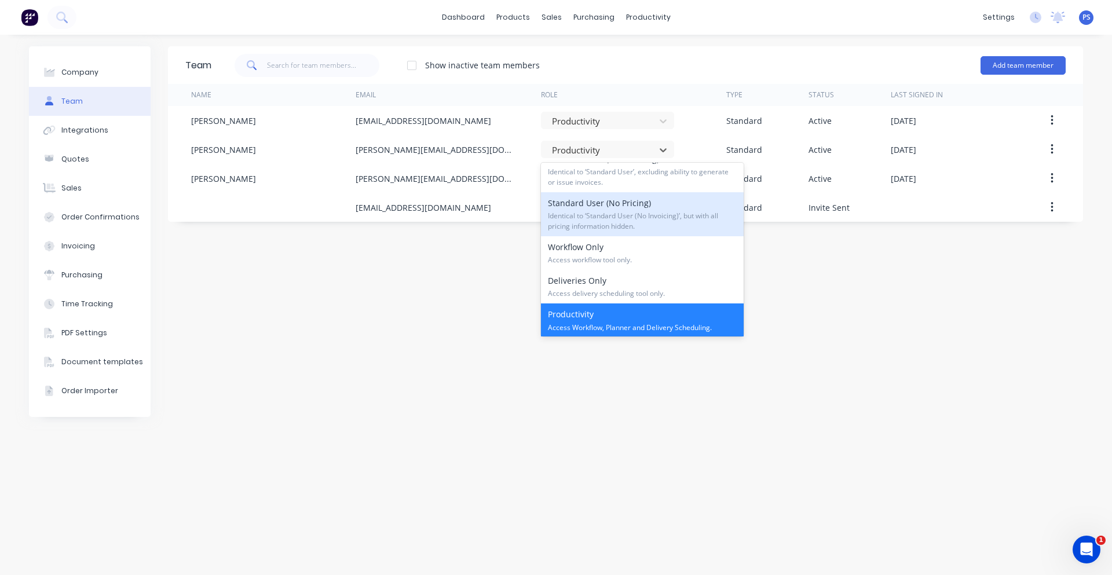
scroll to position [118, 0]
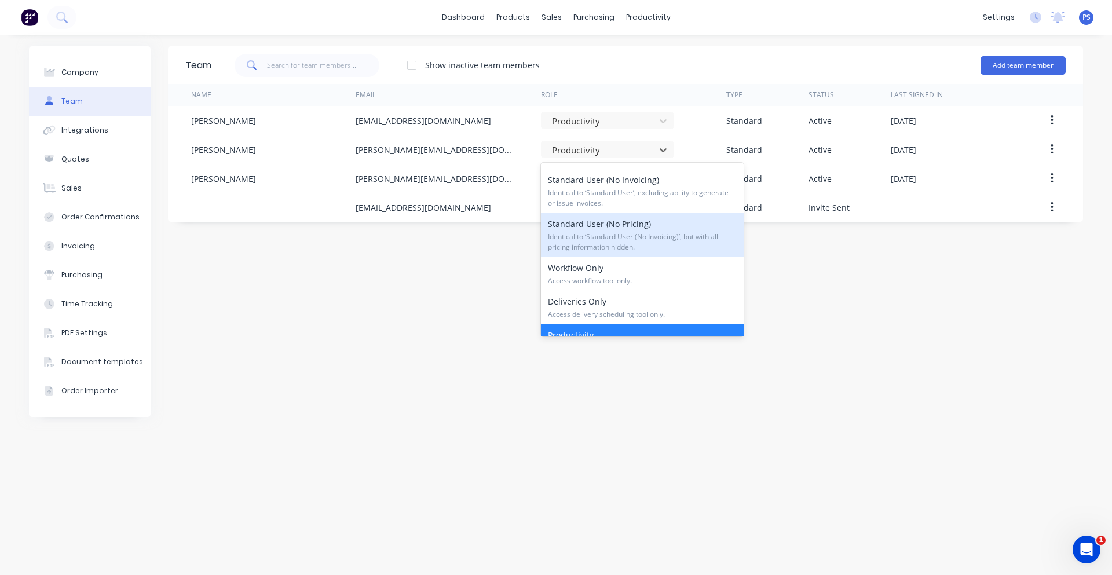
click at [667, 223] on div "Standard User (No Pricing) Identical to ‘Standard User (No Invoicing)’, but wit…" at bounding box center [642, 235] width 203 height 44
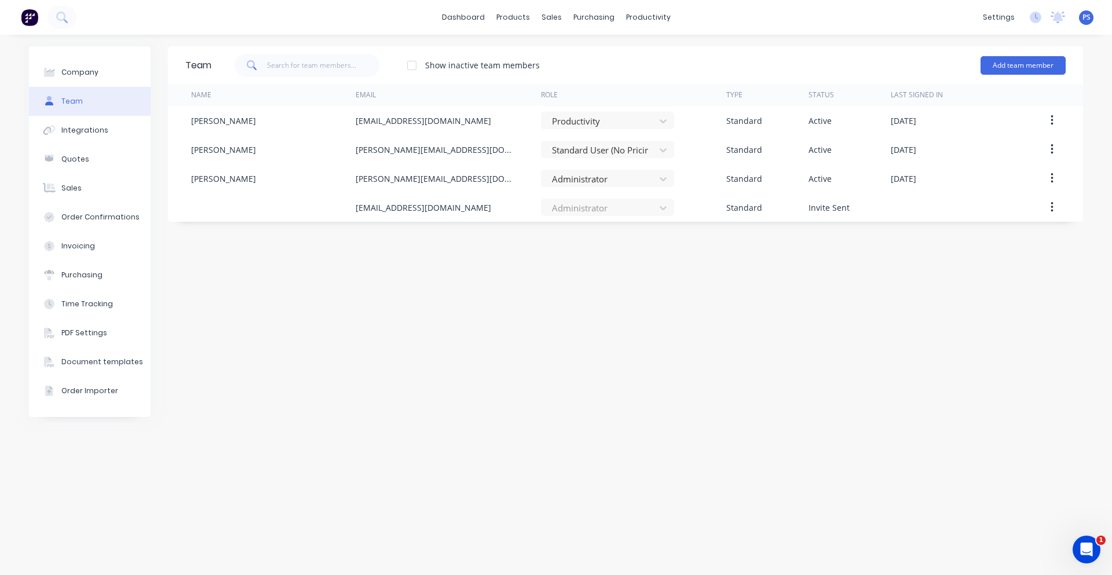
click at [667, 223] on div "Team Show inactive team members Add team member Name Email Role Type Status Las…" at bounding box center [625, 304] width 915 height 517
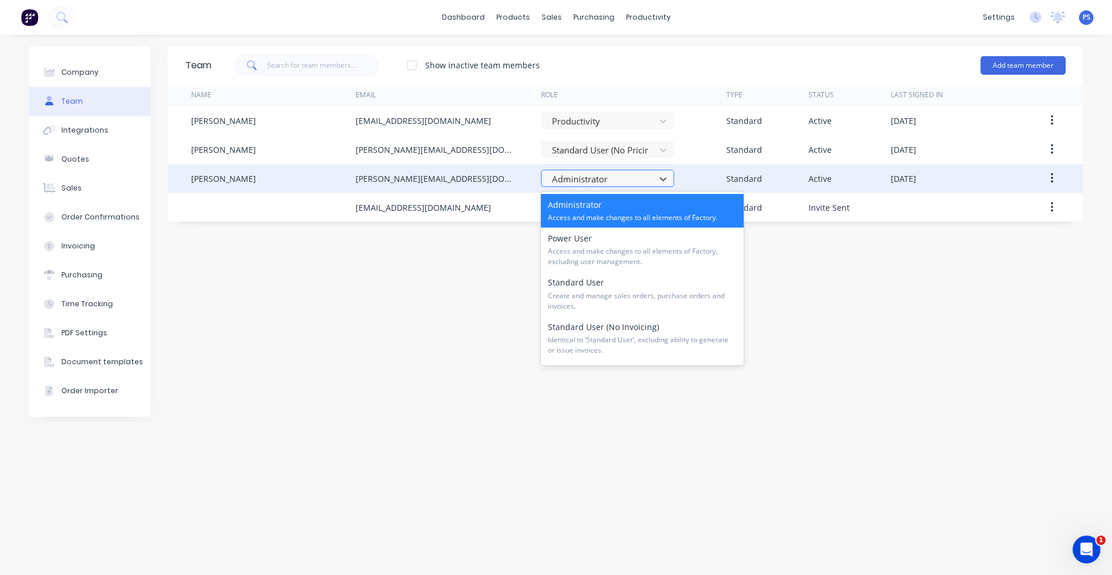
drag, startPoint x: 618, startPoint y: 170, endPoint x: 618, endPoint y: 158, distance: 12.2
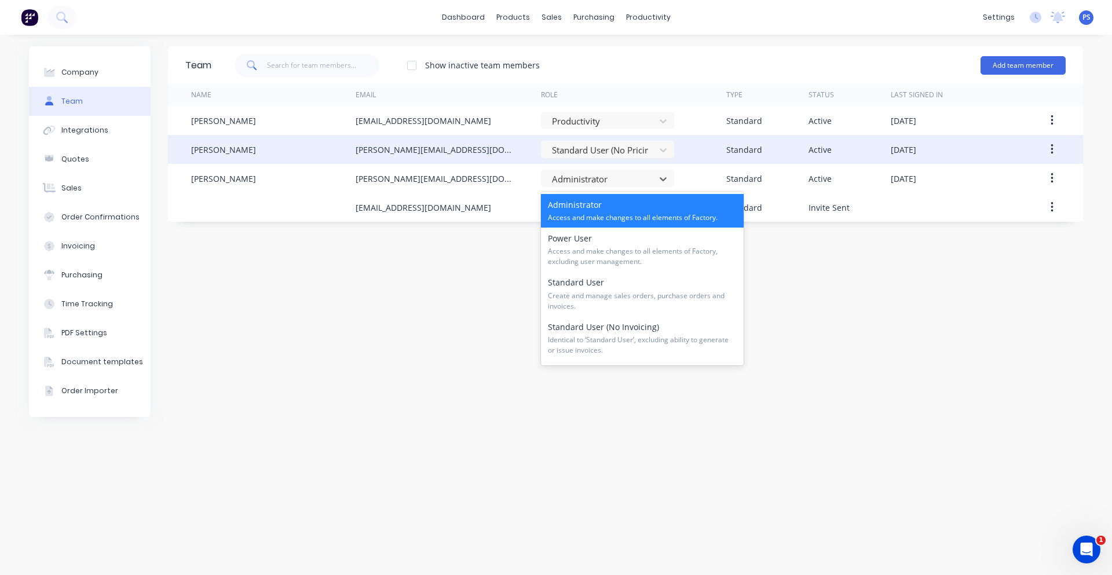
click at [618, 170] on div "Administrator" at bounding box center [607, 178] width 133 height 17
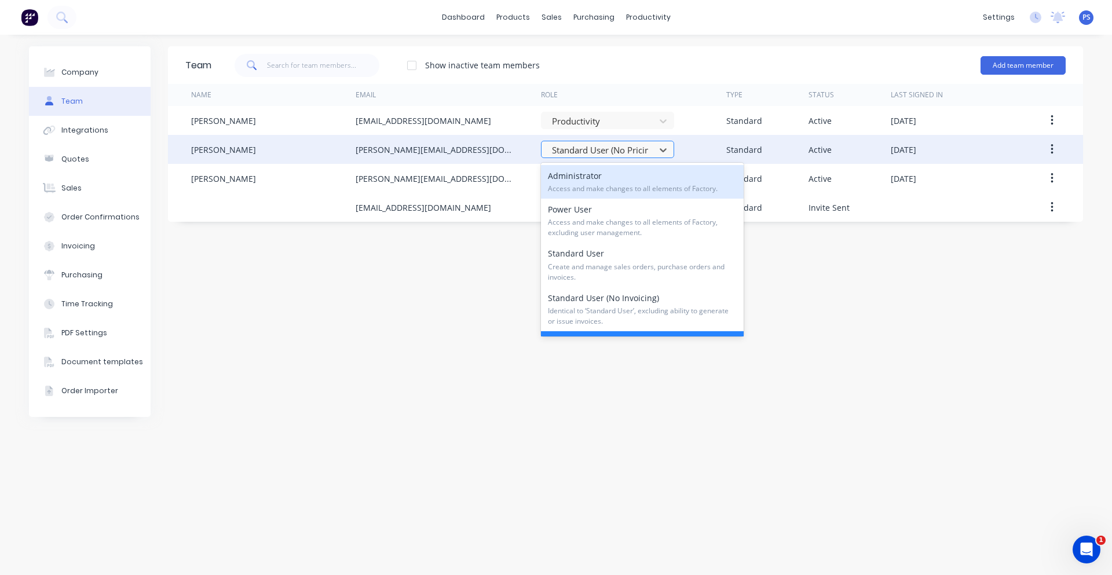
click at [618, 156] on div at bounding box center [600, 150] width 98 height 14
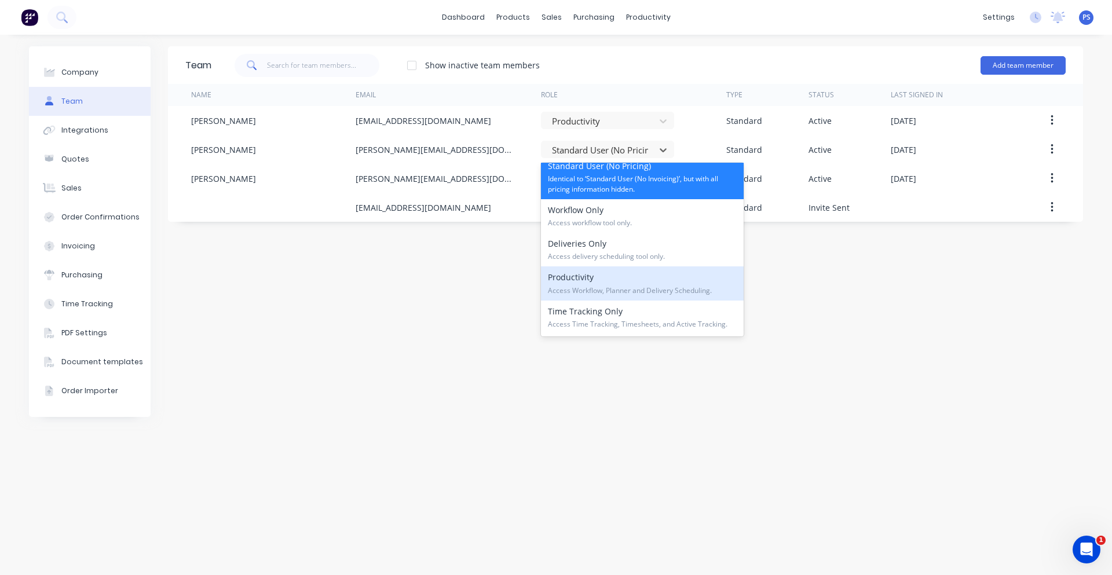
scroll to position [118, 0]
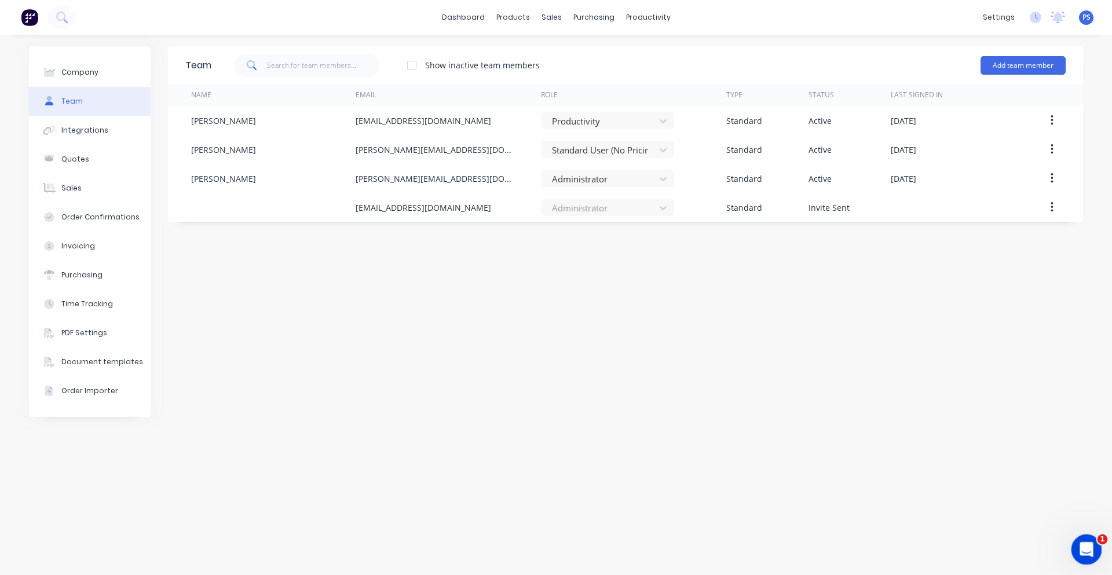
click at [1076, 552] on div "Open Intercom Messenger" at bounding box center [1085, 548] width 38 height 38
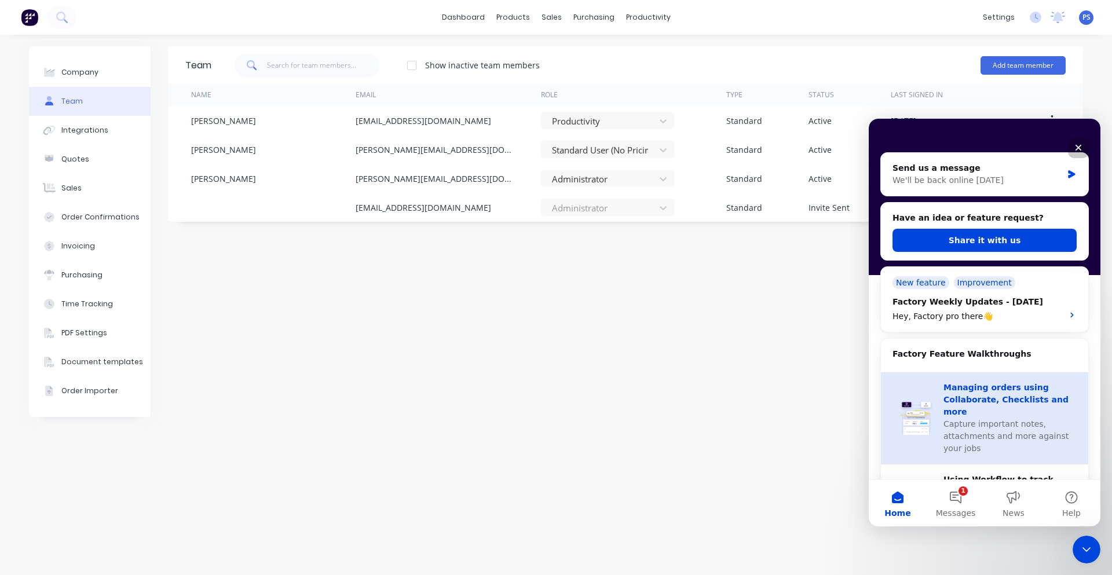
scroll to position [0, 0]
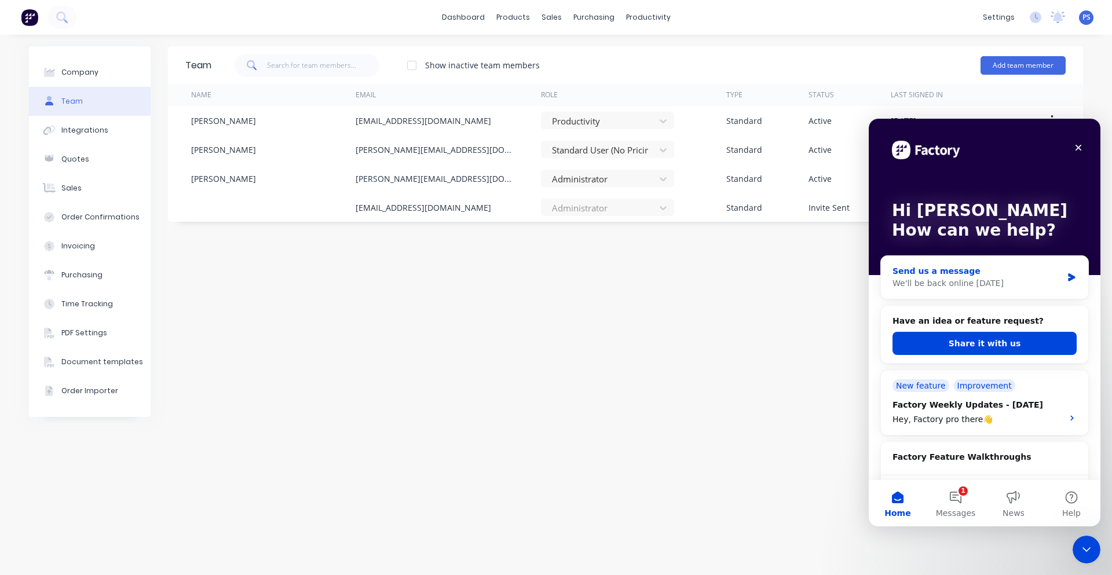
click at [963, 284] on div "We'll be back online [DATE]" at bounding box center [977, 283] width 170 height 12
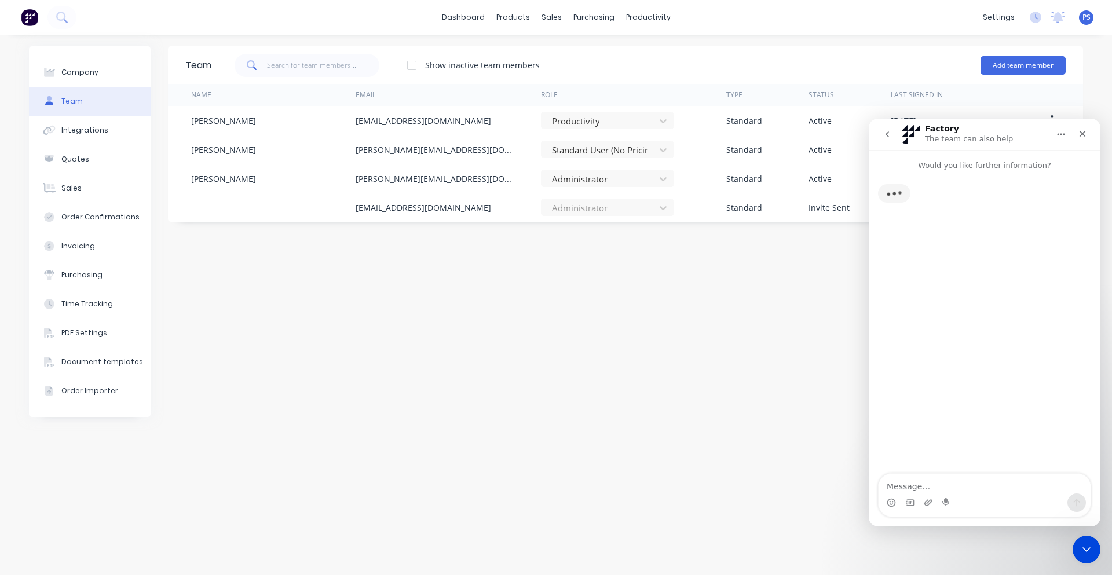
click at [894, 138] on button "go back" at bounding box center [887, 134] width 22 height 22
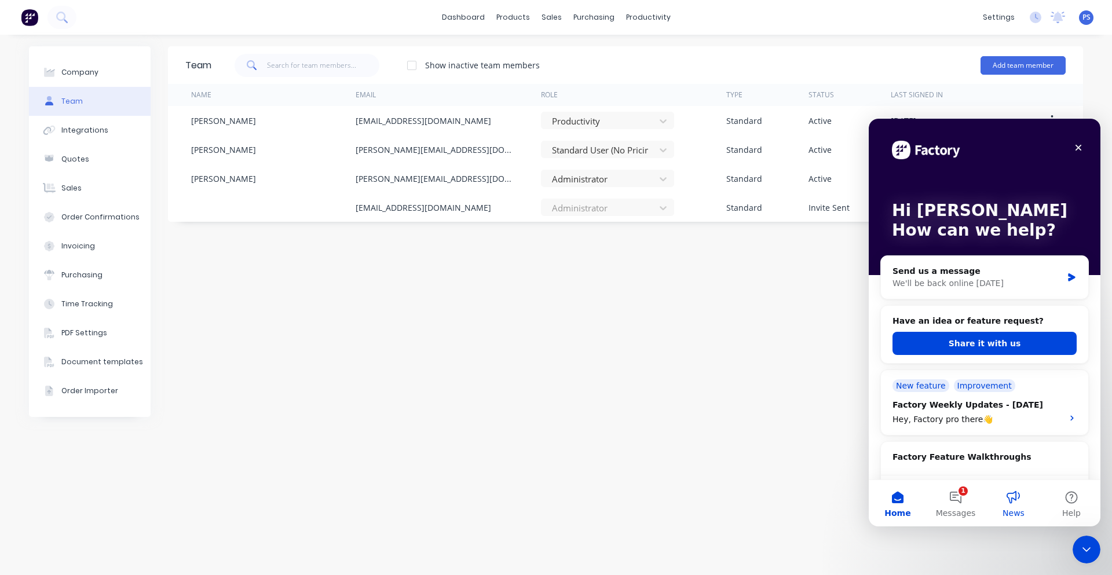
click at [1001, 491] on button "News" at bounding box center [1014, 503] width 58 height 46
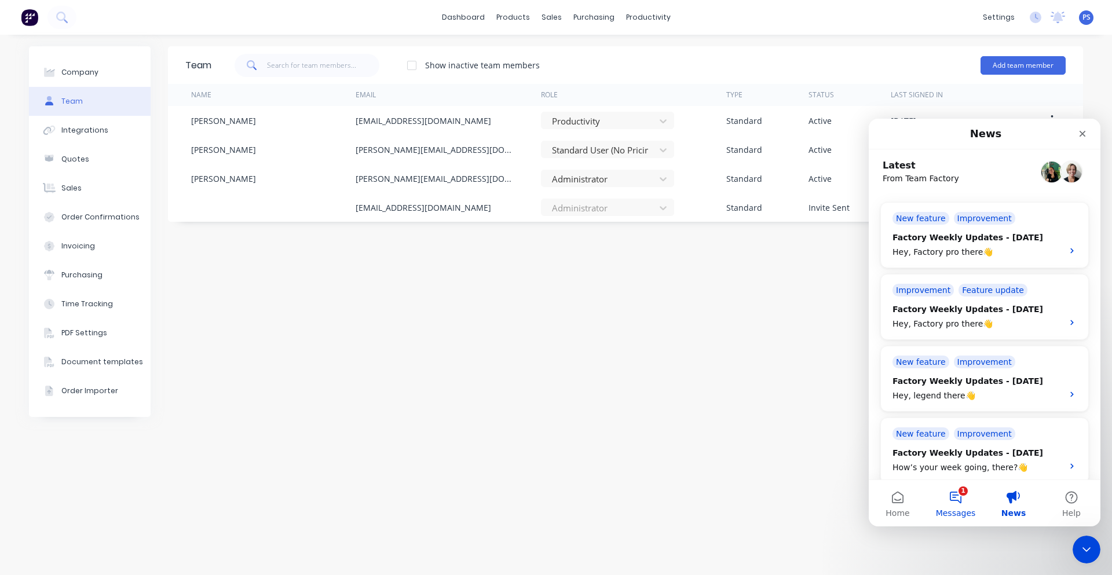
click at [959, 505] on button "1 Messages" at bounding box center [956, 503] width 58 height 46
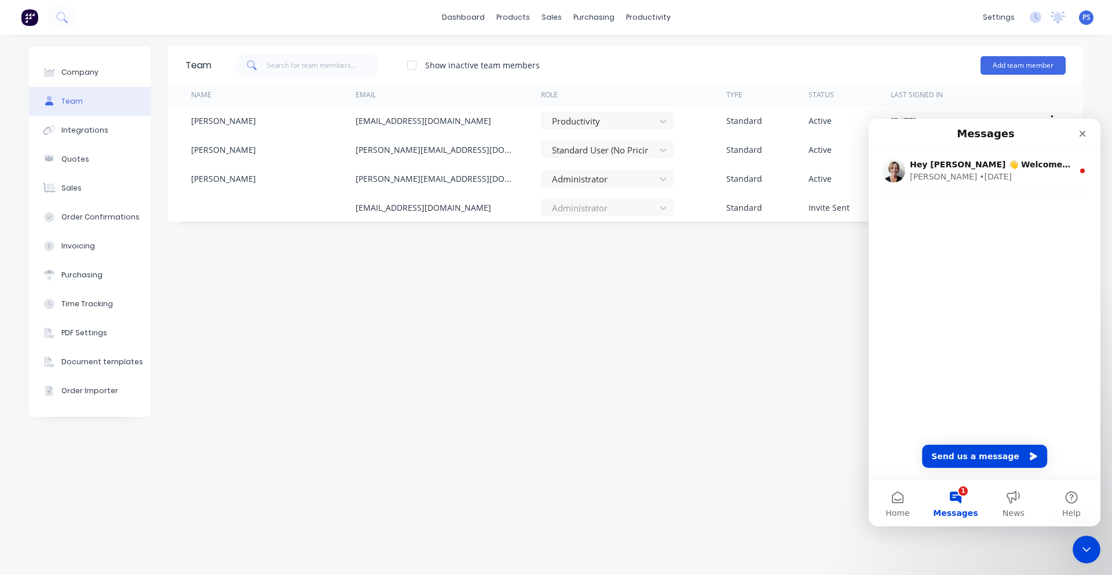
click at [928, 511] on button "1 Messages" at bounding box center [956, 503] width 58 height 46
click at [1102, 507] on div "Company Team Integrations Quotes Sales Order Confirmations Invoicing Purchasing…" at bounding box center [556, 305] width 1112 height 540
click at [1073, 506] on button "Help" at bounding box center [1071, 503] width 58 height 46
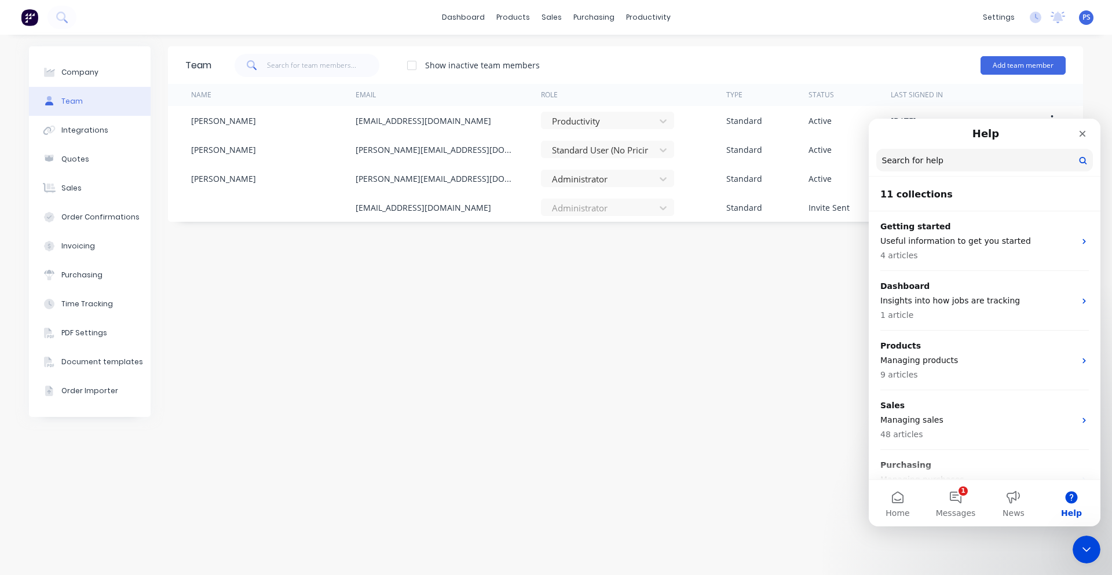
click at [934, 161] on input "Search for help" at bounding box center [984, 160] width 217 height 23
click at [926, 164] on input "Search for help" at bounding box center [984, 160] width 215 height 23
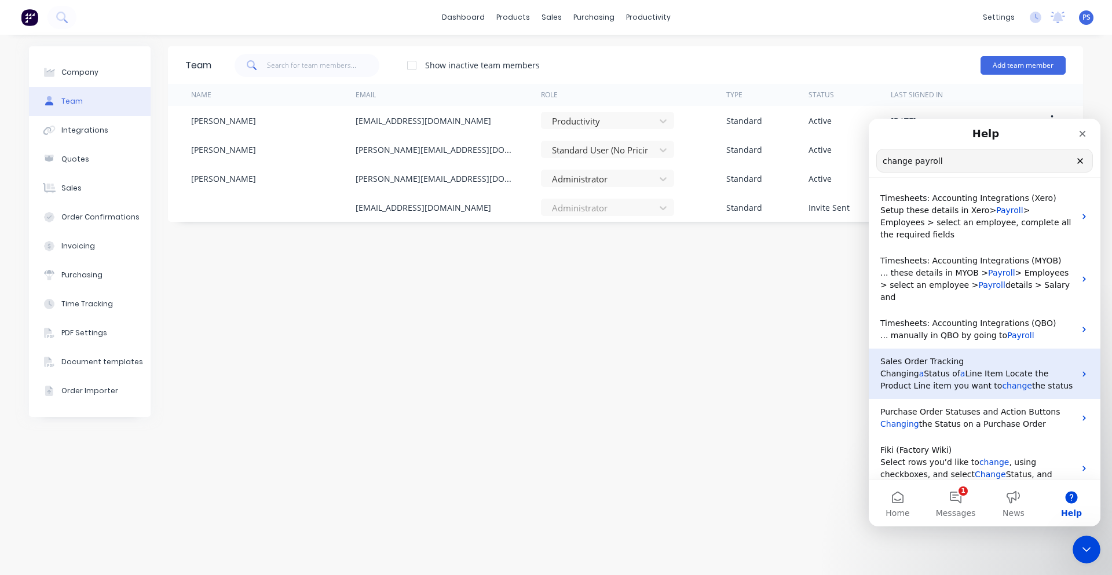
scroll to position [138, 0]
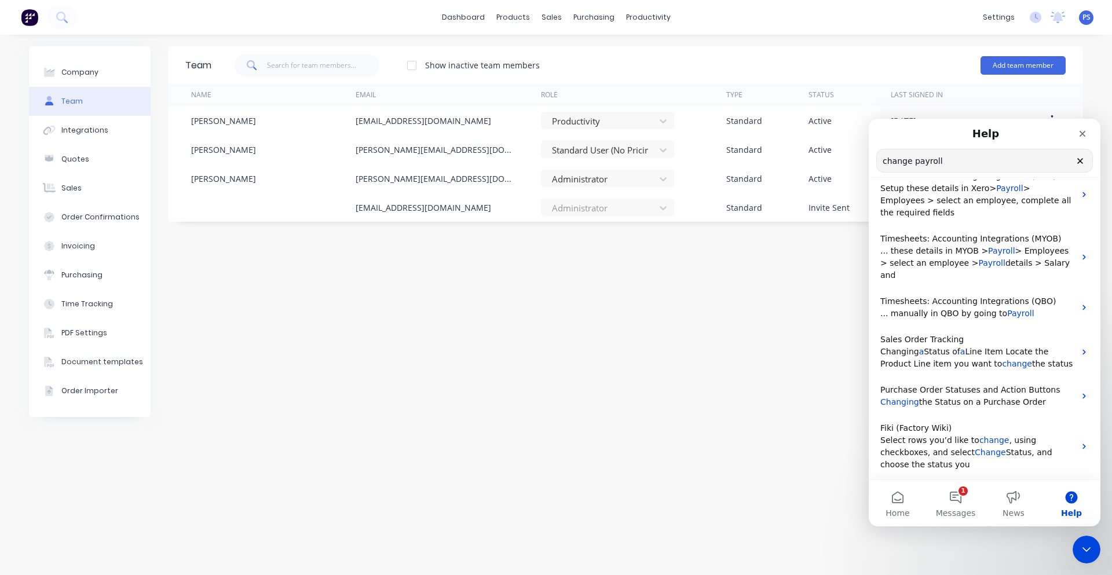
type input "change payroll"
click at [790, 298] on div "Team Show inactive team members Add team member Name Email Role Type Status Las…" at bounding box center [625, 304] width 915 height 517
click at [1092, 138] on div "Close" at bounding box center [1082, 133] width 21 height 21
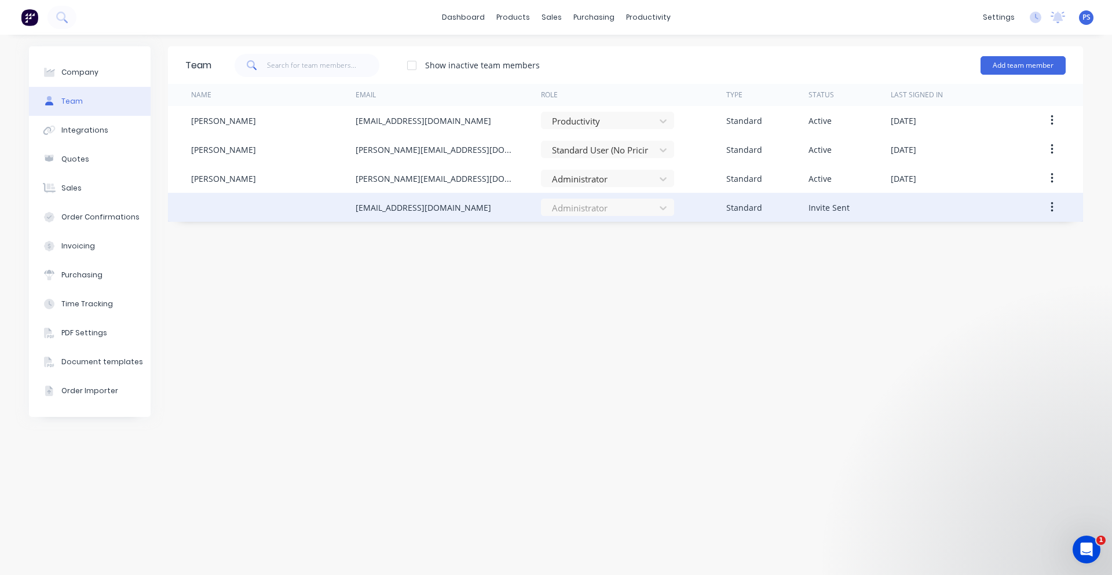
scroll to position [0, 0]
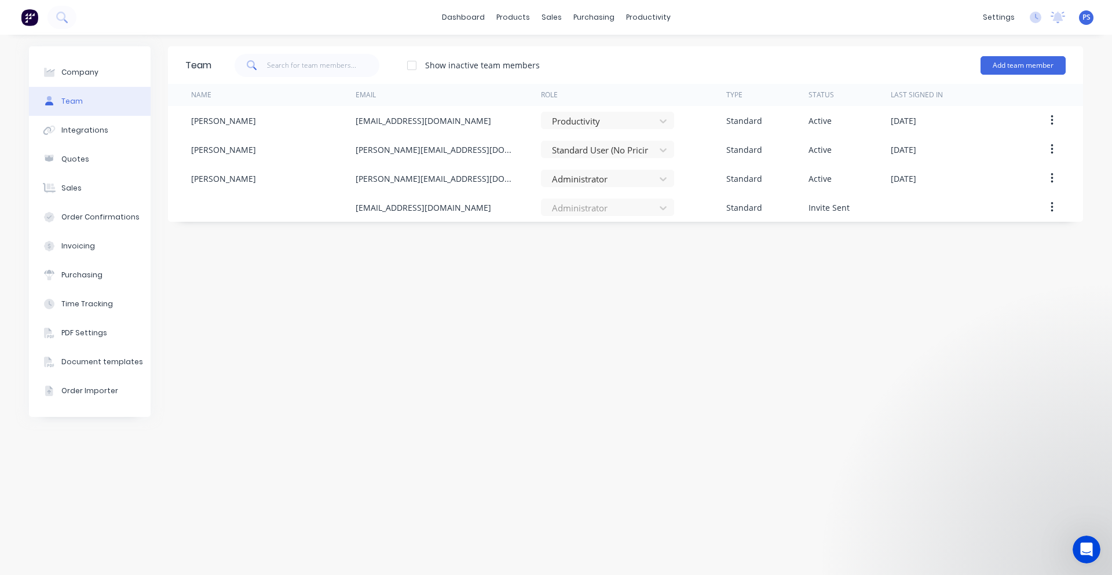
click at [265, 245] on div "Team Show inactive team members Add team member Name Email Role Type Status Las…" at bounding box center [625, 304] width 915 height 517
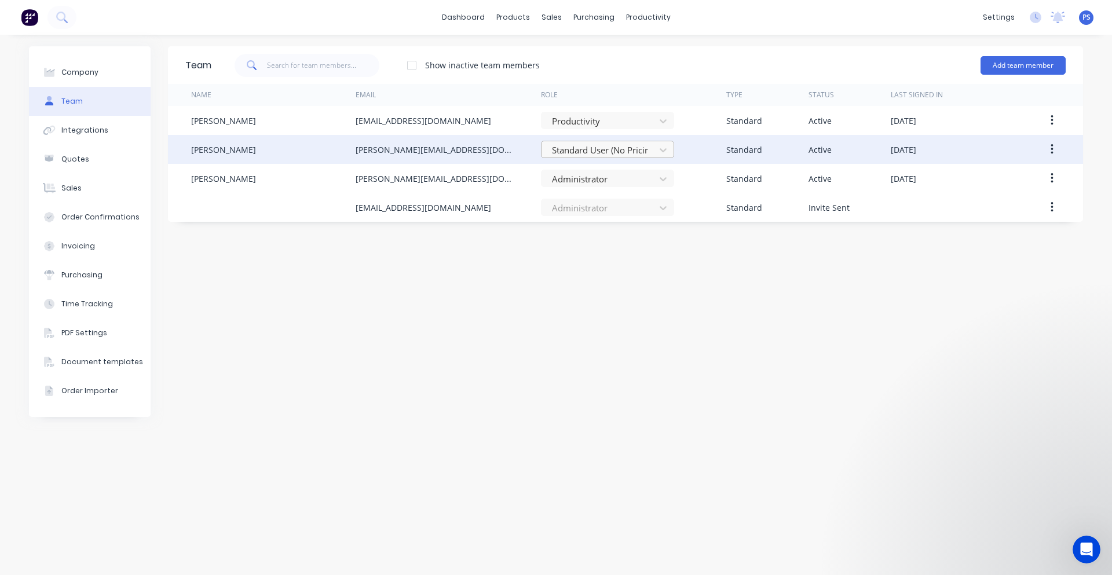
click at [554, 155] on div at bounding box center [600, 150] width 98 height 14
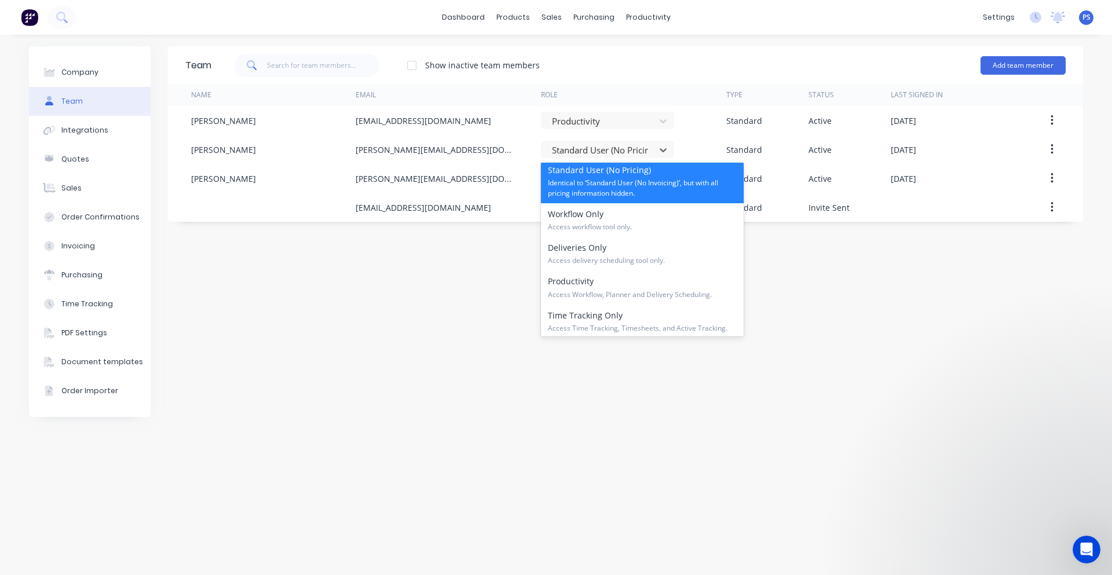
scroll to position [176, 0]
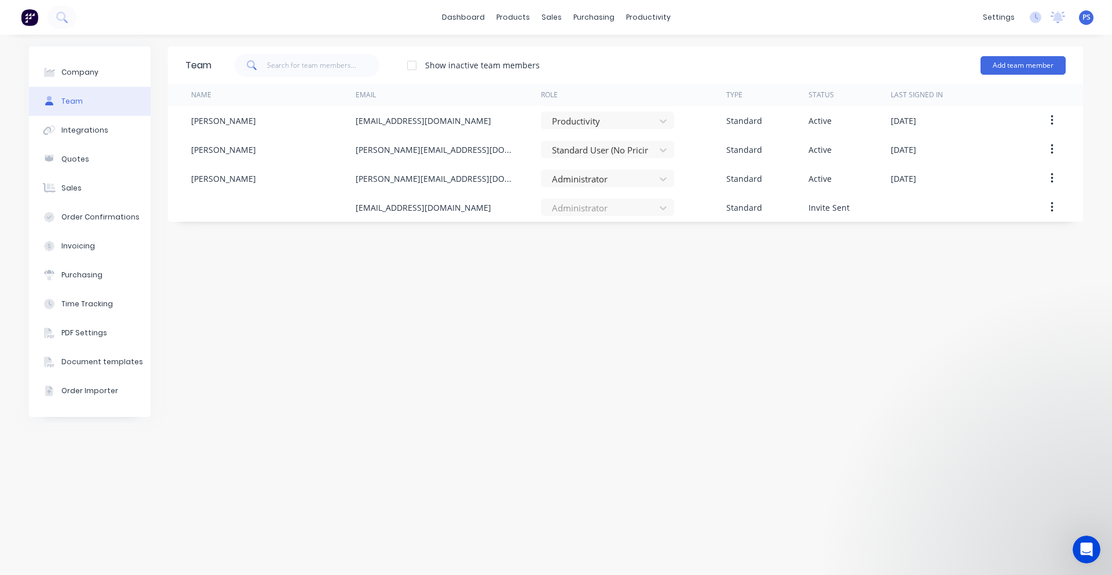
click at [531, 281] on div "Team Show inactive team members Add team member Name Email Role Type Status Las…" at bounding box center [625, 304] width 915 height 517
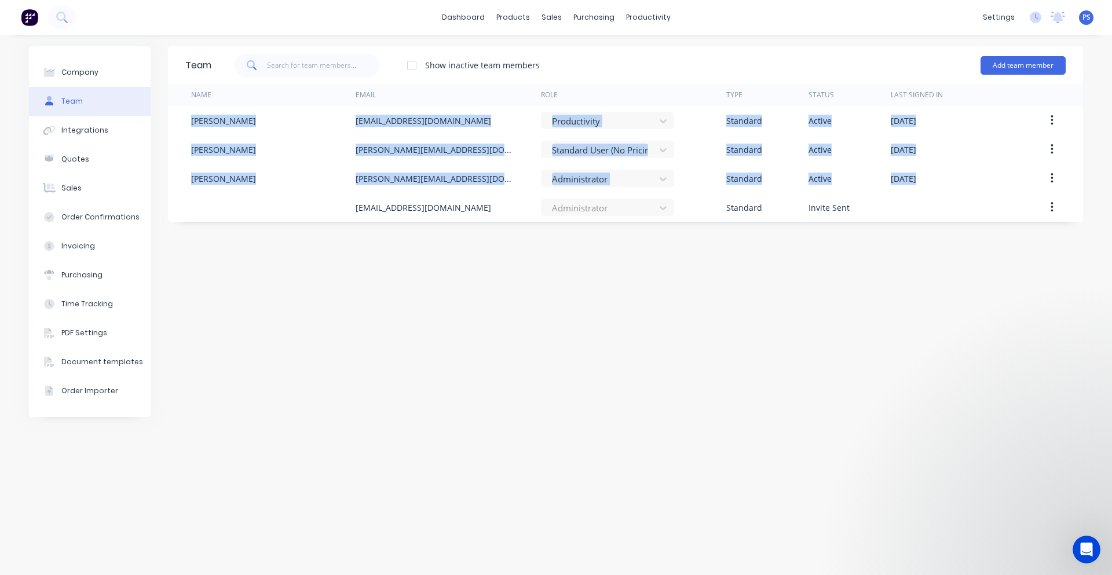
drag, startPoint x: 264, startPoint y: 223, endPoint x: 336, endPoint y: 96, distance: 146.0
click at [336, 96] on div "Team Show inactive team members Add team member Name Email Role Type Status Las…" at bounding box center [625, 304] width 915 height 517
click at [346, 223] on div "Team Show inactive team members Add team member Name Email Role Type Status Las…" at bounding box center [625, 304] width 915 height 517
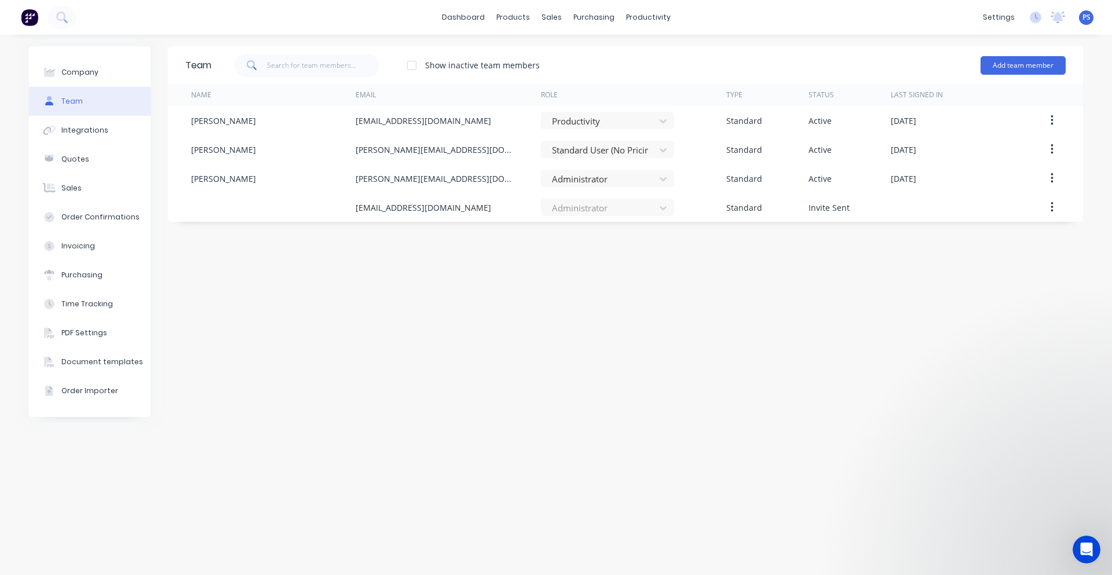
click at [374, 243] on div "Team Show inactive team members Add team member Name Email Role Type Status Las…" at bounding box center [625, 304] width 915 height 517
drag, startPoint x: 374, startPoint y: 243, endPoint x: 372, endPoint y: 228, distance: 14.6
click at [372, 228] on div "Team Show inactive team members Add team member Name Email Role Type Status Las…" at bounding box center [625, 304] width 915 height 517
click at [372, 230] on div "Team Show inactive team members Add team member Name Email Role Type Status Las…" at bounding box center [625, 304] width 915 height 517
click at [368, 233] on div "Team Show inactive team members Add team member Name Email Role Type Status Las…" at bounding box center [625, 304] width 915 height 517
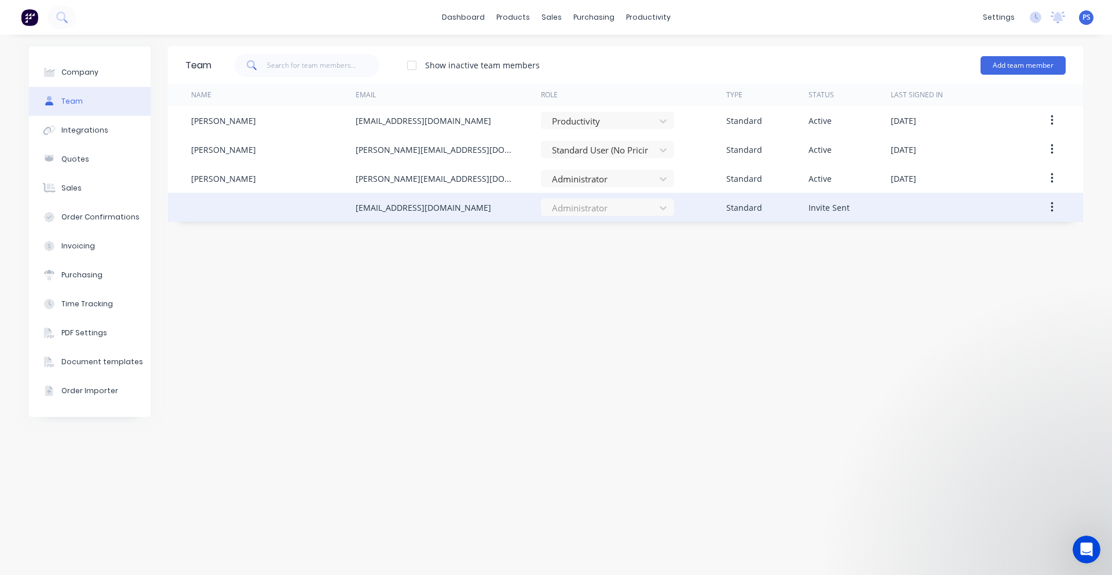
click at [618, 215] on div "Administrator" at bounding box center [607, 207] width 133 height 17
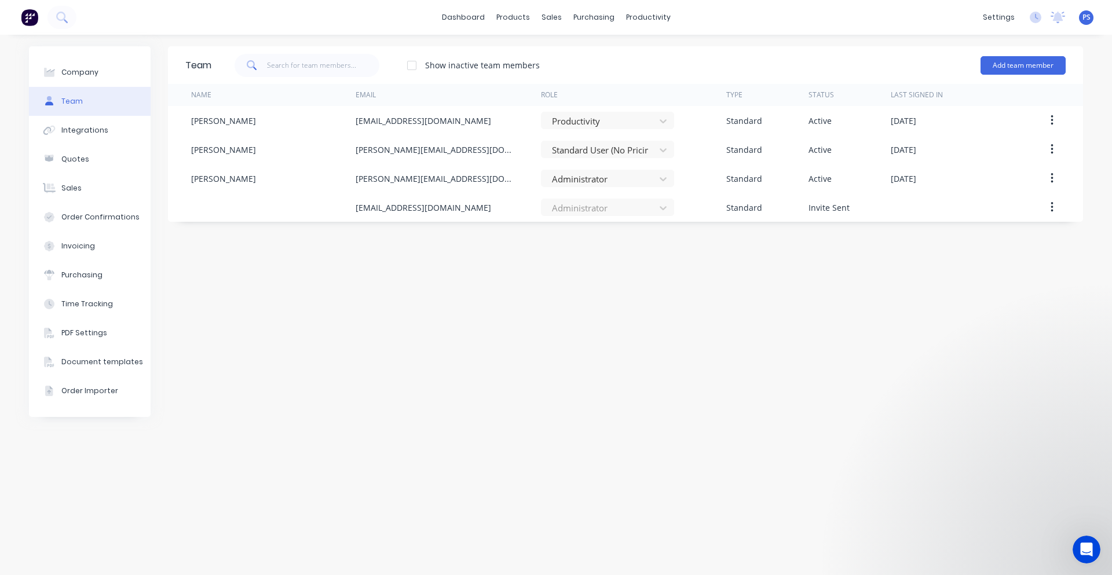
click at [580, 243] on div "Team Show inactive team members Add team member Name Email Role Type Status Las…" at bounding box center [625, 304] width 915 height 517
